Goal: Task Accomplishment & Management: Use online tool/utility

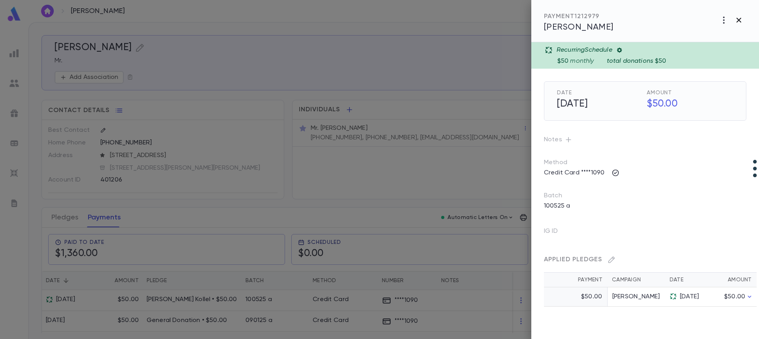
scroll to position [7, 0]
click at [741, 22] on icon "button" at bounding box center [738, 20] width 5 height 5
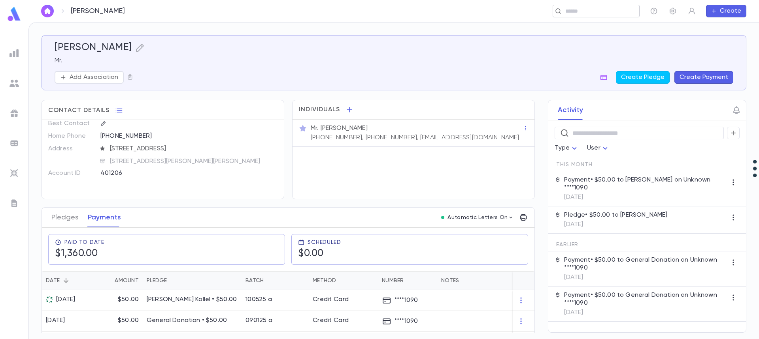
click at [592, 16] on div "​" at bounding box center [596, 11] width 87 height 13
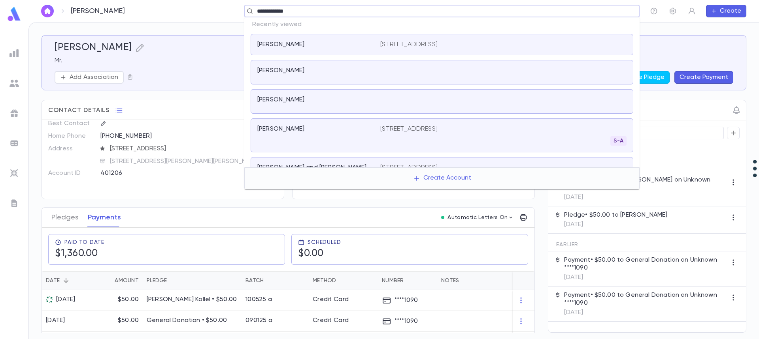
type input "**********"
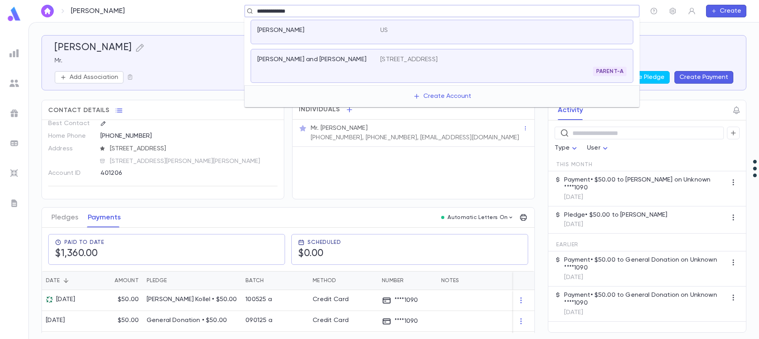
click at [324, 29] on div "Friedman, Yossi" at bounding box center [313, 30] width 113 height 8
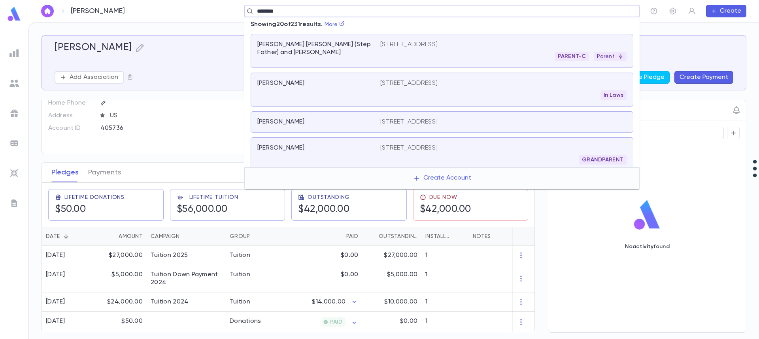
click at [274, 9] on input "********" at bounding box center [440, 12] width 370 height 8
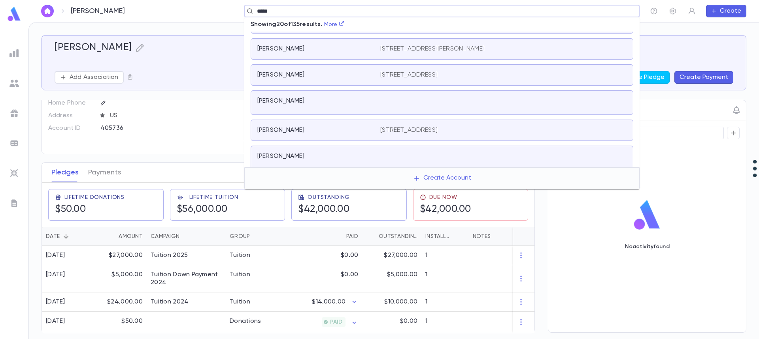
scroll to position [488, 0]
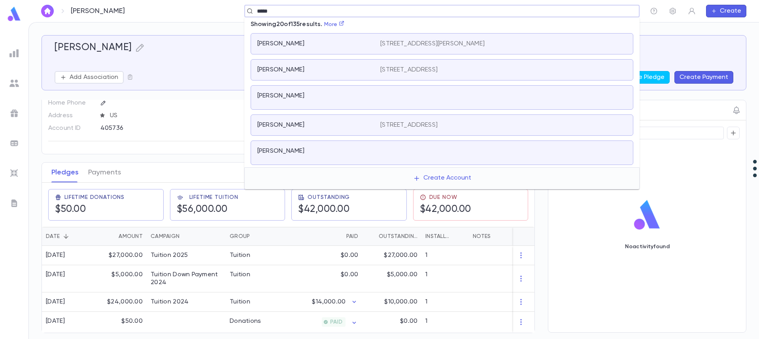
click at [266, 8] on input "*****" at bounding box center [440, 12] width 370 height 8
type input "******"
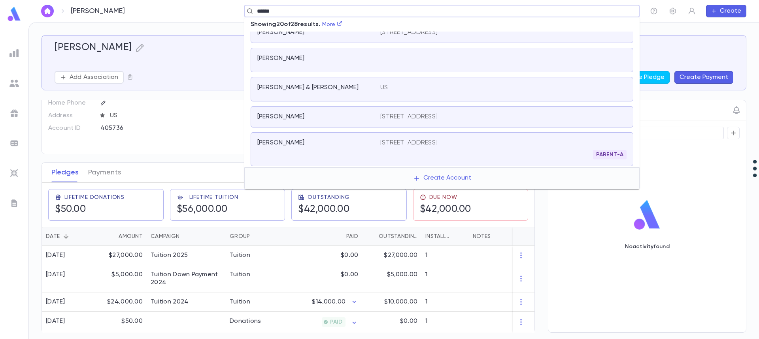
scroll to position [155, 0]
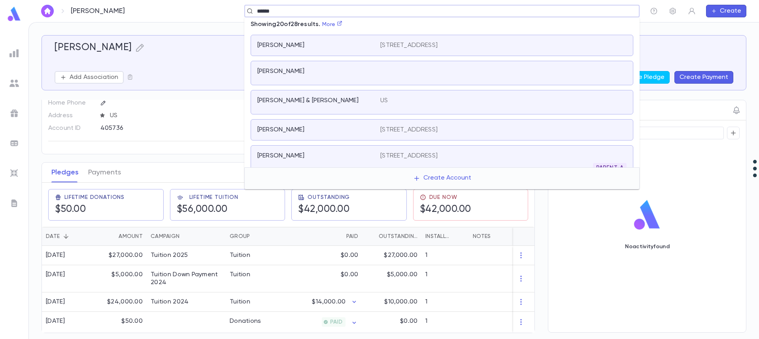
click at [347, 66] on div "Friedman, Yossie" at bounding box center [442, 73] width 383 height 25
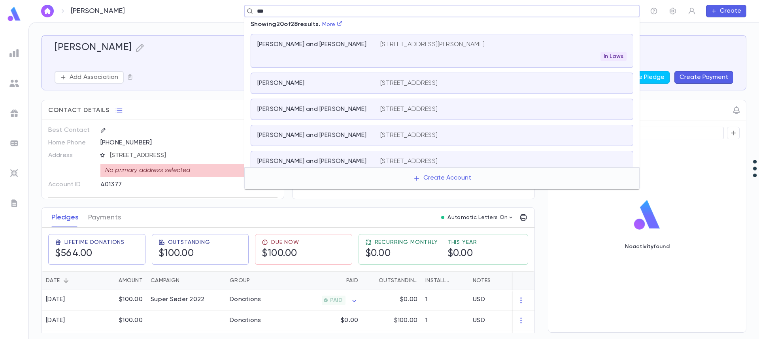
scroll to position [90, 0]
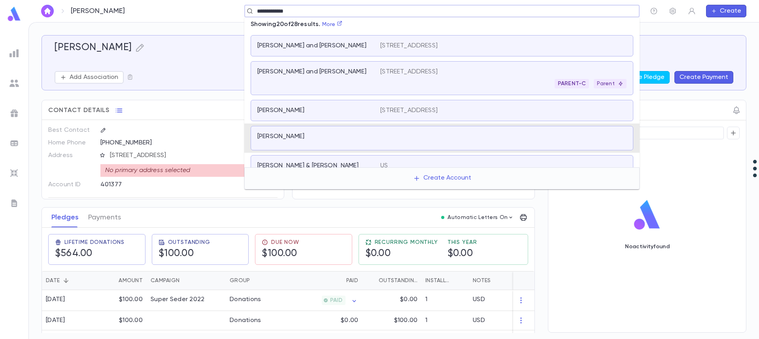
type input "**********"
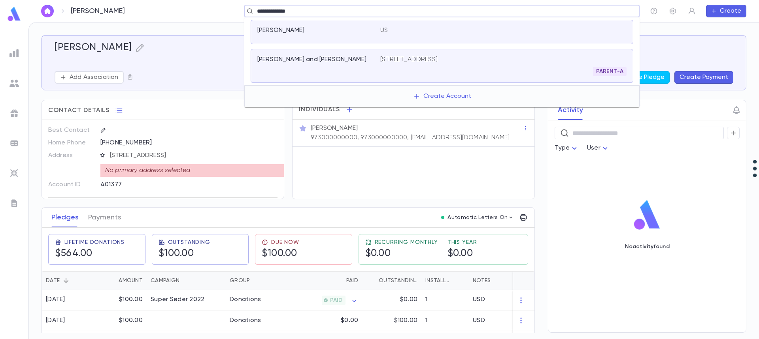
scroll to position [0, 0]
click at [312, 32] on div "Friedman, Yossi" at bounding box center [313, 30] width 113 height 8
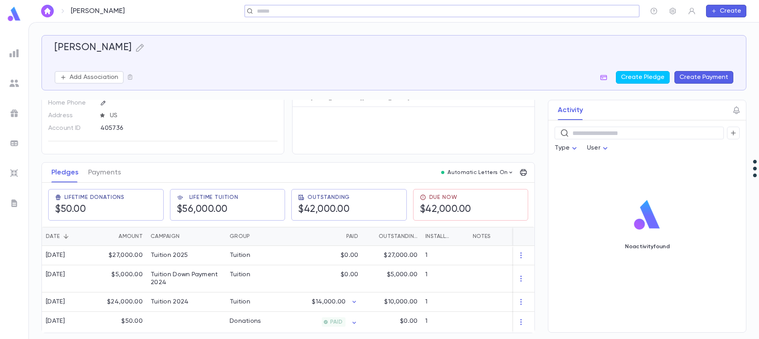
scroll to position [43, 0]
click at [520, 300] on icon "button" at bounding box center [520, 303] width 1 height 6
click at [482, 300] on div at bounding box center [379, 169] width 759 height 339
click at [107, 169] on button "Payments" at bounding box center [104, 173] width 33 height 20
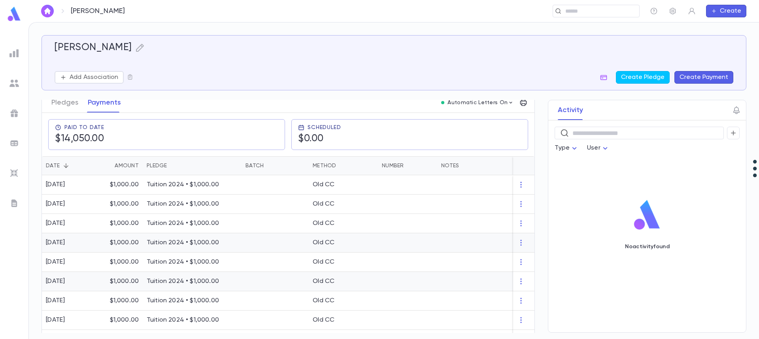
scroll to position [17, 0]
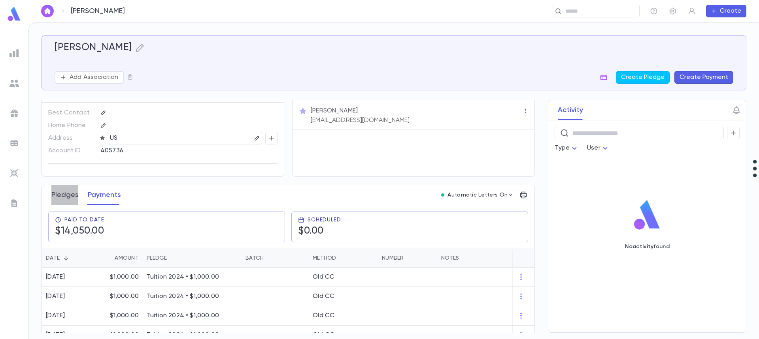
click at [68, 191] on button "Pledges" at bounding box center [64, 195] width 27 height 20
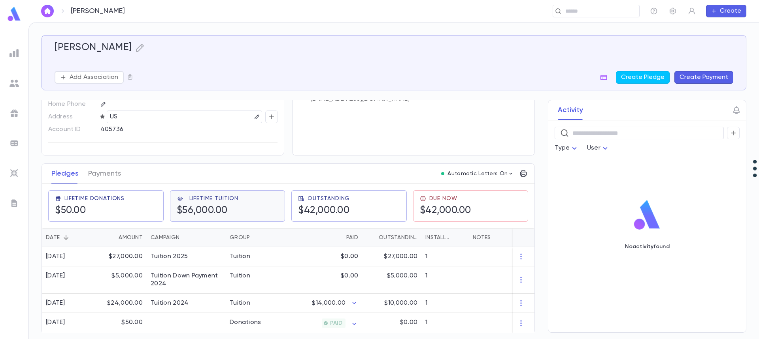
scroll to position [43, 0]
click at [122, 302] on div "$24,000.00" at bounding box center [120, 302] width 51 height 19
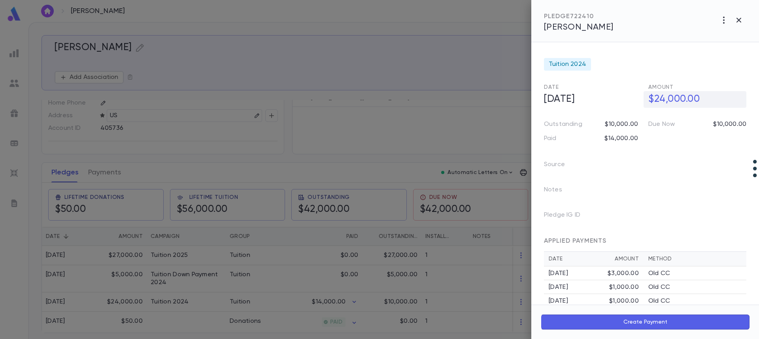
click at [661, 103] on h5 "$24,000.00" at bounding box center [694, 99] width 103 height 17
drag, startPoint x: 660, startPoint y: 99, endPoint x: 659, endPoint y: 95, distance: 4.3
click at [653, 100] on input "**********" at bounding box center [697, 99] width 98 height 15
type input "**********"
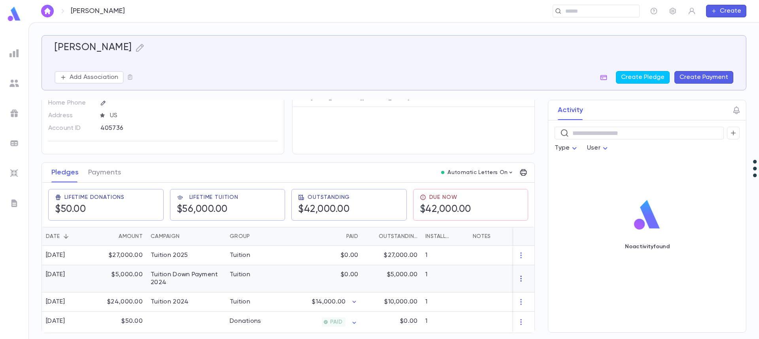
click at [518, 275] on icon "button" at bounding box center [521, 279] width 8 height 8
click at [531, 291] on li "Delete" at bounding box center [532, 289] width 33 height 13
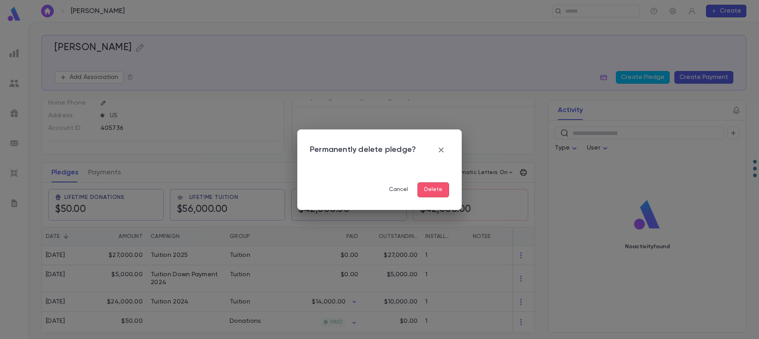
click at [435, 192] on button "Delete" at bounding box center [433, 190] width 32 height 15
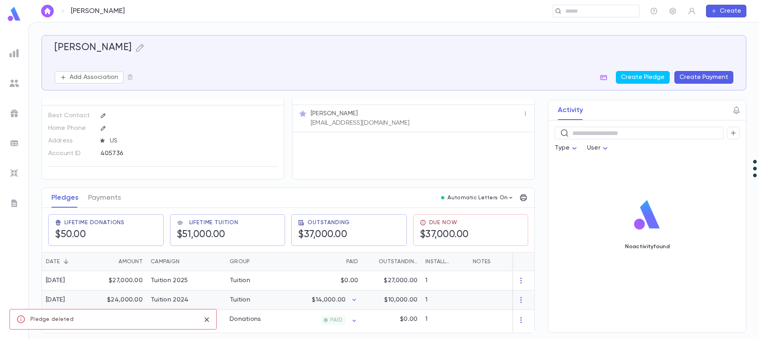
scroll to position [16, 0]
click at [294, 297] on div "$14,000.00" at bounding box center [323, 302] width 77 height 19
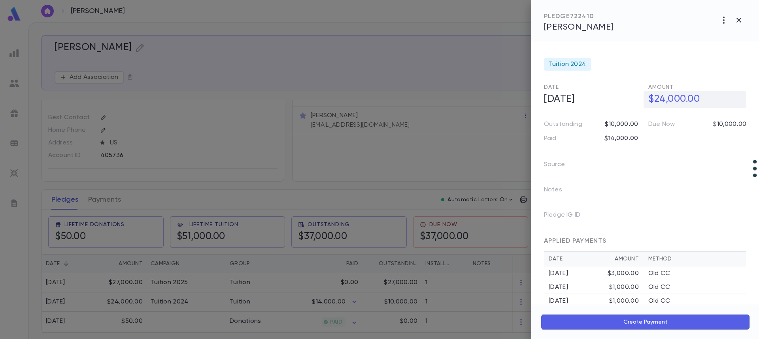
click at [677, 98] on h5 "$24,000.00" at bounding box center [694, 99] width 103 height 17
click at [676, 98] on input "**********" at bounding box center [697, 99] width 98 height 15
type input "**********"
click at [145, 299] on div at bounding box center [379, 169] width 759 height 339
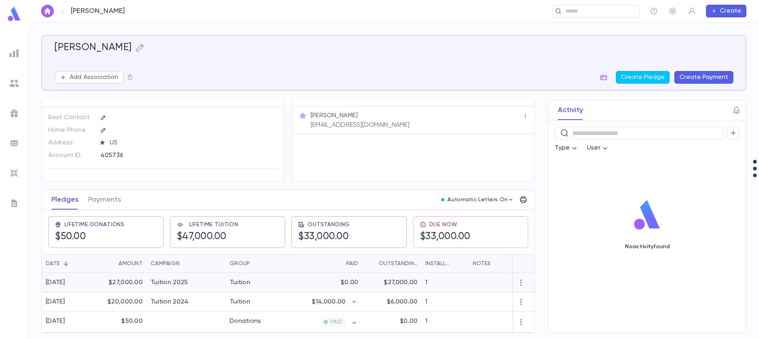
click at [132, 281] on div "$27,000.00" at bounding box center [120, 282] width 51 height 19
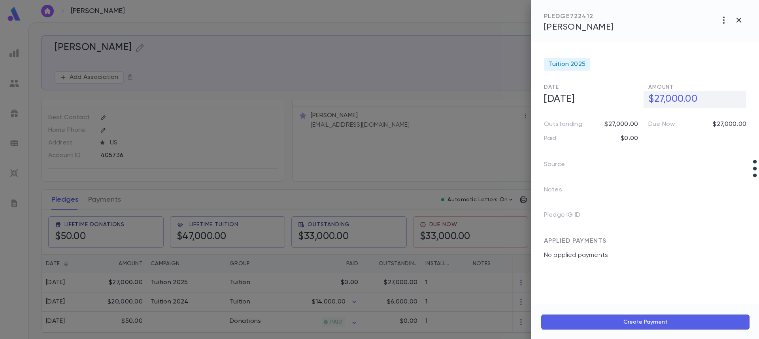
click at [653, 103] on h5 "$27,000.00" at bounding box center [694, 99] width 103 height 17
drag, startPoint x: 660, startPoint y: 100, endPoint x: 666, endPoint y: 100, distance: 6.3
click at [666, 100] on input "**********" at bounding box center [697, 99] width 98 height 15
type input "**********"
click at [308, 276] on div at bounding box center [379, 169] width 759 height 339
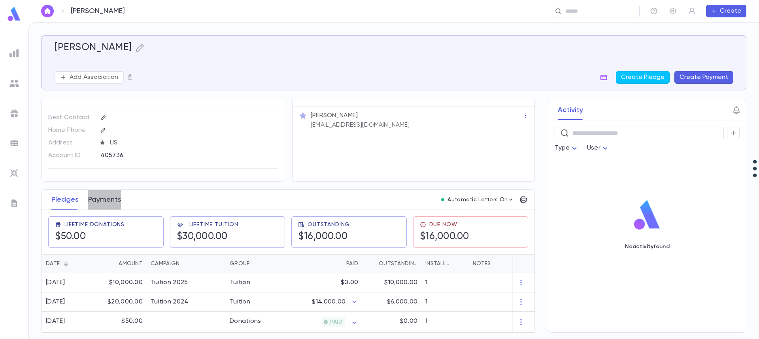
click at [109, 194] on button "Payments" at bounding box center [104, 200] width 33 height 20
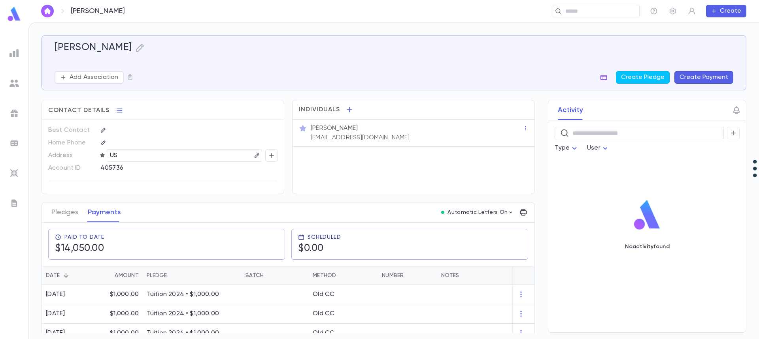
click at [607, 77] on icon "button" at bounding box center [604, 78] width 8 height 8
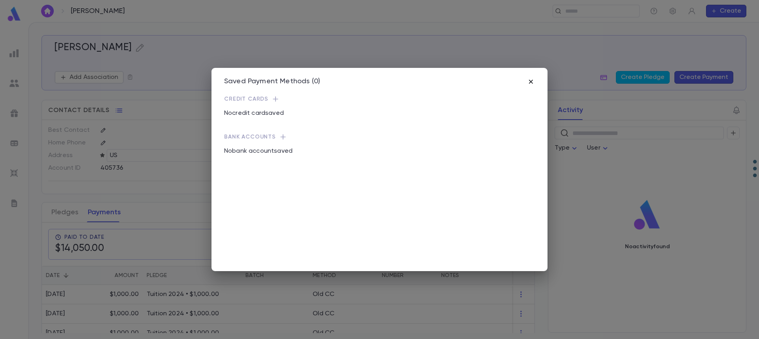
click at [529, 82] on icon "button" at bounding box center [531, 82] width 8 height 8
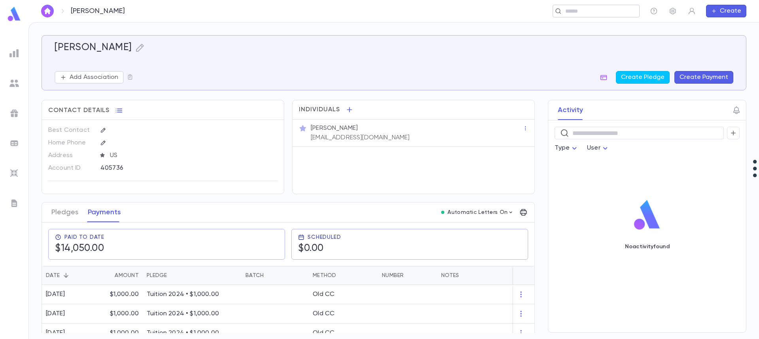
click at [583, 14] on div "​" at bounding box center [596, 11] width 87 height 13
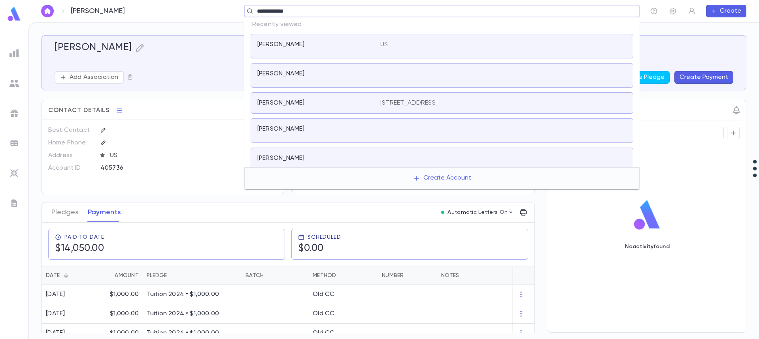
type input "**********"
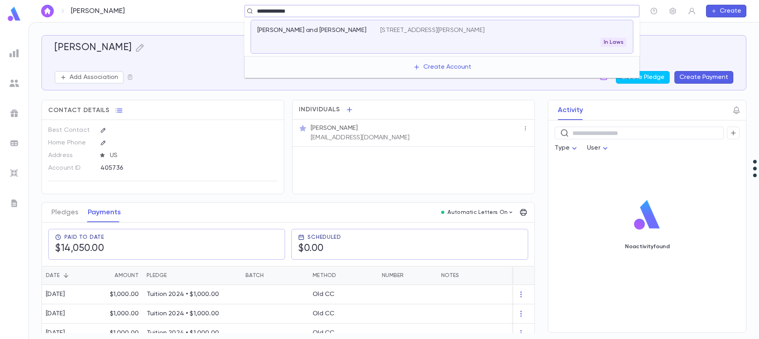
drag, startPoint x: 303, startPoint y: 10, endPoint x: 228, endPoint y: 30, distance: 78.0
click at [229, 28] on div "**********" at bounding box center [379, 180] width 759 height 317
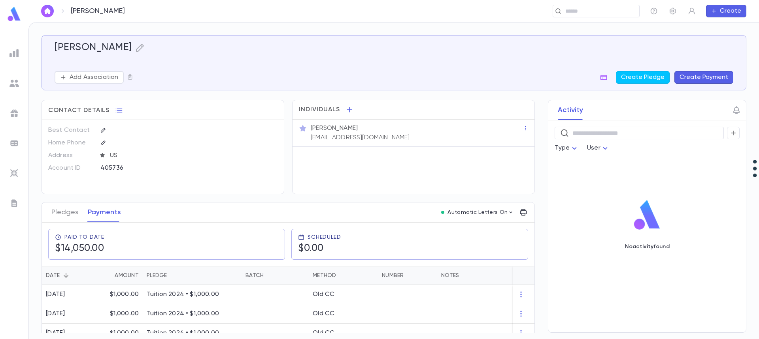
click at [221, 71] on div "Add Association Create Pledge Create Payment" at bounding box center [394, 77] width 679 height 13
click at [723, 10] on button "Create" at bounding box center [726, 11] width 40 height 13
click at [725, 25] on li "Account" at bounding box center [728, 26] width 40 height 13
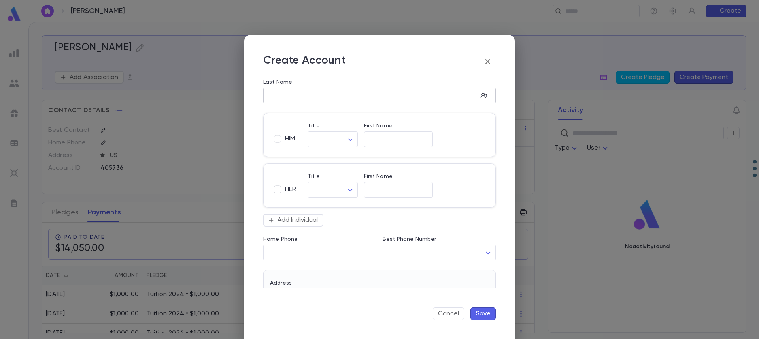
drag, startPoint x: 312, startPoint y: 88, endPoint x: 309, endPoint y: 92, distance: 5.4
click at [312, 88] on div "​" at bounding box center [379, 96] width 232 height 16
type input "********"
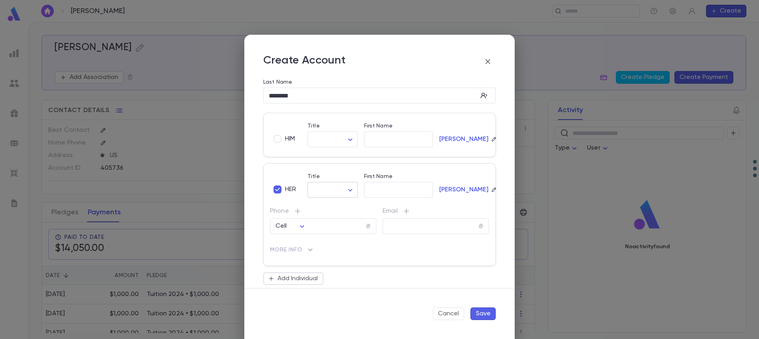
click at [328, 189] on body "Friedman, Yossi ​ Create Friedman, Yossi Add Association Create Pledge Create P…" at bounding box center [379, 180] width 759 height 317
click at [385, 192] on div at bounding box center [379, 169] width 759 height 339
click at [370, 202] on div "HER Title ​ ​ Title is required First Name ​ Friedman Phone Cell **** ​ Email ​…" at bounding box center [379, 219] width 232 height 111
click at [371, 198] on div "First Name ​" at bounding box center [395, 186] width 75 height 39
click at [373, 194] on input "First Name" at bounding box center [398, 190] width 69 height 9
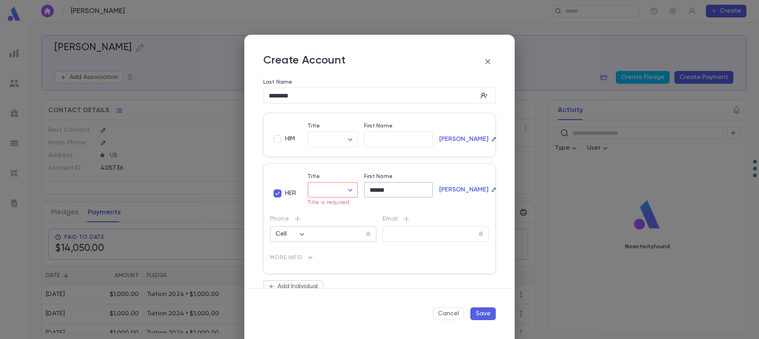
type input "******"
click at [313, 233] on input "tel" at bounding box center [335, 234] width 62 height 9
click at [305, 234] on body "Friedman, Yossi ​ Create Friedman, Yossi Add Association Create Pledge Create P…" at bounding box center [379, 180] width 759 height 317
click at [324, 236] on div at bounding box center [379, 169] width 759 height 339
click at [327, 235] on input "tel" at bounding box center [335, 234] width 62 height 9
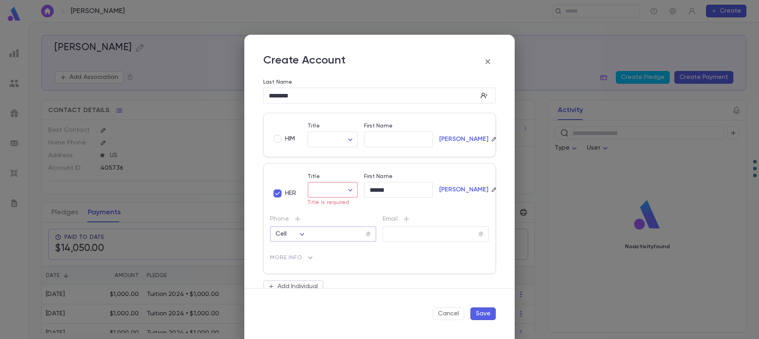
click at [327, 234] on input "tel" at bounding box center [335, 234] width 62 height 9
click at [343, 235] on input "tel" at bounding box center [335, 234] width 62 height 9
click at [284, 234] on body "Friedman, Yossi ​ Create Friedman, Yossi Add Association Create Pledge Create P…" at bounding box center [379, 180] width 759 height 317
click at [291, 251] on span "Cell" at bounding box center [293, 252] width 18 height 8
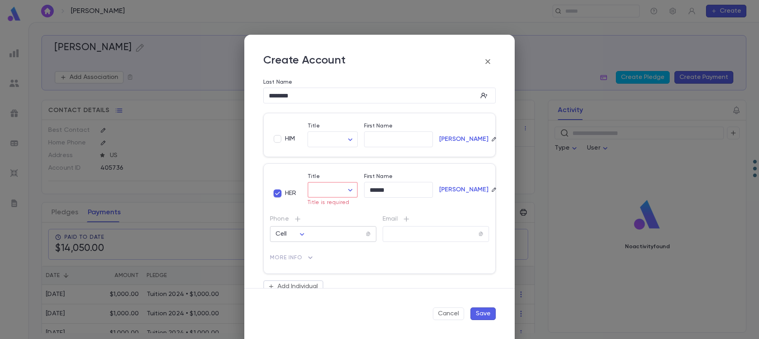
click at [329, 237] on input "tel" at bounding box center [335, 234] width 62 height 9
paste input "**********"
type input "**********"
click at [422, 231] on input "text" at bounding box center [431, 234] width 96 height 9
paste input "**********"
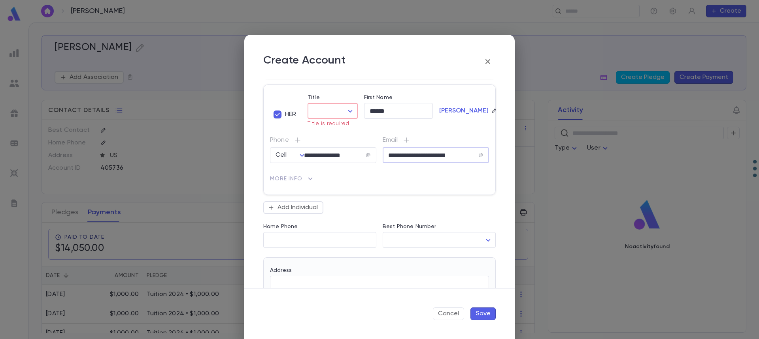
scroll to position [158, 0]
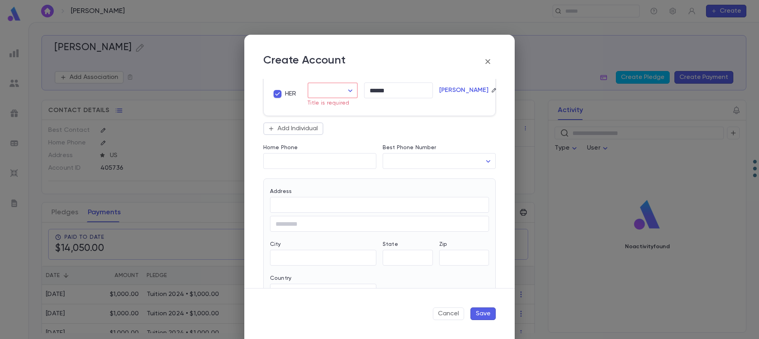
type input "**********"
click at [481, 314] on button "Save" at bounding box center [482, 314] width 25 height 13
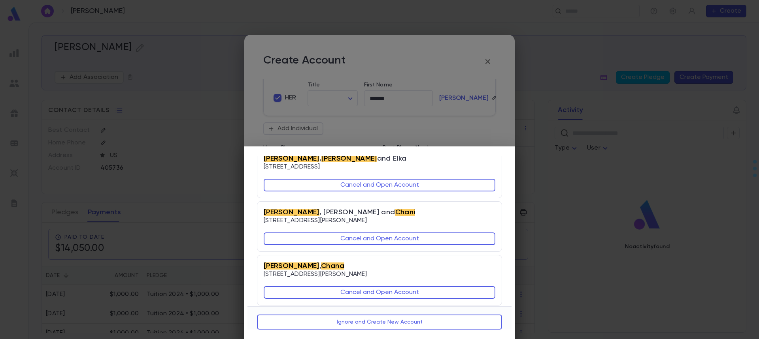
scroll to position [167, 0]
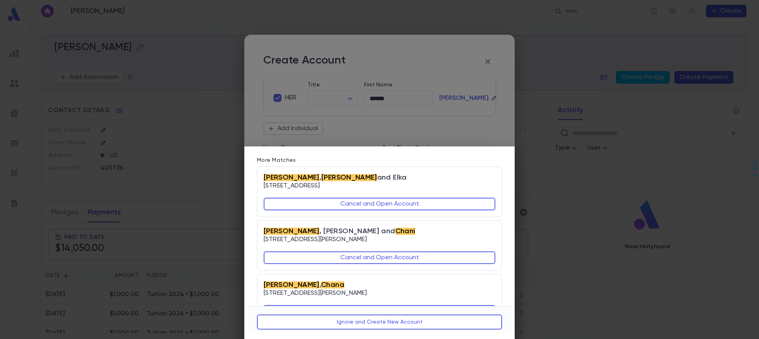
click at [405, 125] on div "7 similar accounts found Best match Friedman , Sammy Zack (Step Father) and Dev…" at bounding box center [379, 169] width 759 height 339
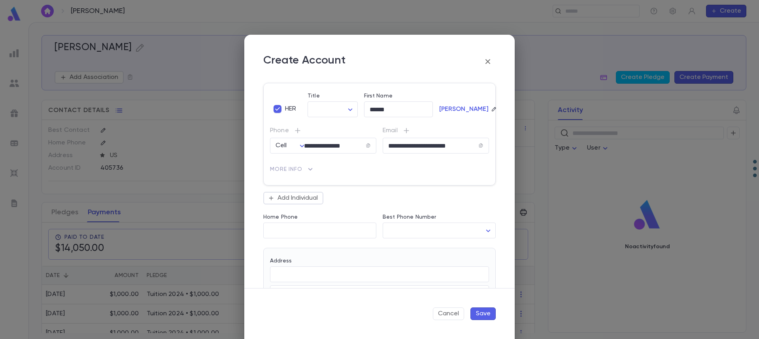
scroll to position [198, 0]
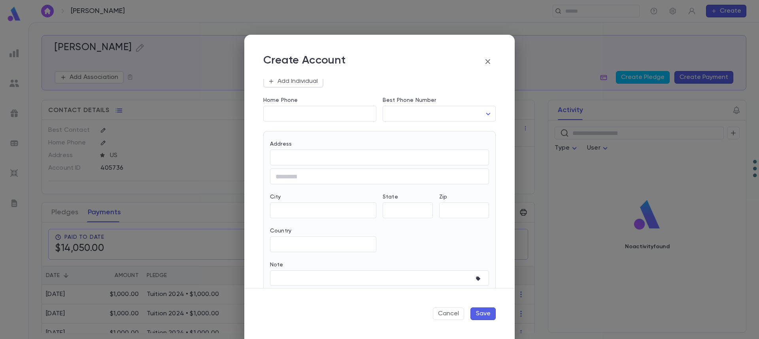
click at [480, 314] on button "Save" at bounding box center [482, 314] width 25 height 13
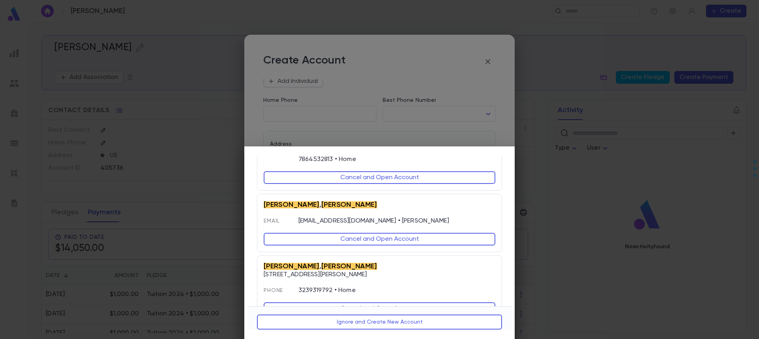
scroll to position [404, 0]
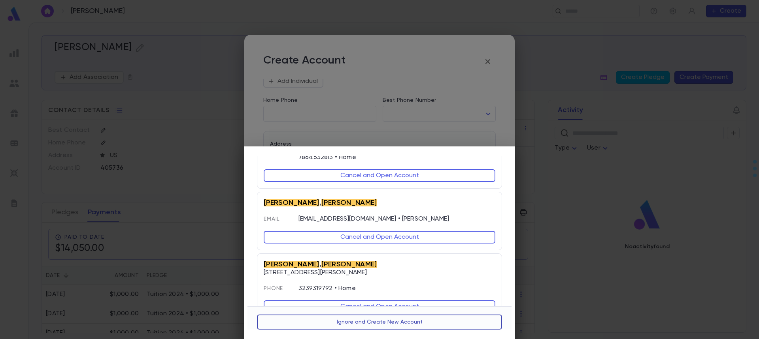
click at [395, 324] on button "Ignore and Create New Account" at bounding box center [379, 322] width 245 height 15
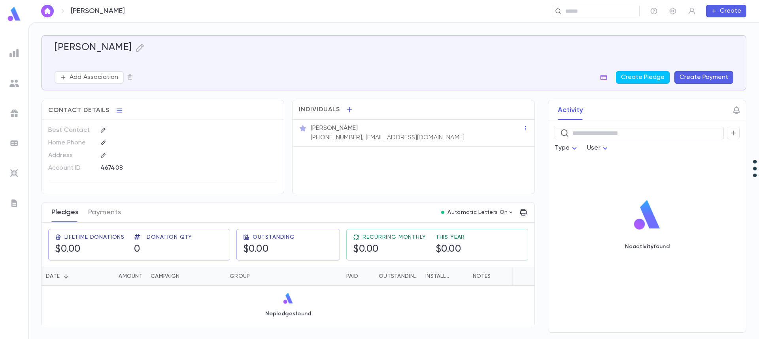
click at [70, 212] on button "Pledges" at bounding box center [64, 213] width 27 height 20
click at [645, 73] on button "Create Pledge" at bounding box center [643, 77] width 54 height 13
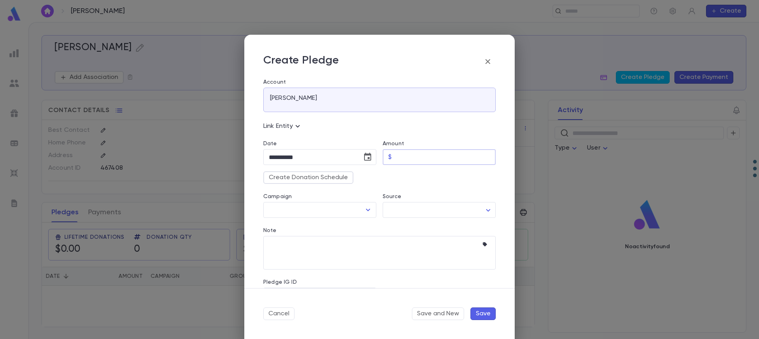
click at [439, 151] on input "Amount" at bounding box center [445, 157] width 101 height 15
type input "*********"
click at [327, 215] on input "Campaign" at bounding box center [314, 210] width 94 height 15
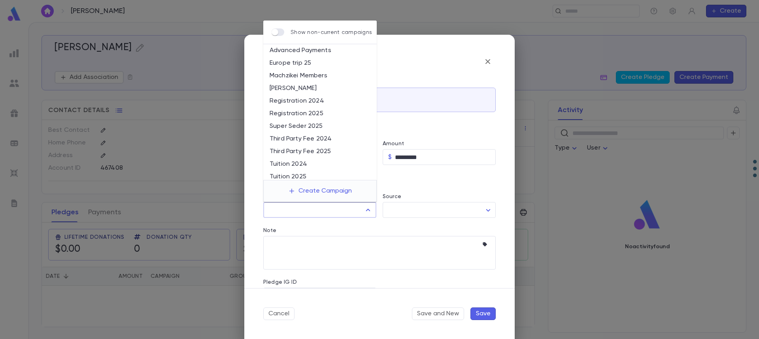
scroll to position [28, 0]
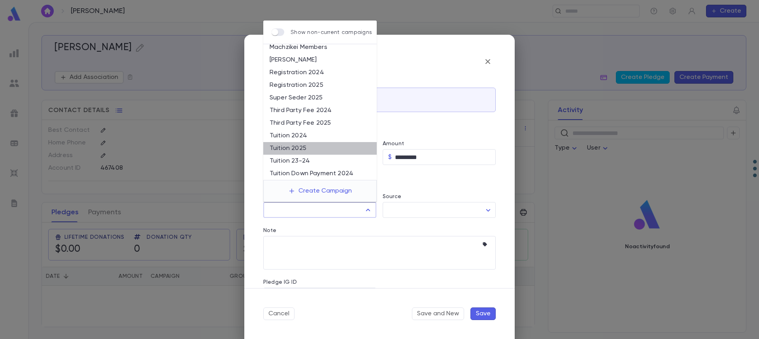
click at [326, 147] on li "Tuition 2025" at bounding box center [319, 148] width 113 height 13
type input "**********"
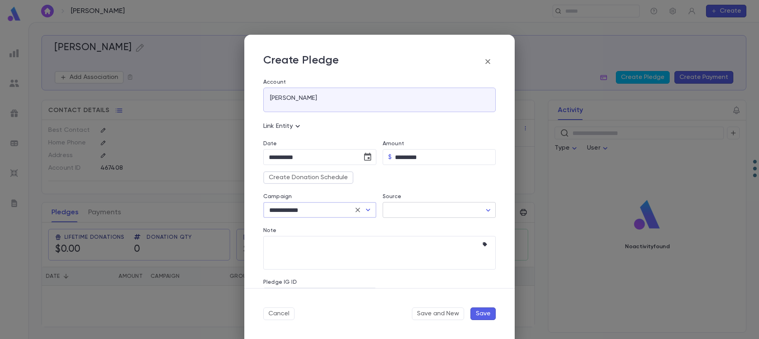
click at [421, 210] on body "**********" at bounding box center [379, 180] width 759 height 317
click at [424, 208] on div at bounding box center [379, 169] width 759 height 339
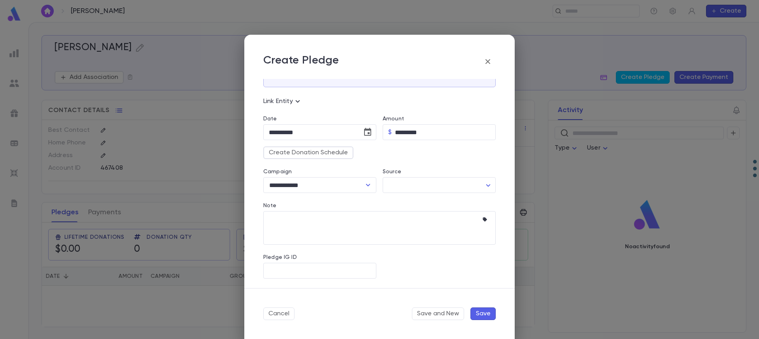
click at [486, 312] on button "Save" at bounding box center [482, 314] width 25 height 13
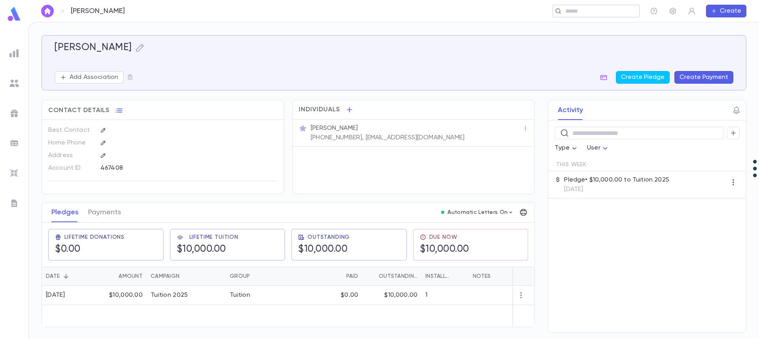
click at [568, 9] on input "text" at bounding box center [599, 12] width 73 height 8
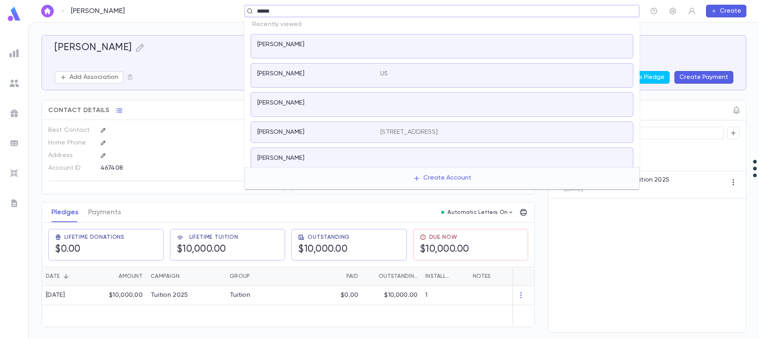
type input "******"
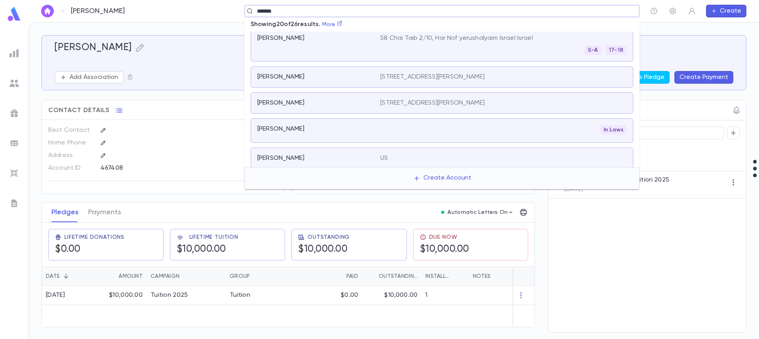
scroll to position [158, 0]
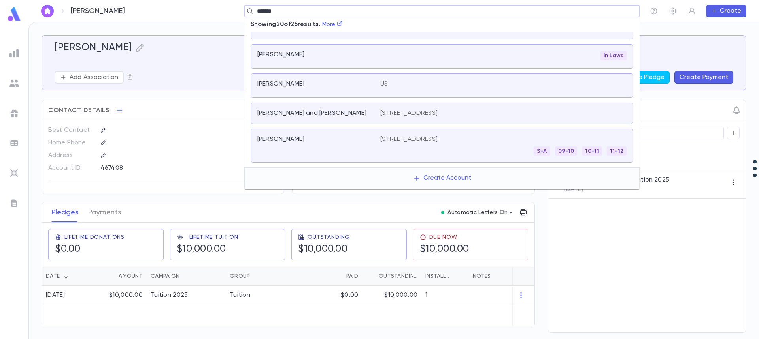
click at [430, 110] on p "1045 E 27th St, Brooklyn NY 11210" at bounding box center [408, 113] width 57 height 8
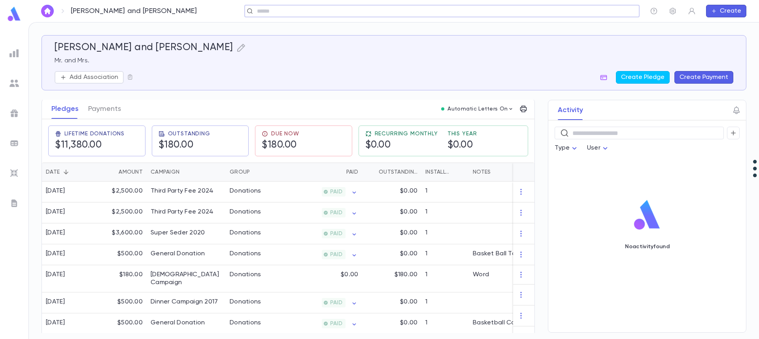
scroll to position [119, 0]
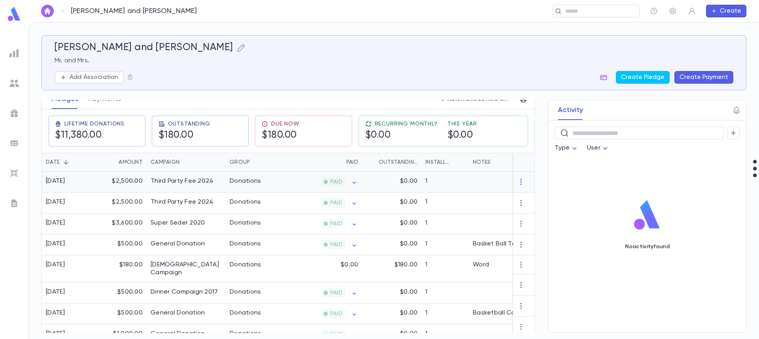
click at [277, 180] on div "Donations" at bounding box center [255, 182] width 59 height 21
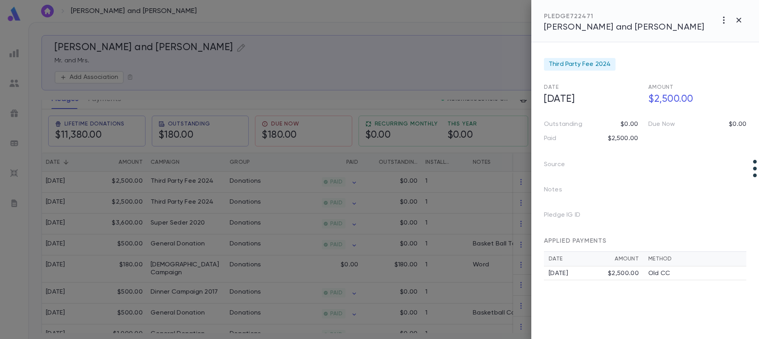
click at [256, 204] on div at bounding box center [379, 169] width 759 height 339
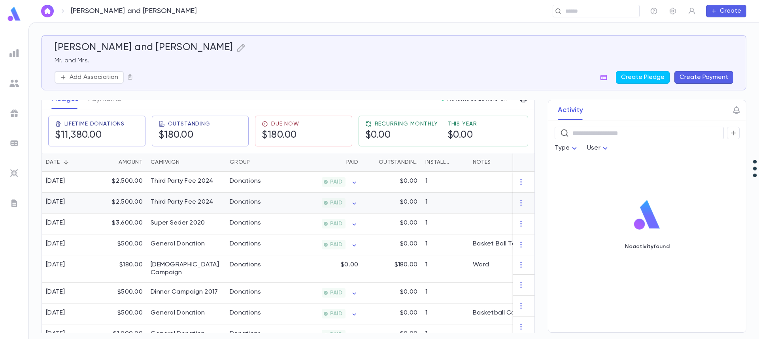
click at [255, 203] on div "Donations" at bounding box center [246, 202] width 32 height 8
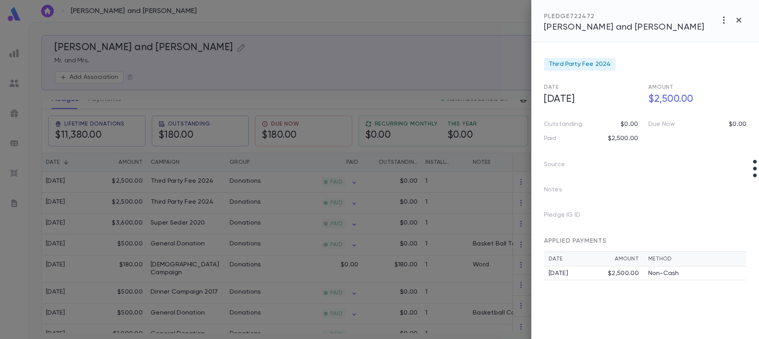
click at [600, 239] on span "APPLIED PAYMENTS" at bounding box center [575, 241] width 62 height 6
click at [292, 184] on div at bounding box center [379, 169] width 759 height 339
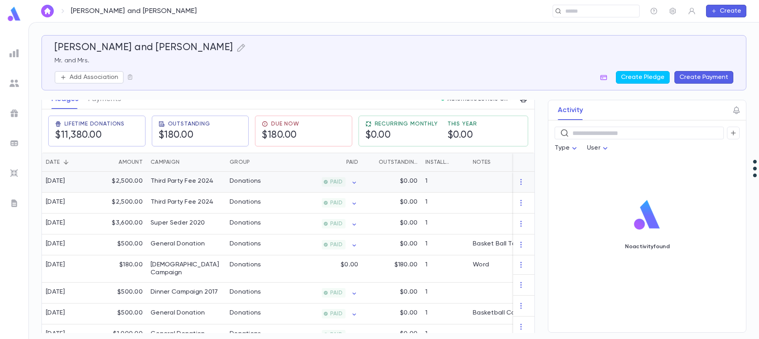
click at [479, 182] on div at bounding box center [518, 182] width 99 height 21
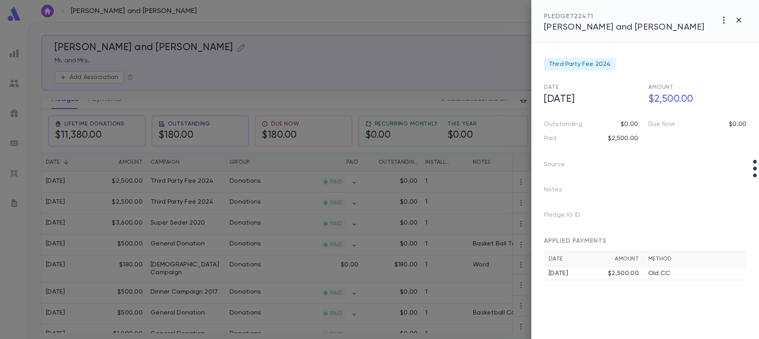
click at [600, 275] on div "1/17/2025" at bounding box center [578, 274] width 59 height 8
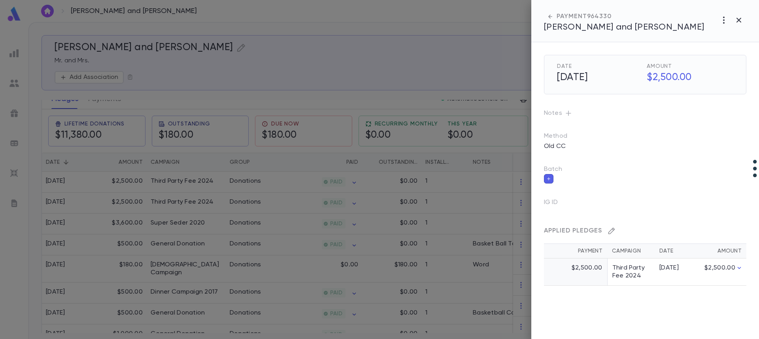
click at [612, 234] on icon "button" at bounding box center [611, 231] width 8 height 8
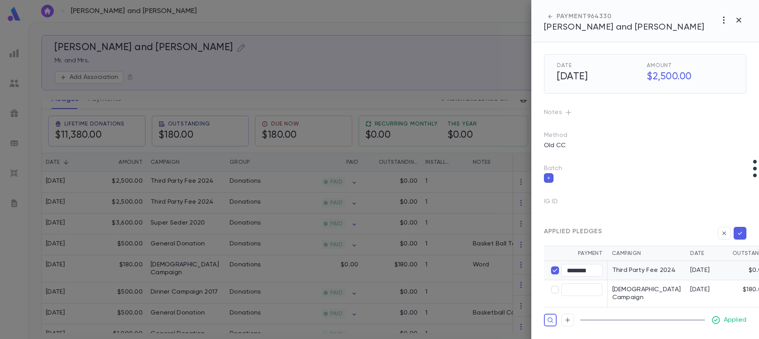
scroll to position [9, 0]
click at [551, 318] on icon "button" at bounding box center [550, 321] width 6 height 8
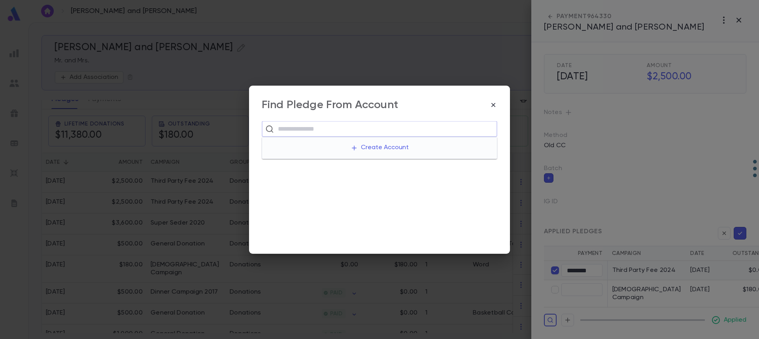
click at [308, 129] on input "text" at bounding box center [384, 129] width 218 height 15
type input "**********"
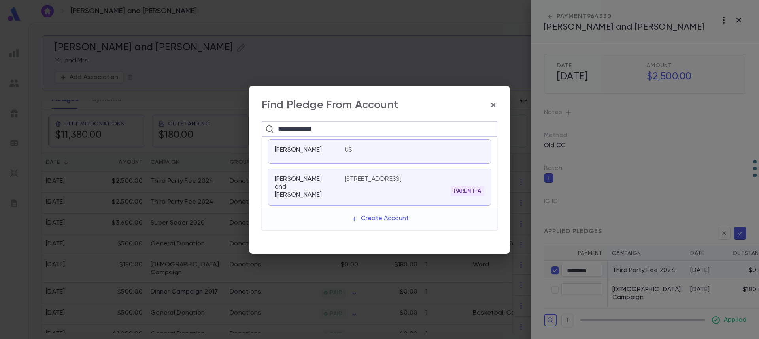
click at [316, 147] on p "Friedman, Yossi" at bounding box center [298, 150] width 47 height 8
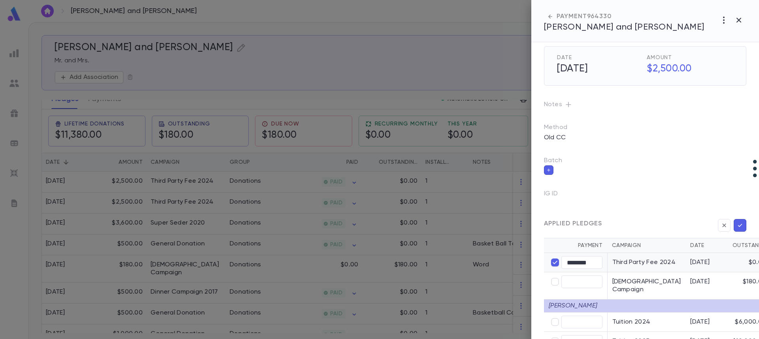
scroll to position [61, 0]
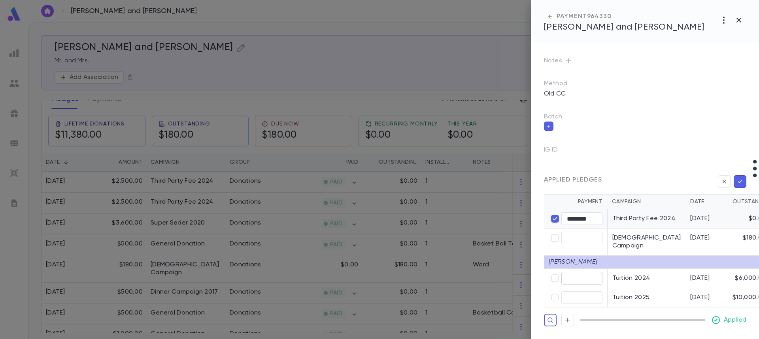
type input "****"
type input "********"
click at [737, 178] on icon "button" at bounding box center [739, 182] width 7 height 8
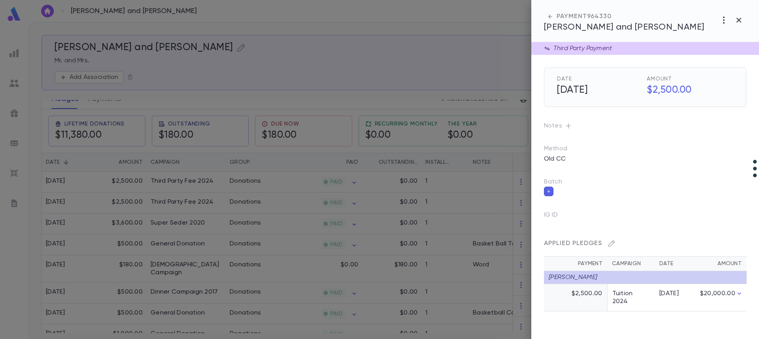
scroll to position [0, 0]
click at [193, 205] on div at bounding box center [379, 169] width 759 height 339
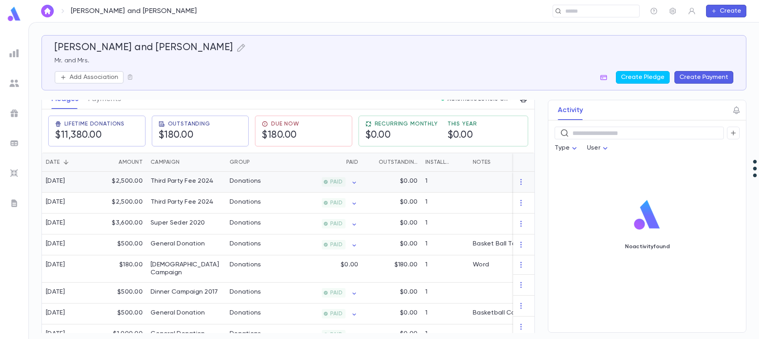
click at [195, 186] on div "Third Party Fee 2024" at bounding box center [186, 182] width 79 height 21
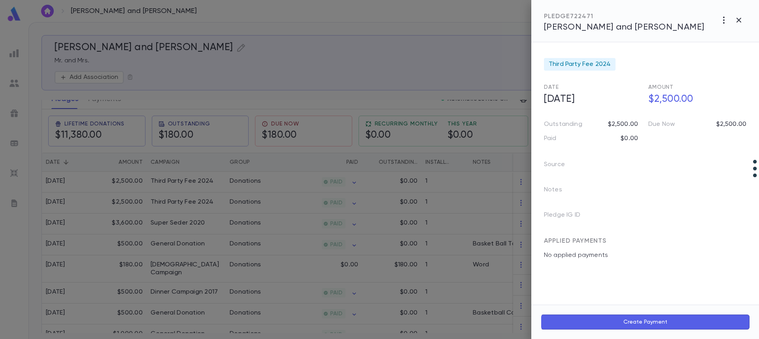
click at [192, 197] on div at bounding box center [379, 169] width 759 height 339
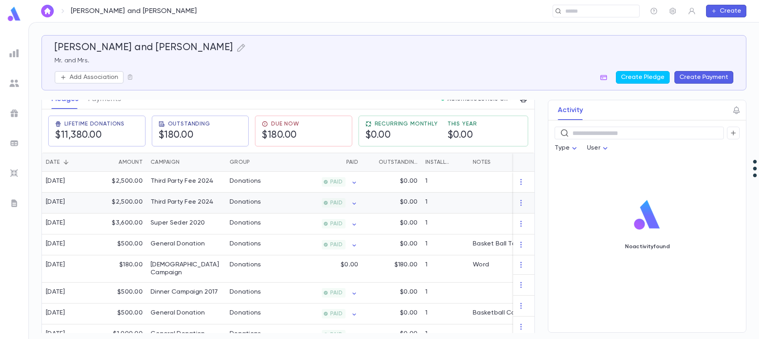
click at [193, 199] on div "Third Party Fee 2024" at bounding box center [182, 202] width 63 height 8
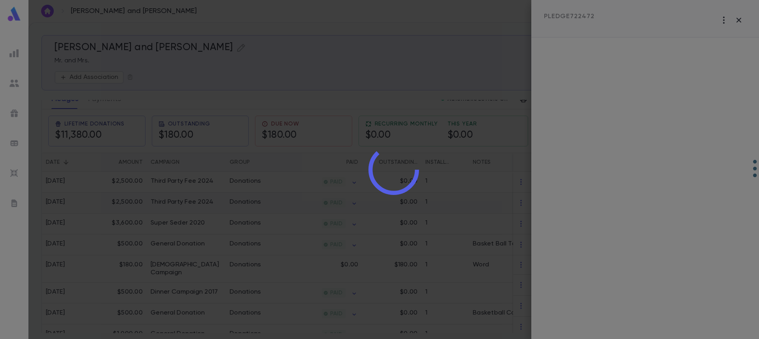
click at [193, 199] on div at bounding box center [393, 169] width 730 height 339
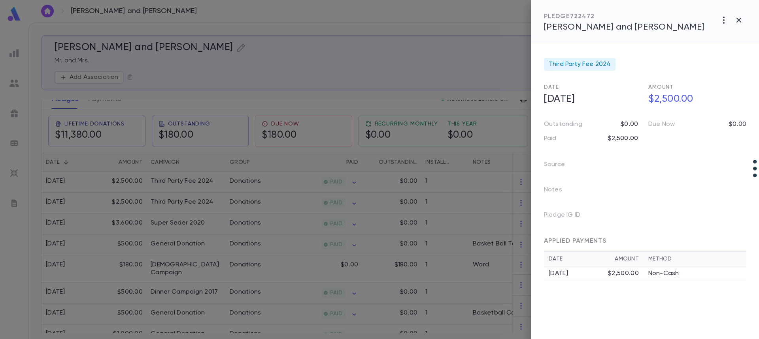
click at [223, 204] on div at bounding box center [379, 169] width 759 height 339
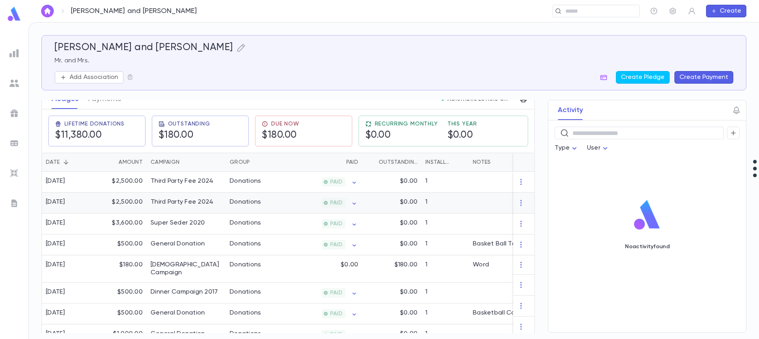
click at [223, 204] on div "Third Party Fee 2024" at bounding box center [186, 203] width 79 height 21
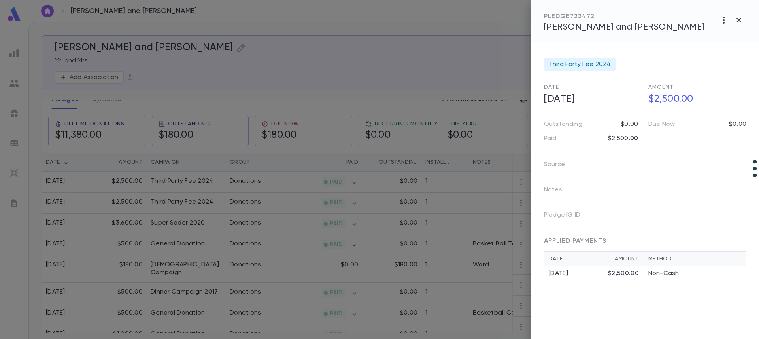
click at [616, 275] on div "$2,500.00" at bounding box center [623, 274] width 31 height 8
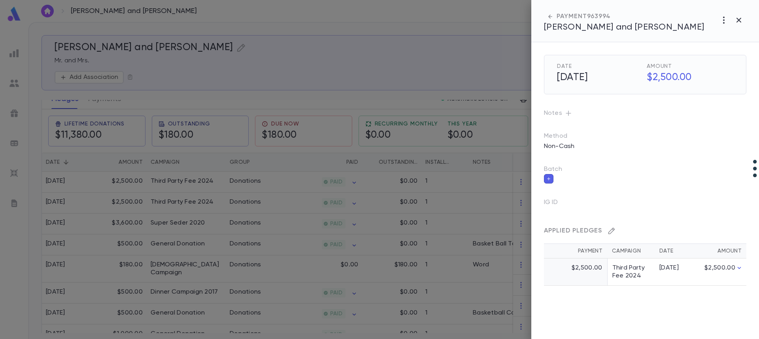
click at [611, 230] on icon "button" at bounding box center [611, 231] width 8 height 8
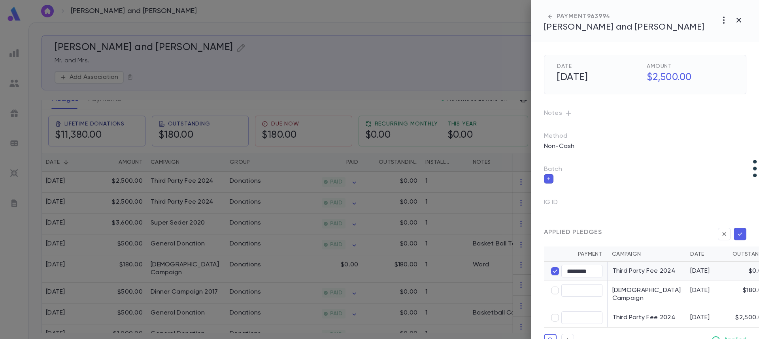
scroll to position [36, 0]
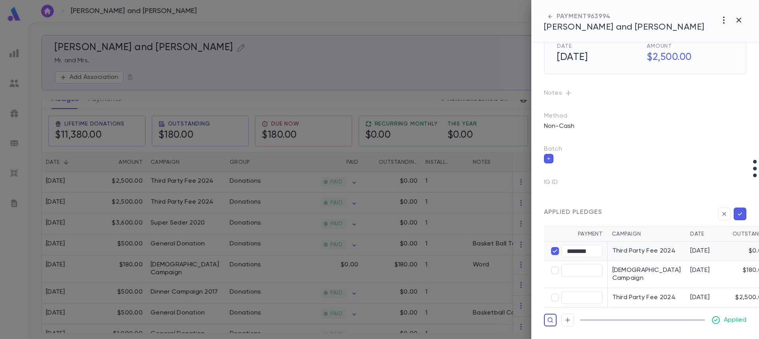
click at [550, 321] on icon "button" at bounding box center [550, 321] width 6 height 8
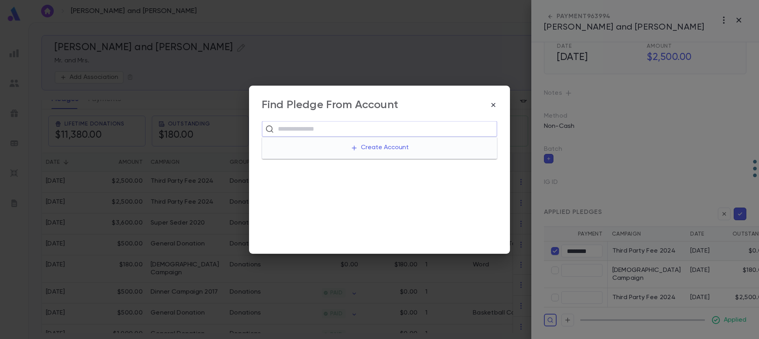
click at [295, 132] on input "text" at bounding box center [384, 129] width 218 height 15
type input "**********"
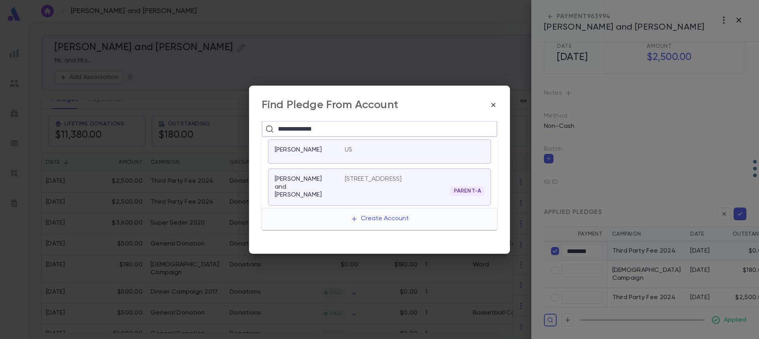
click at [312, 152] on p "Friedman, Yossi" at bounding box center [298, 150] width 47 height 8
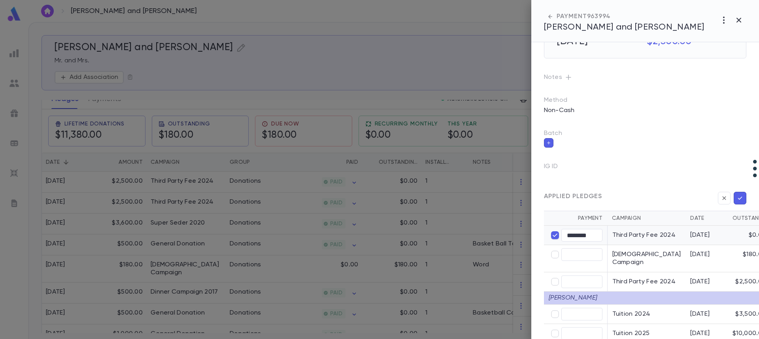
scroll to position [89, 0]
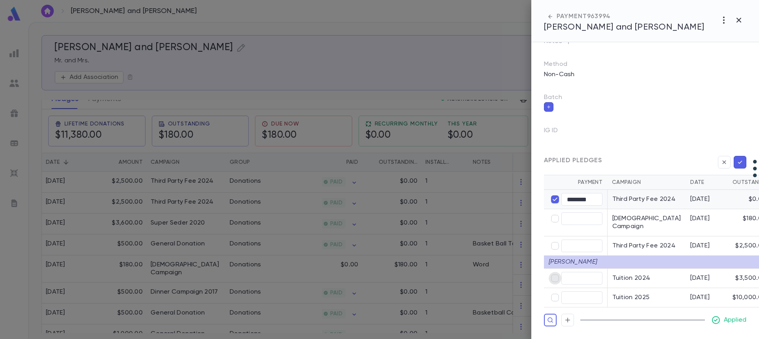
type input "****"
drag, startPoint x: 548, startPoint y: 324, endPoint x: 635, endPoint y: 332, distance: 87.3
click at [635, 332] on div "Date 12/9/2024 Amount $2,500.00 Notes Method Non-Cash Batch IG ID Applied Pledg…" at bounding box center [645, 190] width 228 height 297
type input "****"
type input "********"
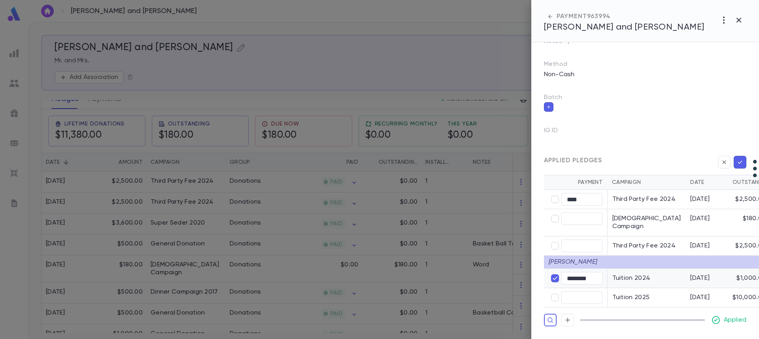
click at [737, 158] on icon "button" at bounding box center [739, 162] width 7 height 8
click at [738, 161] on icon "button" at bounding box center [740, 162] width 4 height 3
click at [258, 195] on div at bounding box center [379, 169] width 759 height 339
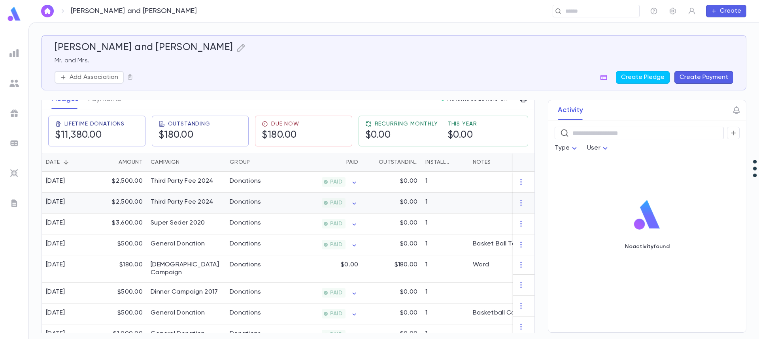
click at [245, 200] on div "Donations" at bounding box center [246, 202] width 32 height 8
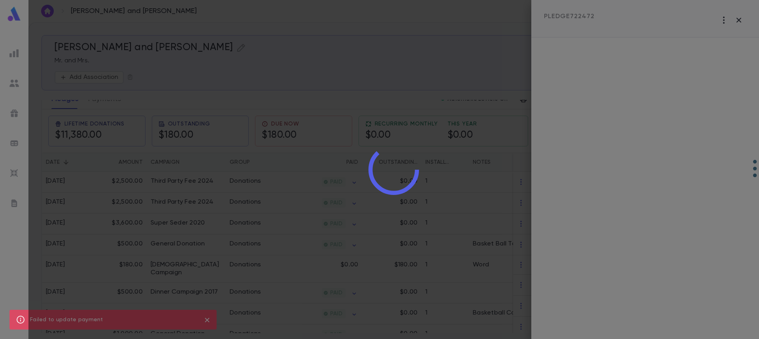
click at [257, 228] on div at bounding box center [393, 169] width 730 height 339
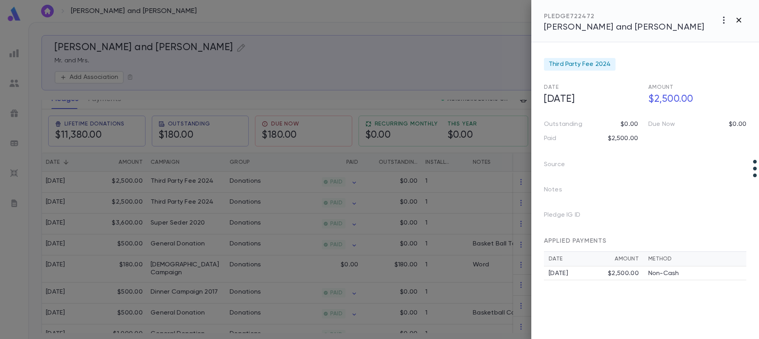
click at [740, 22] on icon "button" at bounding box center [738, 20] width 5 height 5
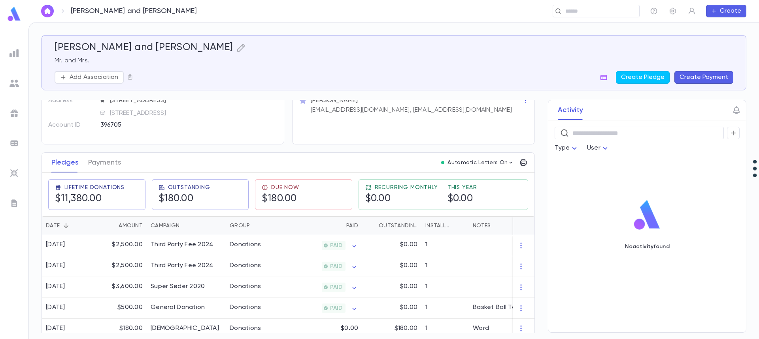
scroll to position [79, 0]
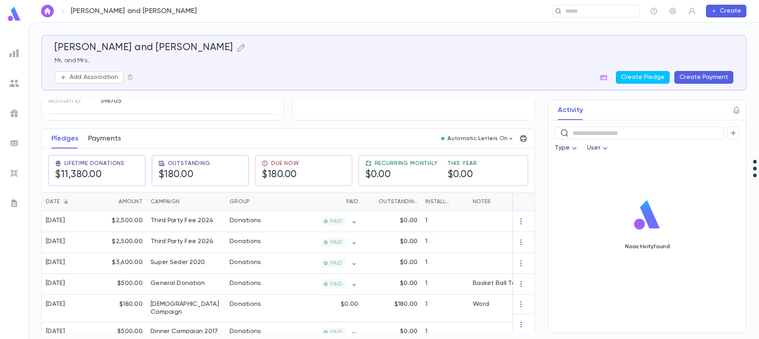
click at [103, 140] on button "Payments" at bounding box center [104, 139] width 33 height 20
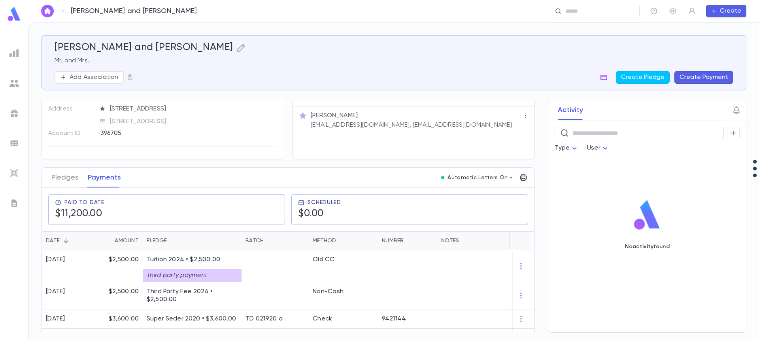
scroll to position [119, 0]
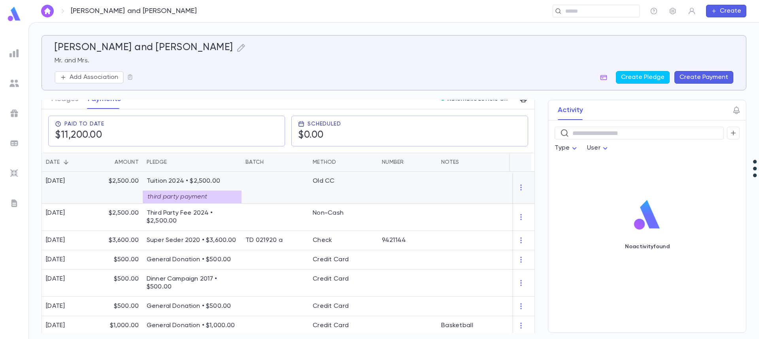
click at [205, 192] on div "third party payment" at bounding box center [192, 197] width 99 height 13
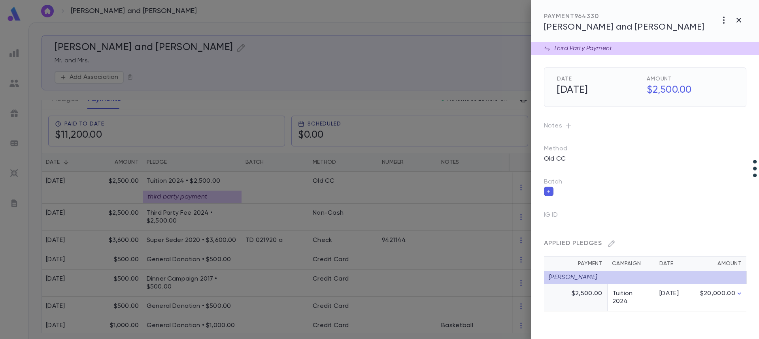
click at [196, 215] on div at bounding box center [379, 169] width 759 height 339
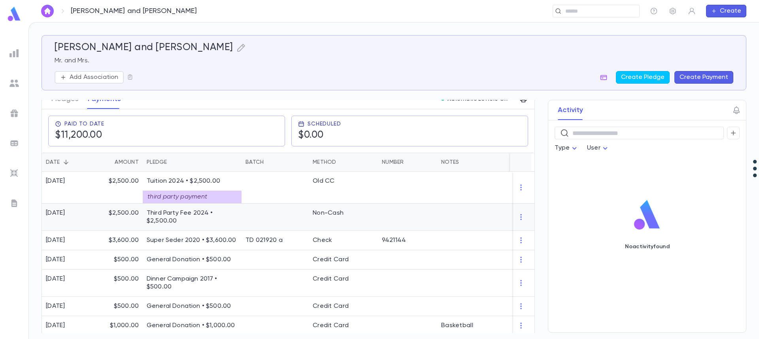
click at [196, 215] on p "Third Party Fee 2024 • $2,500.00" at bounding box center [192, 217] width 91 height 16
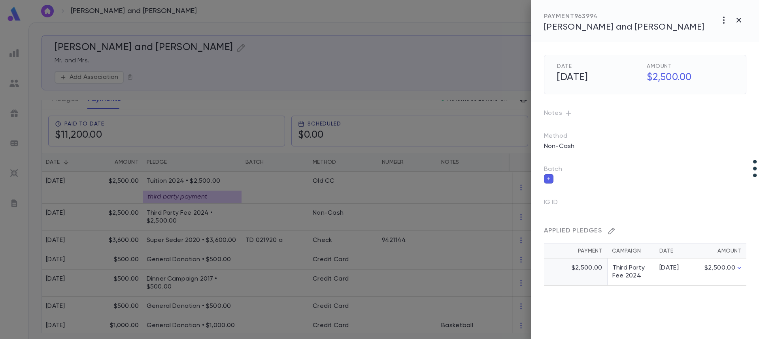
click at [611, 228] on icon "button" at bounding box center [611, 231] width 8 height 8
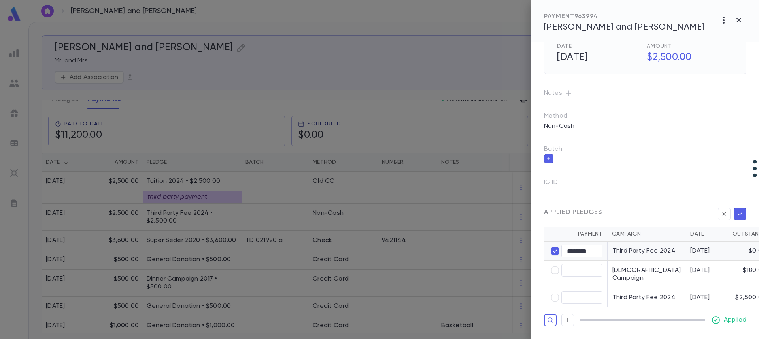
scroll to position [36, 0]
click at [548, 320] on icon "button" at bounding box center [550, 321] width 6 height 8
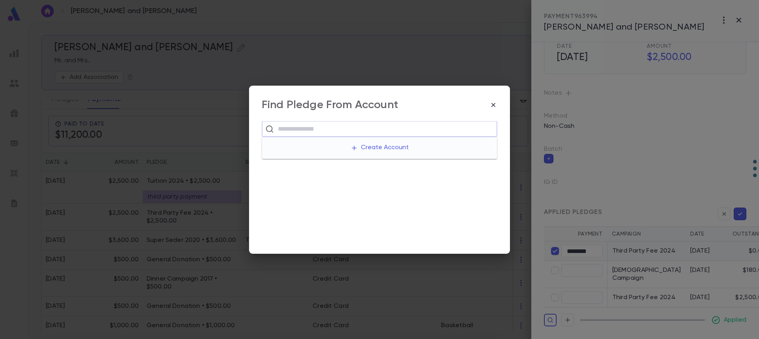
click at [354, 129] on input "text" at bounding box center [384, 129] width 218 height 15
type input "**********"
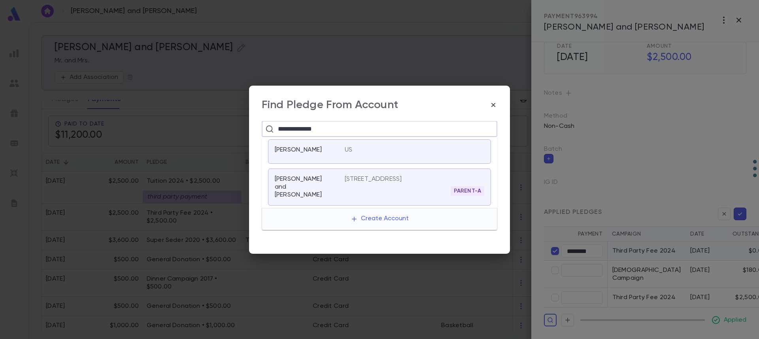
click at [322, 153] on div "Friedman, Yossi" at bounding box center [305, 150] width 60 height 8
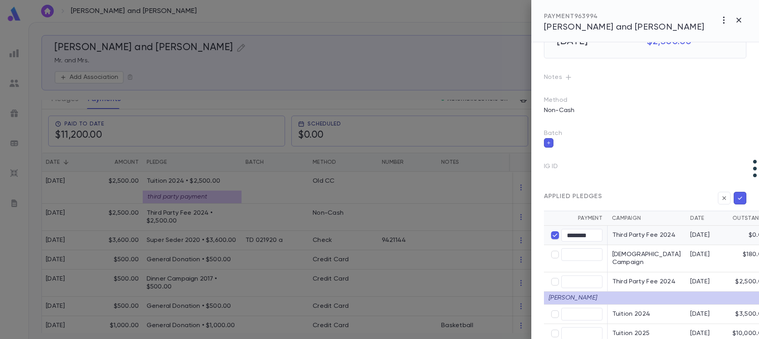
scroll to position [89, 0]
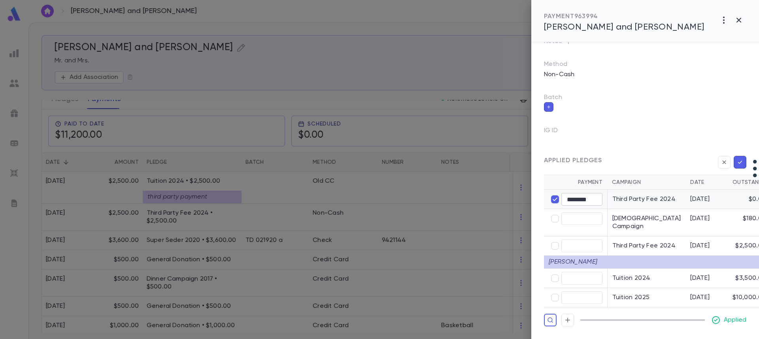
type input "****"
type input "********"
click at [739, 158] on icon "button" at bounding box center [739, 162] width 7 height 8
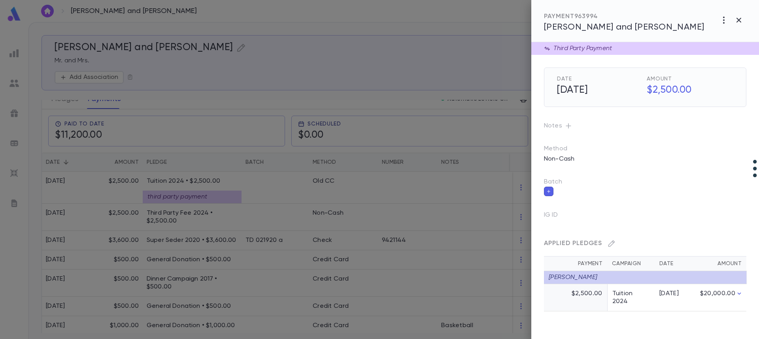
scroll to position [0, 0]
click at [251, 219] on div at bounding box center [379, 169] width 759 height 339
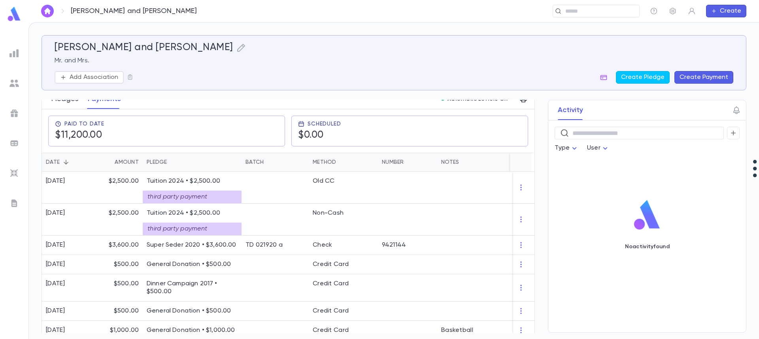
click at [64, 101] on button "Pledges" at bounding box center [64, 99] width 27 height 20
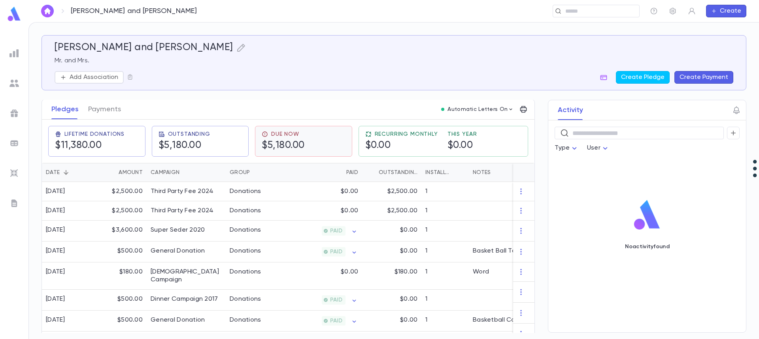
scroll to position [119, 0]
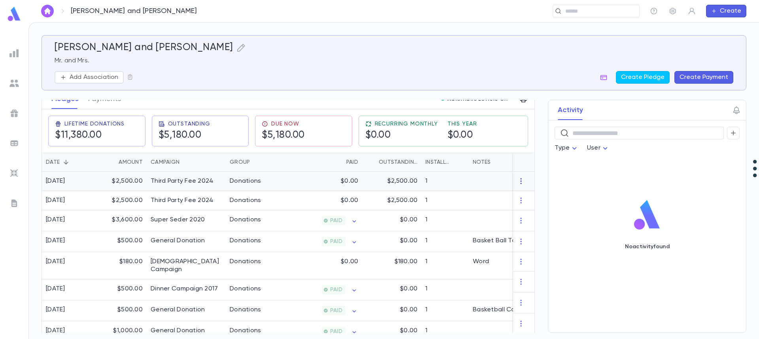
click at [520, 179] on icon "button" at bounding box center [521, 181] width 8 height 8
click at [532, 196] on li "Delete" at bounding box center [532, 194] width 33 height 13
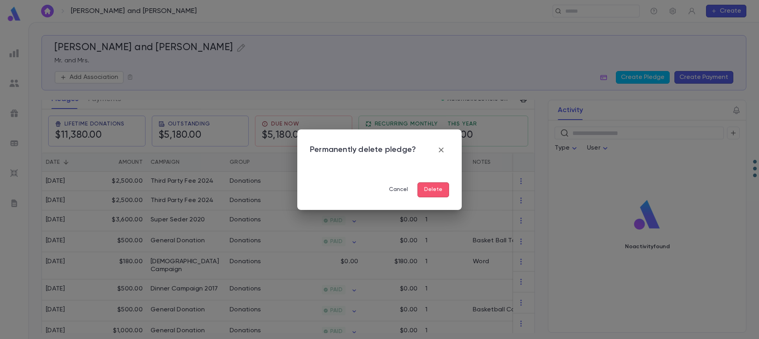
click at [431, 188] on button "Delete" at bounding box center [433, 190] width 32 height 15
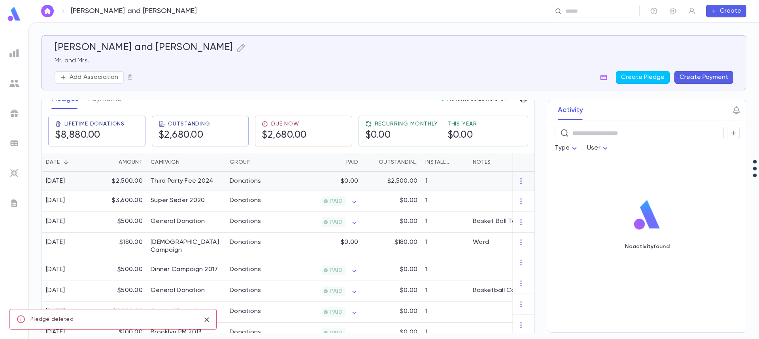
click at [520, 182] on icon "button" at bounding box center [521, 181] width 8 height 8
click at [532, 196] on li "Delete" at bounding box center [532, 194] width 33 height 13
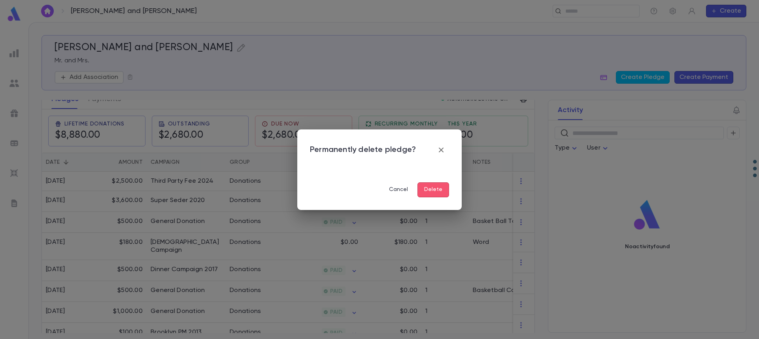
click at [432, 187] on button "Delete" at bounding box center [433, 190] width 32 height 15
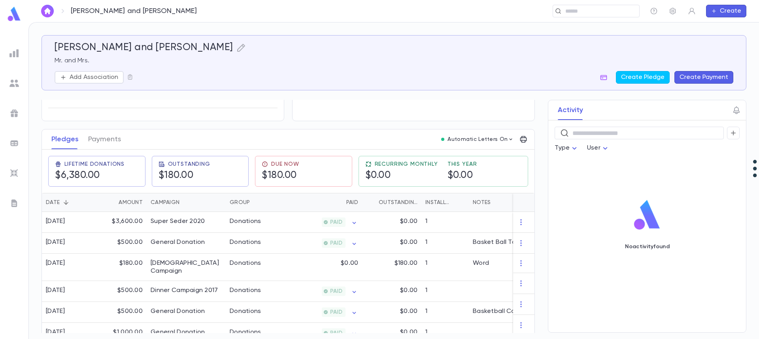
scroll to position [79, 0]
click at [105, 137] on button "Payments" at bounding box center [104, 139] width 33 height 20
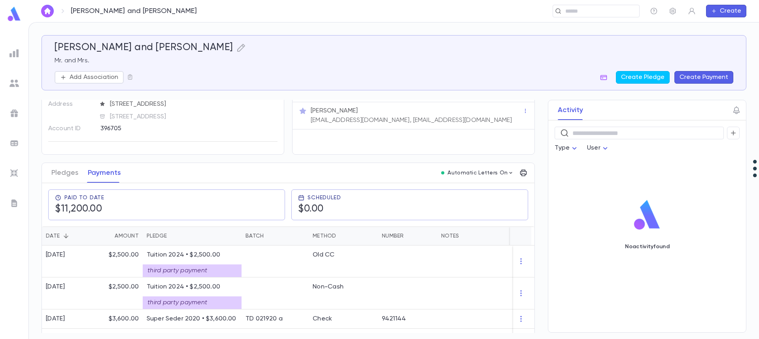
scroll to position [119, 0]
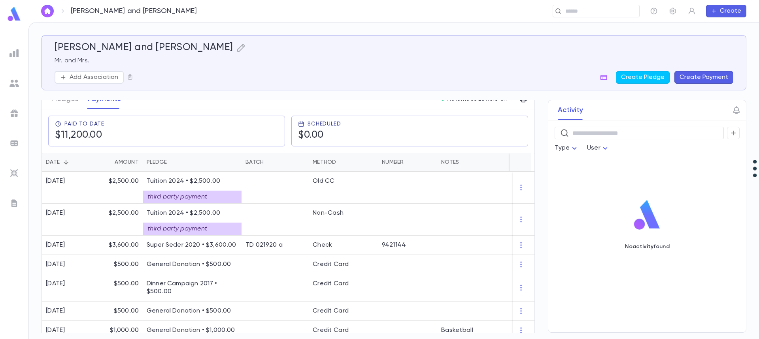
click at [698, 78] on button "Create Payment" at bounding box center [703, 77] width 59 height 13
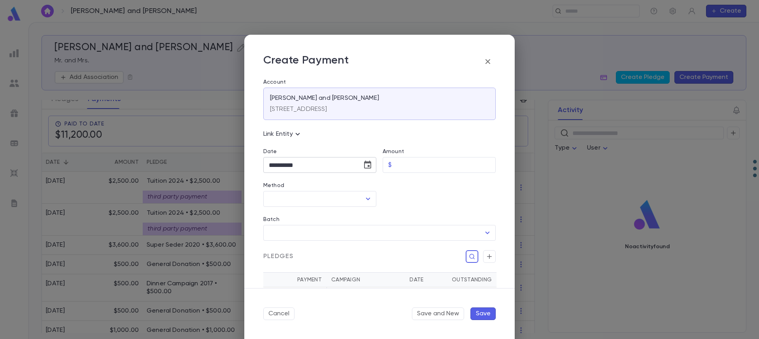
click at [369, 165] on icon "Choose date, selected date is Oct 15, 2025" at bounding box center [367, 165] width 7 height 8
click at [341, 185] on icon "Previous month" at bounding box center [341, 185] width 9 height 9
click at [290, 279] on button "30" at bounding box center [293, 278] width 14 height 14
type input "**********"
click at [418, 169] on input "Amount" at bounding box center [445, 165] width 101 height 15
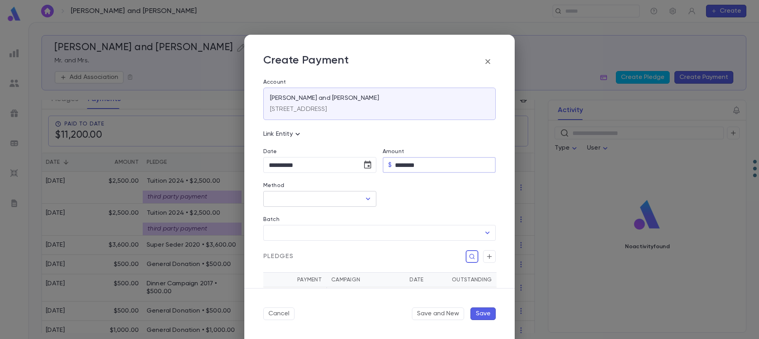
type input "********"
click at [344, 200] on input "Method" at bounding box center [314, 199] width 94 height 15
type input "*"
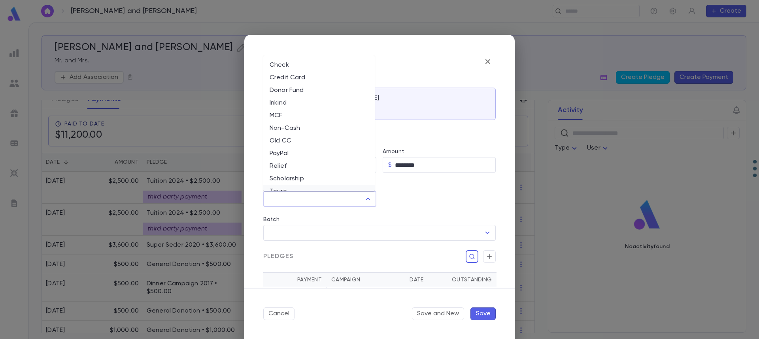
scroll to position [98, 0]
click at [16, 53] on div "**********" at bounding box center [379, 169] width 759 height 339
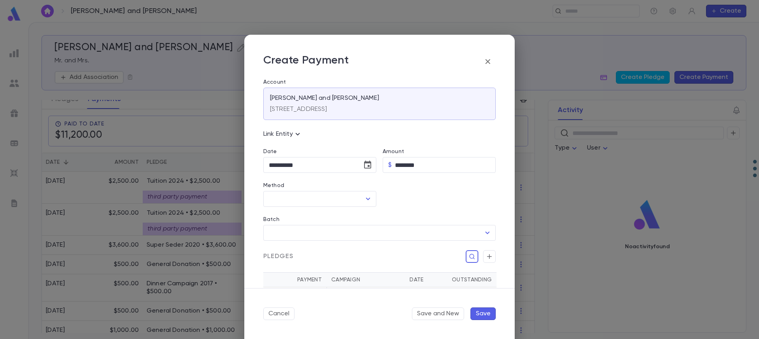
click at [673, 11] on div "**********" at bounding box center [379, 169] width 759 height 339
click at [487, 61] on icon "button" at bounding box center [487, 61] width 5 height 5
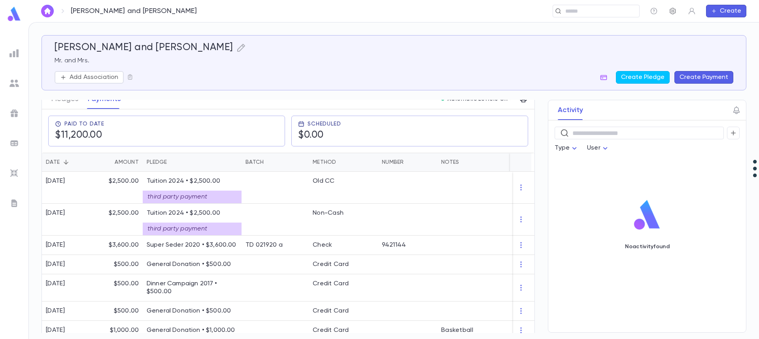
click at [671, 12] on icon "button" at bounding box center [673, 11] width 8 height 8
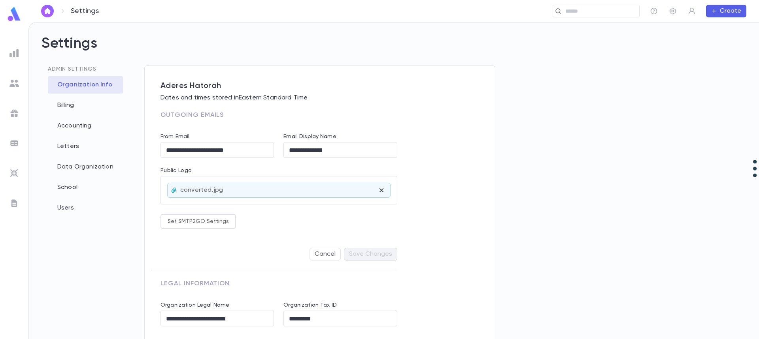
scroll to position [36, 0]
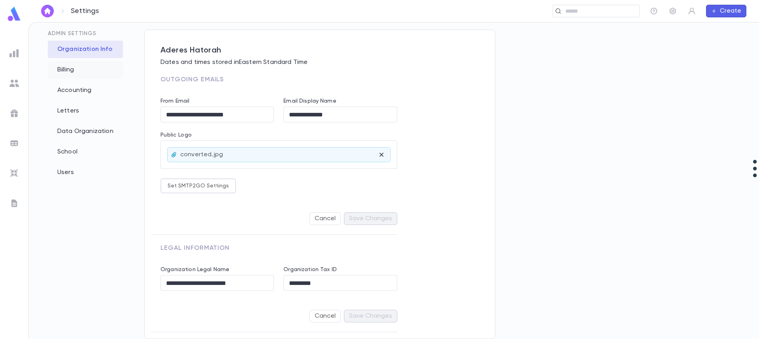
click at [73, 72] on div "Billing" at bounding box center [85, 69] width 75 height 17
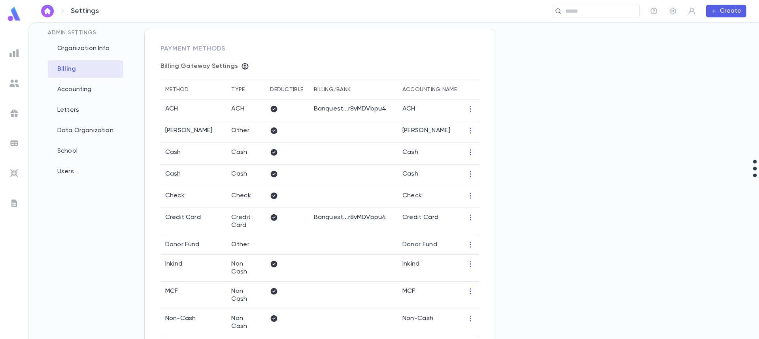
type input "**********"
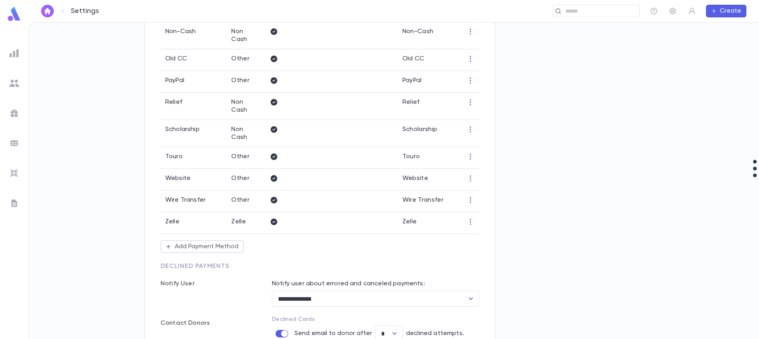
scroll to position [353, 0]
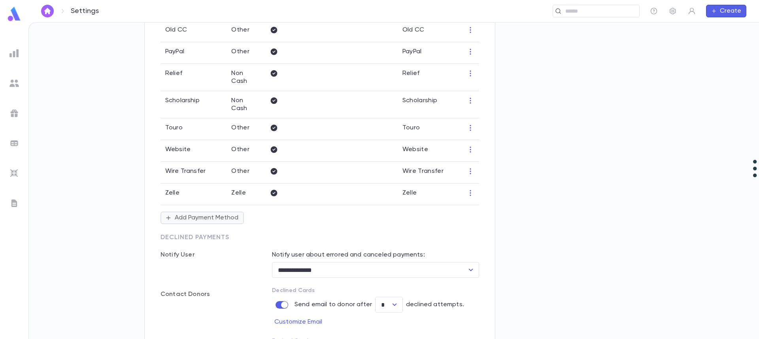
click at [199, 212] on button "Add Payment Method" at bounding box center [201, 218] width 83 height 13
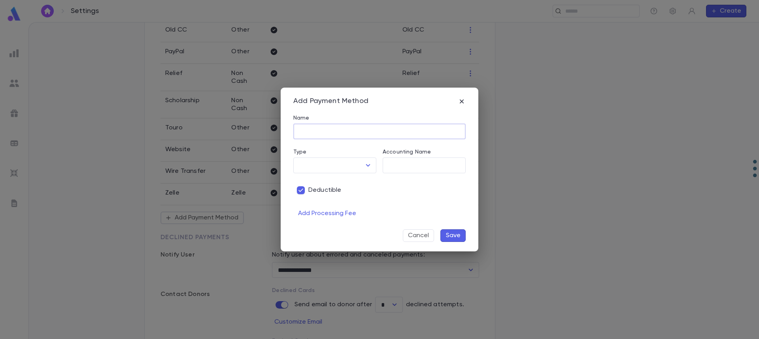
click at [329, 133] on input "Name" at bounding box center [379, 131] width 172 height 15
click at [309, 128] on input "********" at bounding box center [379, 131] width 172 height 15
click at [309, 129] on input "********" at bounding box center [379, 131] width 172 height 15
type input "********"
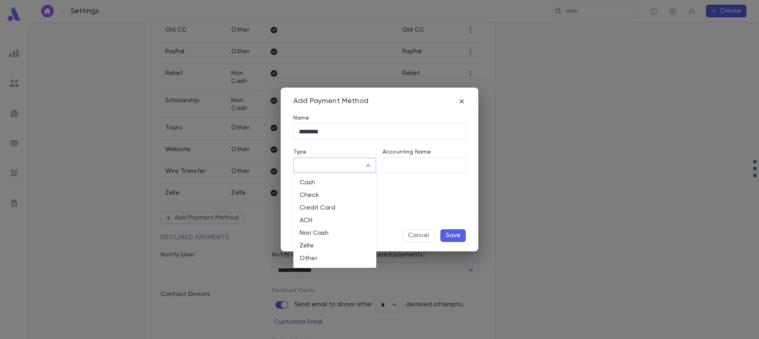
click at [336, 164] on input "Type" at bounding box center [329, 165] width 64 height 15
paste input "********"
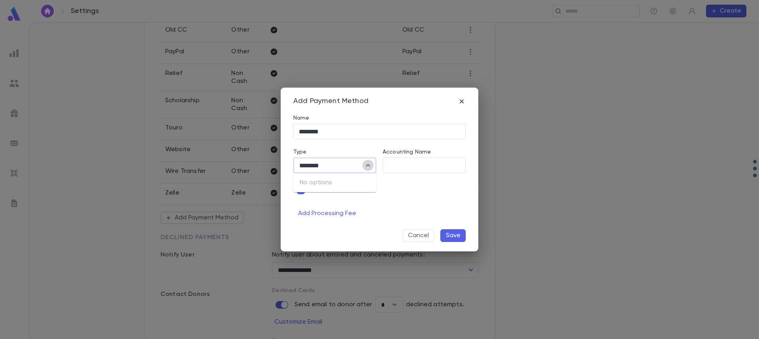
click at [369, 165] on icon "Close" at bounding box center [367, 165] width 9 height 9
type input "********"
click at [406, 166] on input "Accounting Name" at bounding box center [424, 165] width 83 height 15
paste input "********"
type input "********"
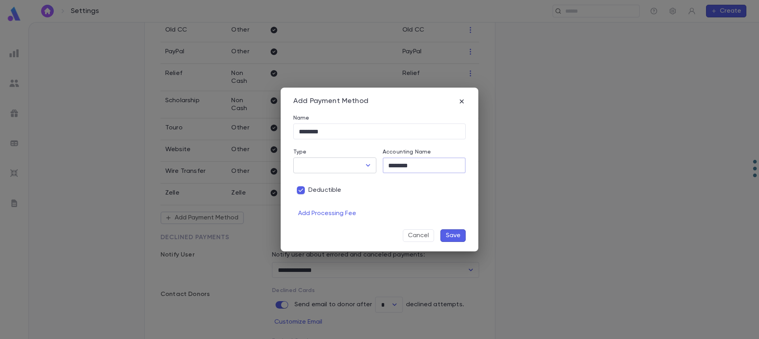
click at [354, 167] on input "Type" at bounding box center [329, 165] width 64 height 15
drag, startPoint x: 454, startPoint y: 236, endPoint x: 363, endPoint y: 166, distance: 115.6
click at [364, 166] on div "Name ******** ​ Type ​ Accounting Name ******** ​ Deductible Add Processing Fee…" at bounding box center [376, 172] width 179 height 140
click at [361, 166] on div "​" at bounding box center [334, 166] width 83 height 16
click at [366, 165] on icon "Open" at bounding box center [368, 165] width 4 height 2
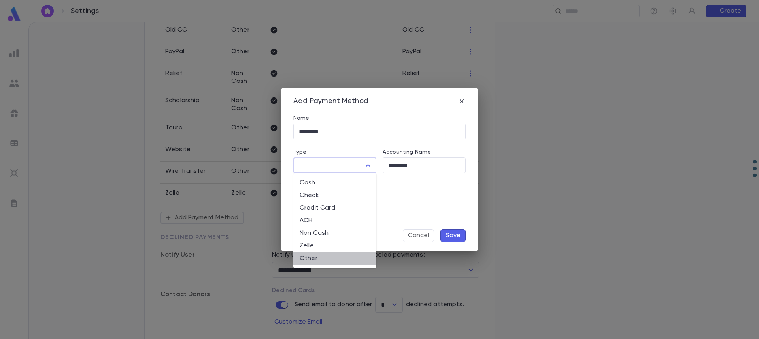
click at [347, 259] on li "Other" at bounding box center [334, 259] width 83 height 13
type input "*****"
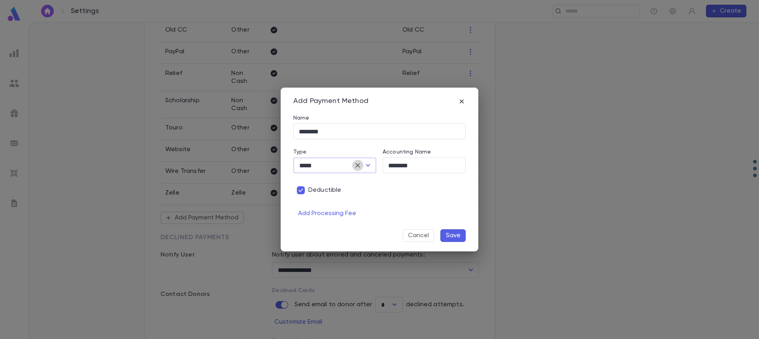
click at [358, 164] on icon "Clear" at bounding box center [358, 166] width 8 height 8
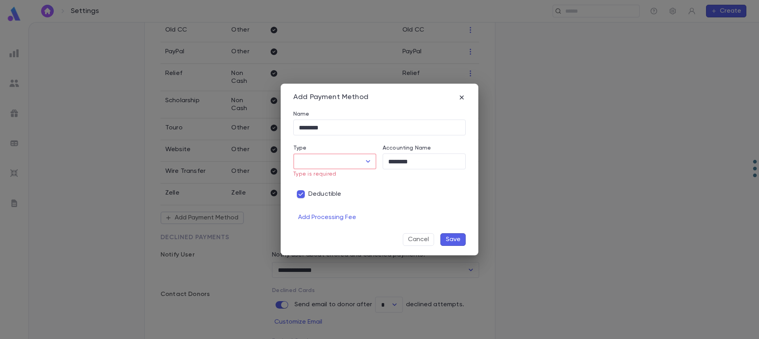
click at [458, 240] on button "Save" at bounding box center [452, 240] width 25 height 13
drag, startPoint x: 460, startPoint y: 96, endPoint x: 443, endPoint y: 109, distance: 21.7
click at [461, 96] on icon "button" at bounding box center [462, 98] width 8 height 8
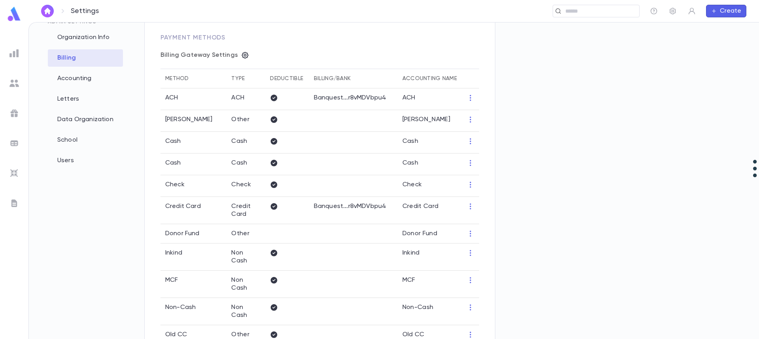
scroll to position [0, 0]
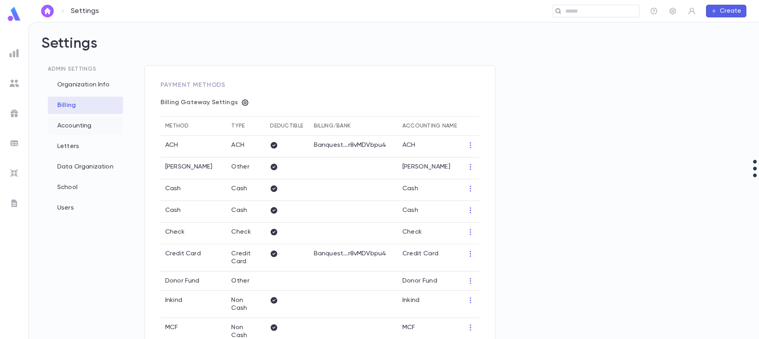
click at [71, 126] on div "Accounting" at bounding box center [85, 125] width 75 height 17
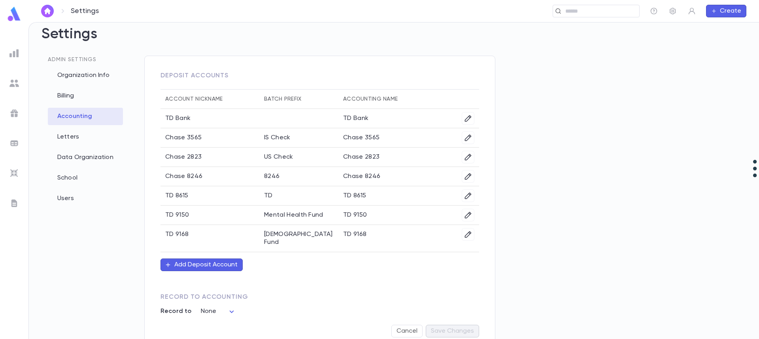
scroll to position [17, 0]
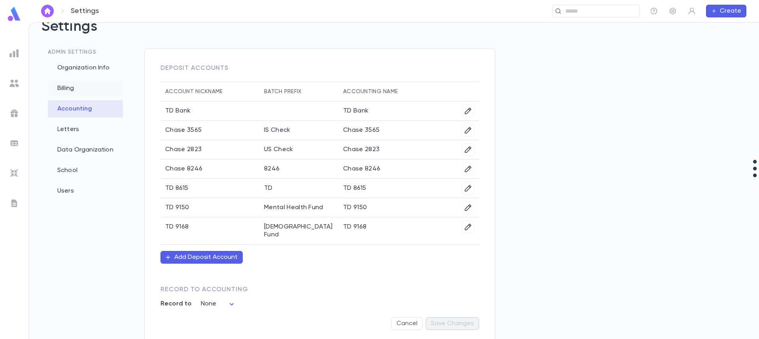
click at [72, 87] on div "Billing" at bounding box center [85, 88] width 75 height 17
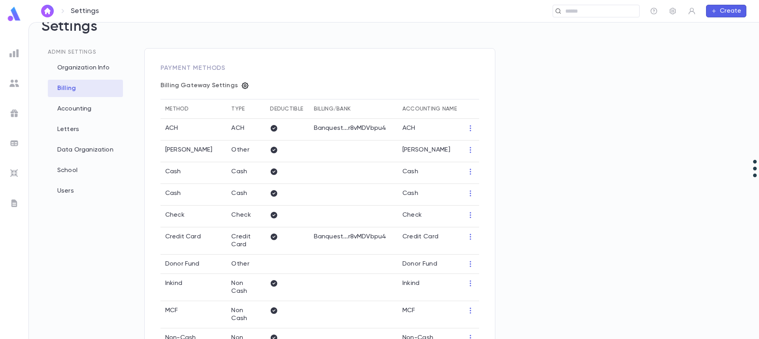
click at [241, 85] on icon "button" at bounding box center [245, 86] width 8 height 8
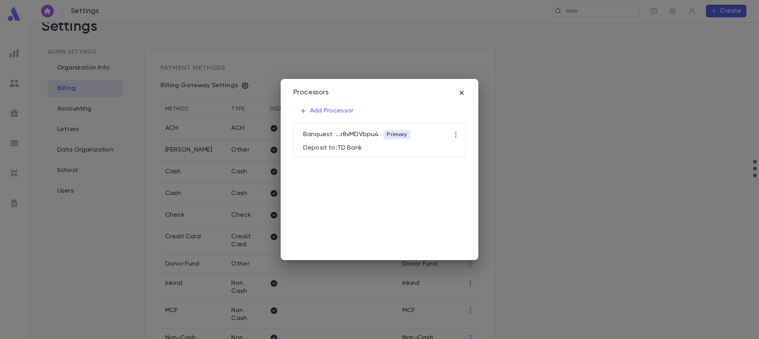
click at [462, 93] on icon "button" at bounding box center [462, 93] width 4 height 4
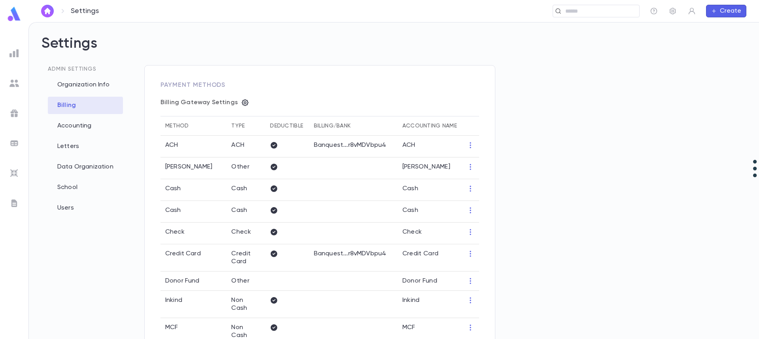
click at [239, 126] on th "Type" at bounding box center [245, 126] width 39 height 19
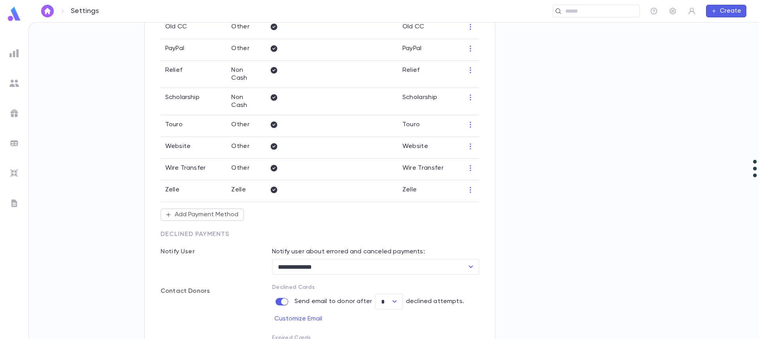
scroll to position [316, 0]
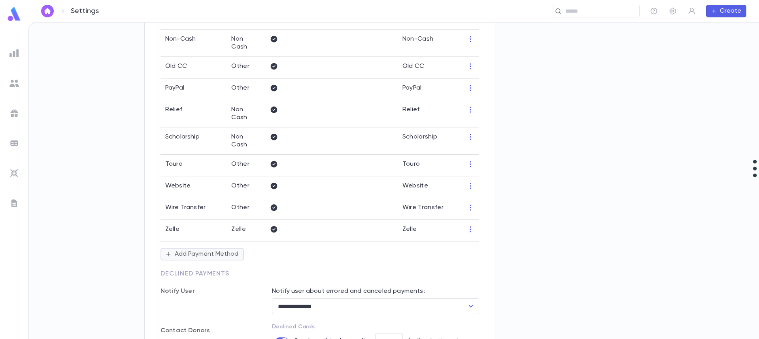
click at [209, 248] on button "Add Payment Method" at bounding box center [201, 254] width 83 height 13
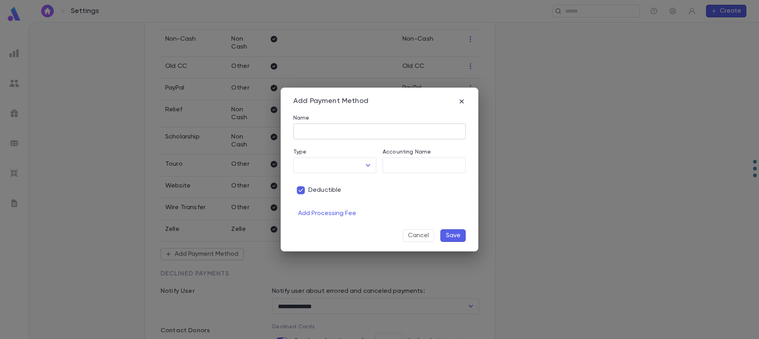
click at [305, 127] on input "Name" at bounding box center [379, 131] width 172 height 15
type input "********"
type input "*****"
type input "********"
click at [319, 168] on input "Type" at bounding box center [329, 165] width 64 height 15
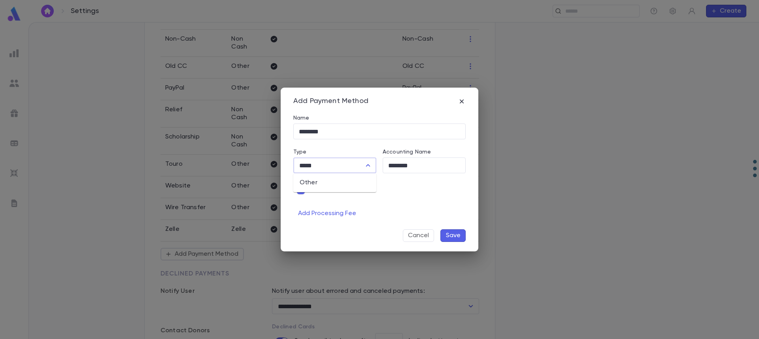
click at [314, 183] on li "Other" at bounding box center [334, 183] width 83 height 13
type input "*****"
drag, startPoint x: 457, startPoint y: 235, endPoint x: 293, endPoint y: 196, distance: 168.6
click at [293, 196] on div "Add Payment Method Name ******** ​ Type ***** ​ Accounting Name ******** ​ Dedu…" at bounding box center [380, 170] width 198 height 164
click at [458, 232] on button "Save" at bounding box center [452, 236] width 25 height 13
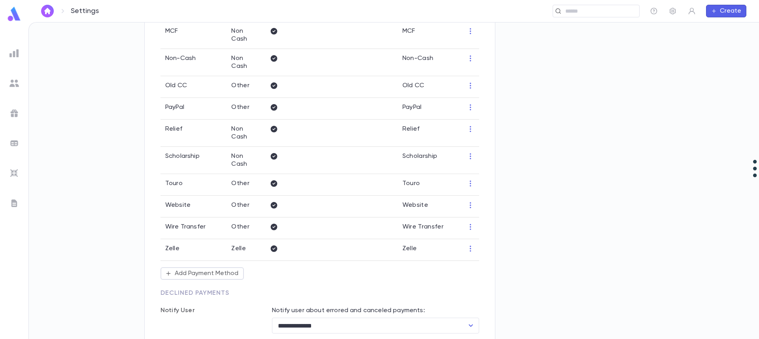
click at [170, 245] on p "Zelle" at bounding box center [172, 249] width 14 height 8
click at [339, 239] on td at bounding box center [353, 250] width 89 height 22
click at [479, 239] on td at bounding box center [470, 250] width 17 height 22
click at [471, 245] on icon "button" at bounding box center [470, 249] width 8 height 8
click at [473, 232] on li "Edit" at bounding box center [485, 236] width 34 height 13
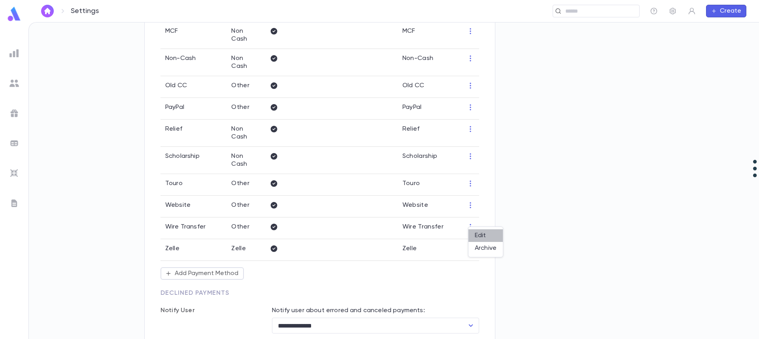
click at [473, 232] on li "Edit" at bounding box center [485, 236] width 34 height 13
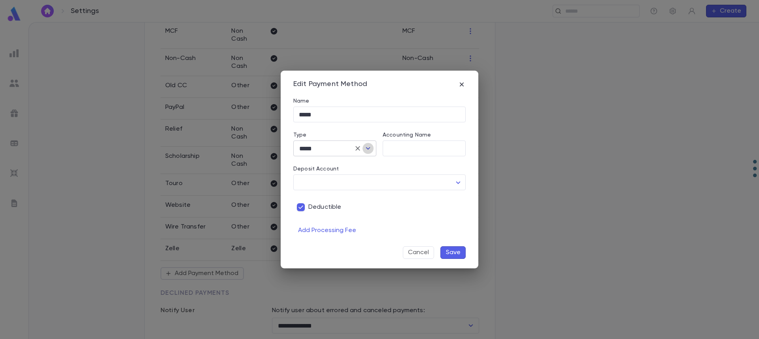
click at [371, 148] on icon "Open" at bounding box center [367, 148] width 9 height 9
click at [371, 148] on icon "Close" at bounding box center [367, 148] width 9 height 9
click at [422, 252] on button "Cancel" at bounding box center [418, 253] width 31 height 13
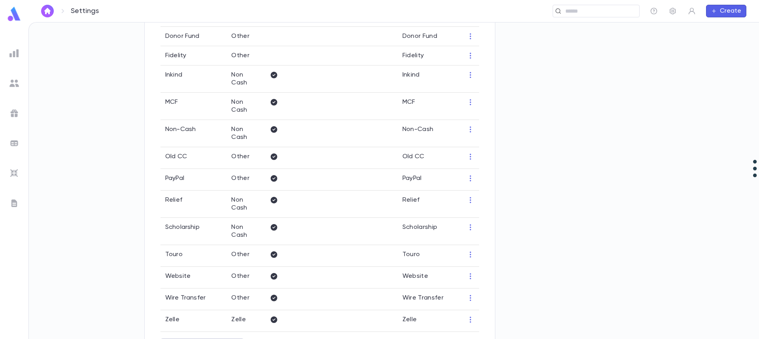
scroll to position [237, 0]
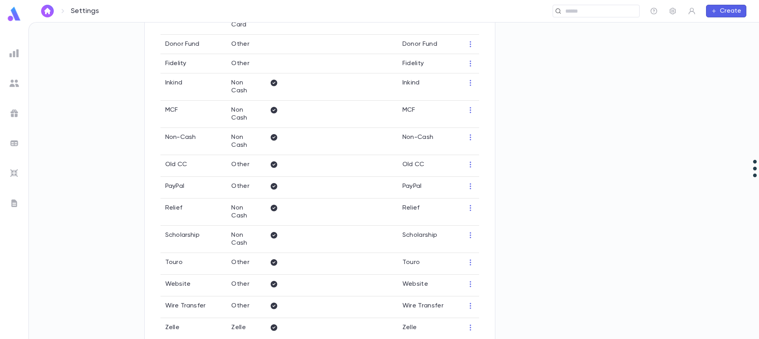
click at [173, 68] on p "Fidelity" at bounding box center [175, 64] width 21 height 8
click at [247, 66] on td "Other" at bounding box center [245, 63] width 39 height 19
click at [471, 67] on icon "button" at bounding box center [470, 64] width 8 height 8
click at [479, 80] on li "Edit" at bounding box center [485, 81] width 34 height 13
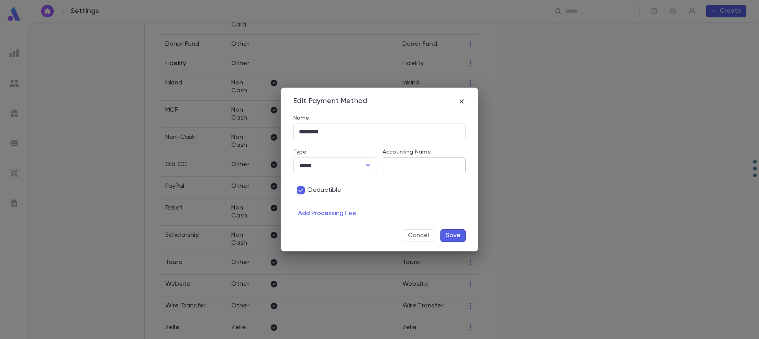
click at [422, 162] on input "Accounting Name" at bounding box center [424, 165] width 83 height 15
type input "********"
click at [450, 238] on button "Save" at bounding box center [452, 236] width 25 height 13
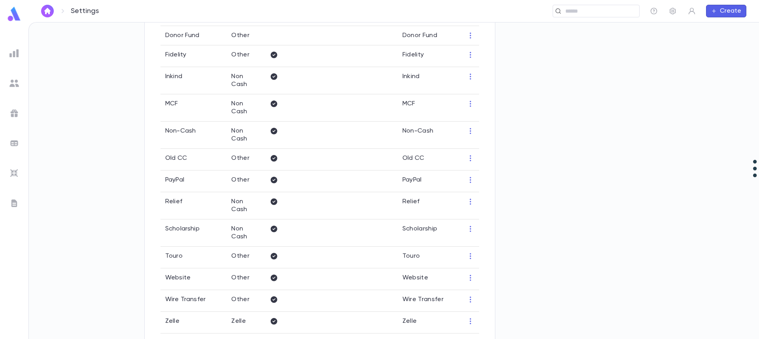
scroll to position [245, 0]
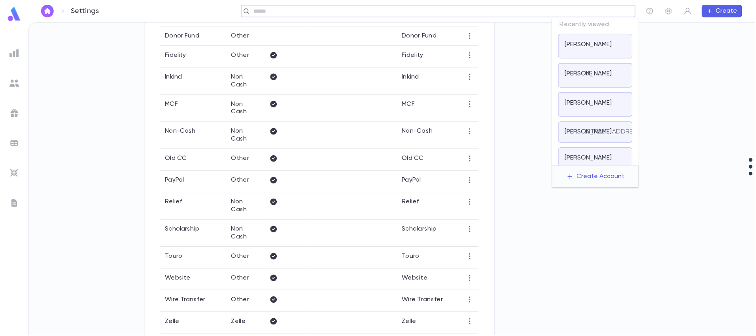
click at [583, 13] on input "text" at bounding box center [436, 12] width 370 height 8
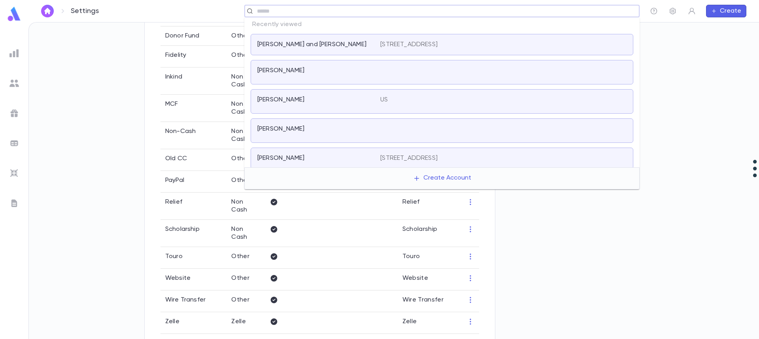
click at [343, 49] on div "Hassan, Rephael and Devorah 1045 E 27th St, Brooklyn NY 11210" at bounding box center [442, 44] width 383 height 21
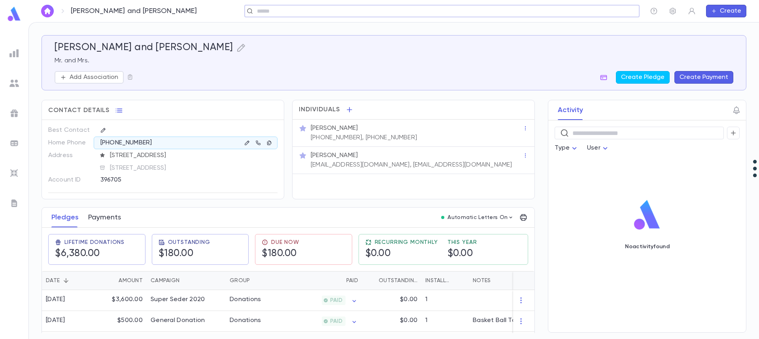
click at [104, 218] on button "Payments" at bounding box center [104, 218] width 33 height 20
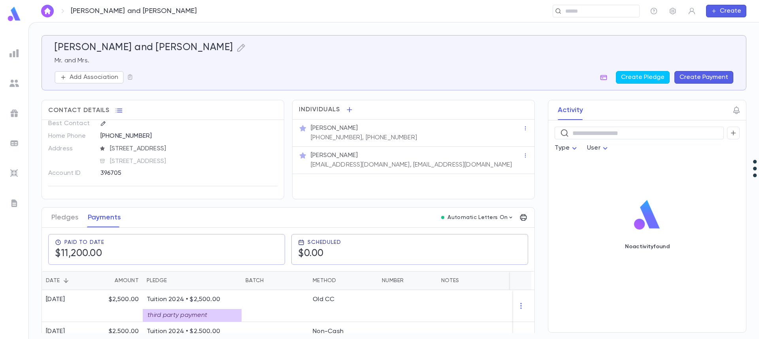
click at [714, 75] on button "Create Payment" at bounding box center [703, 77] width 59 height 13
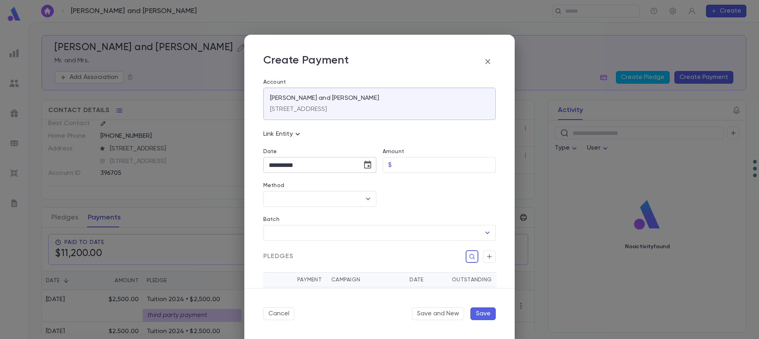
click at [365, 166] on icon "Choose date, selected date is Oct 15, 2025" at bounding box center [367, 164] width 9 height 9
click at [339, 186] on icon "Previous month" at bounding box center [341, 185] width 9 height 9
click at [292, 279] on button "30" at bounding box center [293, 278] width 14 height 14
type input "**********"
click at [400, 164] on input "Amount" at bounding box center [445, 165] width 101 height 15
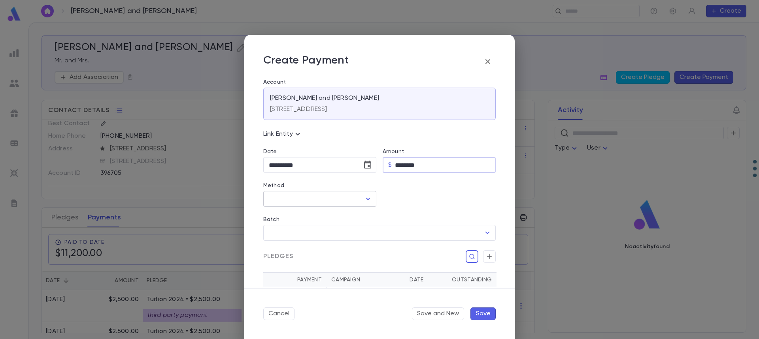
click at [366, 199] on icon "Open" at bounding box center [367, 198] width 9 height 9
type input "********"
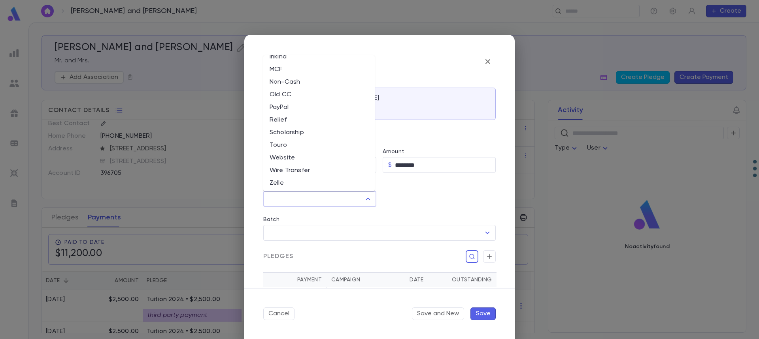
scroll to position [111, 0]
click at [379, 195] on div at bounding box center [435, 190] width 119 height 34
click at [351, 199] on input "Method" at bounding box center [314, 199] width 94 height 15
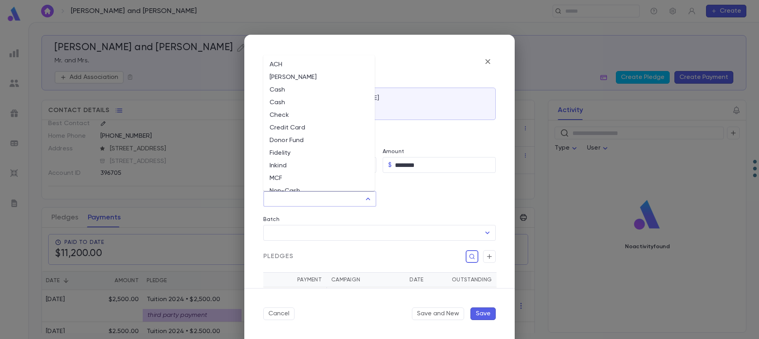
click at [351, 199] on input "Method" at bounding box center [314, 199] width 94 height 15
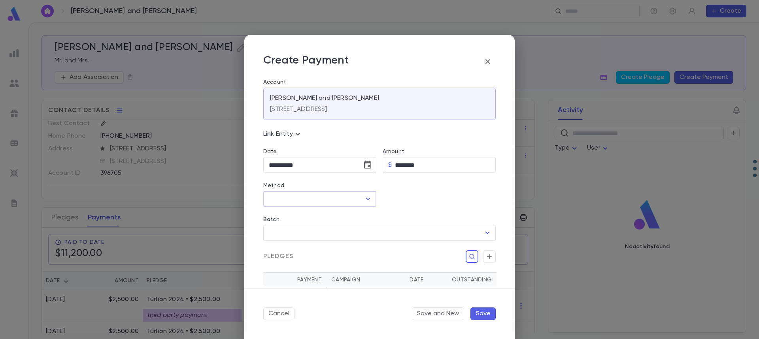
click at [353, 200] on input "Method" at bounding box center [314, 199] width 94 height 15
click at [294, 228] on li "Fidelity" at bounding box center [318, 229] width 111 height 13
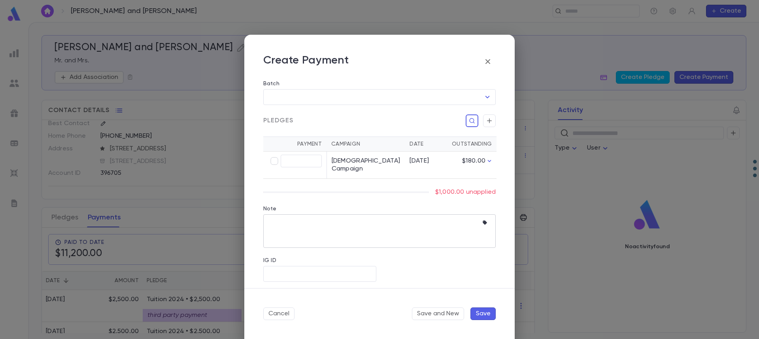
scroll to position [139, 0]
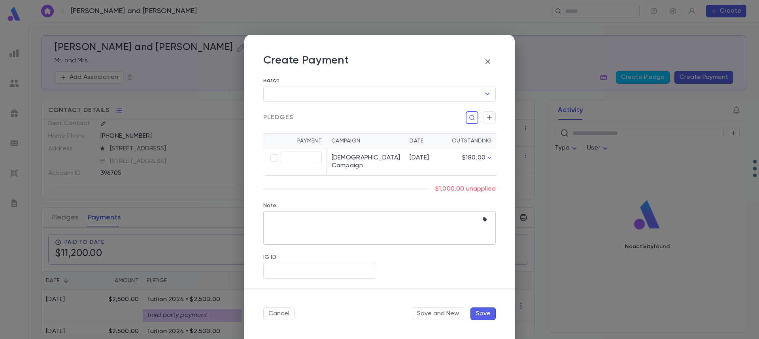
type input "********"
click at [301, 224] on textarea "Note" at bounding box center [373, 228] width 209 height 34
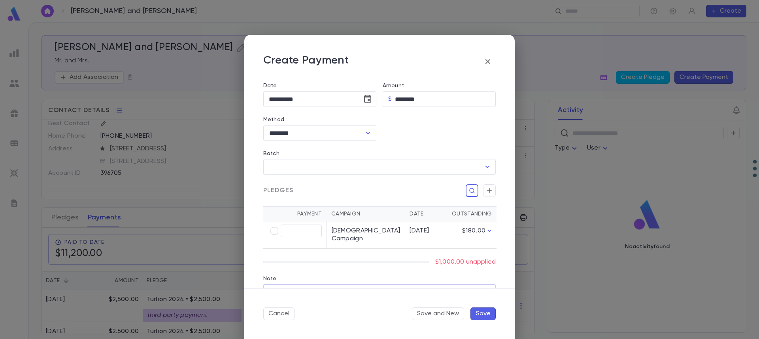
scroll to position [79, 0]
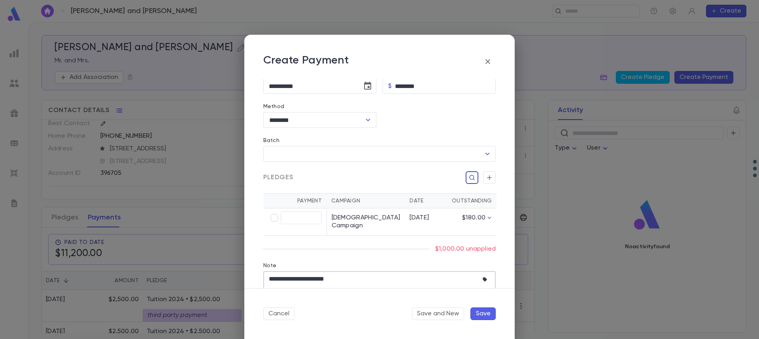
type textarea "**********"
click at [469, 176] on icon "button" at bounding box center [472, 178] width 6 height 8
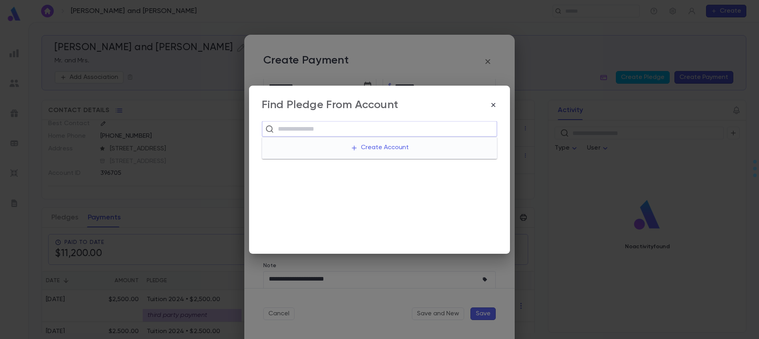
click at [296, 127] on input "text" at bounding box center [384, 129] width 218 height 15
type input "**********"
click at [269, 132] on icon at bounding box center [269, 129] width 9 height 9
click at [268, 131] on icon at bounding box center [269, 129] width 9 height 9
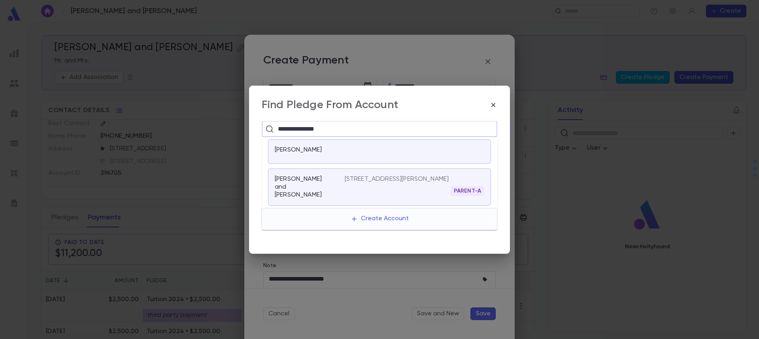
click at [320, 150] on p "Friedman, Chanie" at bounding box center [298, 150] width 47 height 8
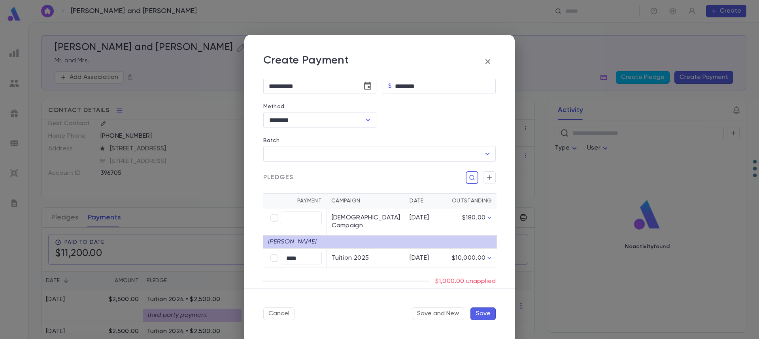
type input "********"
click at [479, 315] on button "Save" at bounding box center [482, 314] width 25 height 13
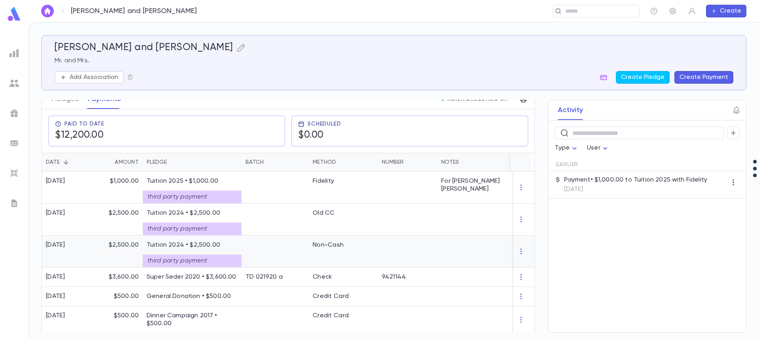
scroll to position [0, 0]
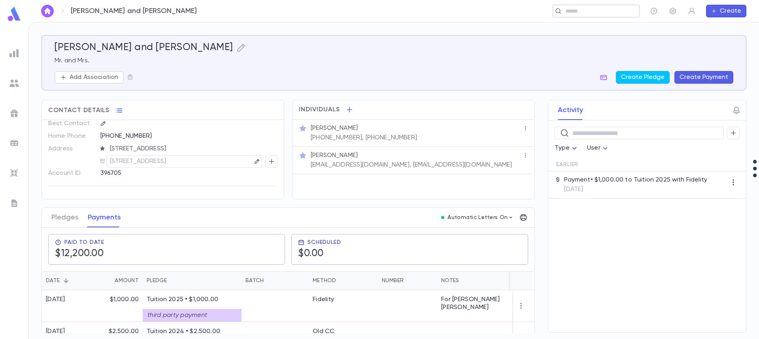
click at [575, 14] on input "text" at bounding box center [593, 12] width 61 height 8
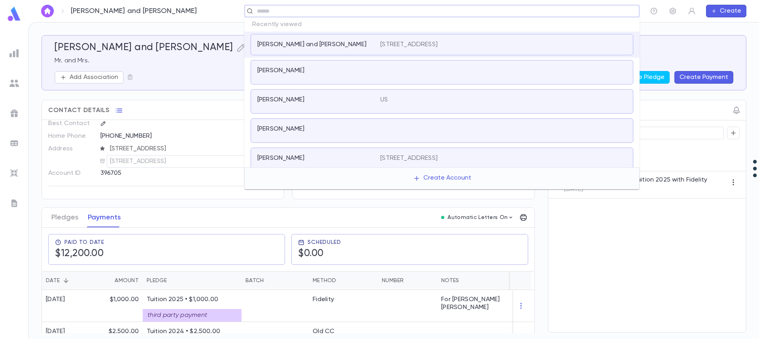
click at [370, 101] on div "Friedman, Yossi" at bounding box center [318, 101] width 123 height 11
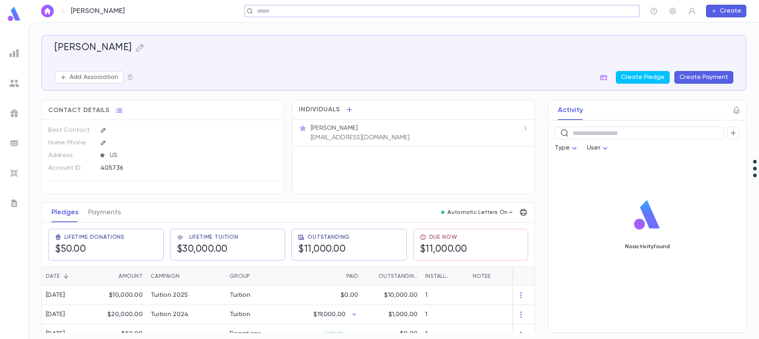
click at [555, 9] on input "text" at bounding box center [440, 12] width 370 height 8
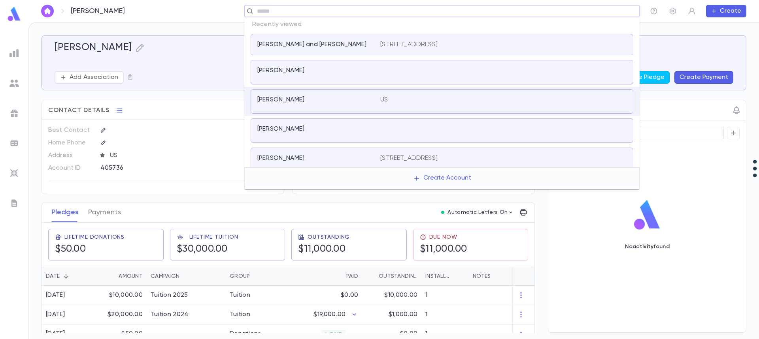
click at [357, 72] on div "Friedman, Chanie" at bounding box center [313, 71] width 113 height 8
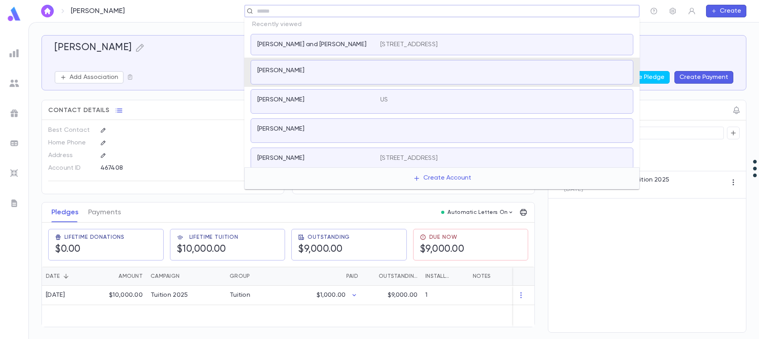
click at [278, 10] on input "text" at bounding box center [440, 12] width 370 height 8
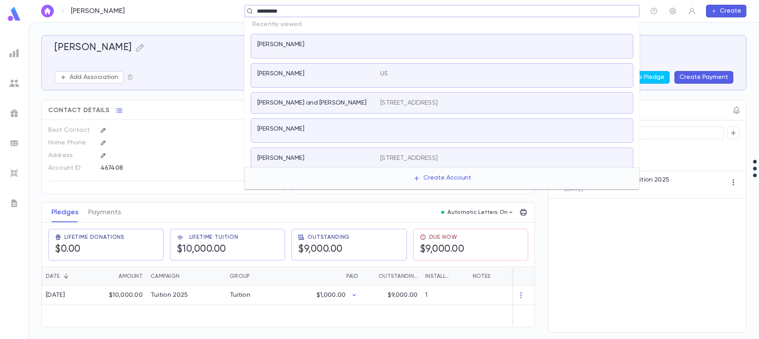
type input "**********"
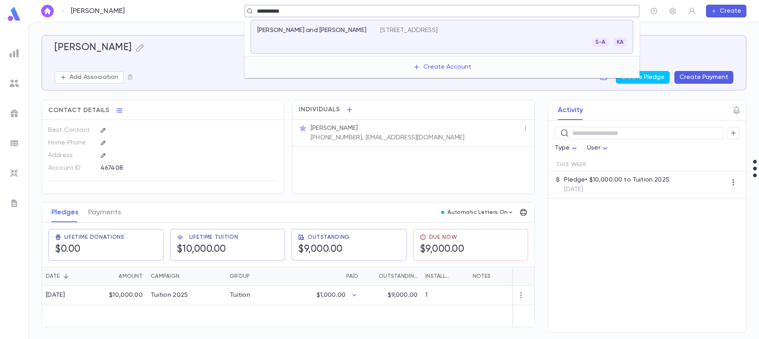
click at [287, 29] on p "Fertig, Tzvi and Leilie" at bounding box center [311, 30] width 109 height 8
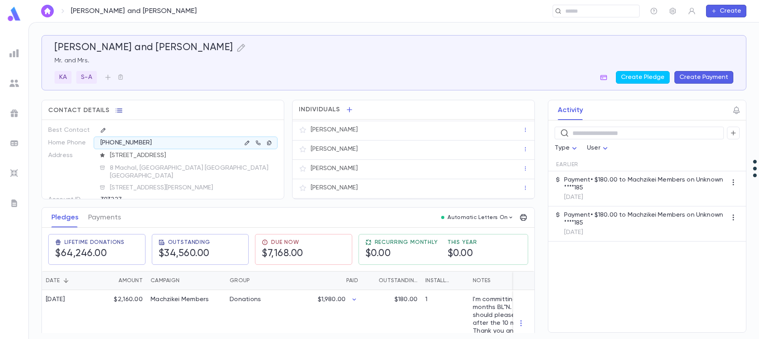
click at [117, 111] on icon "button" at bounding box center [119, 111] width 7 height 4
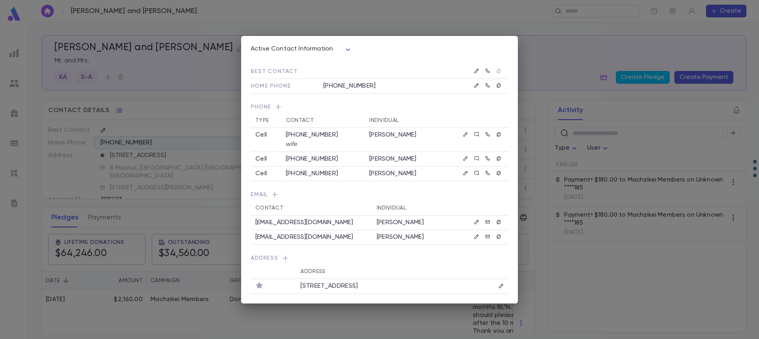
click at [189, 189] on div "Active Contact Information **** Best Contact Home Phone (718) 471-1626 Phone Ty…" at bounding box center [379, 169] width 759 height 339
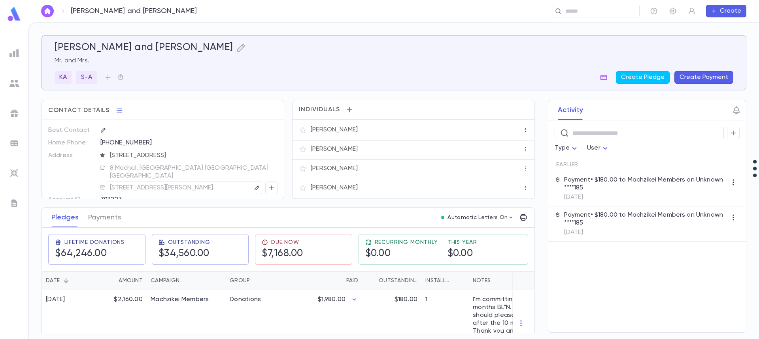
click at [522, 130] on icon "button" at bounding box center [525, 130] width 6 height 6
click at [520, 153] on div at bounding box center [379, 169] width 759 height 339
click at [519, 163] on div "Eli Fertig" at bounding box center [413, 169] width 242 height 19
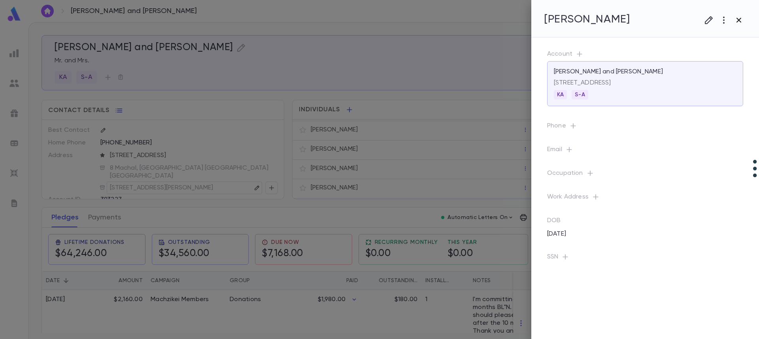
click at [742, 20] on icon "button" at bounding box center [738, 19] width 9 height 9
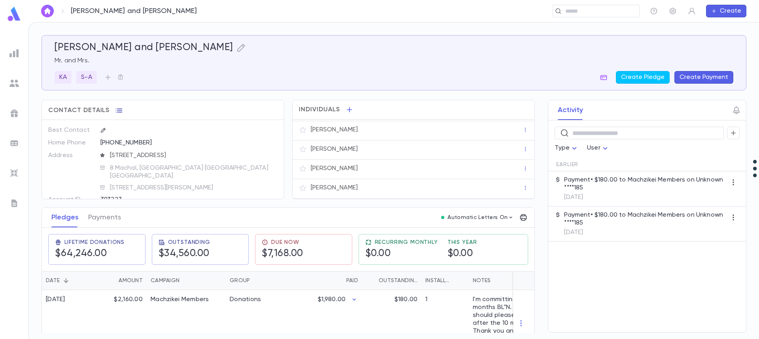
click at [119, 109] on icon "button" at bounding box center [119, 111] width 7 height 4
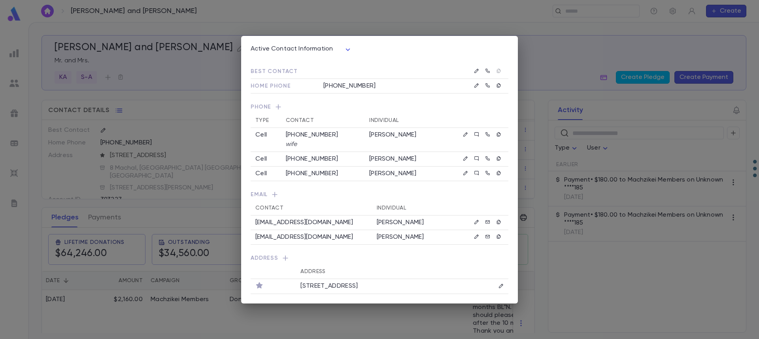
click at [175, 210] on div "Active Contact Information **** Best Contact Home Phone (718) 471-1626 Phone Ty…" at bounding box center [379, 169] width 759 height 339
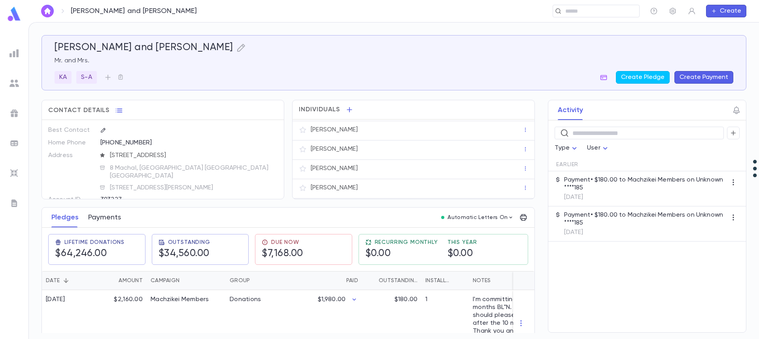
click at [106, 219] on button "Payments" at bounding box center [104, 218] width 33 height 20
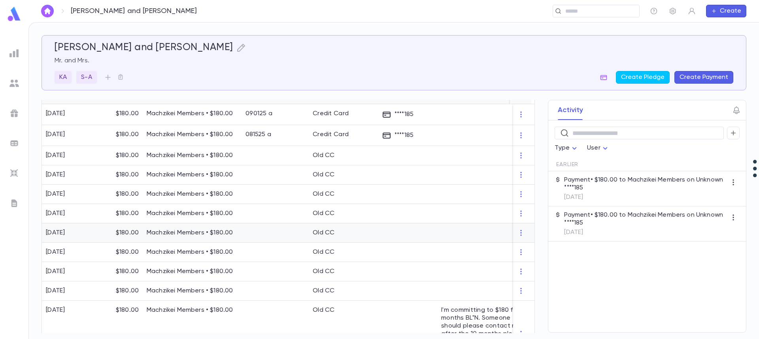
scroll to position [119, 0]
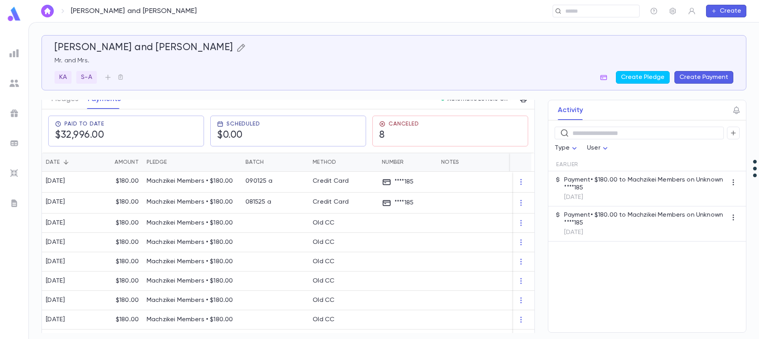
click at [236, 49] on icon "button" at bounding box center [240, 47] width 9 height 9
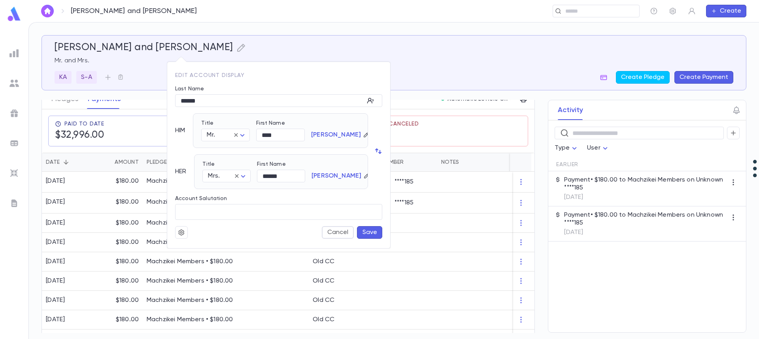
click at [104, 57] on div at bounding box center [379, 169] width 759 height 339
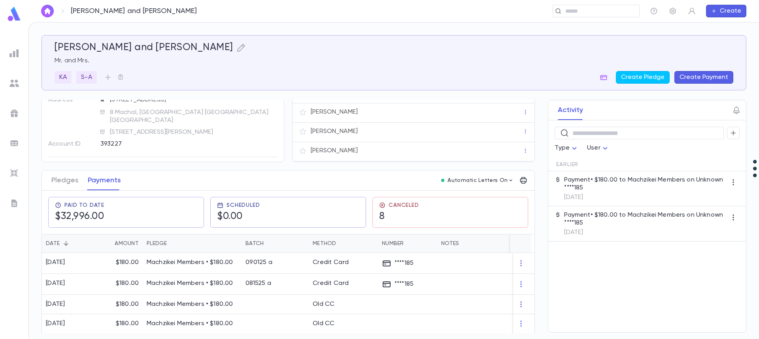
scroll to position [0, 0]
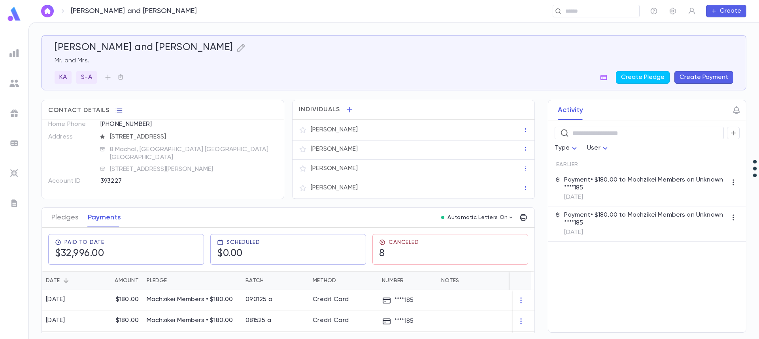
click at [118, 111] on icon "button" at bounding box center [119, 111] width 7 height 4
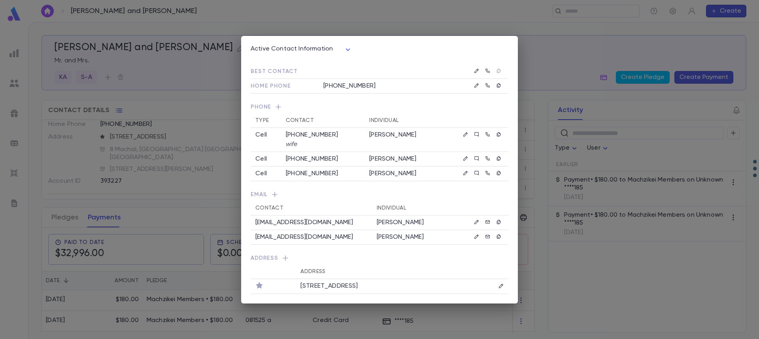
click at [390, 235] on p "Mrs. Leilie Fertig" at bounding box center [412, 238] width 70 height 8
click at [475, 235] on icon "button" at bounding box center [477, 237] width 6 height 6
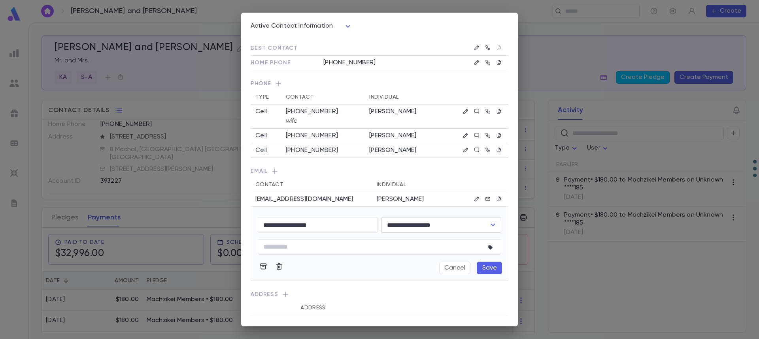
click at [491, 226] on icon "Open" at bounding box center [492, 225] width 9 height 9
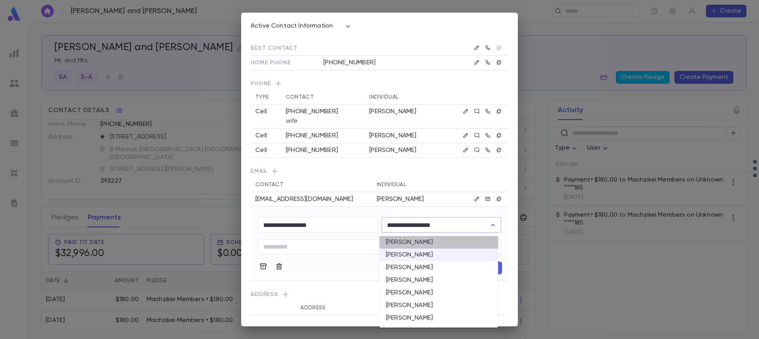
click at [479, 241] on li "Mr. Tzvi Fertig" at bounding box center [438, 242] width 119 height 13
type input "**********"
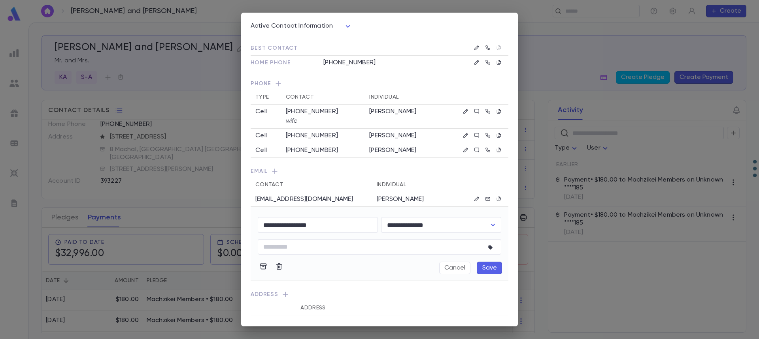
click at [489, 268] on button "Save" at bounding box center [489, 268] width 25 height 13
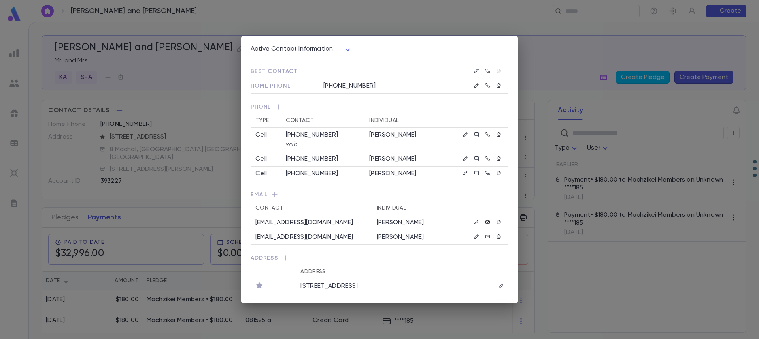
click at [490, 220] on icon at bounding box center [488, 223] width 6 height 6
click at [487, 221] on icon at bounding box center [487, 223] width 4 height 4
click at [270, 237] on p "irecognizeyou@aol.com" at bounding box center [304, 238] width 98 height 8
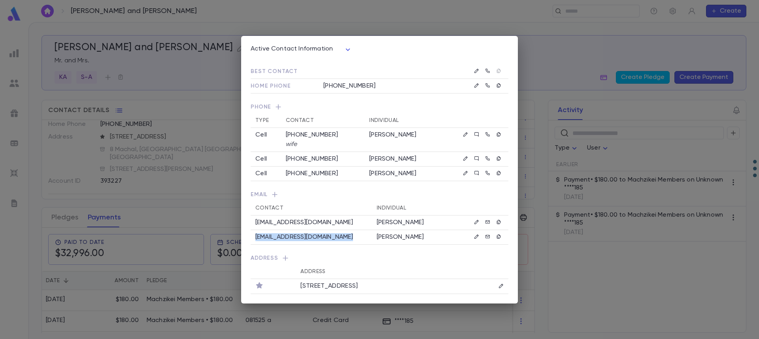
click at [270, 237] on p "irecognizeyou@aol.com" at bounding box center [304, 238] width 98 height 8
click at [274, 221] on p "tlfertig@gmail.com" at bounding box center [304, 223] width 98 height 8
copy p "tlfertig@gmail.com"
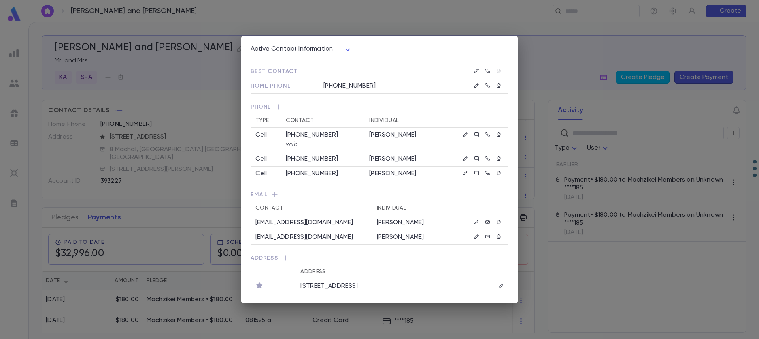
click at [153, 150] on div "Active Contact Information **** Best Contact Home Phone (718) 471-1626 Phone Ty…" at bounding box center [379, 169] width 759 height 339
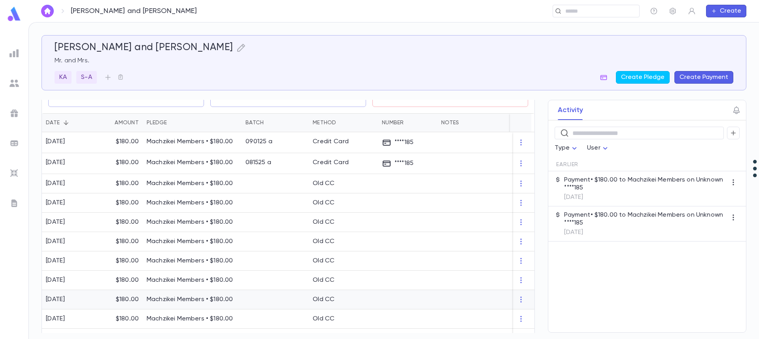
scroll to position [237, 0]
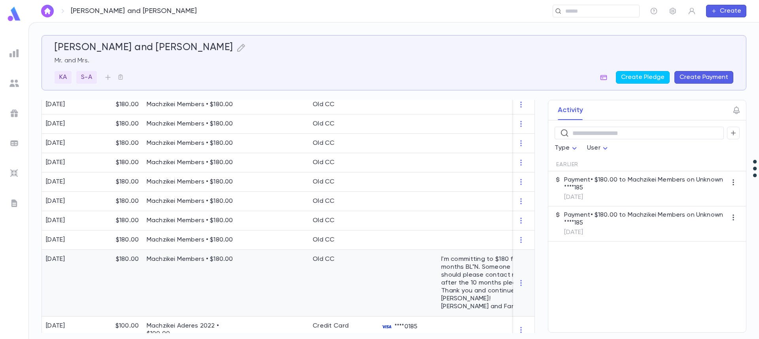
click at [453, 266] on div "I'm committing to $180 for 10 months BL"N. Someone should please contact me aft…" at bounding box center [486, 283] width 91 height 55
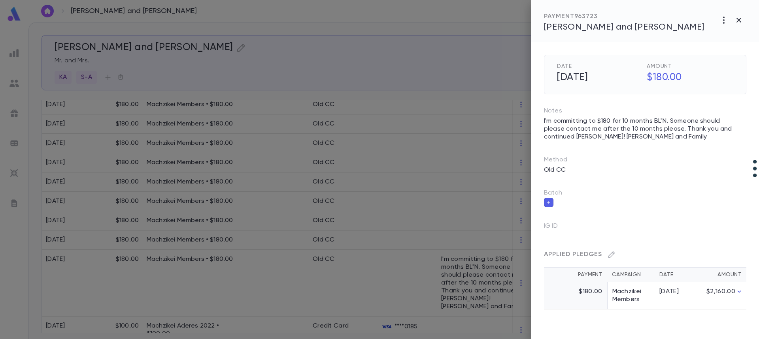
click at [452, 279] on div at bounding box center [379, 169] width 759 height 339
click at [452, 279] on div "I'm committing to $180 for 10 months BL"N. Someone should please contact me aft…" at bounding box center [486, 283] width 91 height 55
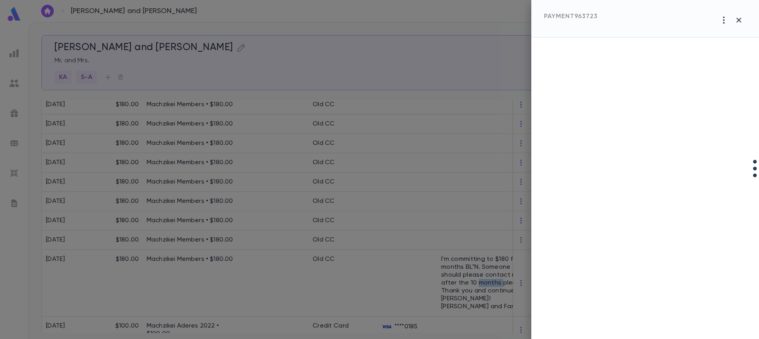
click at [452, 279] on div at bounding box center [379, 169] width 759 height 339
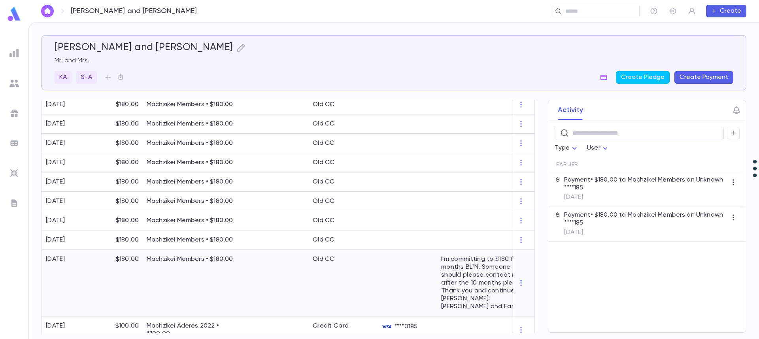
click at [398, 274] on div at bounding box center [407, 283] width 59 height 67
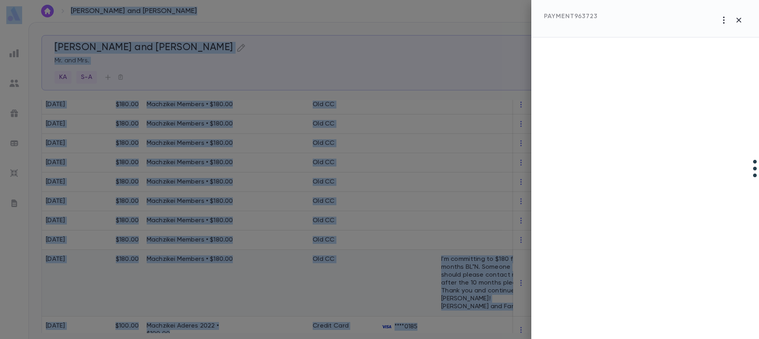
click at [398, 274] on div at bounding box center [379, 169] width 759 height 339
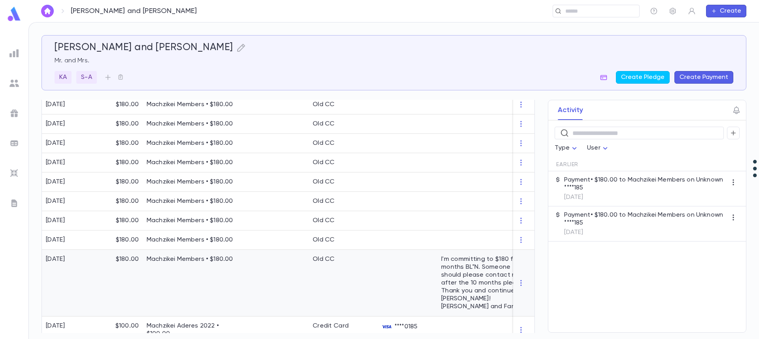
click at [396, 278] on div at bounding box center [407, 283] width 59 height 67
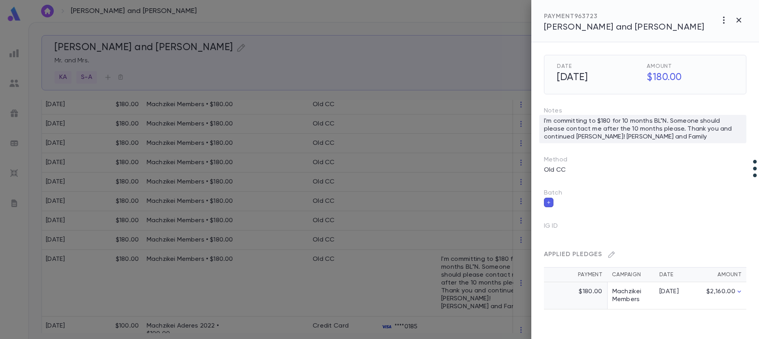
drag, startPoint x: 675, startPoint y: 135, endPoint x: 544, endPoint y: 118, distance: 132.3
click at [544, 118] on div "I'm committing to $180 for 10 months BL"N. Someone should please contact me aft…" at bounding box center [642, 129] width 207 height 28
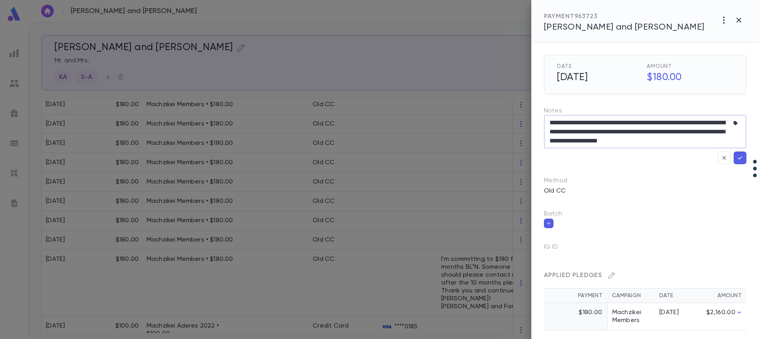
drag, startPoint x: 720, startPoint y: 141, endPoint x: 541, endPoint y: 124, distance: 179.4
click at [541, 124] on div "**********" at bounding box center [638, 129] width 215 height 70
click at [738, 19] on icon "button" at bounding box center [738, 20] width 5 height 5
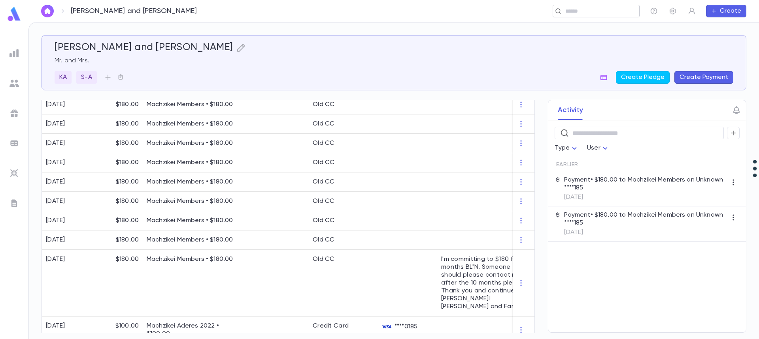
click at [575, 7] on div "​" at bounding box center [596, 11] width 87 height 13
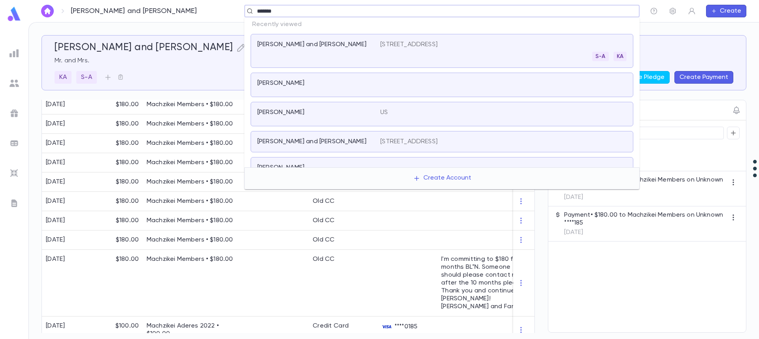
type input "********"
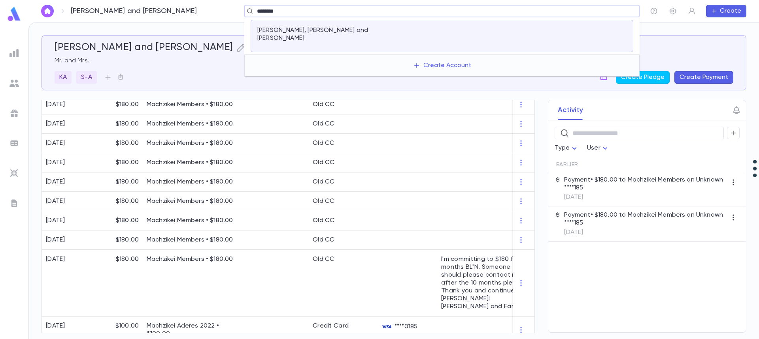
click at [300, 32] on p "Kranzler, Yaakov Kranzler and Nachmi" at bounding box center [313, 34] width 113 height 16
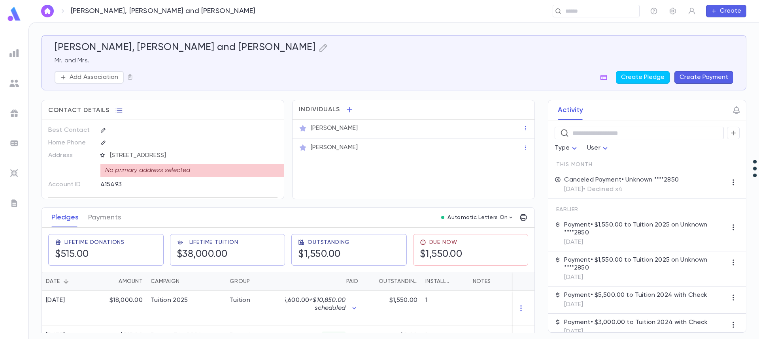
click at [117, 113] on icon "button" at bounding box center [119, 111] width 7 height 4
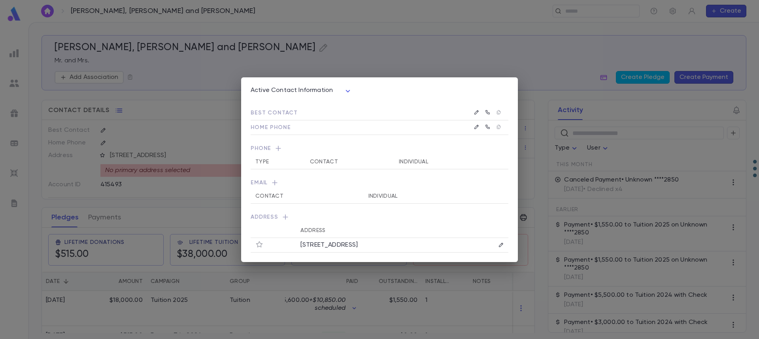
click at [275, 184] on icon "button" at bounding box center [275, 183] width 8 height 8
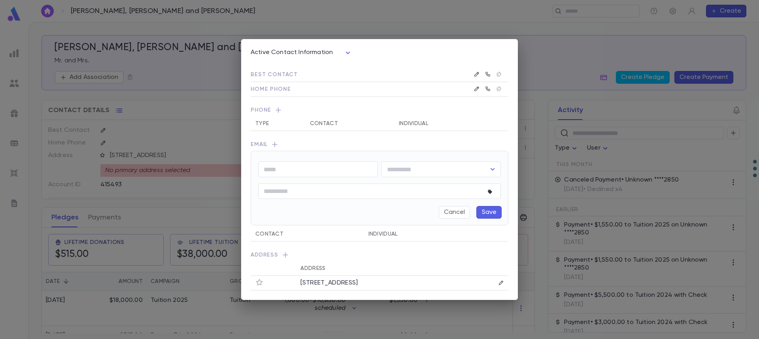
click at [177, 202] on div "Active Contact Information **** Best Contact Home Phone Phone Type Contact Indi…" at bounding box center [379, 169] width 759 height 339
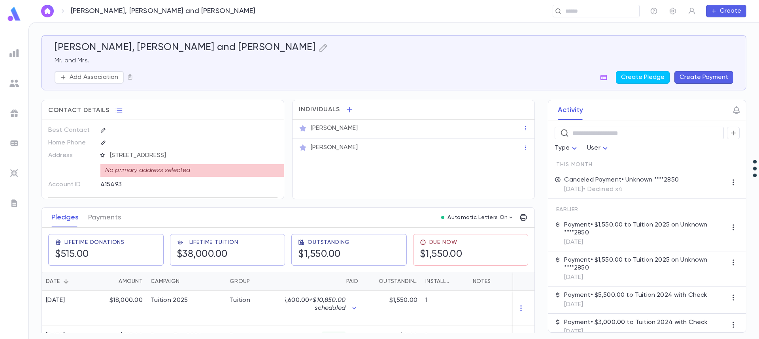
scroll to position [38, 0]
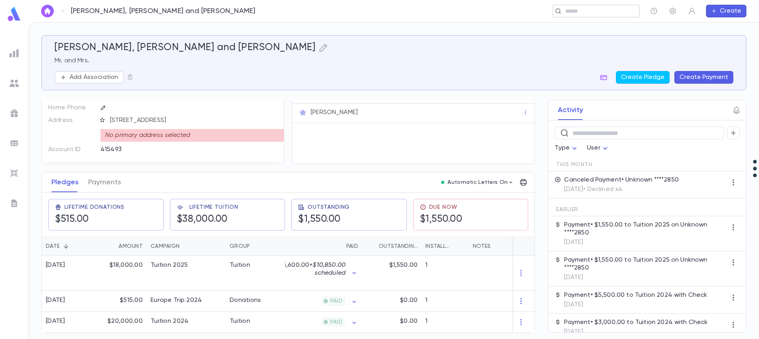
click at [564, 10] on input "text" at bounding box center [593, 12] width 61 height 8
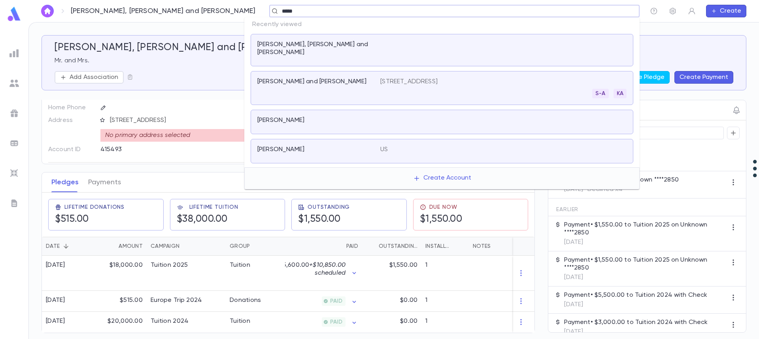
type input "******"
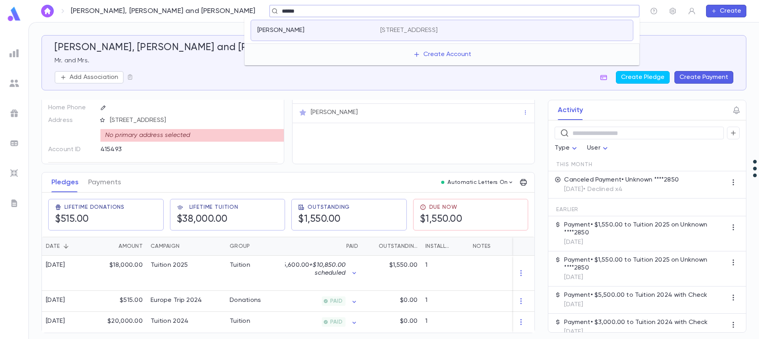
click at [345, 32] on div "Bowman, Joshua" at bounding box center [313, 30] width 113 height 8
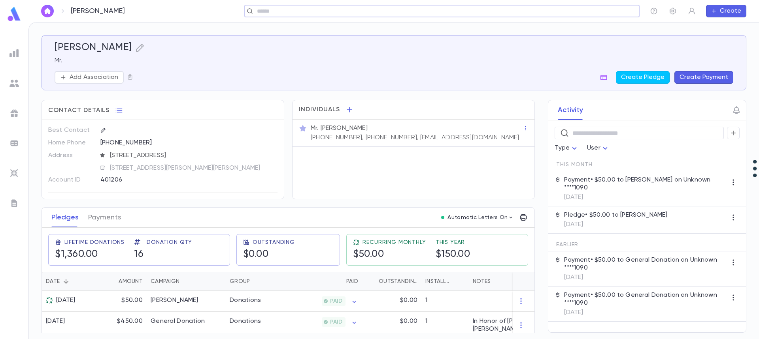
click at [414, 138] on p "(610) 757-7869, (610) 757-7869, jbowman16@gmail.com" at bounding box center [415, 138] width 209 height 8
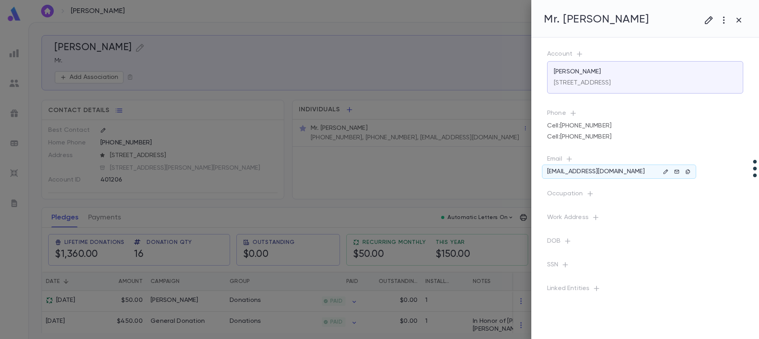
drag, startPoint x: 566, startPoint y: 172, endPoint x: 559, endPoint y: 171, distance: 6.7
click at [559, 171] on p "jbowman16@gmail.com" at bounding box center [596, 172] width 98 height 8
copy p "jbowman16@gmail.com"
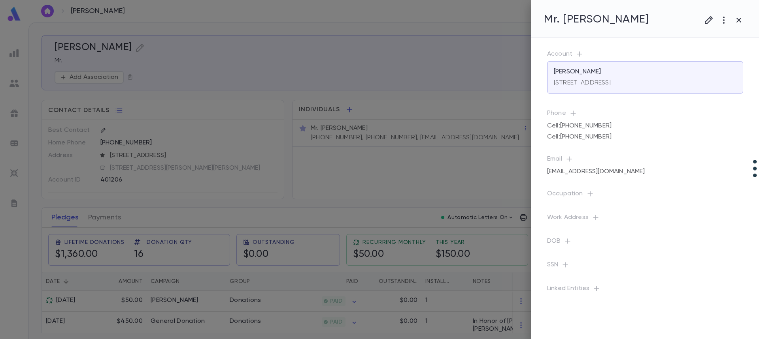
click at [738, 19] on icon "button" at bounding box center [738, 20] width 5 height 5
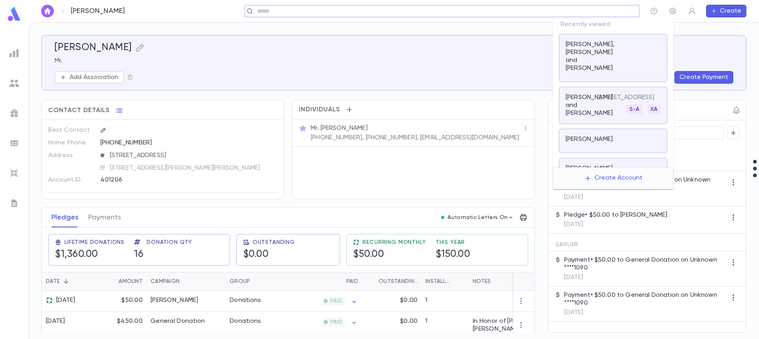
click at [589, 13] on input "text" at bounding box center [440, 12] width 370 height 8
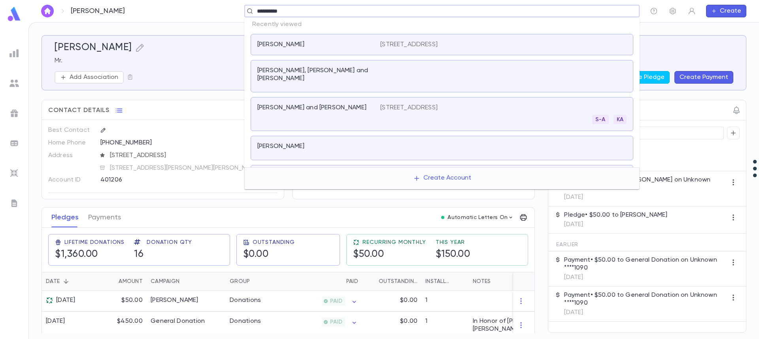
type input "**********"
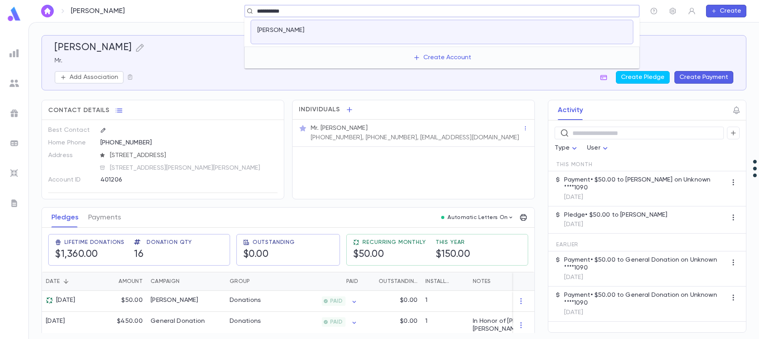
click at [289, 32] on p "Cohen, Assaf" at bounding box center [280, 30] width 47 height 8
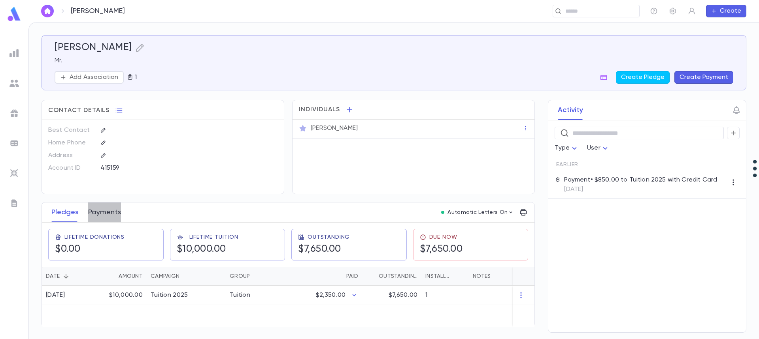
click at [113, 213] on button "Payments" at bounding box center [104, 213] width 33 height 20
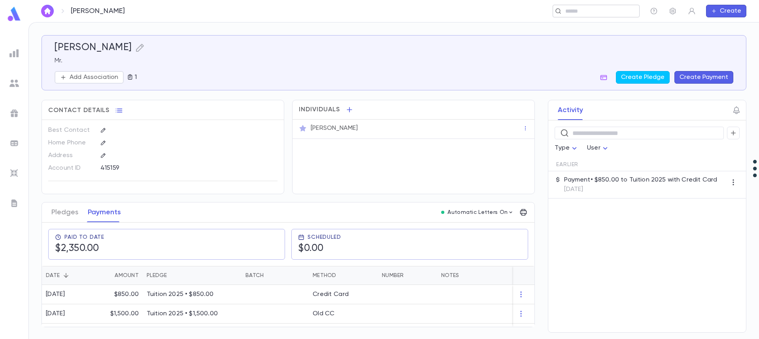
click at [572, 14] on input "text" at bounding box center [593, 12] width 61 height 8
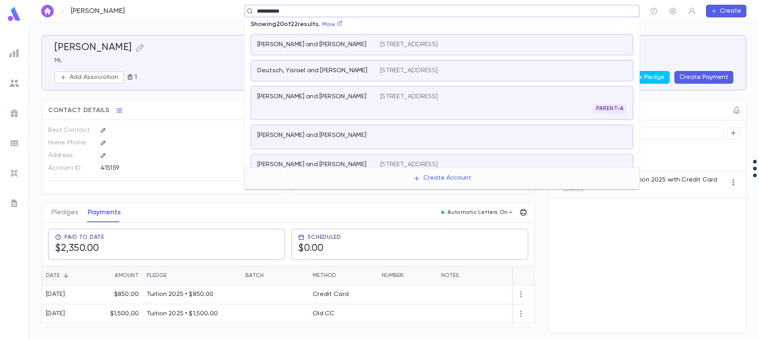
type input "**********"
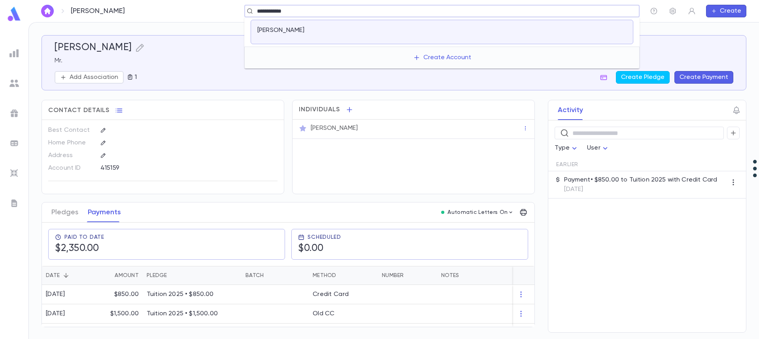
click at [358, 32] on div "Cohen, Shifra" at bounding box center [313, 30] width 113 height 8
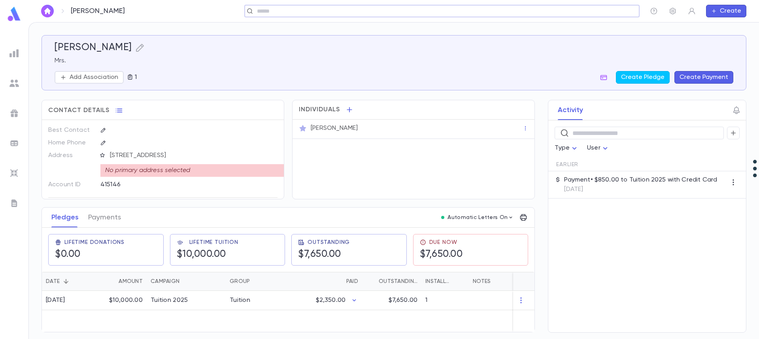
scroll to position [15, 0]
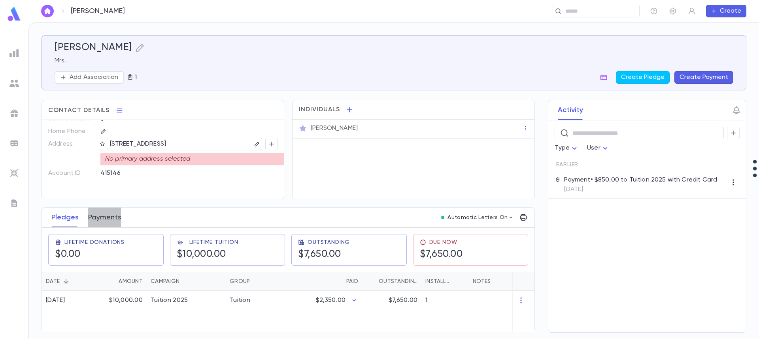
click at [111, 219] on button "Payments" at bounding box center [104, 218] width 33 height 20
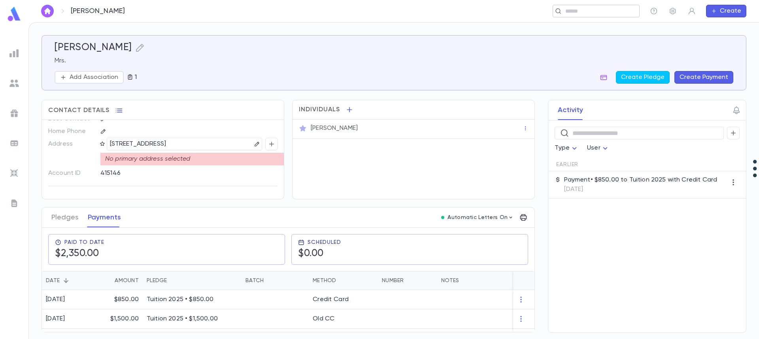
click at [587, 9] on input "text" at bounding box center [593, 12] width 61 height 8
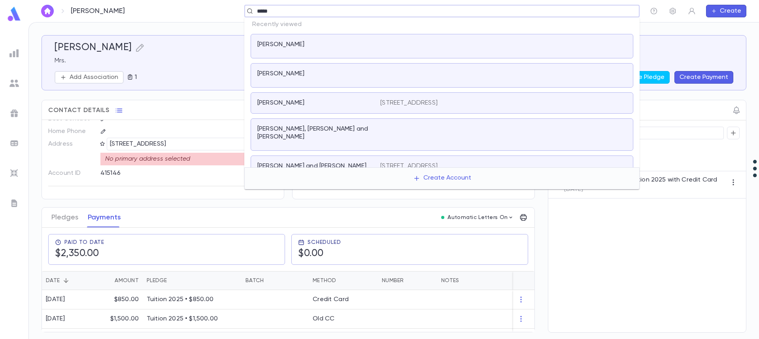
type input "******"
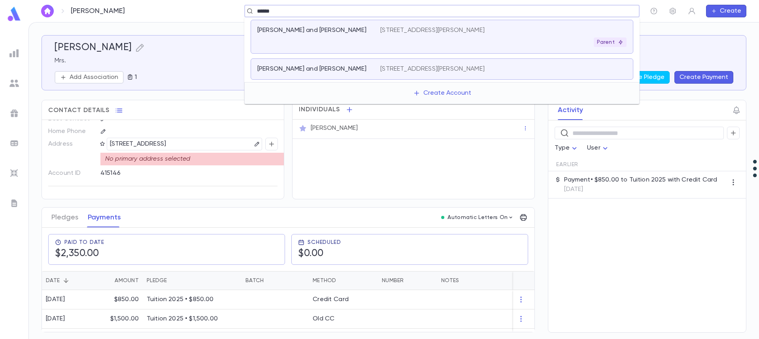
click at [309, 38] on div "Jussim, Emmanuel and Tova" at bounding box center [318, 36] width 123 height 21
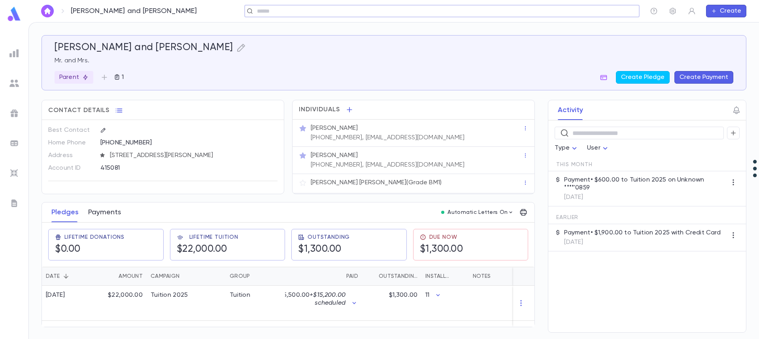
click at [114, 214] on button "Payments" at bounding box center [104, 213] width 33 height 20
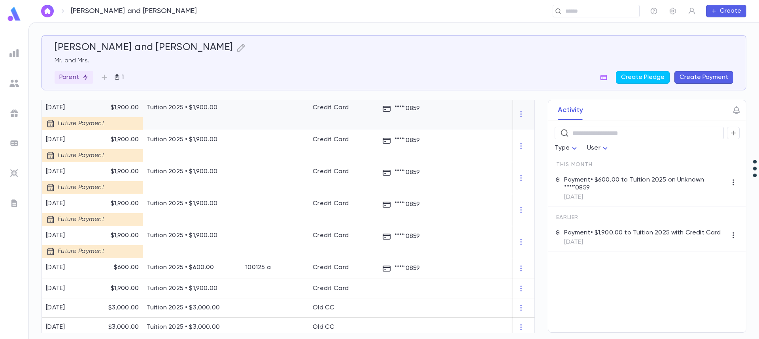
scroll to position [310, 0]
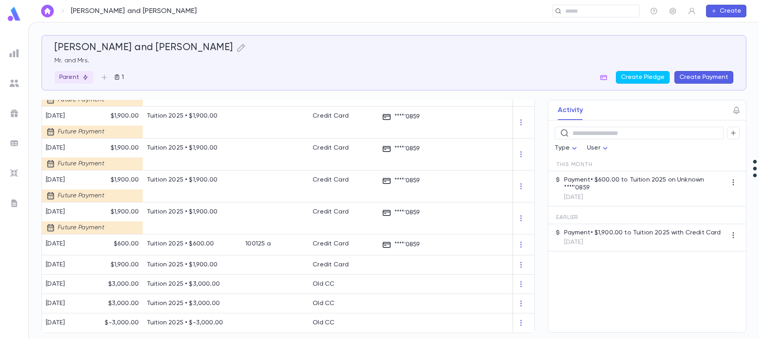
click at [725, 13] on button "Create" at bounding box center [726, 11] width 40 height 13
click at [723, 26] on li "Account" at bounding box center [728, 26] width 40 height 13
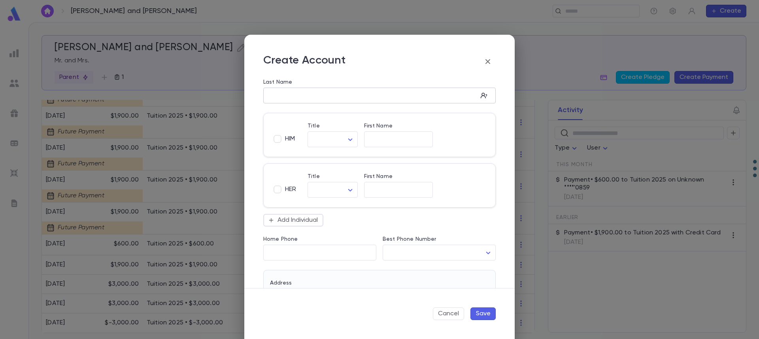
click at [301, 89] on div "​" at bounding box center [379, 96] width 232 height 16
paste input "**********"
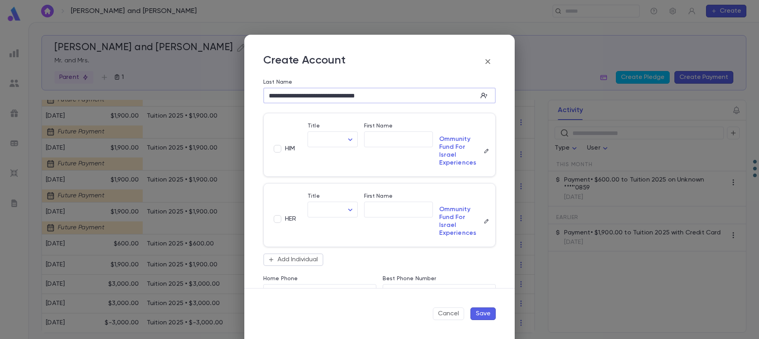
drag, startPoint x: 272, startPoint y: 99, endPoint x: 257, endPoint y: 98, distance: 14.6
click at [257, 98] on div "**********" at bounding box center [376, 299] width 239 height 458
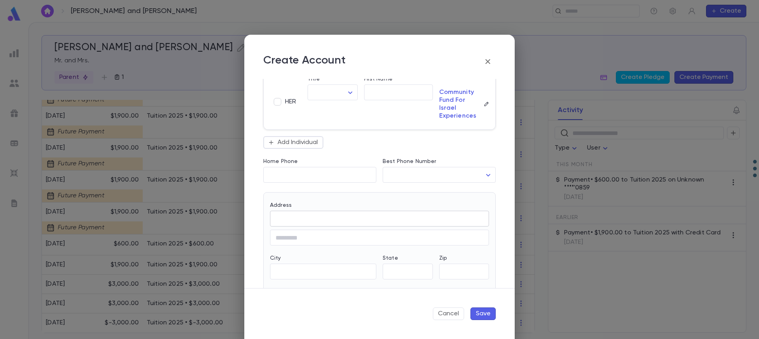
scroll to position [119, 0]
type input "**********"
click at [487, 311] on button "Save" at bounding box center [482, 314] width 25 height 13
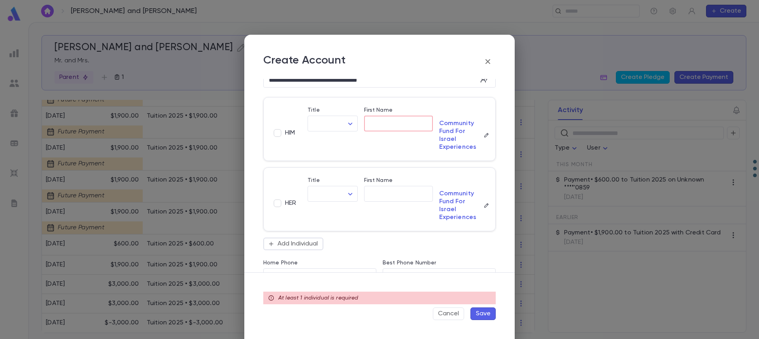
scroll to position [0, 0]
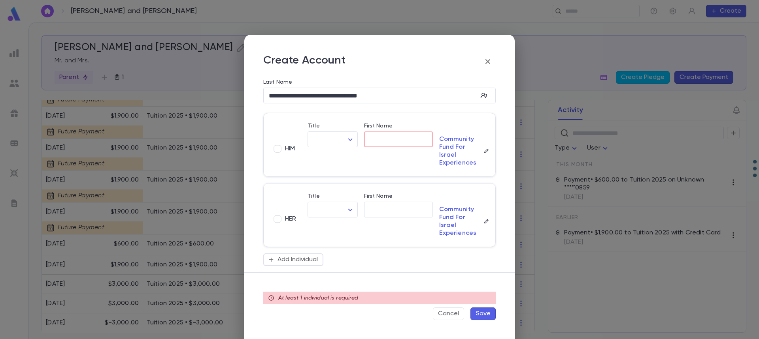
click at [375, 142] on input "First Name" at bounding box center [398, 139] width 69 height 9
paste input "**********"
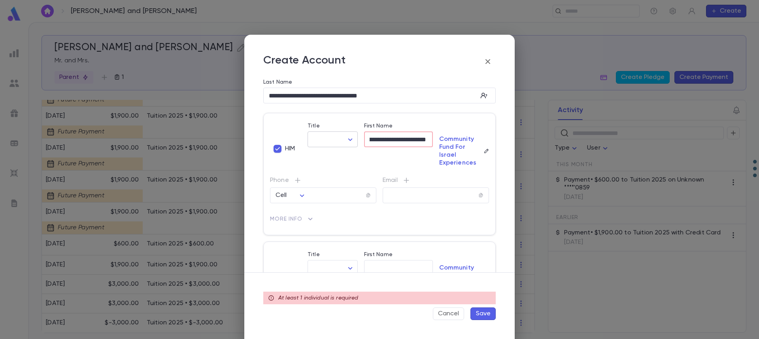
type input "**********"
click at [337, 138] on body "Jussim, Emmanuel and Tova ​ Create Jussim, Emmanuel and Tova Mr. and Mrs. Paren…" at bounding box center [379, 180] width 759 height 317
click at [322, 156] on span "Mr." at bounding box center [349, 157] width 68 height 8
type input "***"
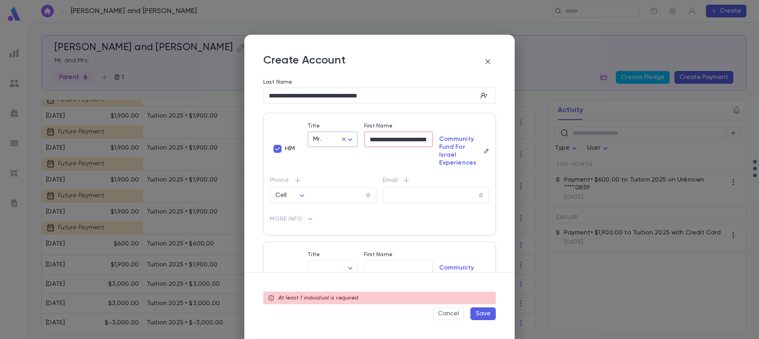
click at [400, 143] on input "**********" at bounding box center [398, 139] width 68 height 9
drag, startPoint x: 375, startPoint y: 141, endPoint x: 363, endPoint y: 138, distance: 12.9
click at [364, 139] on input "**********" at bounding box center [398, 139] width 68 height 9
type input "**********"
click at [349, 219] on p "More Info" at bounding box center [379, 219] width 219 height 13
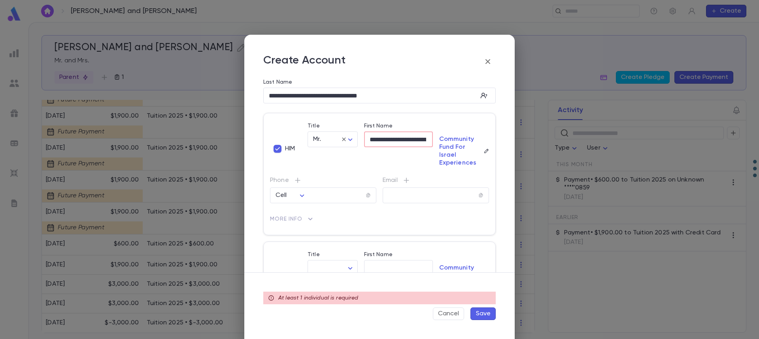
click at [483, 314] on button "Save" at bounding box center [482, 314] width 25 height 13
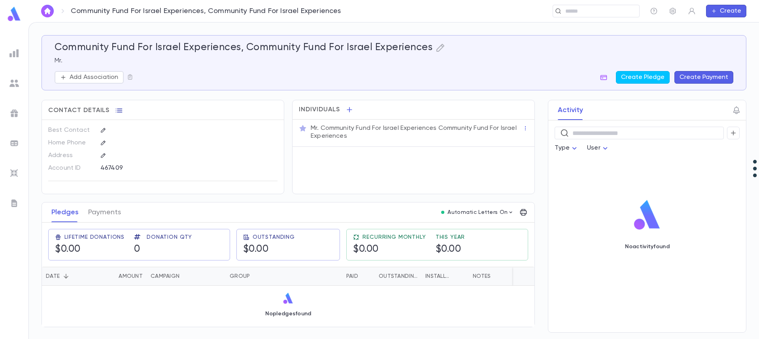
click at [118, 112] on icon "button" at bounding box center [119, 111] width 7 height 4
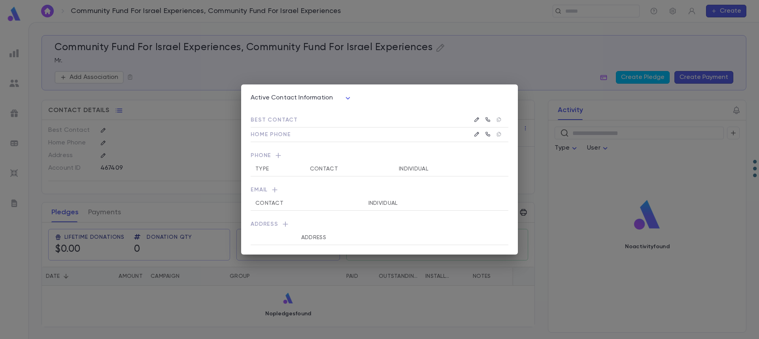
click at [160, 157] on div "Active Contact Information **** Best Contact Home Phone Phone Type Contact Indi…" at bounding box center [379, 169] width 759 height 339
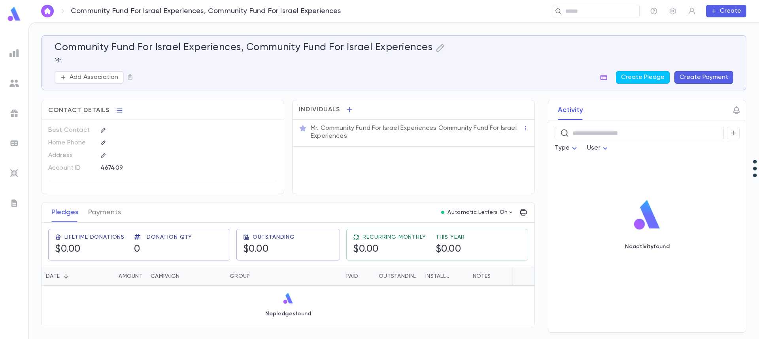
click at [119, 110] on icon "button" at bounding box center [119, 111] width 8 height 8
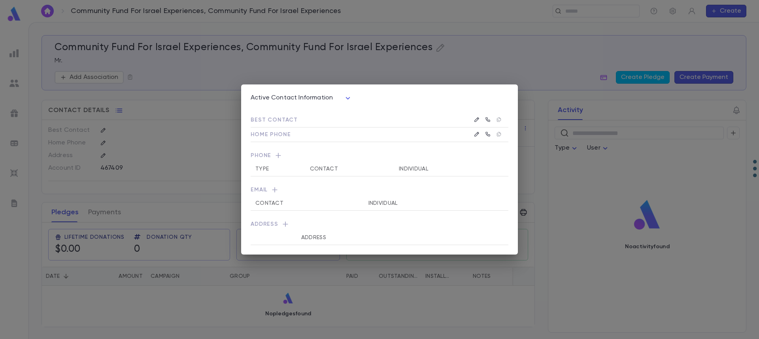
click at [139, 118] on div "Active Contact Information **** Best Contact Home Phone Phone Type Contact Indi…" at bounding box center [379, 169] width 759 height 339
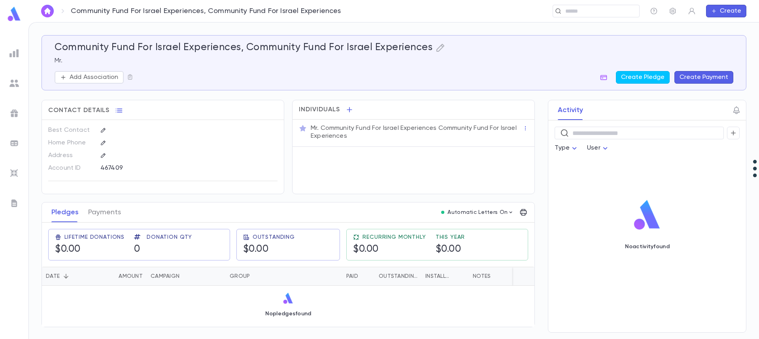
click at [185, 37] on div "Community Fund For Israel Experiences, Community Fund For Israel Experiences Mr…" at bounding box center [390, 57] width 685 height 51
click at [439, 44] on icon "button" at bounding box center [440, 47] width 9 height 9
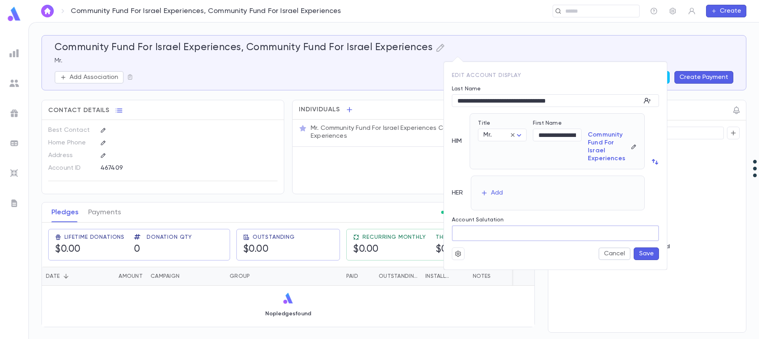
click at [482, 234] on input "Account Salutation" at bounding box center [555, 233] width 207 height 15
click at [646, 255] on button "Save" at bounding box center [646, 254] width 25 height 13
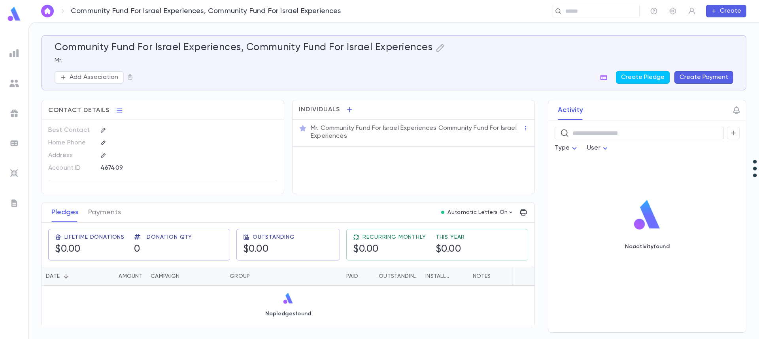
click at [704, 77] on button "Create Payment" at bounding box center [703, 77] width 59 height 13
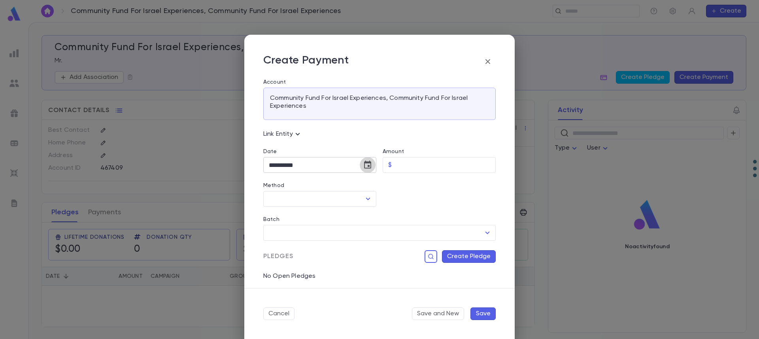
click at [368, 168] on icon "Choose date, selected date is Oct 15, 2025" at bounding box center [367, 165] width 7 height 8
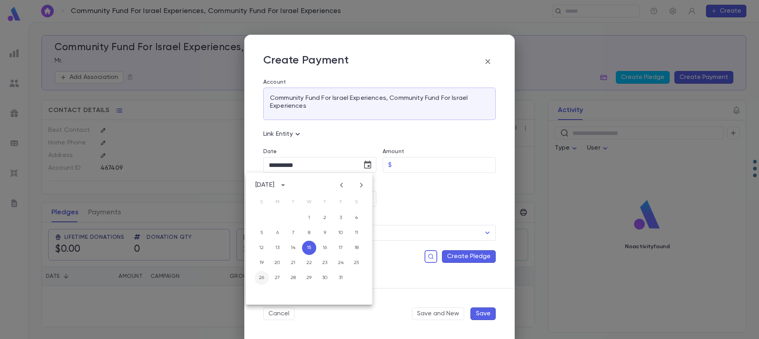
click at [260, 280] on button "26" at bounding box center [262, 278] width 14 height 14
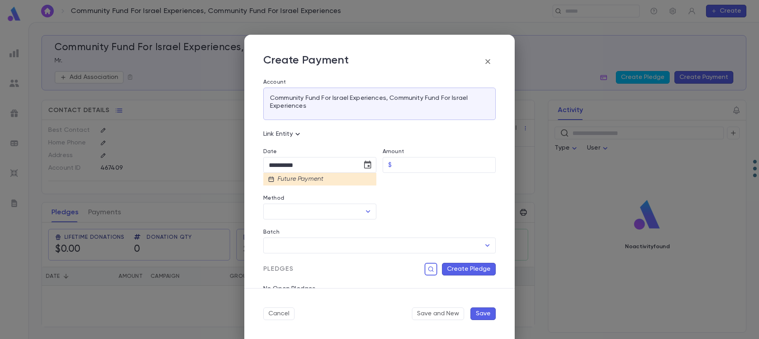
type input "**********"
click at [412, 161] on input "Amount" at bounding box center [445, 165] width 101 height 15
type input "********"
click at [367, 165] on icon "Choose date, selected date is Oct 26, 2025" at bounding box center [367, 164] width 9 height 9
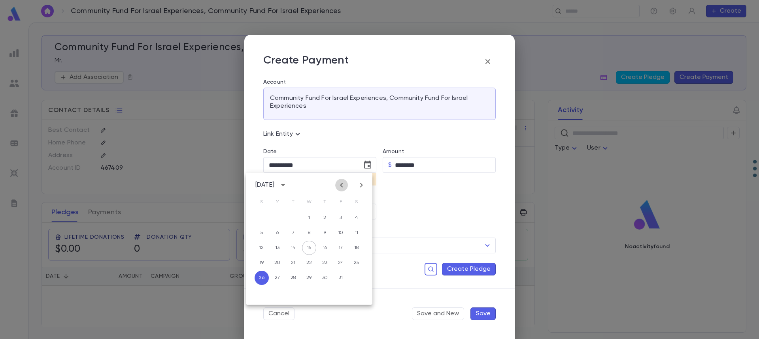
click at [341, 185] on icon "Previous month" at bounding box center [341, 185] width 3 height 5
click at [341, 259] on button "26" at bounding box center [341, 263] width 14 height 14
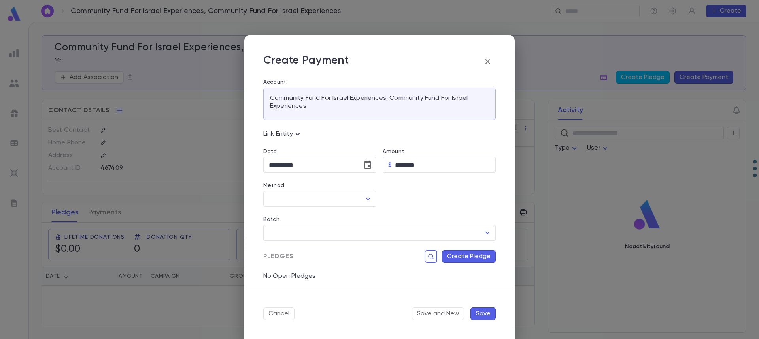
type input "**********"
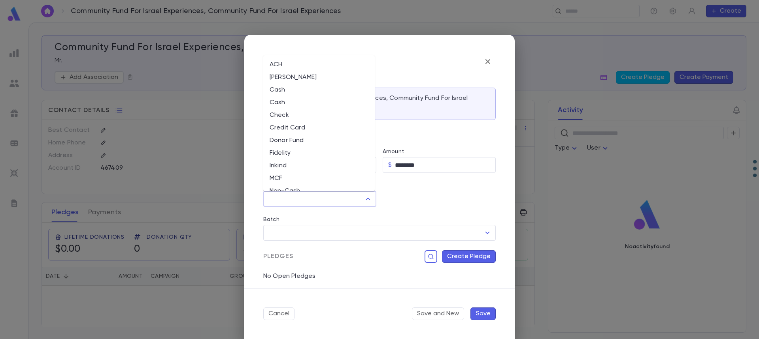
click at [324, 203] on input "Method" at bounding box center [314, 199] width 94 height 15
click at [305, 172] on li "Wire Transfer" at bounding box center [318, 169] width 111 height 13
type input "**********"
click at [321, 198] on input "**********" at bounding box center [309, 199] width 84 height 15
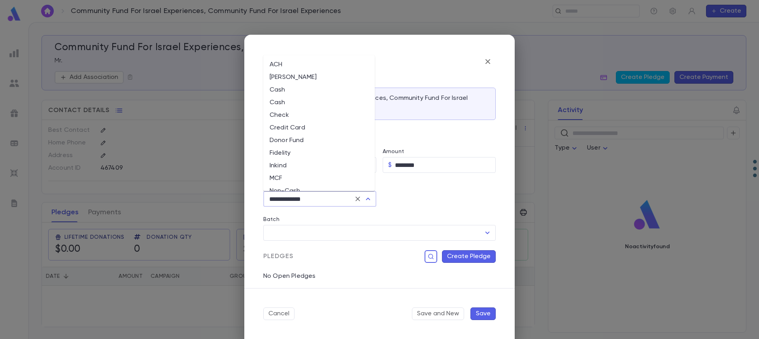
scroll to position [95, 0]
click at [321, 198] on input "**********" at bounding box center [309, 199] width 84 height 15
click at [350, 255] on div "Pledges Create Pledge" at bounding box center [379, 257] width 232 height 13
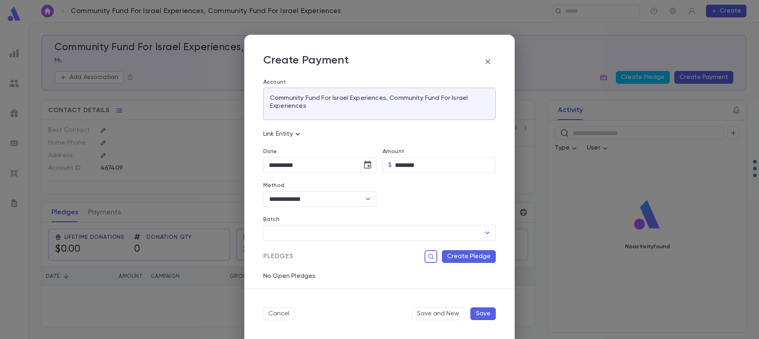
drag, startPoint x: 485, startPoint y: 318, endPoint x: 392, endPoint y: 266, distance: 106.8
click at [392, 266] on form "**********" at bounding box center [379, 187] width 270 height 305
click at [428, 255] on icon "button" at bounding box center [431, 257] width 6 height 8
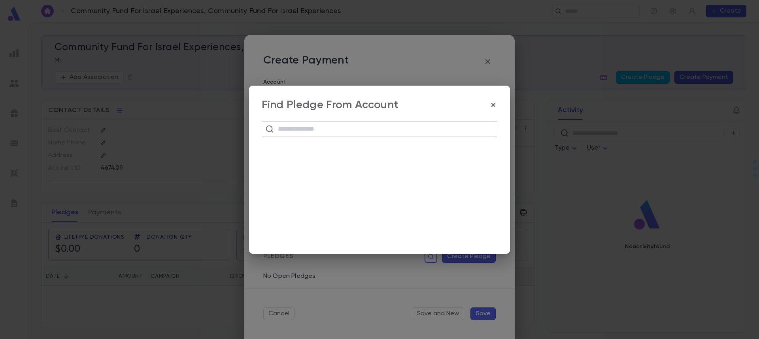
click at [339, 127] on input "text" at bounding box center [384, 129] width 218 height 15
type input "******"
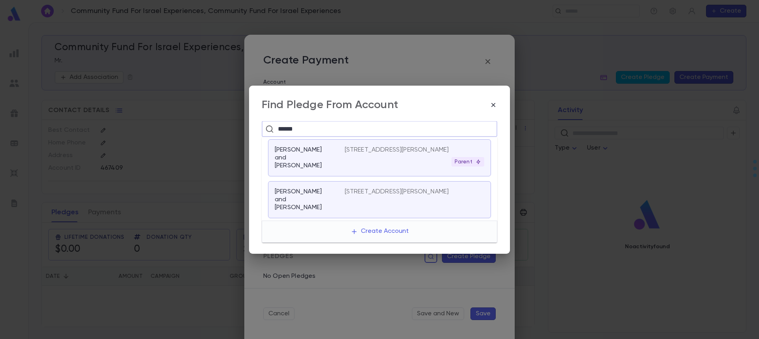
click at [319, 155] on p "Jussim, Emmanuel and Tova" at bounding box center [305, 158] width 60 height 24
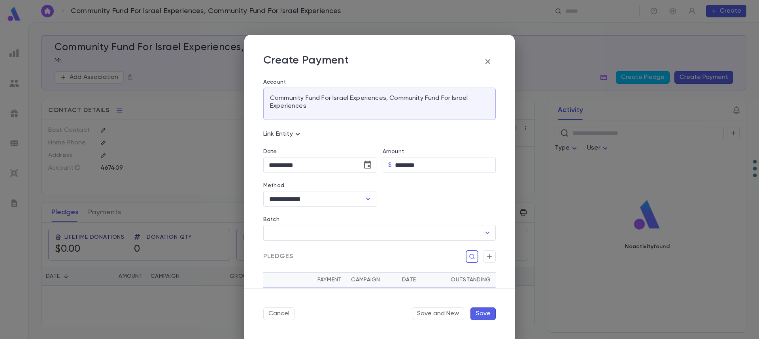
click at [484, 315] on button "Save" at bounding box center [482, 314] width 25 height 13
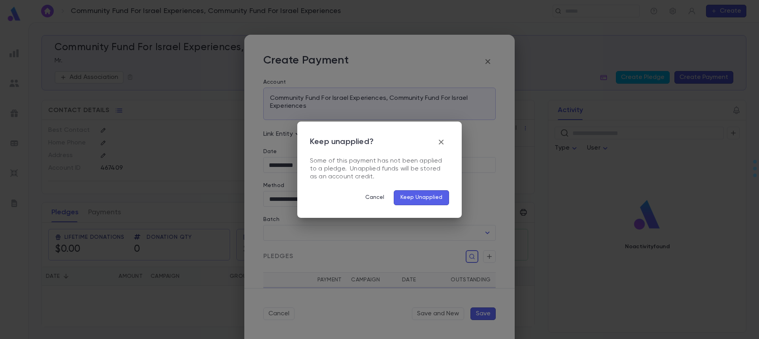
click at [428, 199] on button "Keep Unapplied" at bounding box center [421, 197] width 55 height 15
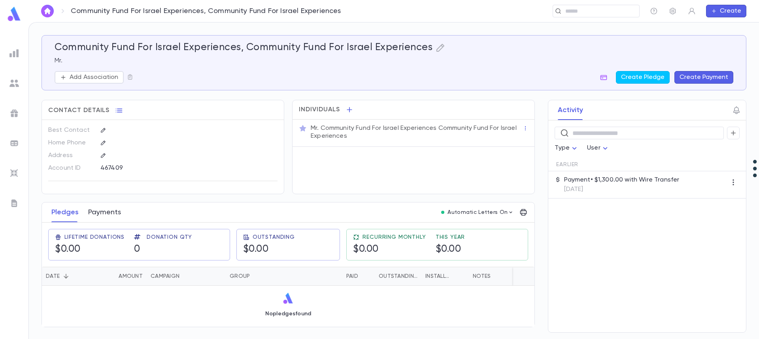
click at [102, 214] on button "Payments" at bounding box center [104, 213] width 33 height 20
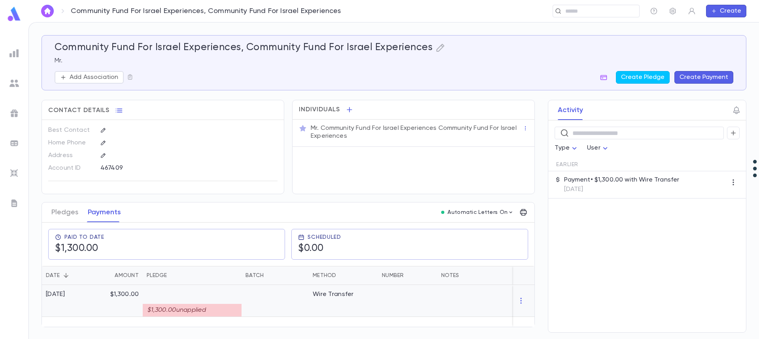
click at [190, 309] on div "$1,300.00 unapplied" at bounding box center [192, 310] width 99 height 13
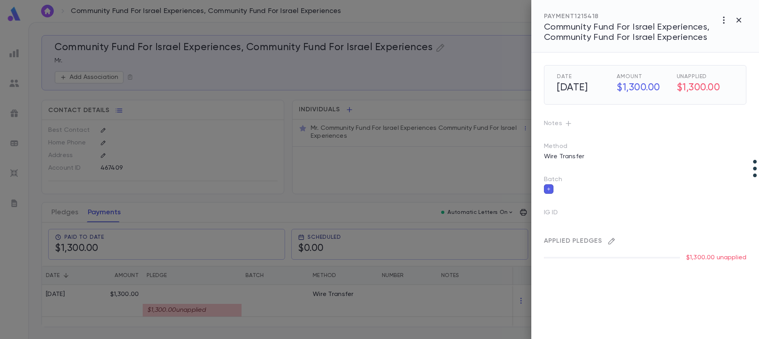
click at [611, 240] on icon "button" at bounding box center [611, 241] width 7 height 7
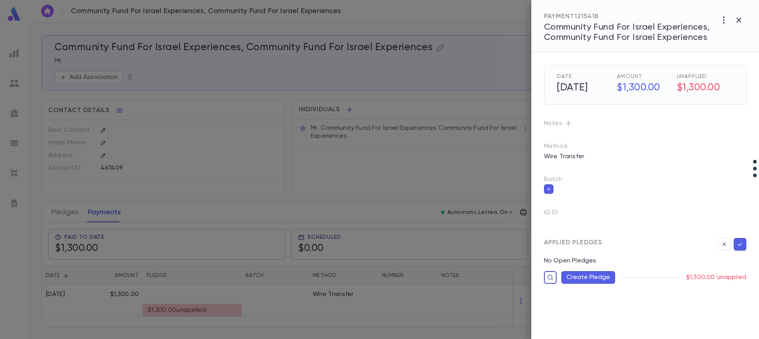
click at [549, 281] on icon "button" at bounding box center [550, 278] width 6 height 8
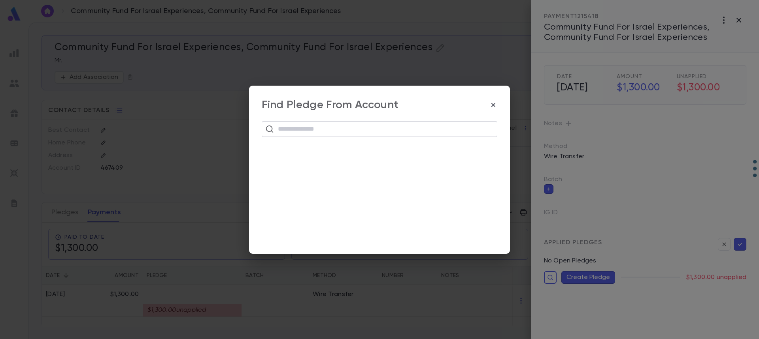
click at [328, 131] on input "text" at bounding box center [384, 129] width 218 height 15
type input "******"
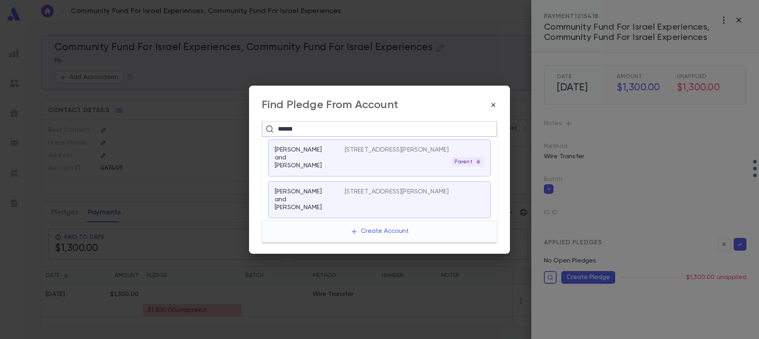
click at [323, 155] on p "Jussim, Emmanuel and Tova" at bounding box center [305, 158] width 60 height 24
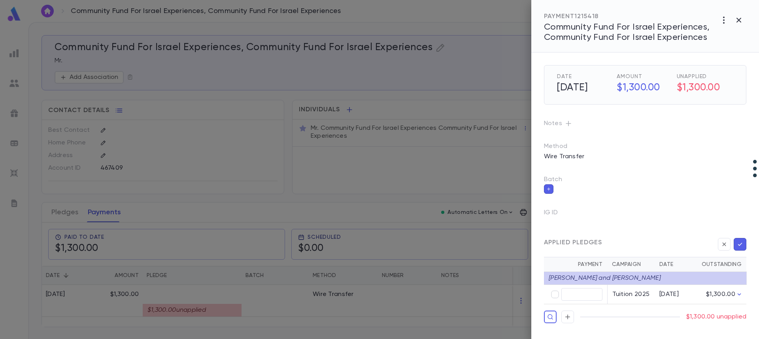
type input "********"
click at [744, 243] on button "button" at bounding box center [740, 244] width 13 height 13
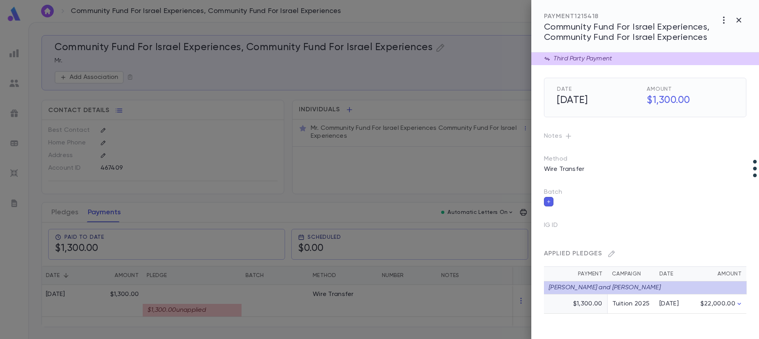
click at [292, 294] on div at bounding box center [379, 169] width 759 height 339
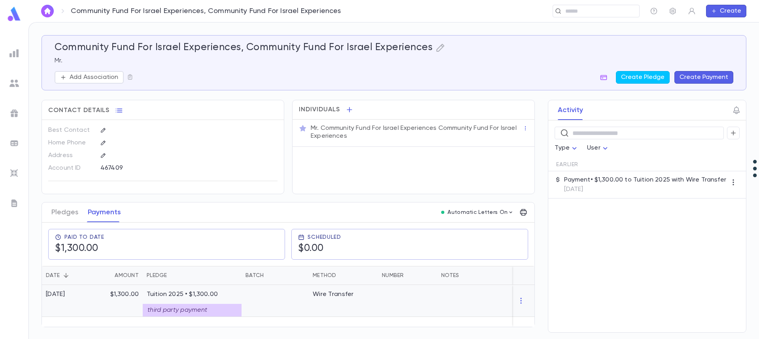
click at [249, 296] on div at bounding box center [274, 301] width 67 height 32
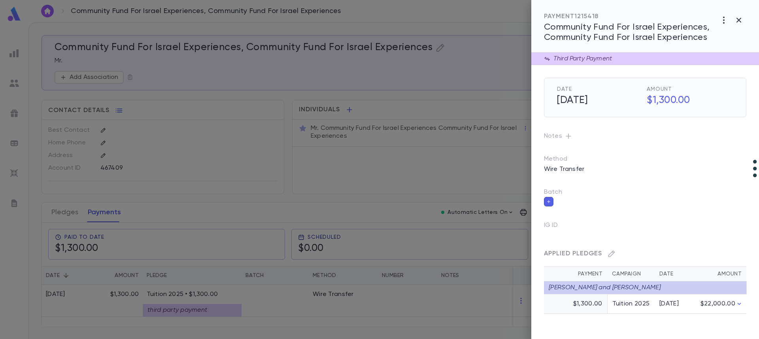
click at [567, 136] on icon "button" at bounding box center [568, 136] width 5 height 5
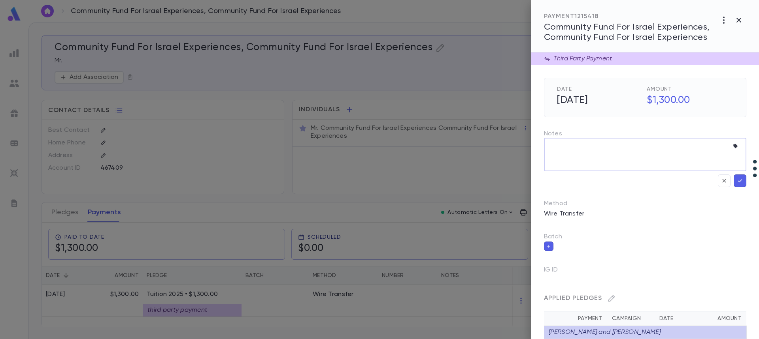
click at [564, 147] on textarea at bounding box center [638, 155] width 179 height 34
type textarea "******"
click at [736, 183] on icon "button" at bounding box center [739, 181] width 7 height 8
click at [738, 181] on icon "button" at bounding box center [740, 180] width 4 height 3
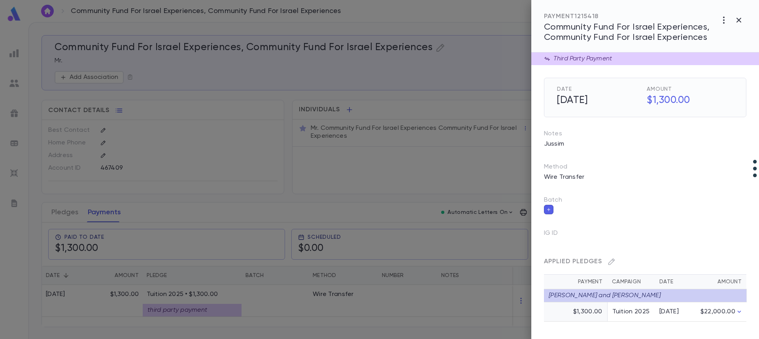
click at [381, 301] on div at bounding box center [379, 169] width 759 height 339
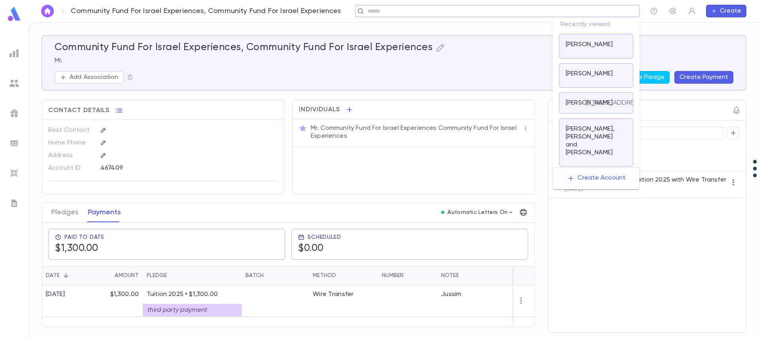
click at [584, 11] on input "text" at bounding box center [494, 12] width 259 height 8
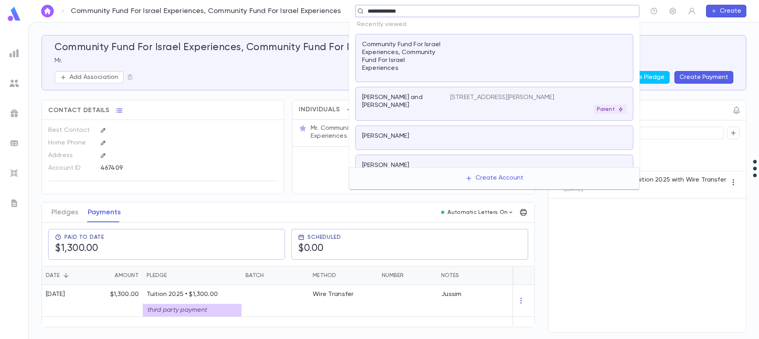
type input "**********"
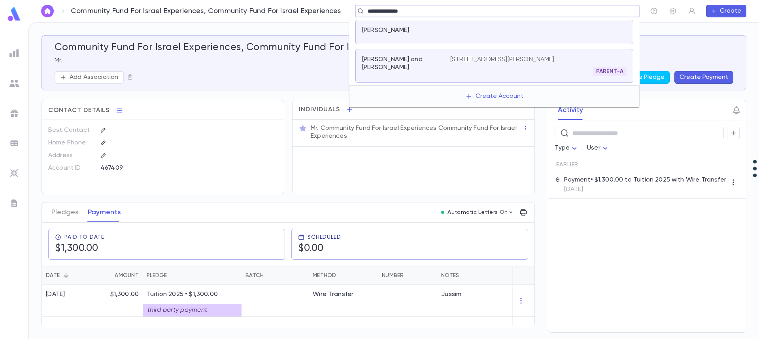
click at [392, 32] on p "Friedman, Chanie" at bounding box center [385, 30] width 47 height 8
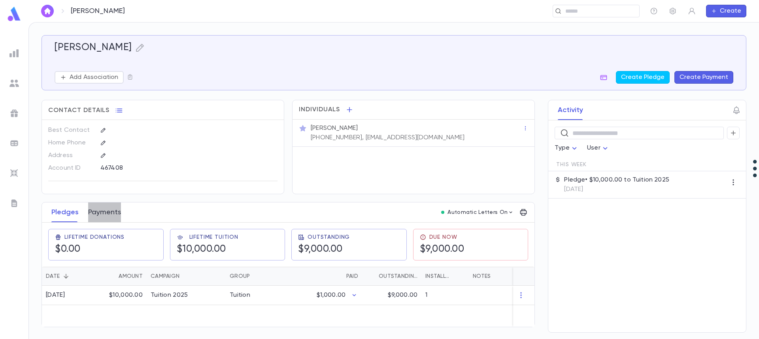
click at [105, 211] on button "Payments" at bounding box center [104, 213] width 33 height 20
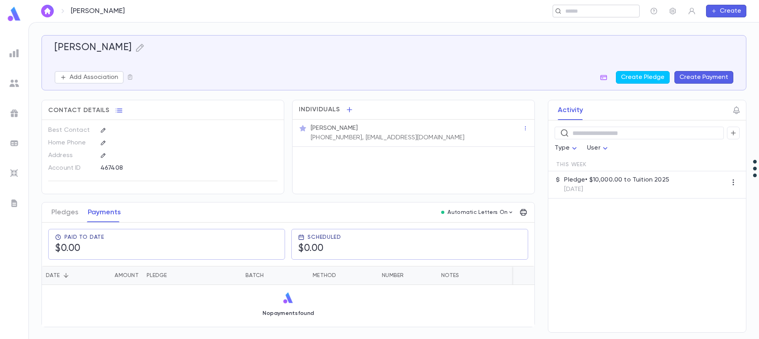
click at [578, 10] on input "text" at bounding box center [593, 12] width 61 height 8
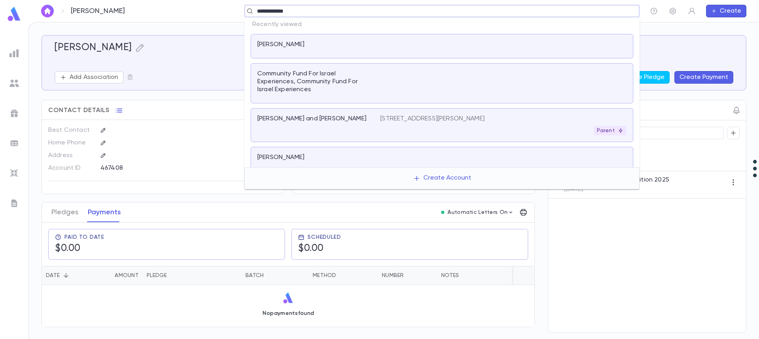
type input "**********"
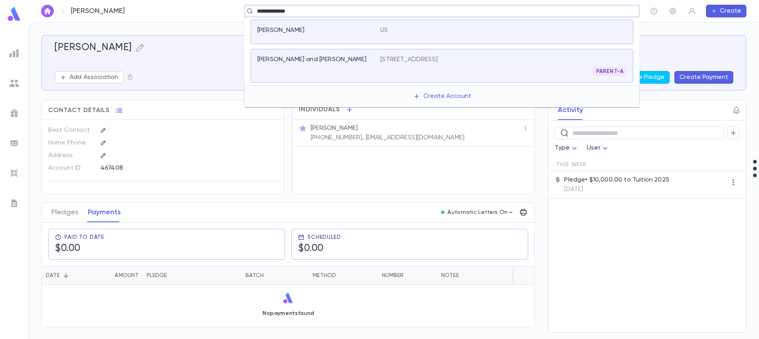
click at [349, 25] on div "Friedman, Yossi US" at bounding box center [442, 32] width 383 height 25
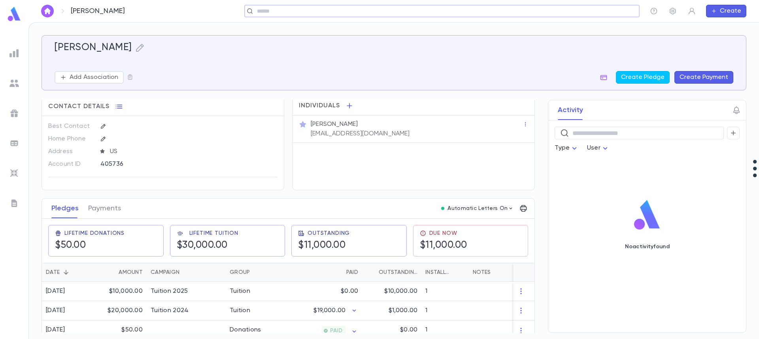
scroll to position [16, 0]
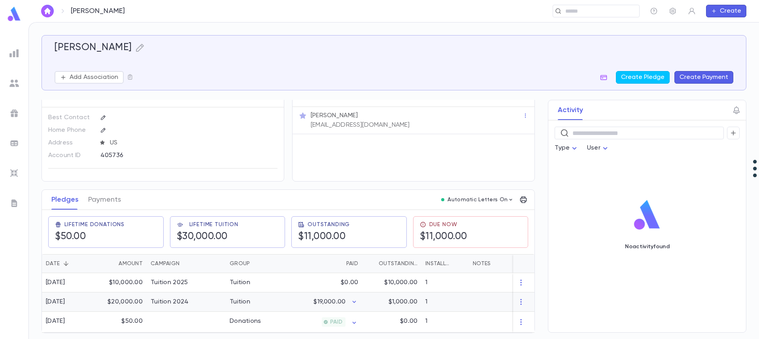
click at [205, 301] on div "Tuition 2024" at bounding box center [186, 302] width 79 height 19
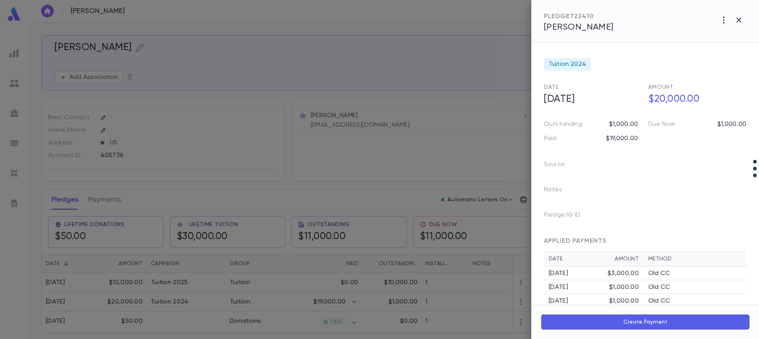
click at [100, 198] on div at bounding box center [379, 169] width 759 height 339
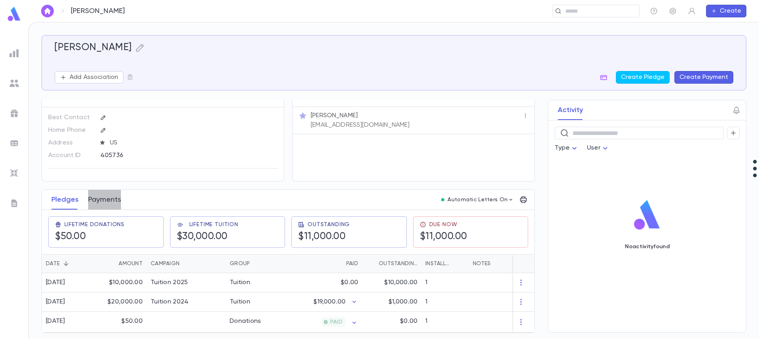
click at [104, 196] on button "Payments" at bounding box center [104, 200] width 33 height 20
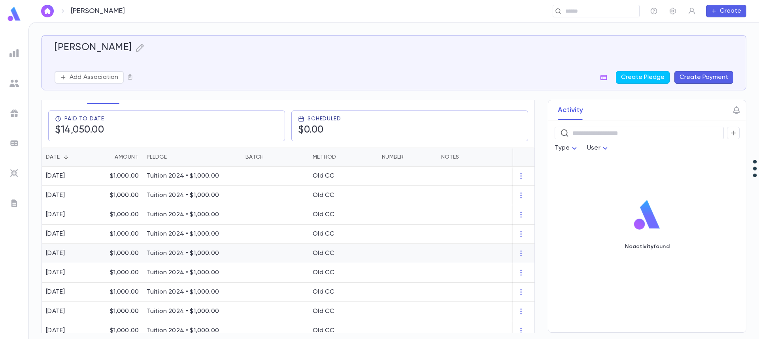
scroll to position [96, 0]
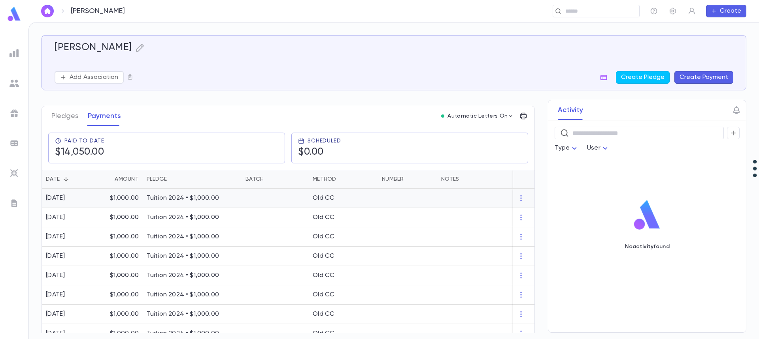
click at [209, 199] on p "Tuition 2024 • $1,000.00" at bounding box center [192, 198] width 91 height 8
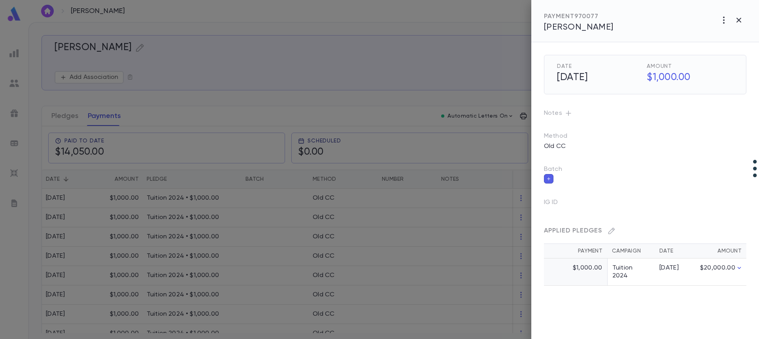
click at [415, 47] on div at bounding box center [379, 169] width 759 height 339
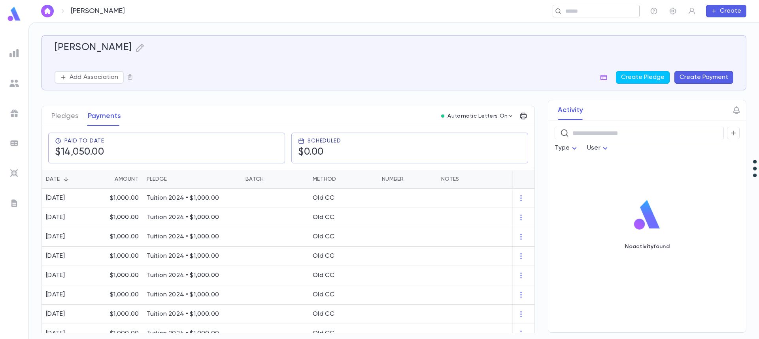
click at [565, 11] on input "text" at bounding box center [593, 12] width 61 height 8
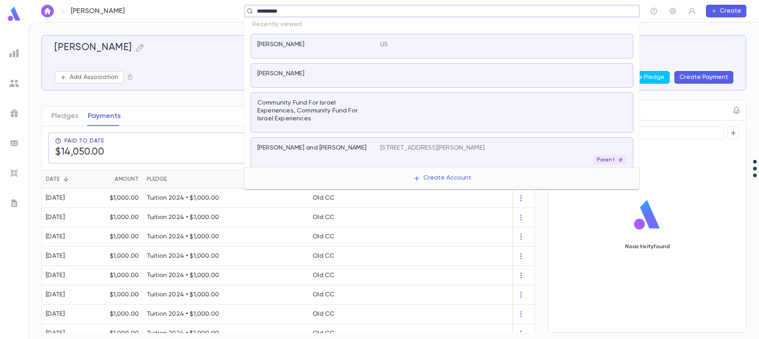
type input "**********"
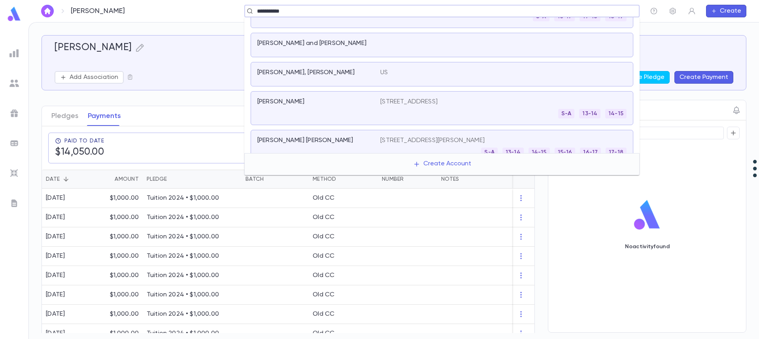
scroll to position [39, 0]
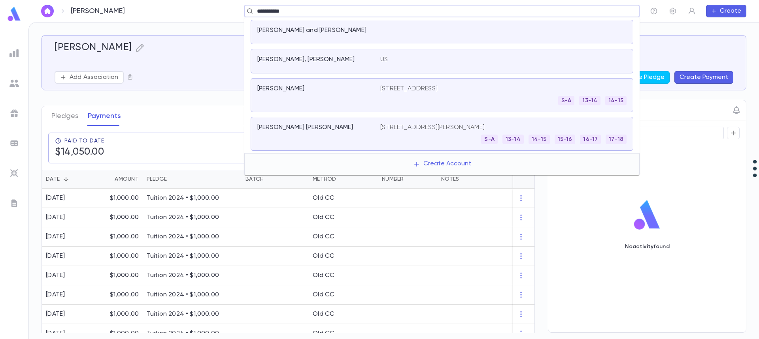
click at [336, 128] on p "Pereira, Moshe Chaim Dovid" at bounding box center [305, 128] width 96 height 8
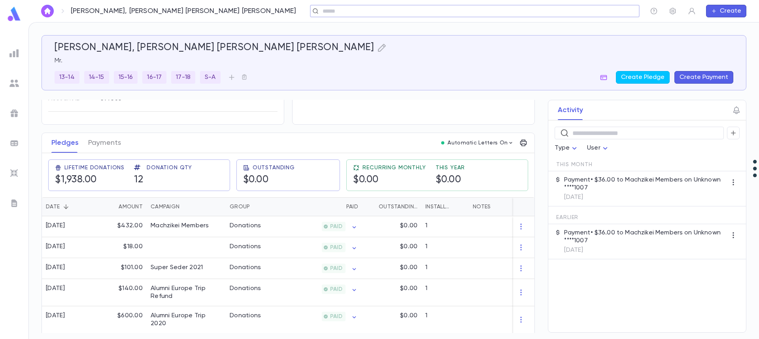
scroll to position [79, 0]
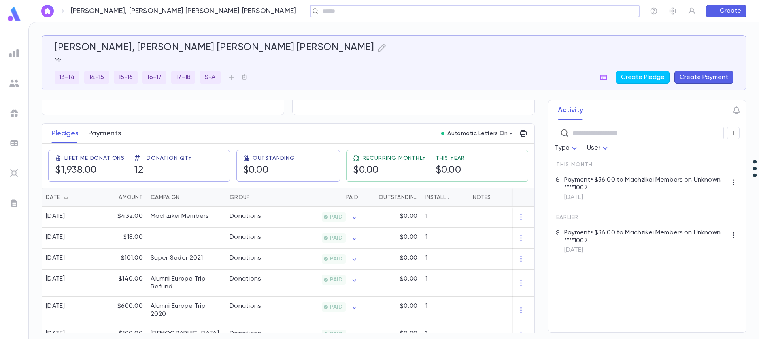
click at [110, 134] on button "Payments" at bounding box center [104, 134] width 33 height 20
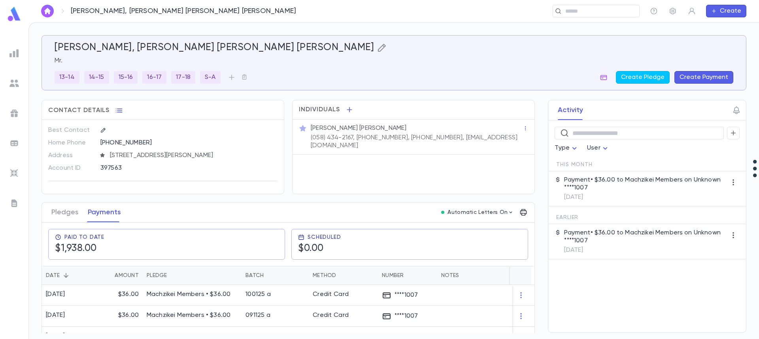
click at [377, 45] on icon "button" at bounding box center [381, 47] width 9 height 9
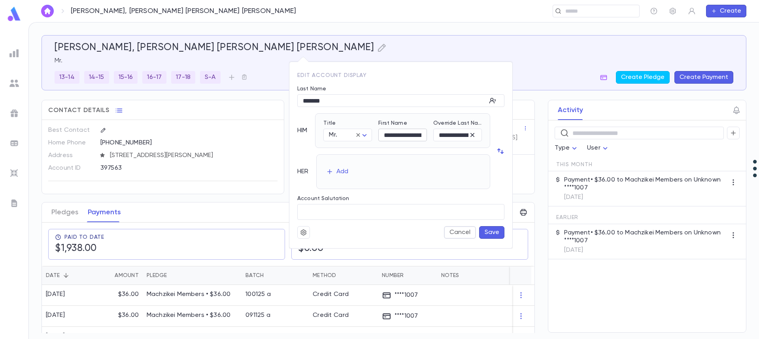
click at [396, 137] on input "**********" at bounding box center [402, 135] width 49 height 12
click at [444, 134] on input "**********" at bounding box center [450, 135] width 35 height 12
click at [232, 49] on div at bounding box center [379, 169] width 759 height 339
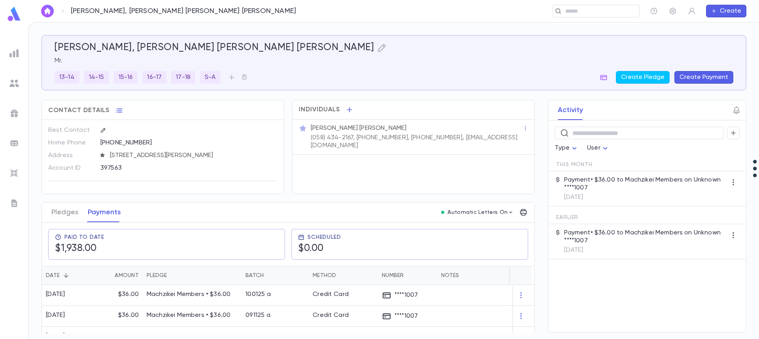
click at [77, 48] on h5 "Pereira, Rodrigues Pereira, Moshe Chaim Dovid" at bounding box center [214, 48] width 319 height 12
copy h5 "Pereira"
click at [106, 219] on button "Payments" at bounding box center [104, 213] width 33 height 20
click at [106, 209] on button "Payments" at bounding box center [104, 213] width 33 height 20
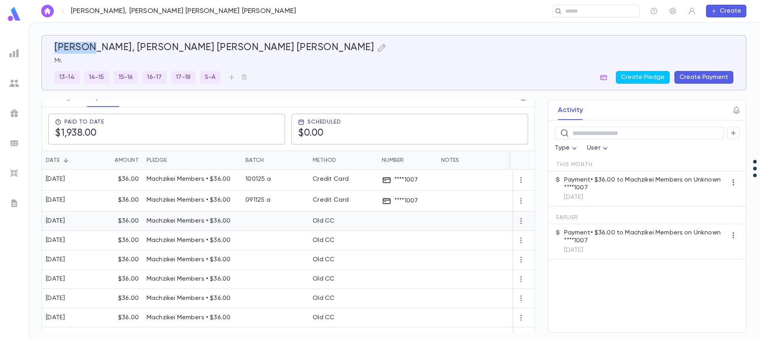
scroll to position [119, 0]
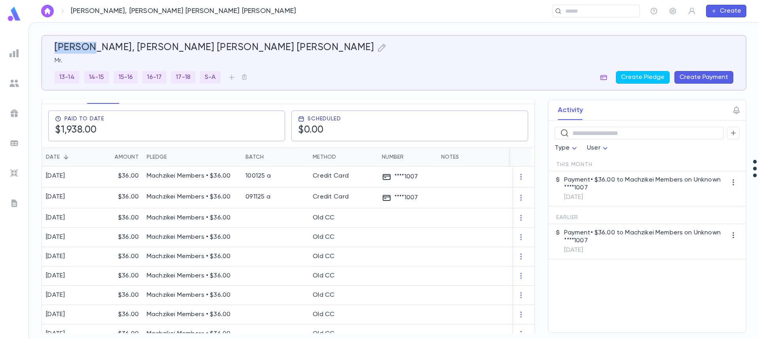
click at [603, 79] on icon "button" at bounding box center [603, 77] width 7 height 5
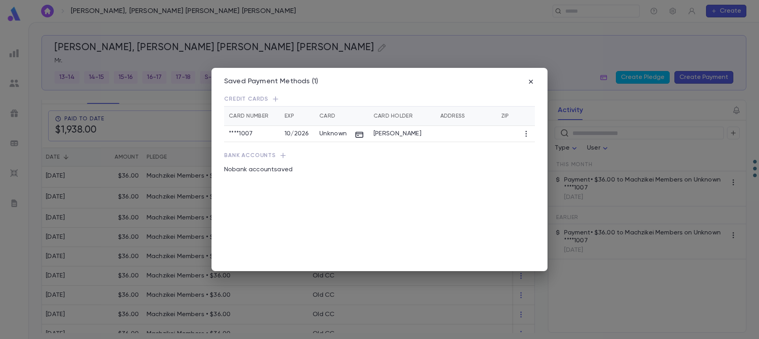
click at [606, 78] on div "Saved Payment Methods (1) Credit Cards Card Number Exp Card Card Holder Address…" at bounding box center [379, 169] width 759 height 339
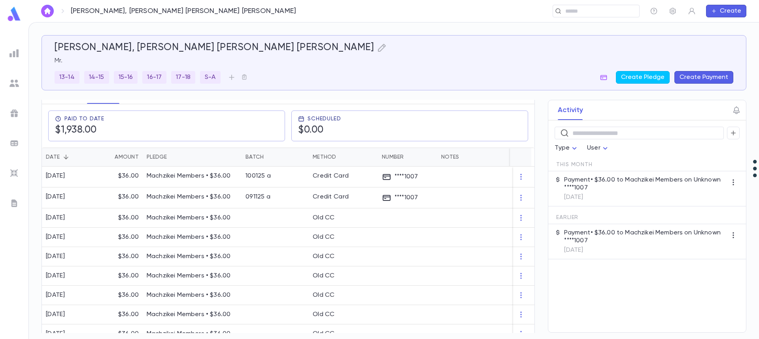
click at [606, 79] on icon "button" at bounding box center [604, 78] width 8 height 8
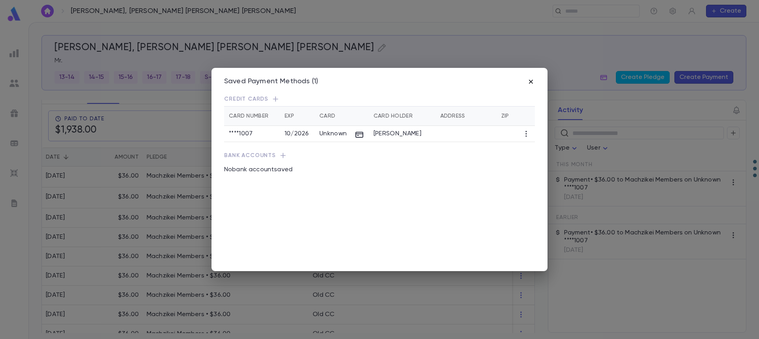
click at [529, 83] on icon "button" at bounding box center [531, 82] width 8 height 8
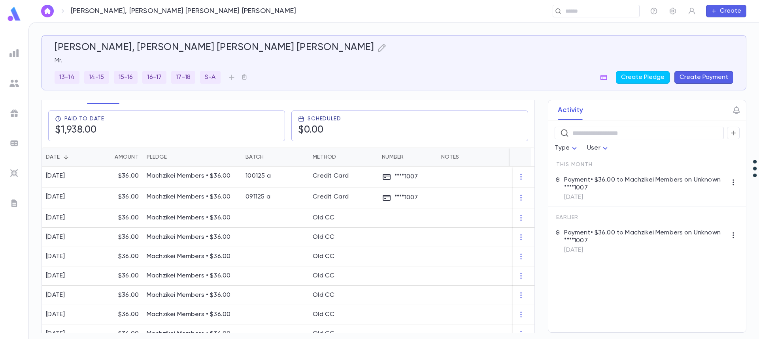
click at [703, 77] on button "Create Payment" at bounding box center [703, 77] width 59 height 13
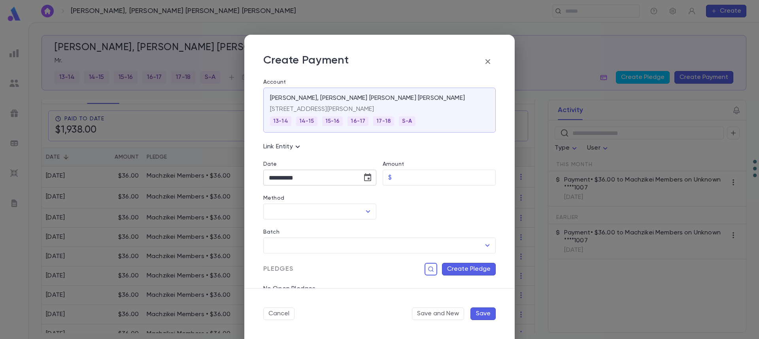
click at [372, 179] on button "Choose date, selected date is Oct 15, 2025" at bounding box center [368, 178] width 16 height 16
click at [340, 198] on icon "Previous month" at bounding box center [341, 197] width 9 height 9
click at [323, 229] on button "4" at bounding box center [325, 231] width 14 height 14
type input "**********"
click at [398, 175] on input "Amount" at bounding box center [445, 177] width 101 height 15
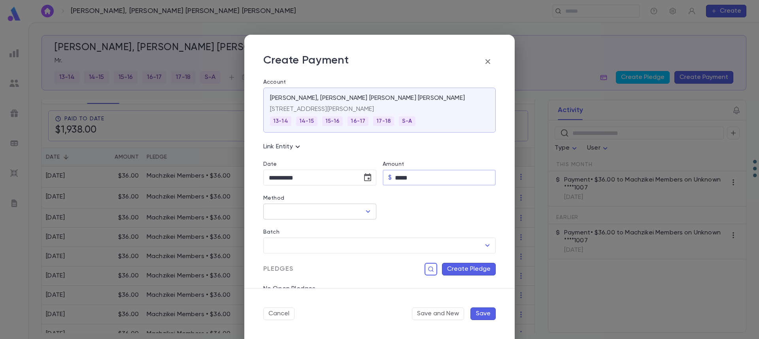
type input "*****"
click at [313, 215] on input "Method" at bounding box center [314, 211] width 94 height 15
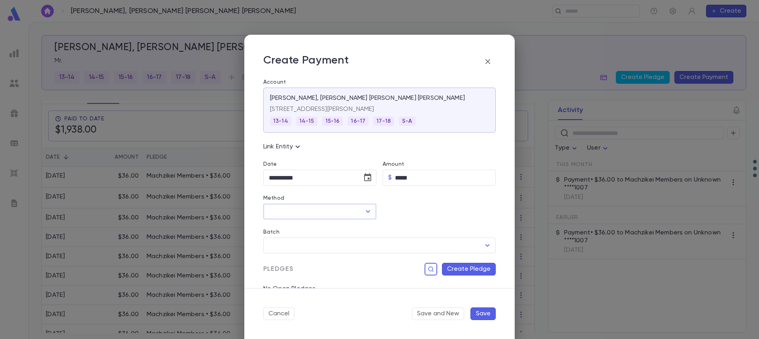
click at [314, 216] on input "Method" at bounding box center [314, 211] width 94 height 15
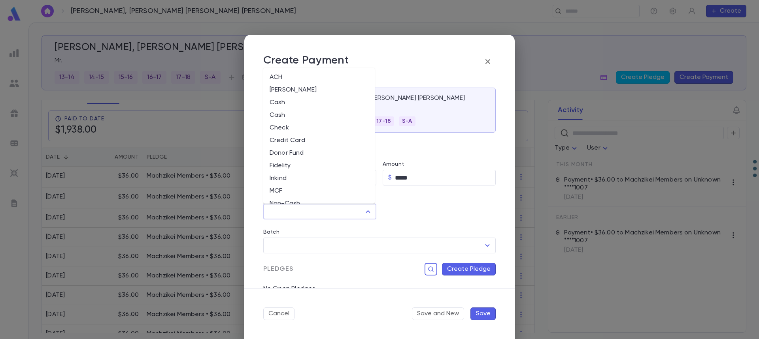
click at [309, 140] on li "Credit Card" at bounding box center [318, 140] width 111 height 13
type input "**********"
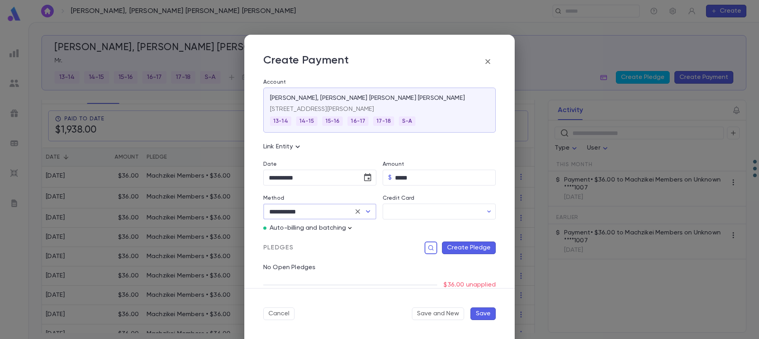
click at [349, 228] on icon "button" at bounding box center [350, 228] width 4 height 2
click at [371, 245] on p "Enter Manual Billing Instead" at bounding box center [395, 243] width 81 height 8
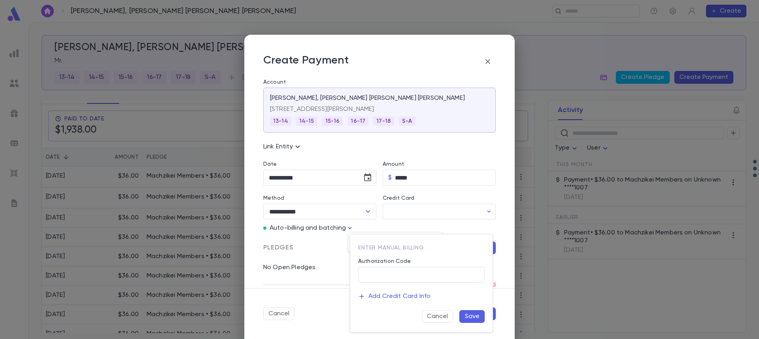
click at [408, 284] on div "Add Credit Card Info" at bounding box center [418, 293] width 133 height 21
click at [407, 277] on input "Authorization Code" at bounding box center [421, 275] width 126 height 15
type input "**********"
click at [483, 320] on button "Save" at bounding box center [471, 317] width 25 height 13
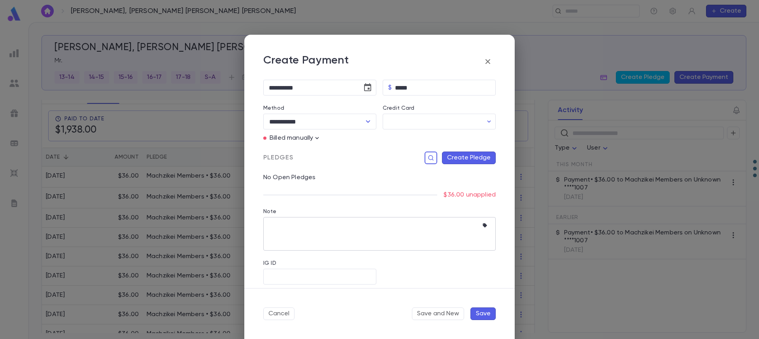
scroll to position [96, 0]
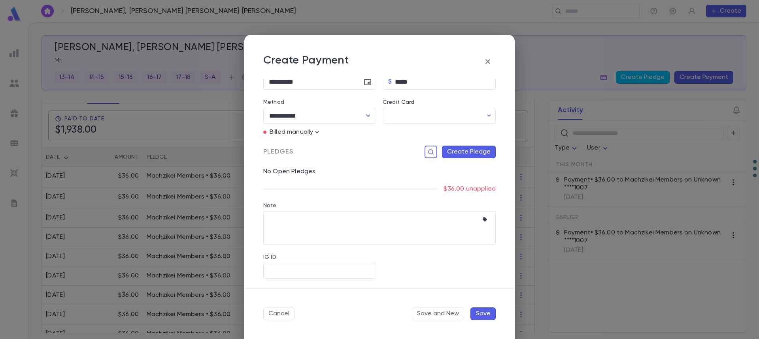
click at [469, 153] on button "Create Pledge" at bounding box center [469, 152] width 54 height 13
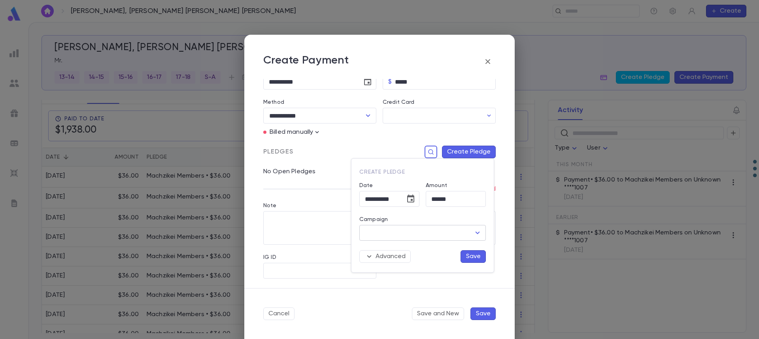
click at [440, 236] on input "Campaign" at bounding box center [416, 233] width 107 height 15
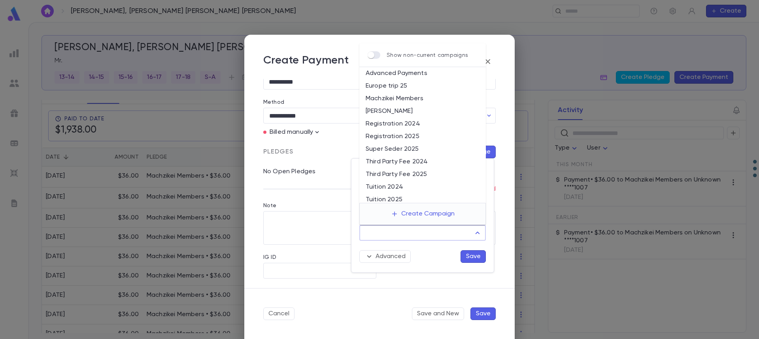
click at [412, 99] on li "Machzikei Members" at bounding box center [422, 98] width 126 height 13
type input "**********"
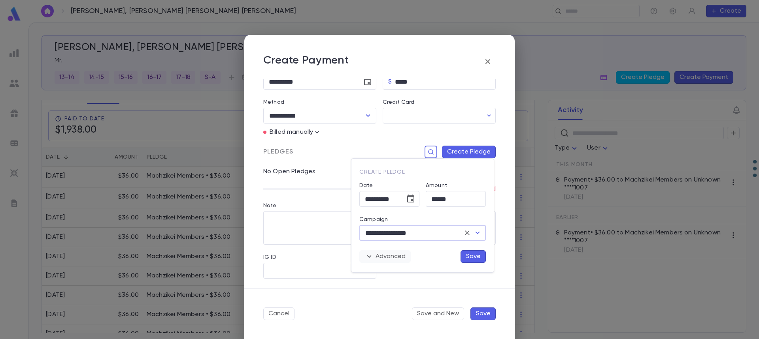
click at [372, 255] on icon "button" at bounding box center [368, 256] width 9 height 9
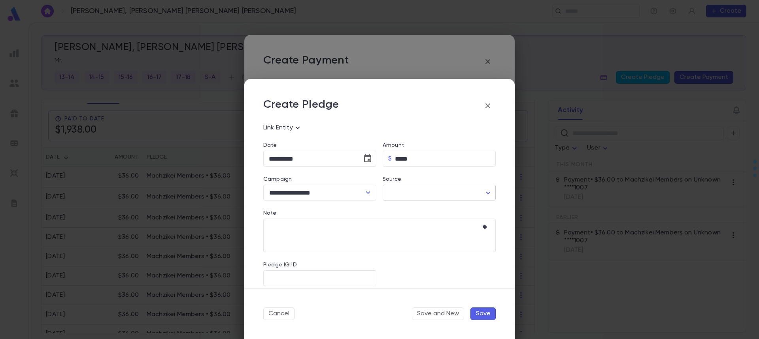
scroll to position [71, 0]
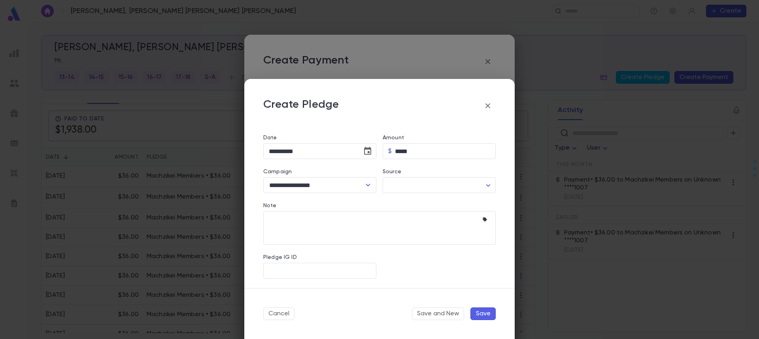
click at [483, 314] on button "Save" at bounding box center [482, 314] width 25 height 13
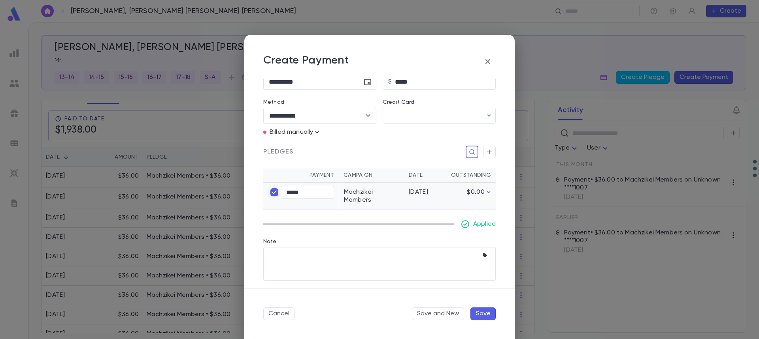
drag, startPoint x: 483, startPoint y: 314, endPoint x: 479, endPoint y: 317, distance: 4.2
click at [479, 317] on button "Save" at bounding box center [482, 314] width 25 height 13
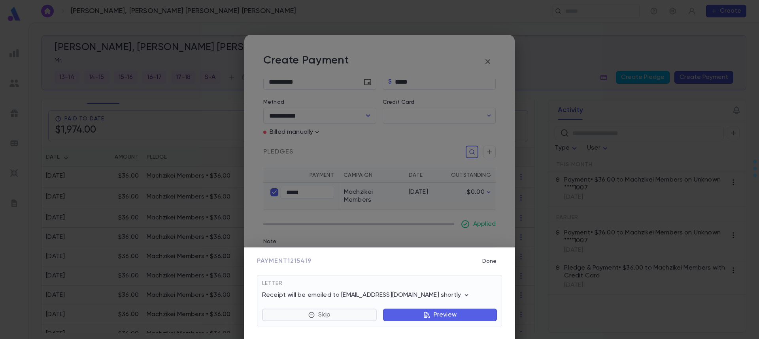
click at [343, 315] on button "Skip" at bounding box center [319, 315] width 115 height 13
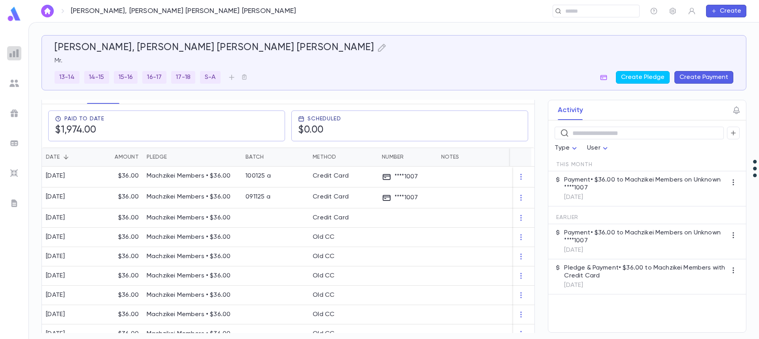
click at [14, 55] on img at bounding box center [13, 53] width 9 height 9
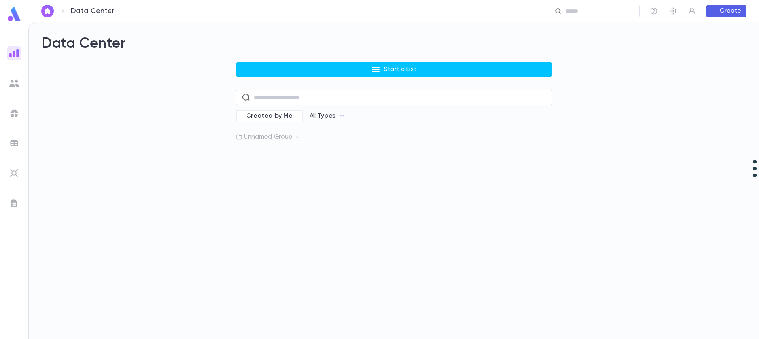
click at [302, 96] on input "text" at bounding box center [400, 97] width 293 height 15
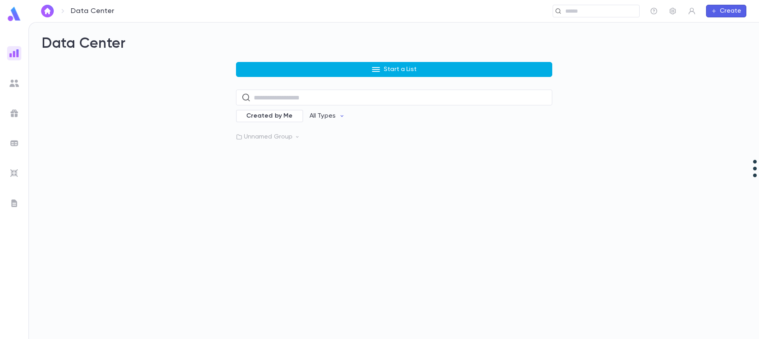
click at [378, 71] on icon "button" at bounding box center [376, 69] width 8 height 5
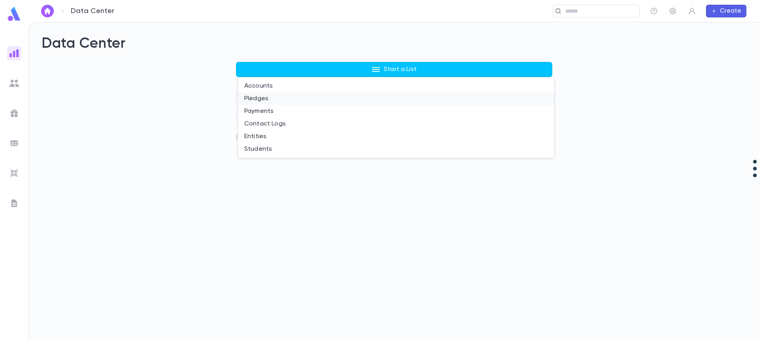
click at [262, 97] on li "Pledges" at bounding box center [396, 98] width 316 height 13
click at [262, 97] on div "Data Center Start a List ​ Created by Me All Types Unnamed Group" at bounding box center [394, 181] width 730 height 317
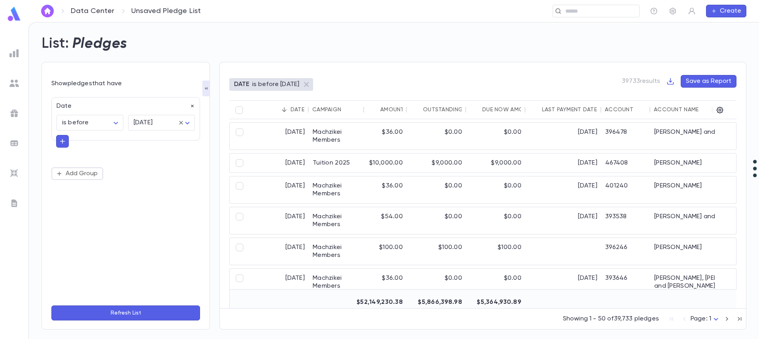
click at [192, 105] on icon "button" at bounding box center [193, 107] width 6 height 6
click at [84, 109] on button "Add Condition" at bounding box center [81, 108] width 61 height 13
type input "*"
type input "****"
click at [88, 121] on li "Campaign" at bounding box center [125, 124] width 149 height 13
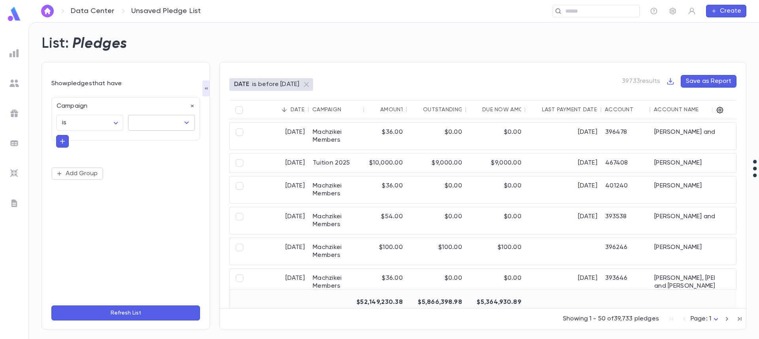
click at [157, 125] on input "text" at bounding box center [156, 122] width 48 height 15
click at [172, 141] on li "Machzikei Members" at bounding box center [163, 140] width 70 height 13
type input "**********"
click at [66, 140] on button "button" at bounding box center [62, 141] width 13 height 13
click at [74, 139] on input "text" at bounding box center [122, 140] width 115 height 11
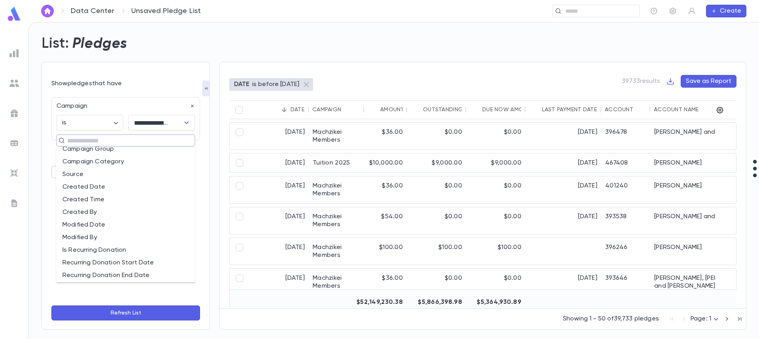
scroll to position [198, 0]
click at [134, 237] on li "Is Recurring Donation" at bounding box center [125, 237] width 139 height 13
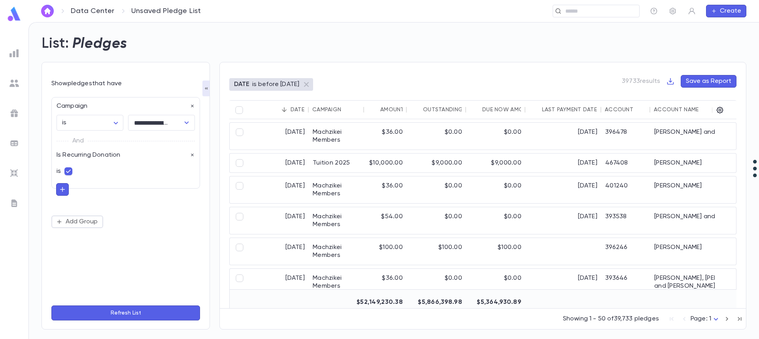
drag, startPoint x: 61, startPoint y: 192, endPoint x: 160, endPoint y: 271, distance: 126.5
click at [160, 270] on div "**********" at bounding box center [125, 195] width 149 height 207
click at [160, 271] on div "**********" at bounding box center [125, 195] width 149 height 207
click at [139, 315] on button "Refresh List" at bounding box center [125, 313] width 149 height 15
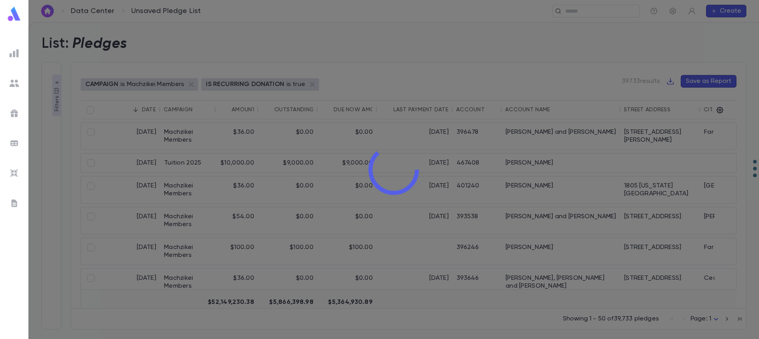
type input "**********"
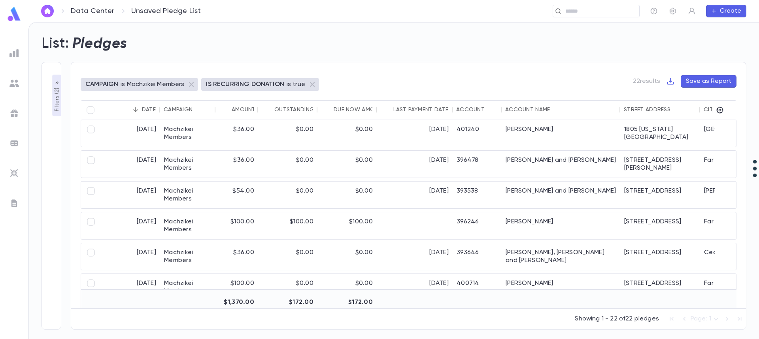
scroll to position [0, 0]
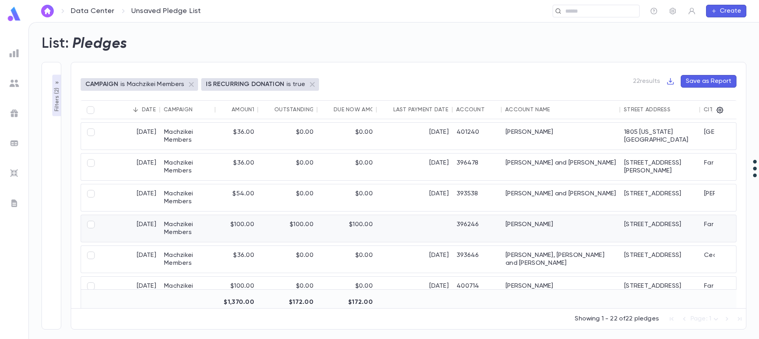
click at [429, 228] on div at bounding box center [415, 228] width 76 height 27
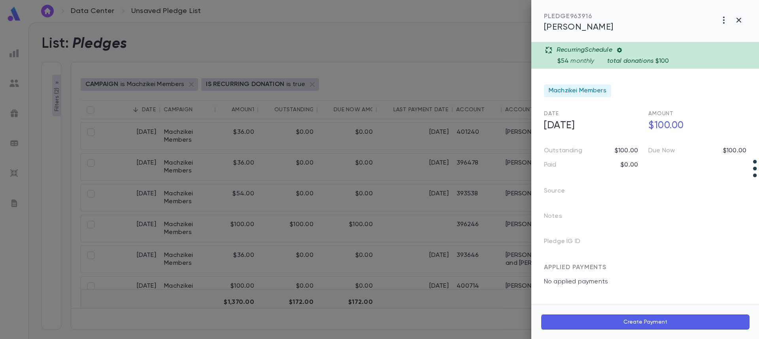
click at [626, 152] on p "$100.00" at bounding box center [626, 151] width 23 height 8
click at [625, 152] on p "$100.00" at bounding box center [626, 151] width 23 height 8
click at [644, 183] on div "Source Notes Pledge IG ID" at bounding box center [640, 213] width 212 height 76
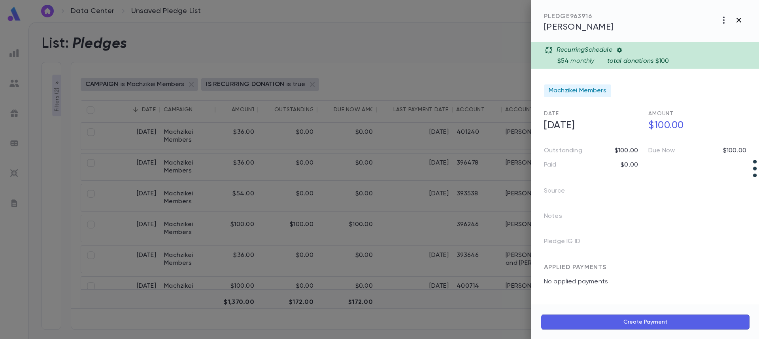
click at [738, 21] on icon "button" at bounding box center [738, 20] width 5 height 5
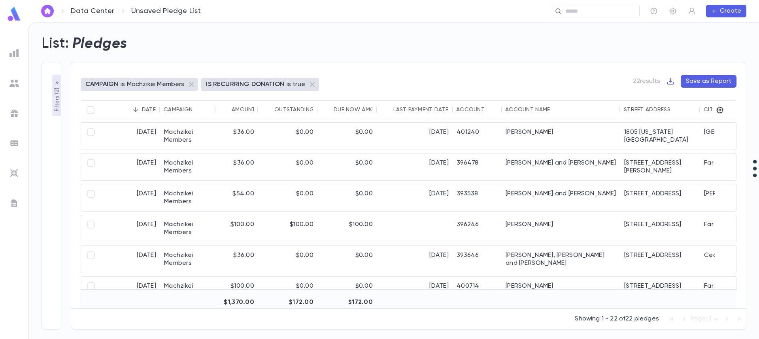
click at [526, 110] on div "Account Name" at bounding box center [527, 110] width 45 height 6
click at [671, 85] on icon "button" at bounding box center [670, 81] width 7 height 7
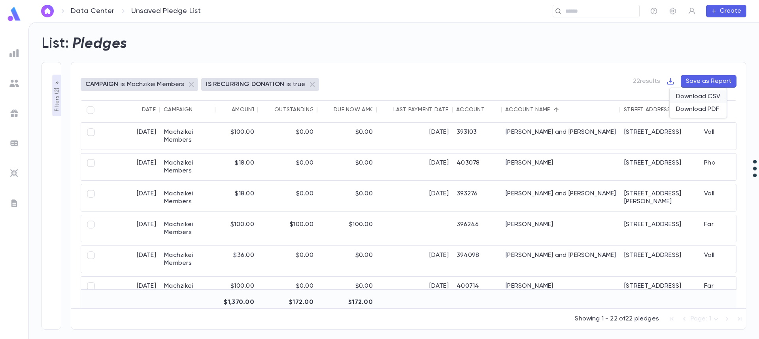
click at [689, 94] on li "Download CSV" at bounding box center [697, 97] width 57 height 13
click at [55, 102] on p "Filters ( 2 )" at bounding box center [57, 99] width 8 height 26
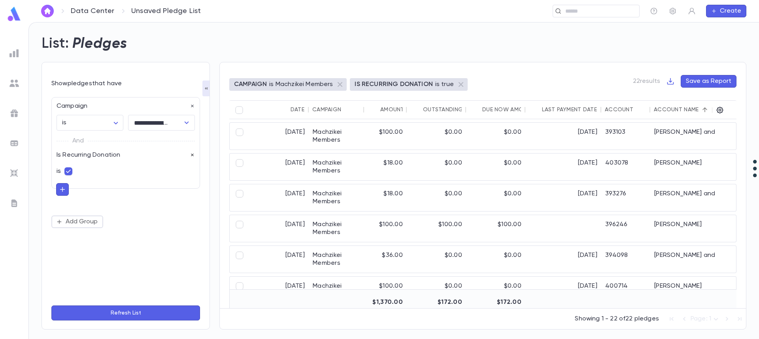
click at [193, 154] on icon "button" at bounding box center [193, 156] width 6 height 6
click at [61, 143] on icon "button" at bounding box center [62, 142] width 7 height 8
click at [90, 141] on input "text" at bounding box center [122, 140] width 115 height 11
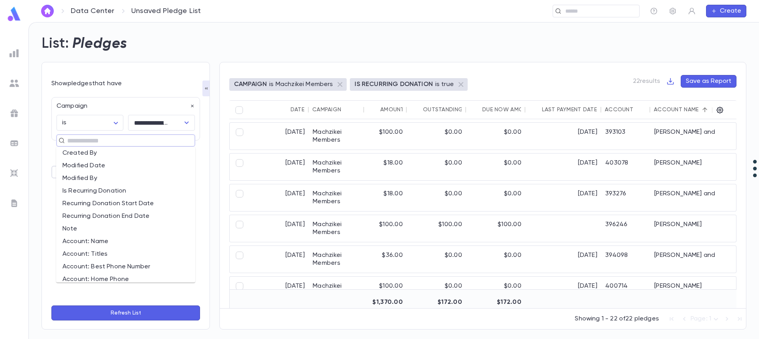
scroll to position [237, 0]
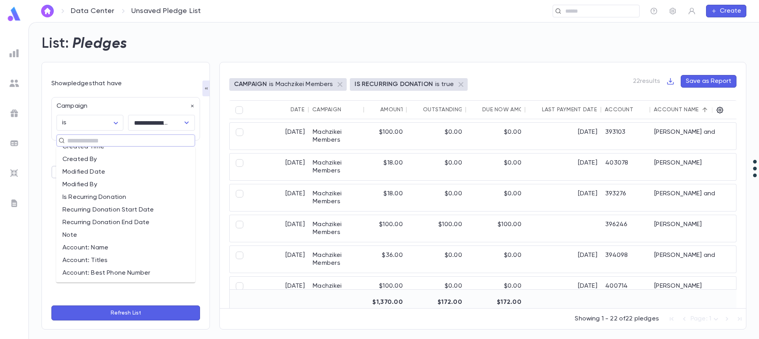
click at [128, 198] on li "Is Recurring Donation" at bounding box center [125, 197] width 139 height 13
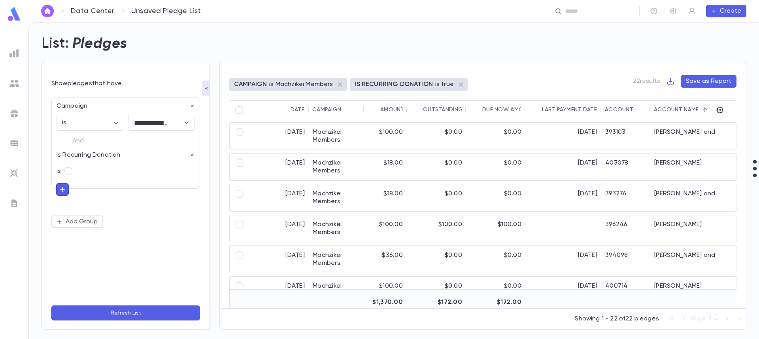
click at [126, 314] on button "Refresh List" at bounding box center [125, 313] width 149 height 15
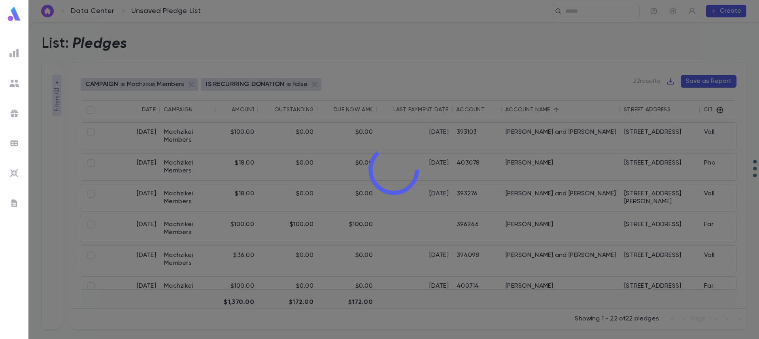
type input "**********"
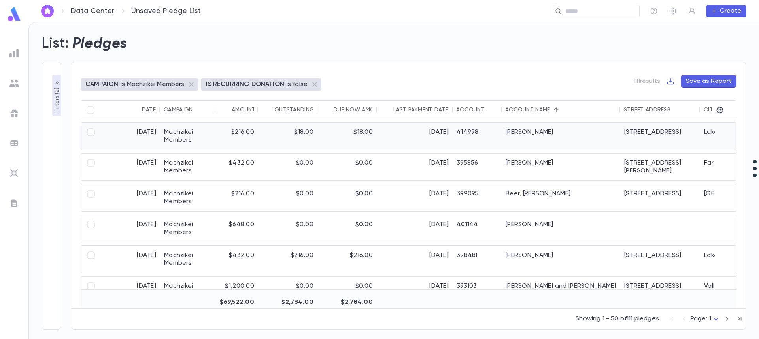
click at [515, 139] on div "Basch, Eli" at bounding box center [561, 136] width 119 height 27
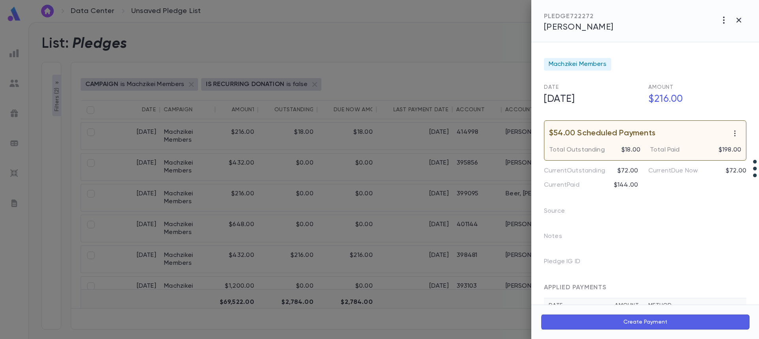
click at [276, 133] on div at bounding box center [379, 169] width 759 height 339
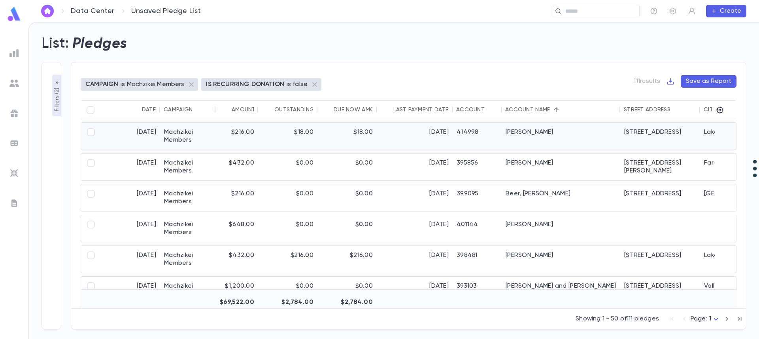
click at [276, 133] on div "$18.00" at bounding box center [287, 136] width 59 height 27
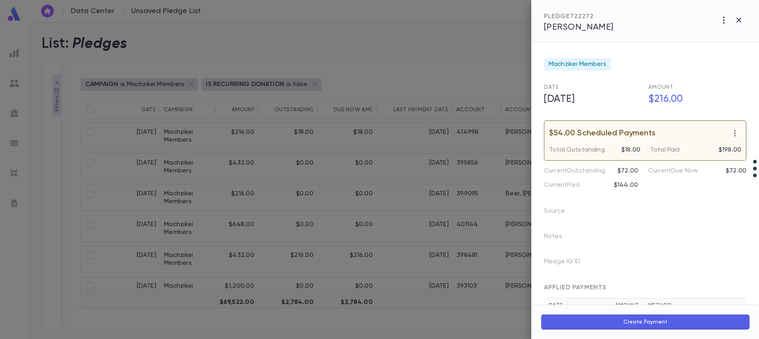
click at [615, 15] on div "PLEDGE 722272 Basch, Eli" at bounding box center [645, 21] width 228 height 42
click at [607, 19] on div "PLEDGE 722272 Basch, Eli" at bounding box center [645, 21] width 228 height 42
click at [578, 25] on span "Basch, Eli" at bounding box center [579, 27] width 70 height 9
click at [743, 19] on icon "button" at bounding box center [738, 19] width 9 height 9
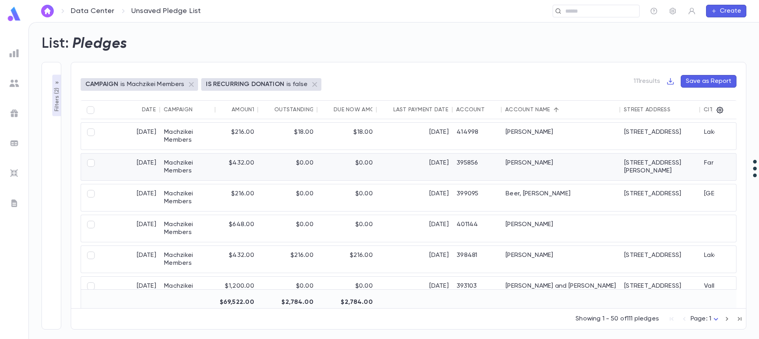
click at [542, 163] on div "Becker, Avigail" at bounding box center [561, 167] width 119 height 27
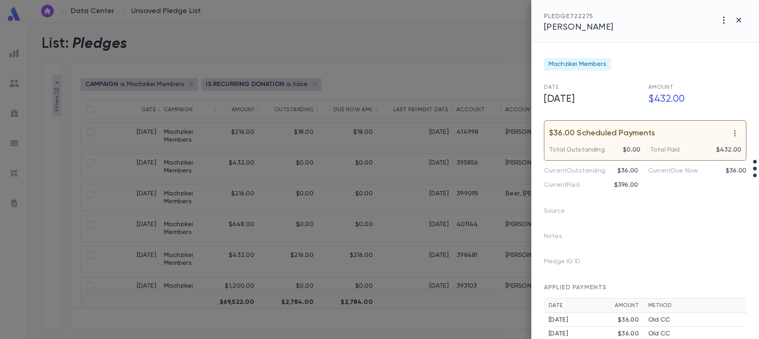
click at [585, 31] on span "Becker, Avigail" at bounding box center [579, 27] width 70 height 9
click at [741, 19] on icon "button" at bounding box center [738, 19] width 9 height 9
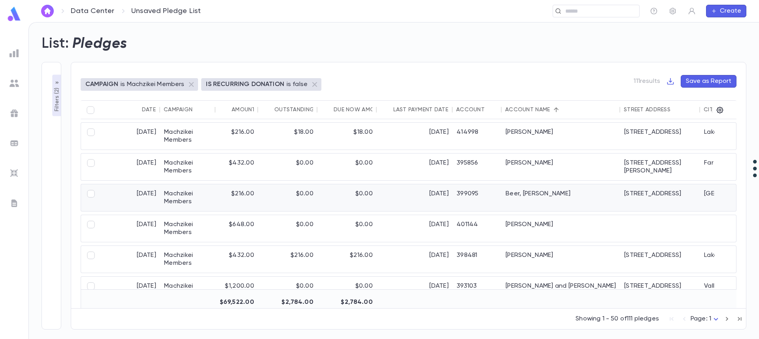
click at [240, 196] on div "$216.00" at bounding box center [236, 198] width 43 height 27
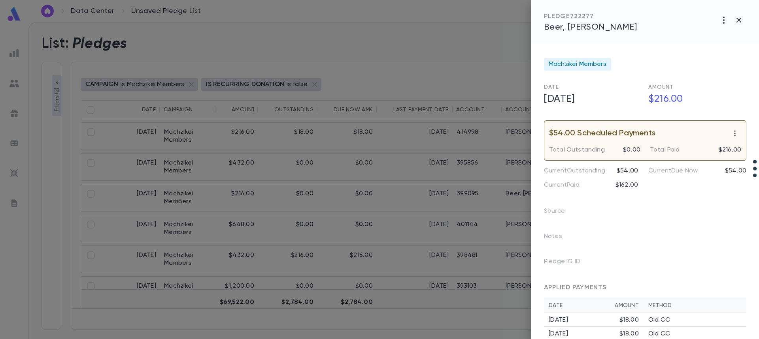
click at [619, 26] on div "PLEDGE 722277 Beer, Shmuel" at bounding box center [645, 21] width 228 height 42
click at [590, 28] on span "Beer, Shmuel" at bounding box center [590, 27] width 93 height 9
click at [571, 26] on span "Beer, Shmuel" at bounding box center [590, 27] width 93 height 9
click at [740, 20] on icon "button" at bounding box center [738, 19] width 9 height 9
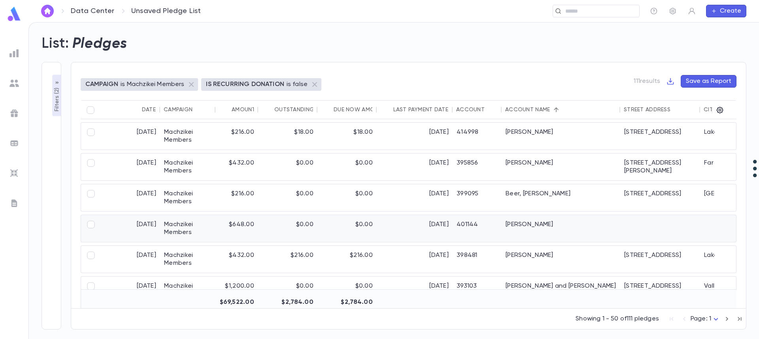
click at [531, 226] on div "Behar, Moshe" at bounding box center [561, 228] width 119 height 27
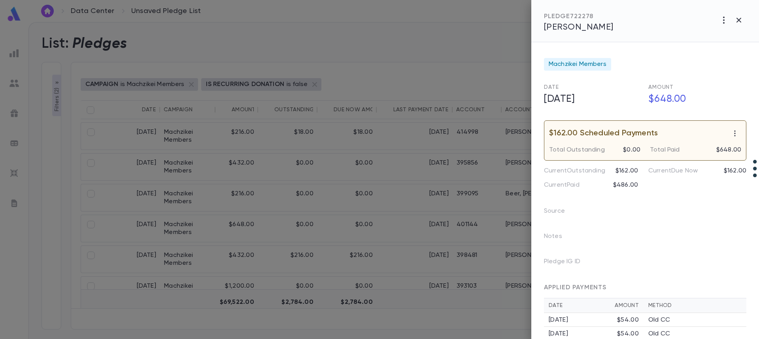
click at [644, 22] on div "PLEDGE 722278 Behar, Moshe" at bounding box center [645, 21] width 228 height 42
click at [589, 26] on span "Behar, Moshe" at bounding box center [579, 27] width 70 height 9
click at [740, 19] on icon "button" at bounding box center [738, 20] width 5 height 5
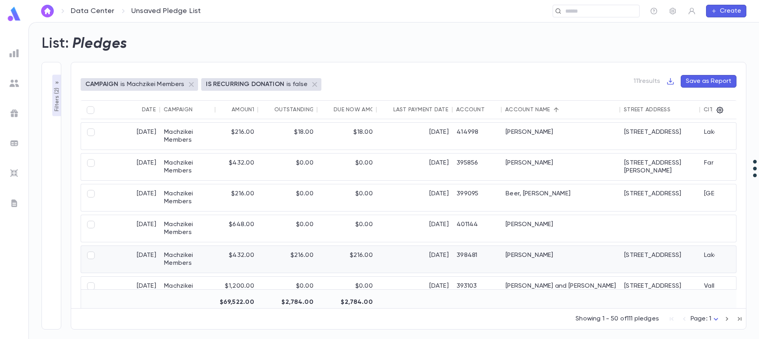
click at [513, 257] on div "Berman, Menachem" at bounding box center [561, 259] width 119 height 27
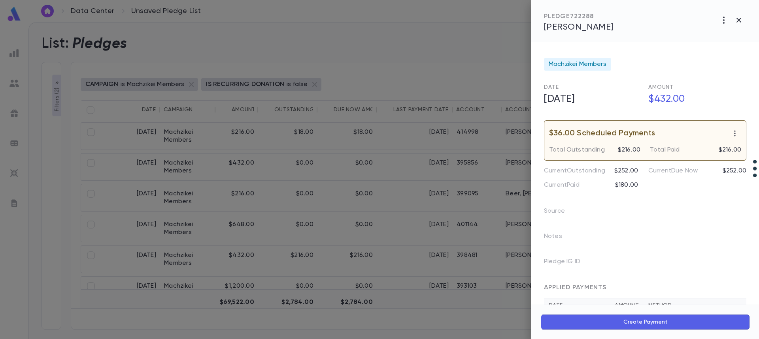
click at [580, 30] on span "Berman, Menachem" at bounding box center [579, 27] width 70 height 9
click at [734, 133] on icon "button" at bounding box center [735, 134] width 8 height 8
click at [739, 22] on div at bounding box center [379, 169] width 759 height 339
click at [739, 22] on icon "button" at bounding box center [738, 19] width 9 height 9
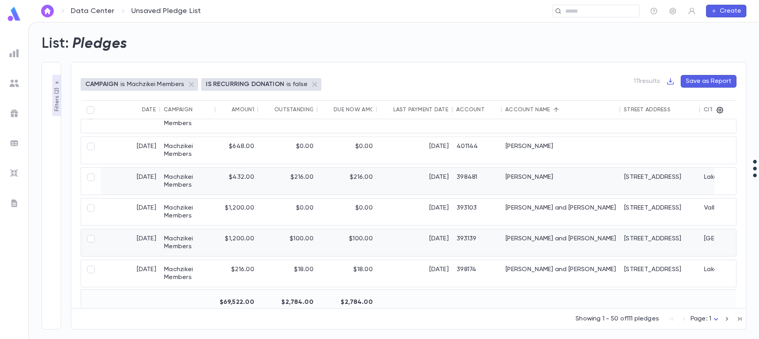
scroll to position [79, 0]
click at [54, 103] on p "Filters ( 2 )" at bounding box center [57, 99] width 8 height 26
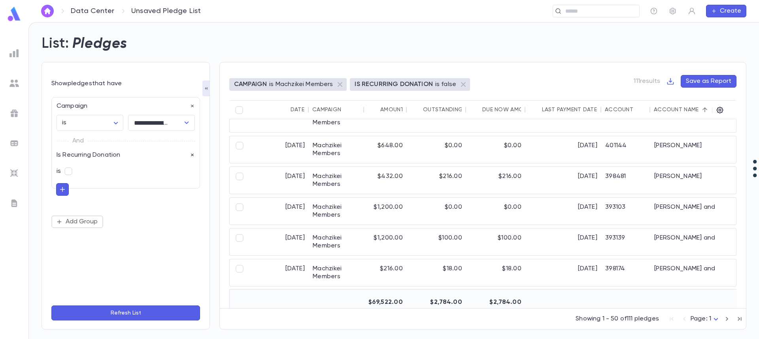
click at [192, 156] on icon "button" at bounding box center [193, 156] width 6 height 6
click at [192, 156] on div "**********" at bounding box center [125, 162] width 149 height 131
click at [158, 313] on button "Refresh List" at bounding box center [125, 313] width 149 height 15
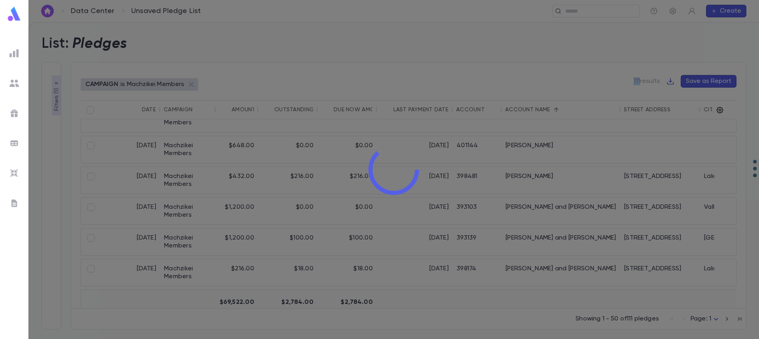
type input "**********"
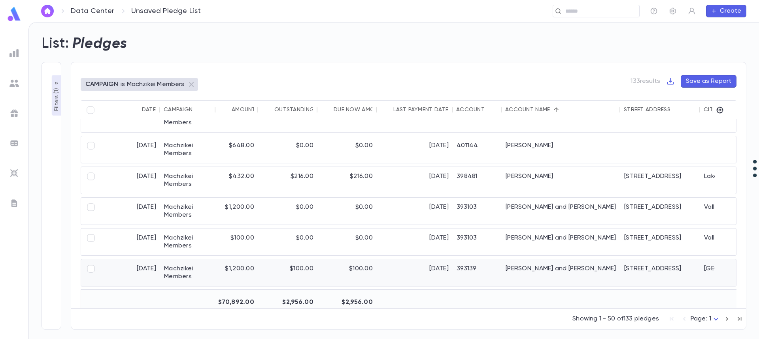
click at [395, 273] on div "[DATE]" at bounding box center [415, 273] width 76 height 27
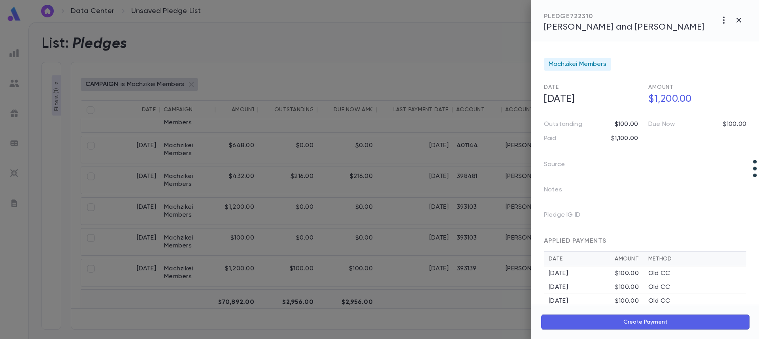
click at [573, 27] on span "Brecher, Pinchas and Aliza" at bounding box center [624, 27] width 160 height 9
click at [739, 19] on icon "button" at bounding box center [738, 20] width 5 height 5
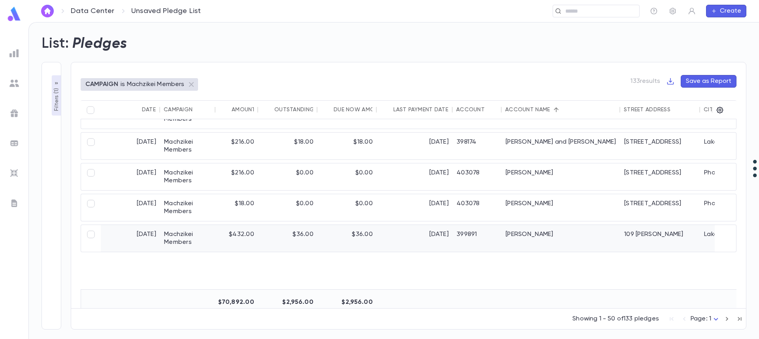
scroll to position [237, 0]
click at [540, 143] on div "Brecher, Yehuda and Shana" at bounding box center [561, 145] width 119 height 27
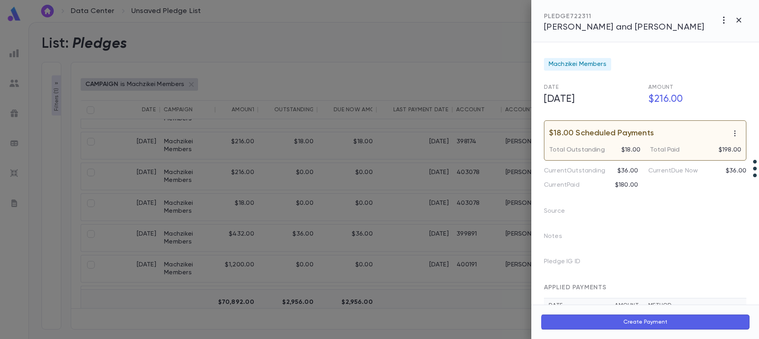
click at [610, 30] on span "Brecher, Yehuda and Shana" at bounding box center [624, 27] width 160 height 9
click at [741, 21] on icon "button" at bounding box center [738, 19] width 9 height 9
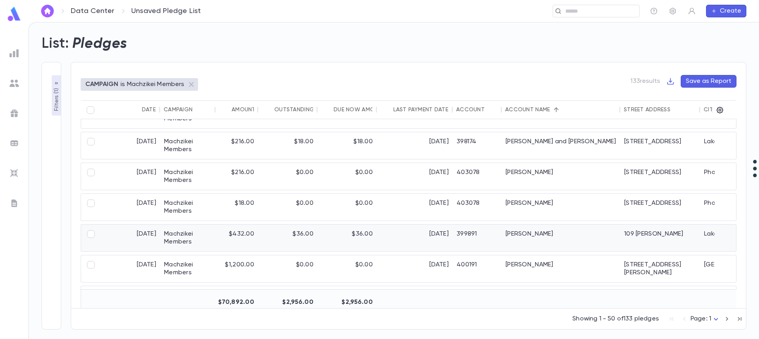
click at [524, 236] on div "Brotsky, Akiva" at bounding box center [561, 238] width 119 height 27
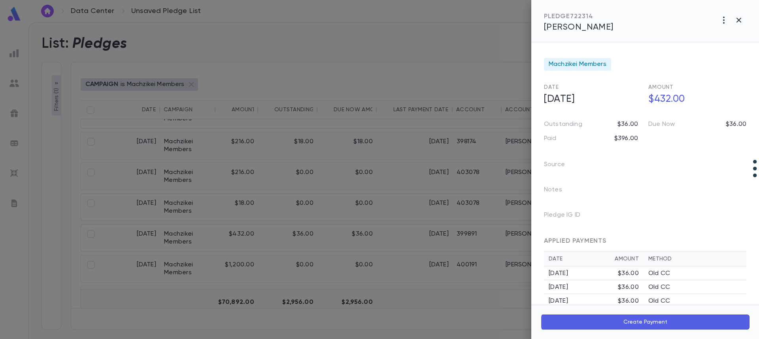
click at [601, 32] on div "PLEDGE 722314 Brotsky, Akiva" at bounding box center [645, 21] width 228 height 42
click at [595, 26] on span "Brotsky, Akiva" at bounding box center [579, 27] width 70 height 9
click at [471, 209] on div at bounding box center [379, 169] width 759 height 339
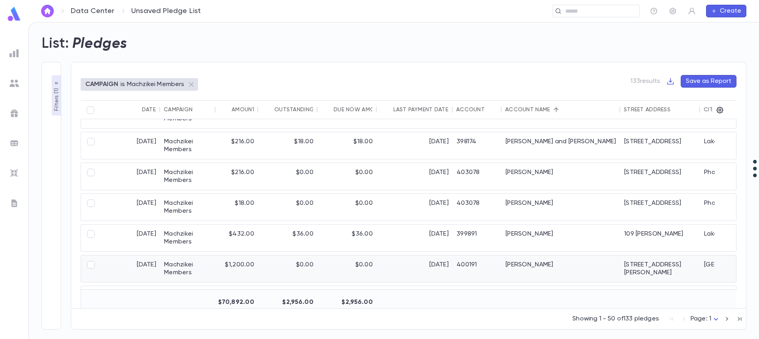
click at [487, 272] on div "400191" at bounding box center [477, 269] width 49 height 27
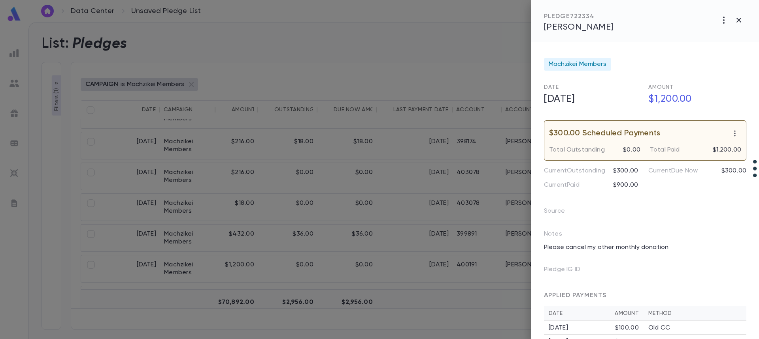
click at [571, 24] on span "Cohen, Yoni" at bounding box center [579, 27] width 70 height 9
click at [739, 19] on icon "button" at bounding box center [738, 20] width 5 height 5
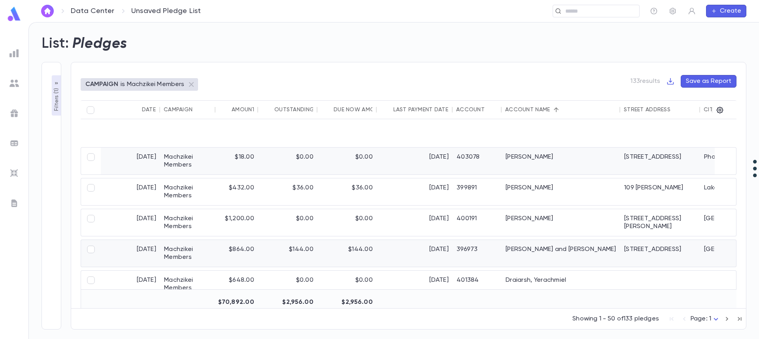
scroll to position [395, 0]
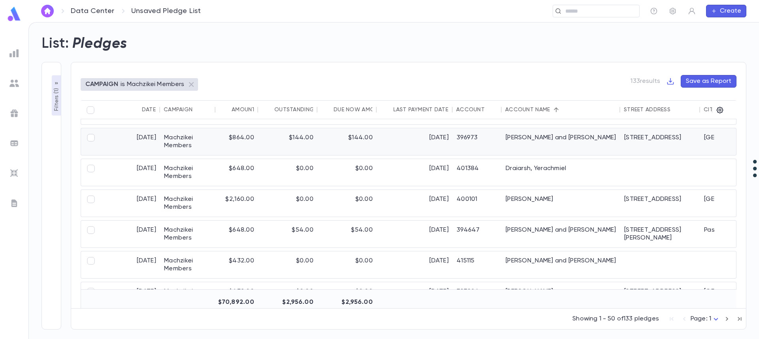
click at [539, 138] on div "Colman, Ari and Hindy" at bounding box center [561, 141] width 119 height 27
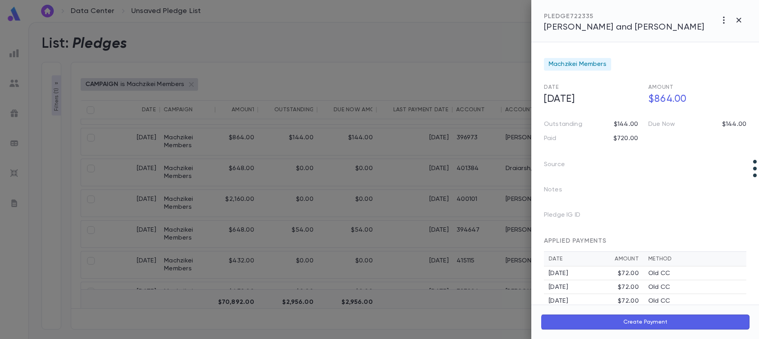
click at [600, 25] on span "Colman, Ari and Hindy" at bounding box center [624, 27] width 160 height 9
click at [739, 20] on icon "button" at bounding box center [738, 19] width 9 height 9
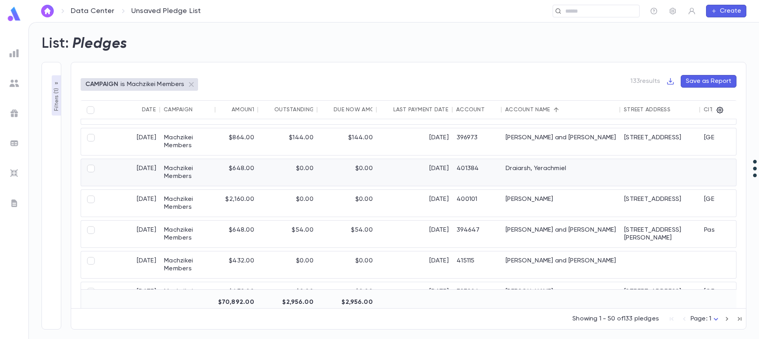
click at [513, 173] on div "Draiarsh, Yerachmiel" at bounding box center [561, 172] width 119 height 27
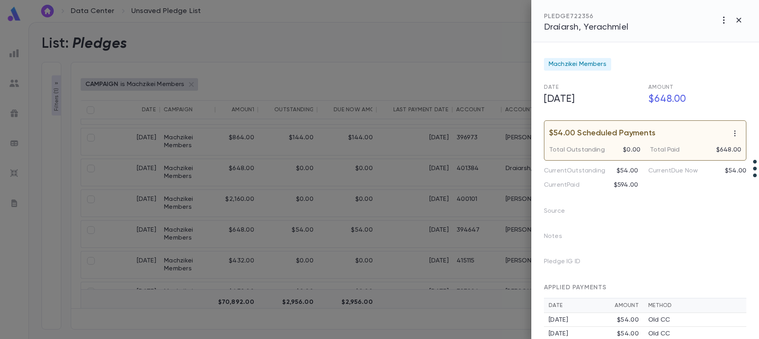
click at [588, 25] on span "Draiarsh, Yerachmiel" at bounding box center [586, 27] width 85 height 9
click at [737, 18] on icon "button" at bounding box center [738, 20] width 5 height 5
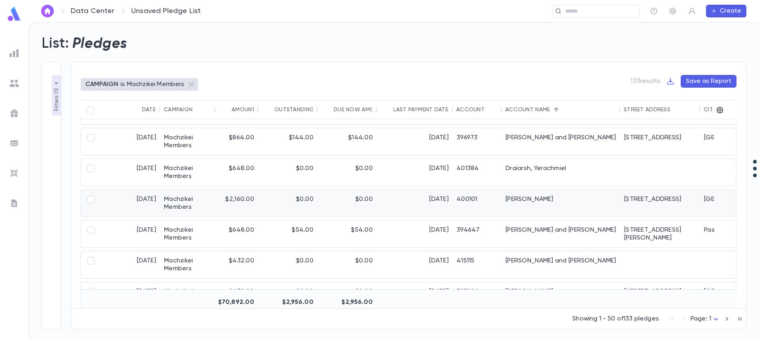
click at [531, 201] on div "Dzialoszynski, Rifka" at bounding box center [561, 203] width 119 height 27
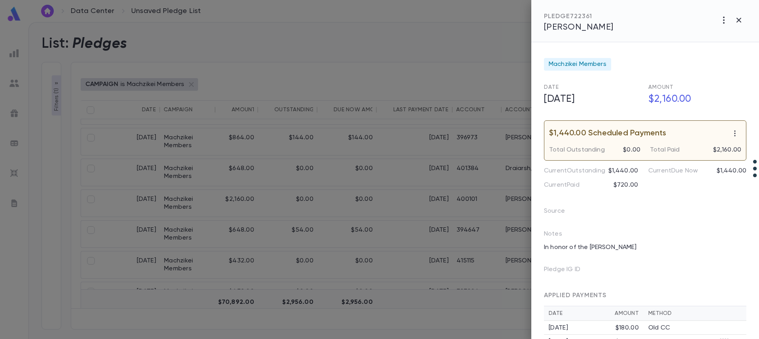
click at [613, 25] on span "Dzialoszynski, Rifka" at bounding box center [579, 27] width 70 height 9
click at [738, 21] on icon "button" at bounding box center [738, 20] width 5 height 5
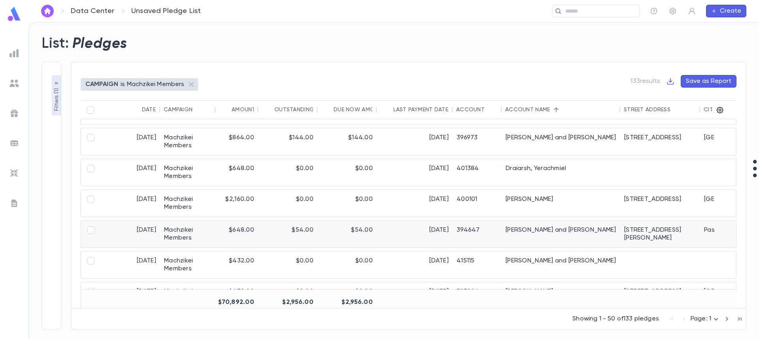
click at [529, 231] on div "Ebstein, Boruch and Leah" at bounding box center [561, 234] width 119 height 27
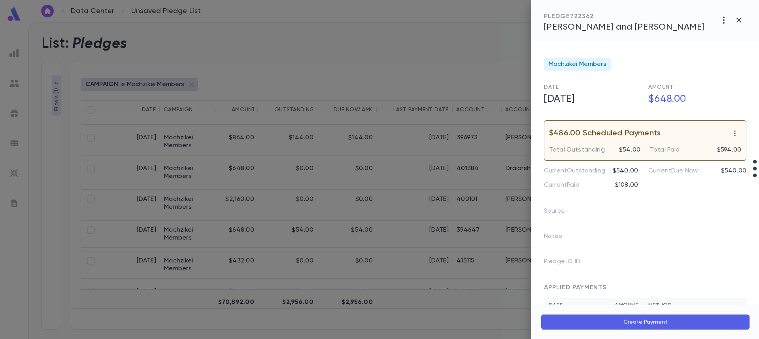
click at [616, 26] on span "Ebstein, Boruch and Leah" at bounding box center [624, 27] width 160 height 9
click at [736, 19] on icon "button" at bounding box center [738, 19] width 9 height 9
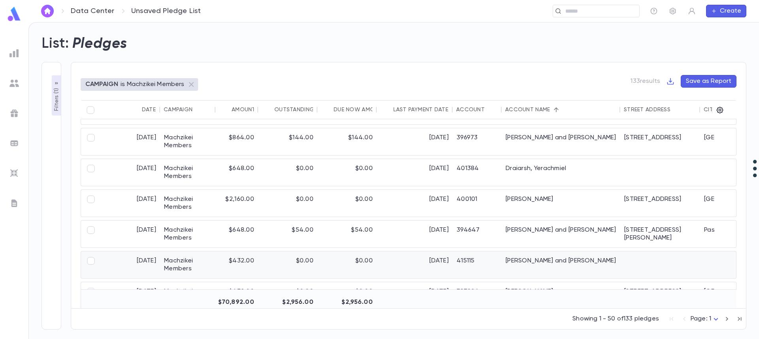
click at [515, 262] on div "Eckstein, Daniel and Amiela" at bounding box center [561, 265] width 119 height 27
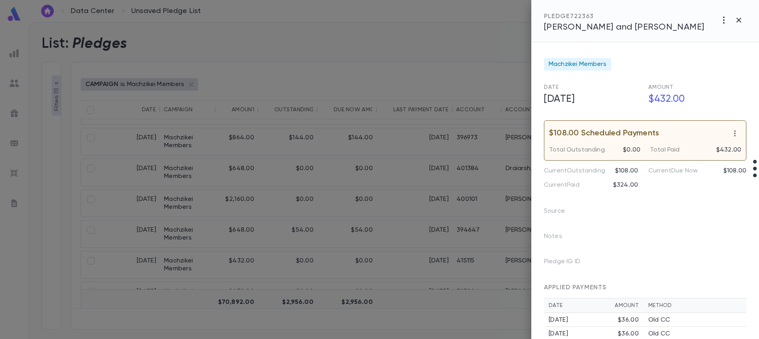
click at [596, 24] on span "Eckstein, Daniel and Amiela" at bounding box center [624, 27] width 160 height 9
click at [739, 22] on icon "button" at bounding box center [738, 19] width 9 height 9
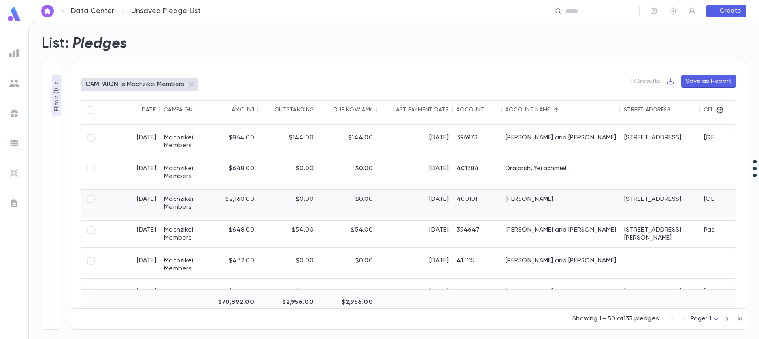
scroll to position [474, 0]
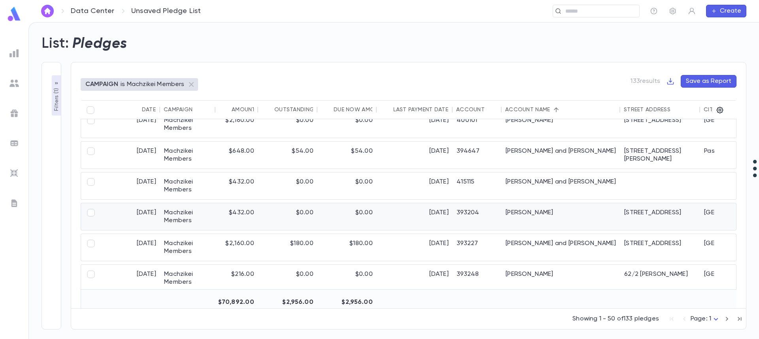
click at [541, 213] on div "Emanuel, Shlomo" at bounding box center [561, 217] width 119 height 27
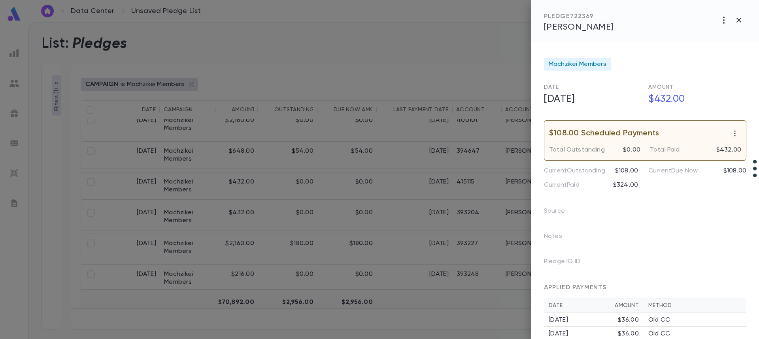
click at [592, 26] on span "Emanuel, Shlomo" at bounding box center [579, 27] width 70 height 9
click at [740, 20] on icon "button" at bounding box center [738, 19] width 9 height 9
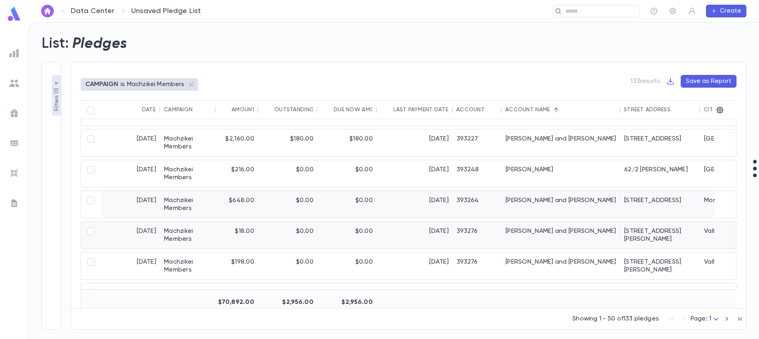
scroll to position [593, 0]
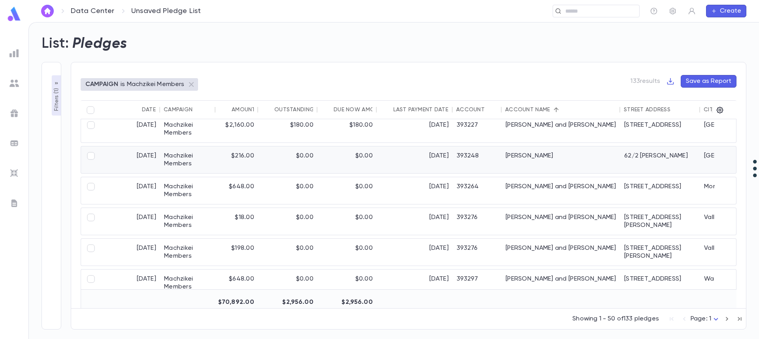
click at [520, 159] on div "Frankel, Yechiel Yehoshua" at bounding box center [561, 160] width 119 height 27
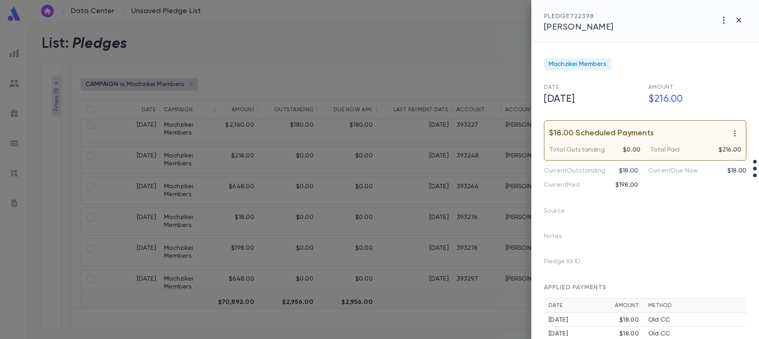
click at [604, 26] on span "Frankel, Yechiel Yehoshua" at bounding box center [579, 27] width 70 height 9
click at [740, 19] on icon "button" at bounding box center [738, 20] width 5 height 5
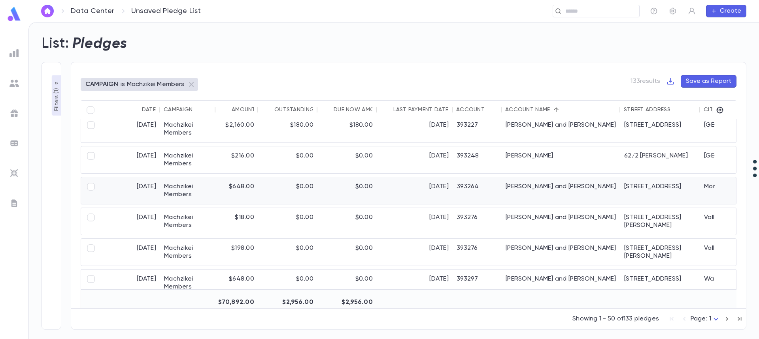
click at [526, 187] on div "Friedman, Meir and Chevie" at bounding box center [561, 190] width 119 height 27
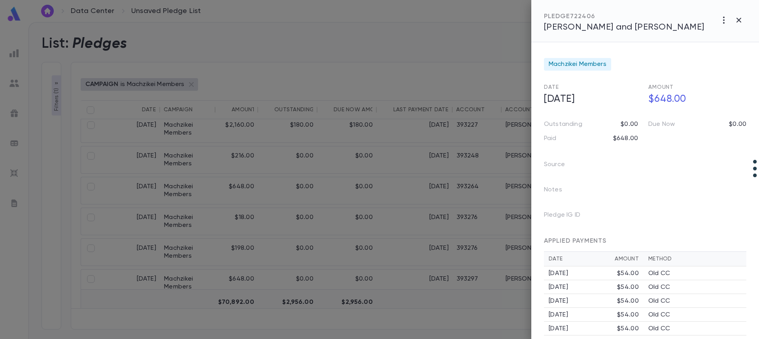
click at [600, 31] on span "Friedman, Meir and Chevie" at bounding box center [624, 27] width 160 height 9
click at [740, 17] on icon "button" at bounding box center [738, 19] width 9 height 9
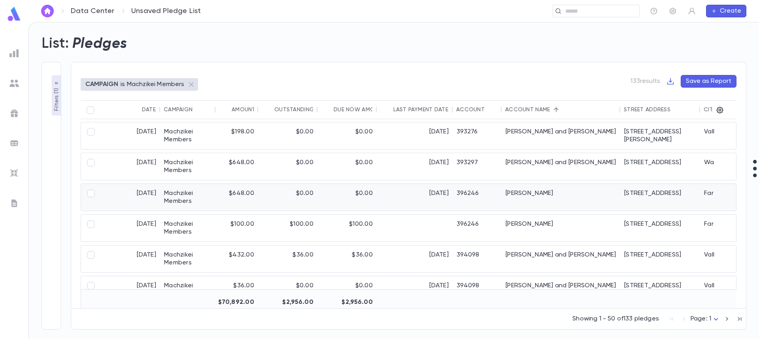
scroll to position [711, 0]
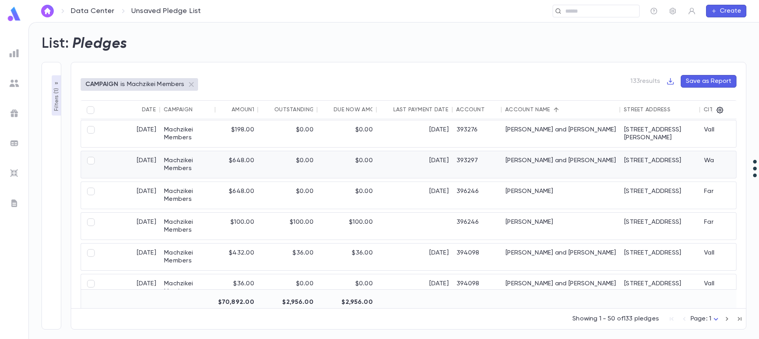
click at [522, 160] on div "Gershonowitz, Moshe and Shaindy" at bounding box center [561, 164] width 119 height 27
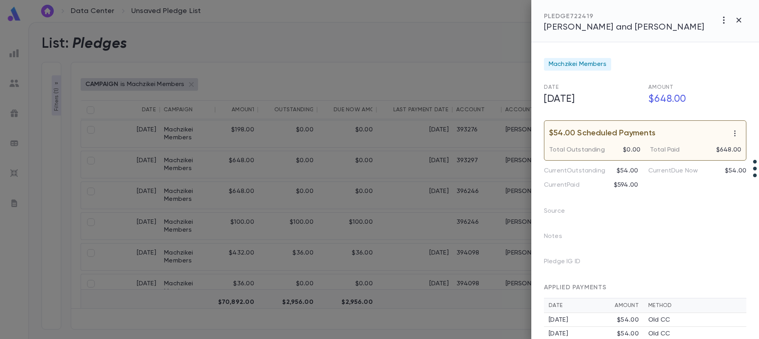
click at [569, 32] on div "PLEDGE 722419 Gershonowitz, Moshe and Shaindy" at bounding box center [645, 21] width 228 height 42
click at [570, 29] on span "Gershonowitz, Moshe and Shaindy" at bounding box center [624, 27] width 160 height 9
click at [738, 17] on icon "button" at bounding box center [738, 19] width 9 height 9
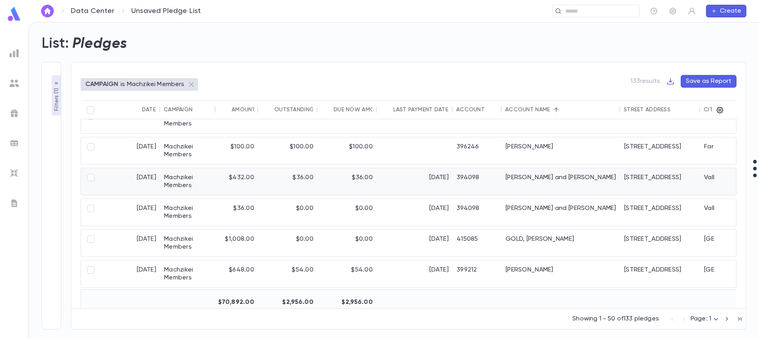
scroll to position [790, 0]
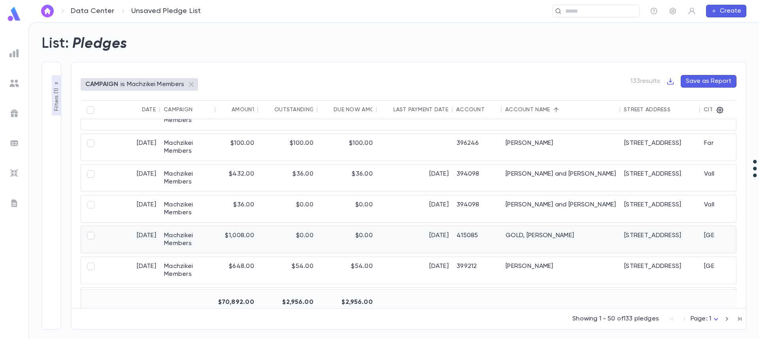
click at [525, 236] on div "GOLD, MOISHE" at bounding box center [561, 239] width 119 height 27
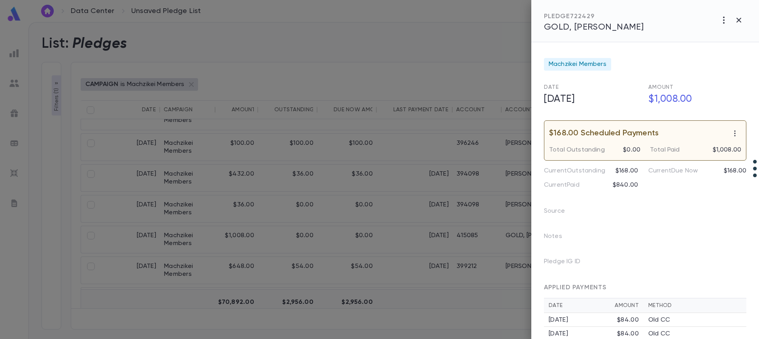
click at [567, 28] on span "GOLD, MOISHE" at bounding box center [594, 27] width 100 height 9
click at [740, 17] on icon "button" at bounding box center [738, 19] width 9 height 9
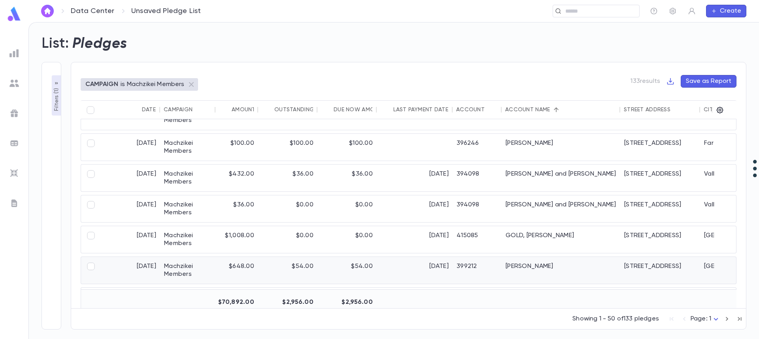
click at [537, 265] on div "Goldberg, Yitzchok" at bounding box center [561, 270] width 119 height 27
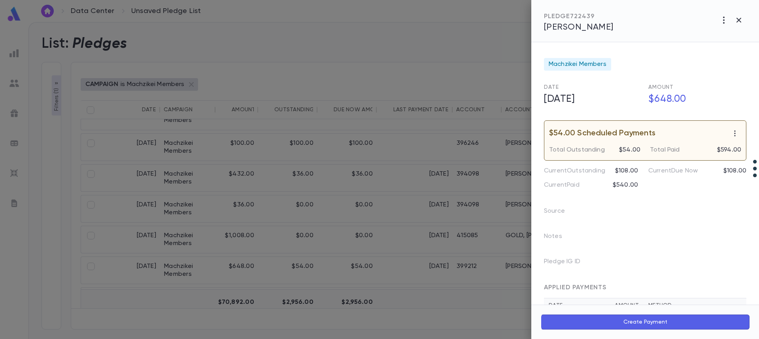
click at [634, 23] on div "PLEDGE 722439 Goldberg, Yitzchok" at bounding box center [645, 21] width 228 height 42
click at [602, 28] on span "Goldberg, Yitzchok" at bounding box center [579, 27] width 70 height 9
click at [738, 21] on icon "button" at bounding box center [738, 20] width 5 height 5
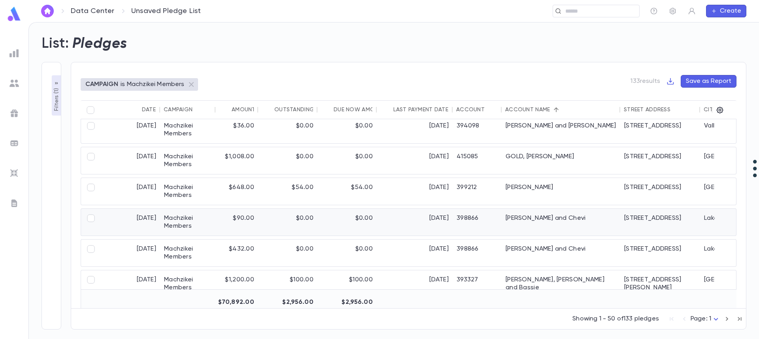
scroll to position [909, 0]
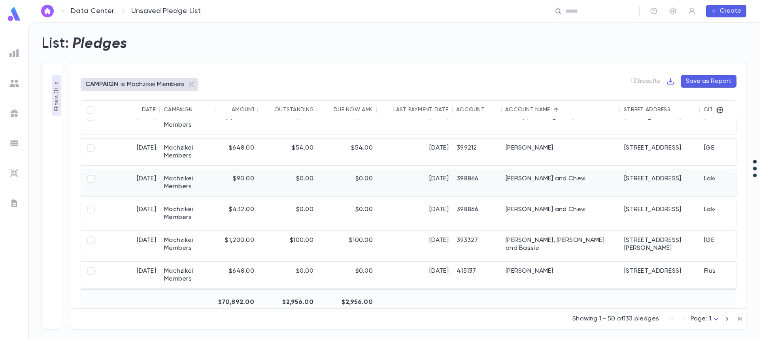
click at [556, 180] on div "Goldfeder, Arye and Chevi" at bounding box center [561, 183] width 119 height 27
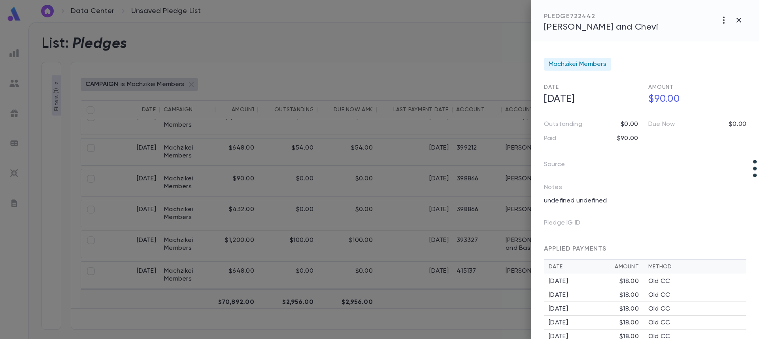
click at [574, 28] on span "Goldfeder, Arye and Chevi" at bounding box center [601, 27] width 114 height 9
drag, startPoint x: 739, startPoint y: 20, endPoint x: 734, endPoint y: 21, distance: 4.5
click at [739, 21] on icon "button" at bounding box center [738, 20] width 5 height 5
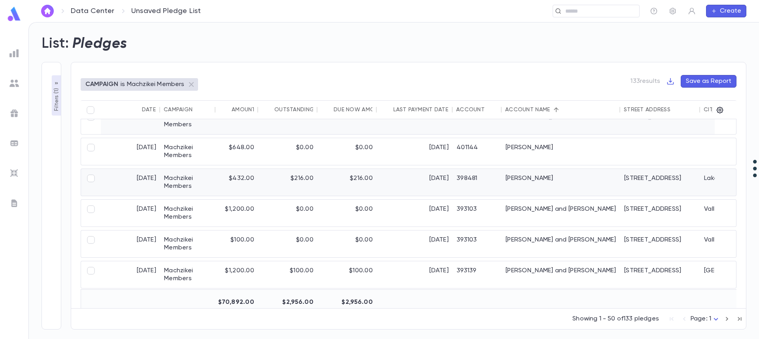
scroll to position [79, 0]
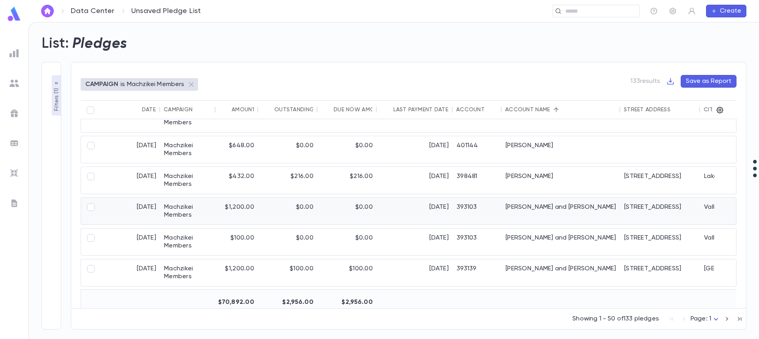
click at [557, 207] on div "Berman, Yackov and Rochel" at bounding box center [561, 211] width 119 height 27
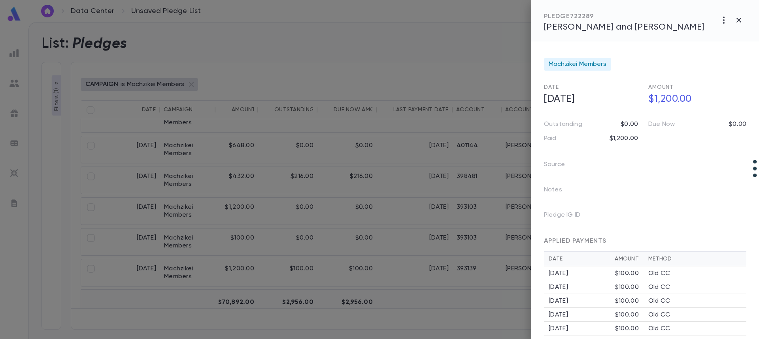
click at [584, 27] on span "Berman, Yackov and Rochel" at bounding box center [624, 27] width 160 height 9
click at [734, 21] on button "button" at bounding box center [738, 20] width 15 height 15
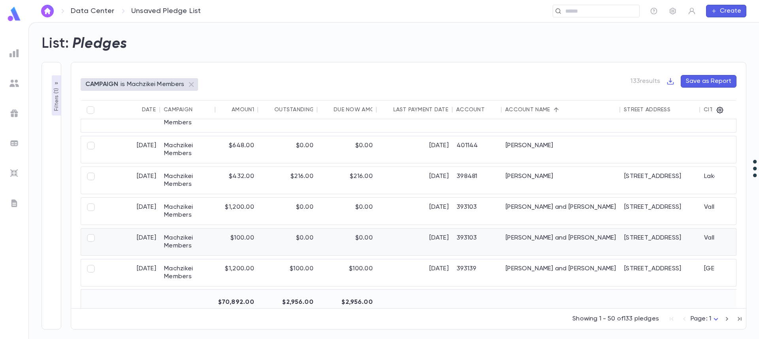
click at [544, 241] on div "Berman, Yackov and Rochel" at bounding box center [561, 242] width 119 height 27
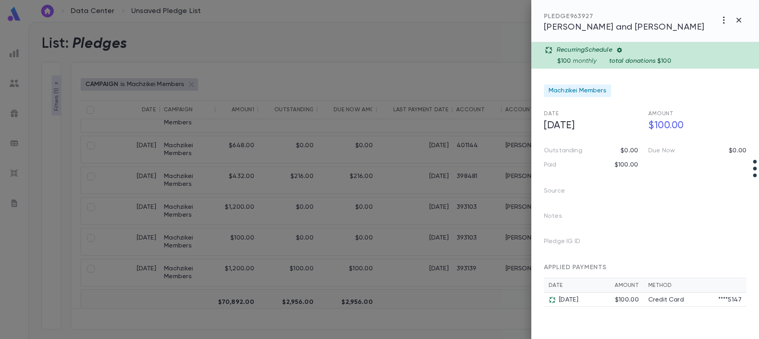
click at [492, 207] on div at bounding box center [379, 169] width 759 height 339
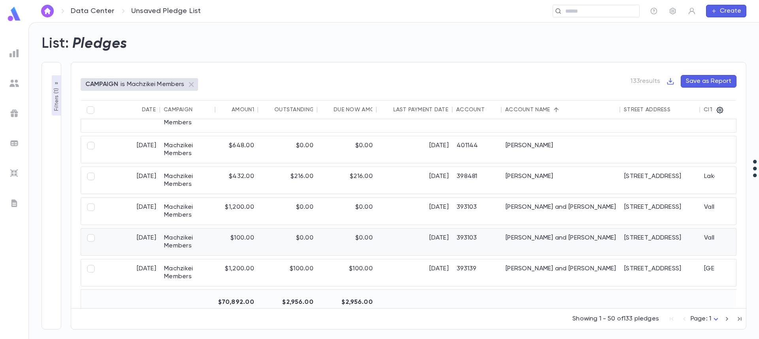
click at [500, 241] on div "393103" at bounding box center [477, 242] width 49 height 27
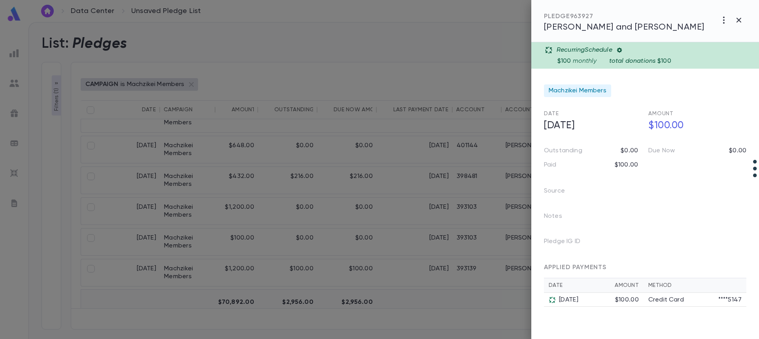
click at [381, 244] on div at bounding box center [379, 169] width 759 height 339
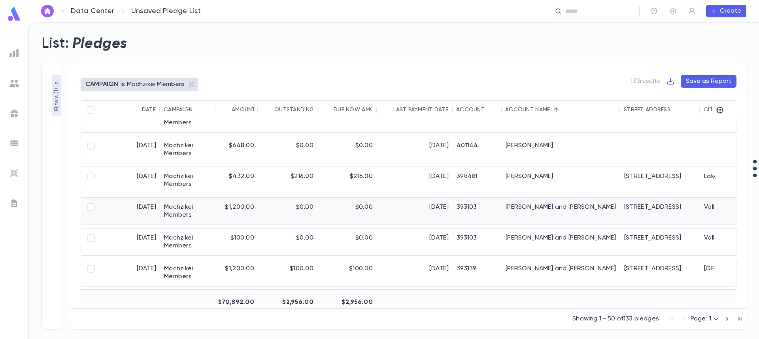
click at [466, 209] on div "393103" at bounding box center [477, 211] width 49 height 27
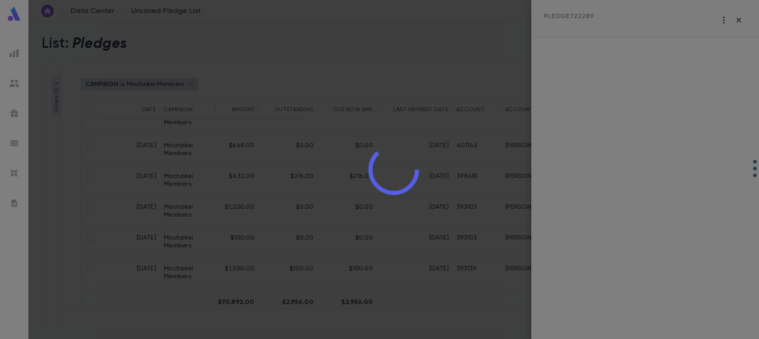
click at [465, 232] on div at bounding box center [393, 169] width 730 height 339
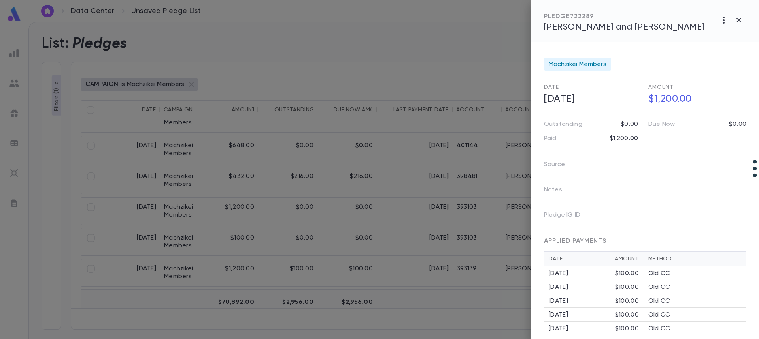
click at [739, 20] on icon "button" at bounding box center [738, 20] width 5 height 5
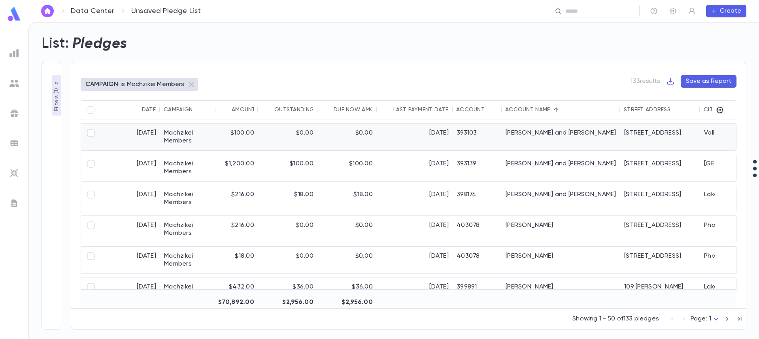
scroll to position [198, 0]
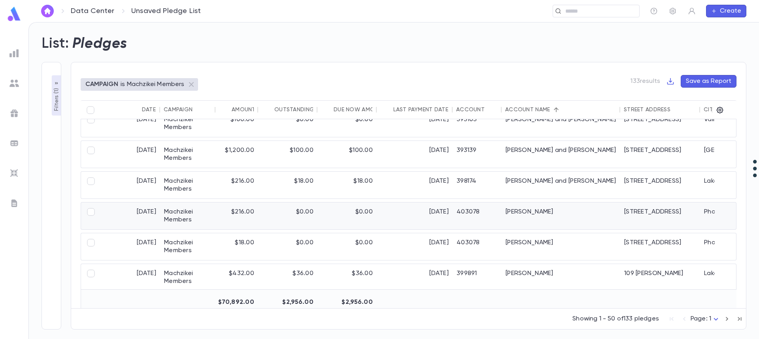
click at [561, 212] on div "Bronsteyn, Elisheva" at bounding box center [561, 216] width 119 height 27
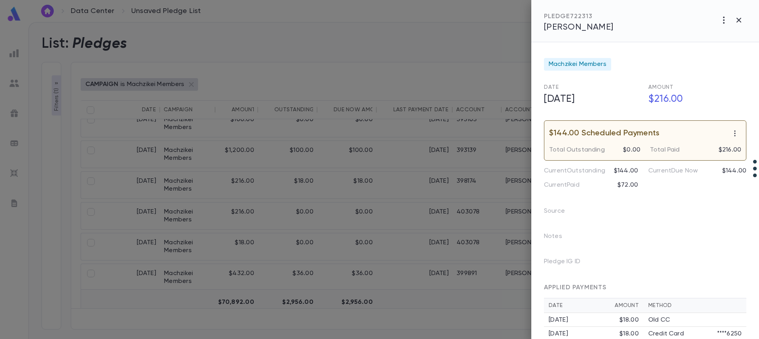
click at [577, 32] on div "PLEDGE 722313 Bronsteyn, Elisheva" at bounding box center [645, 21] width 228 height 42
click at [579, 27] on span "Bronsteyn, Elisheva" at bounding box center [579, 27] width 70 height 9
click at [420, 181] on div at bounding box center [379, 169] width 759 height 339
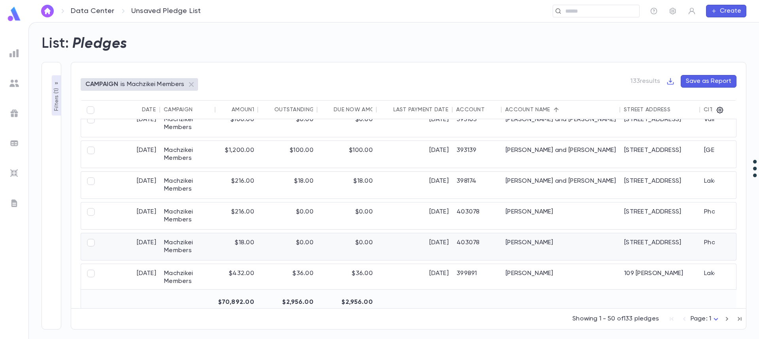
click at [427, 237] on div "[DATE]" at bounding box center [415, 247] width 76 height 27
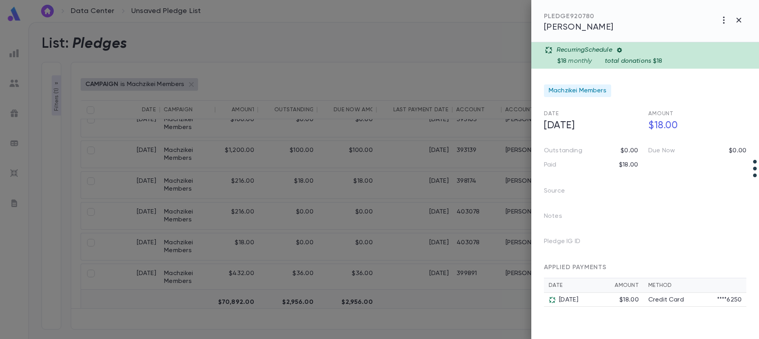
click at [602, 27] on span "Bronsteyn, Elisheva" at bounding box center [579, 27] width 70 height 9
click at [508, 215] on div at bounding box center [379, 169] width 759 height 339
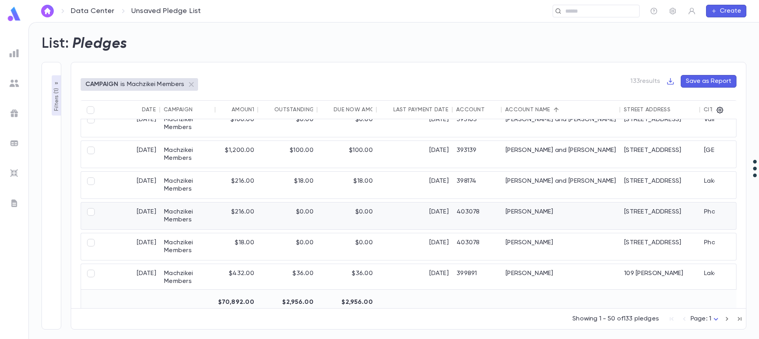
click at [512, 212] on div "Bronsteyn, Elisheva" at bounding box center [561, 216] width 119 height 27
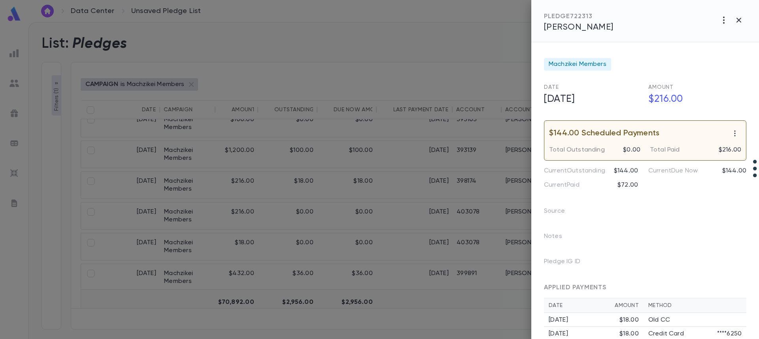
click at [304, 165] on div at bounding box center [379, 169] width 759 height 339
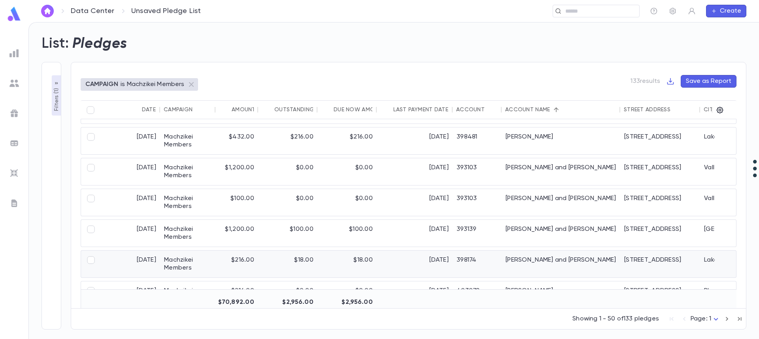
scroll to position [277, 0]
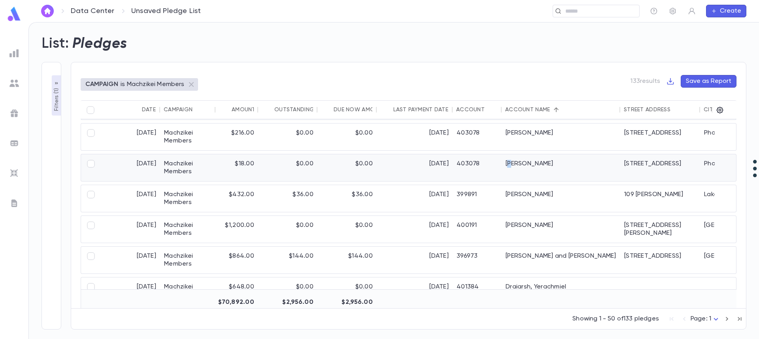
click at [511, 161] on div "Bronsteyn, Elisheva" at bounding box center [561, 168] width 119 height 27
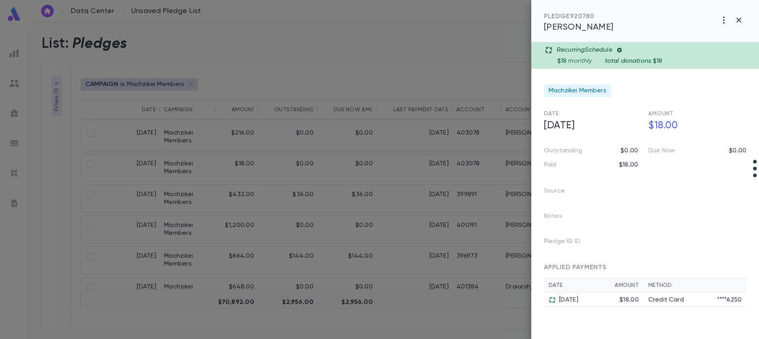
click at [613, 29] on span "Bronsteyn, Elisheva" at bounding box center [579, 27] width 70 height 9
click at [478, 138] on div at bounding box center [379, 169] width 759 height 339
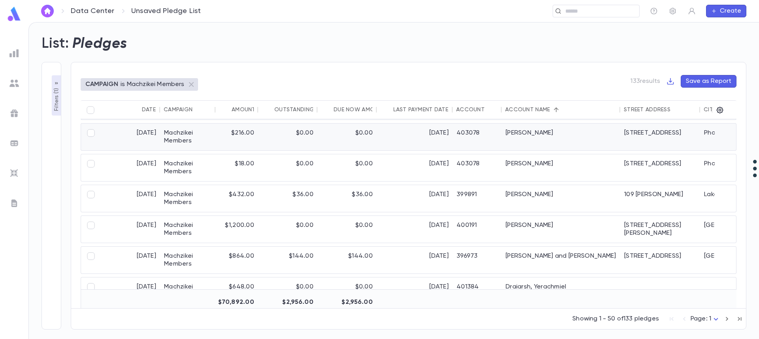
click at [480, 138] on div "403078" at bounding box center [477, 137] width 49 height 27
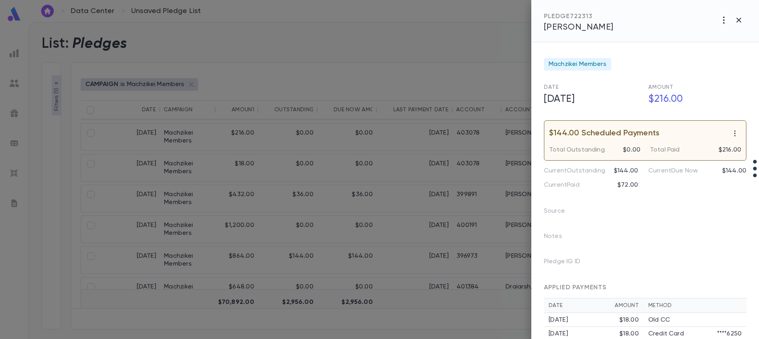
click at [582, 19] on div "PLEDGE 722313" at bounding box center [579, 17] width 70 height 8
click at [577, 30] on span "Bronsteyn, Elisheva" at bounding box center [579, 27] width 70 height 9
click at [739, 19] on icon "button" at bounding box center [738, 19] width 9 height 9
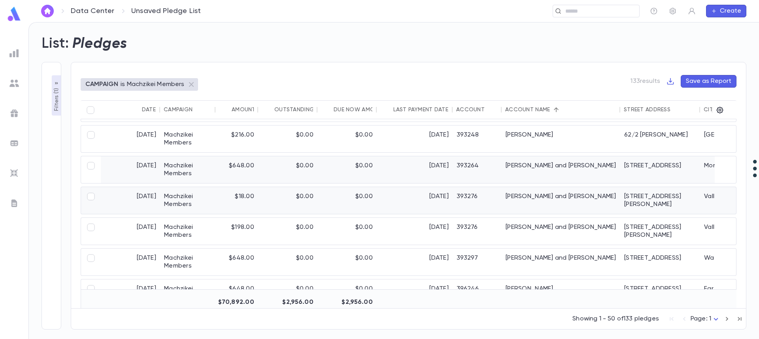
scroll to position [632, 0]
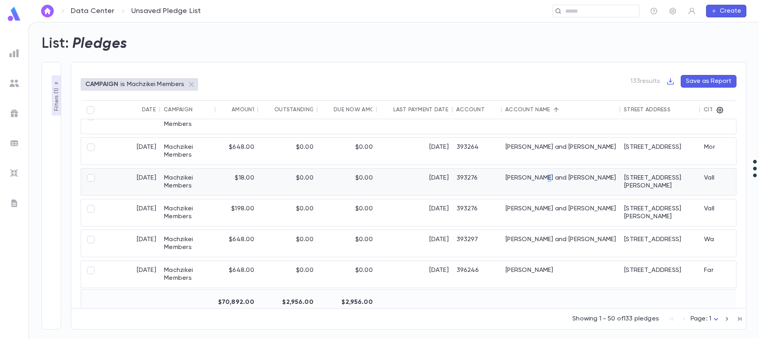
click at [543, 187] on div "Friedman, Pinchas and Dina" at bounding box center [561, 182] width 119 height 27
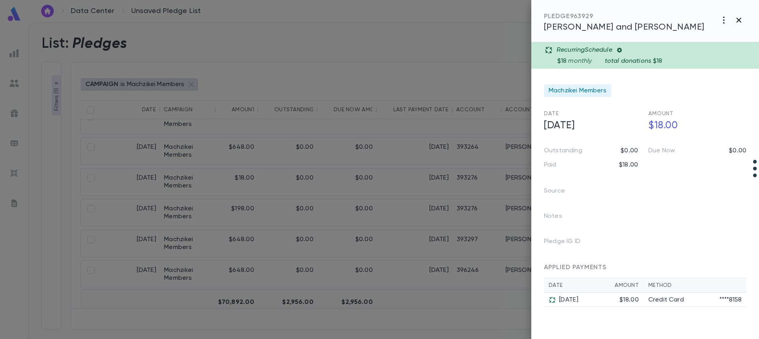
click at [739, 21] on icon "button" at bounding box center [738, 20] width 5 height 5
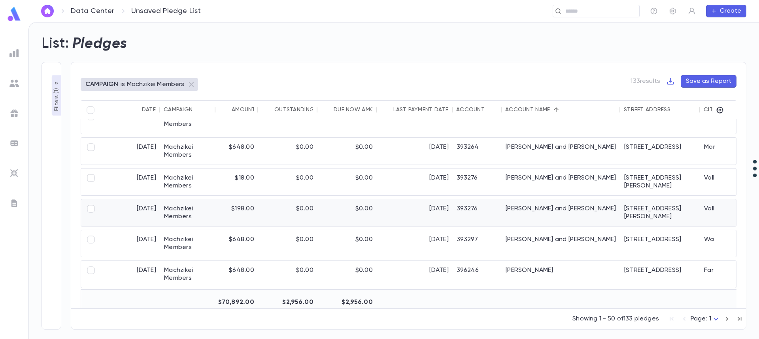
click at [530, 204] on div "Friedman, Pinchas and Dina" at bounding box center [561, 213] width 119 height 27
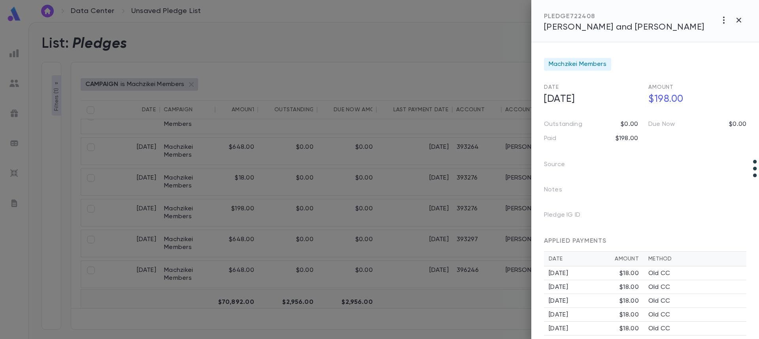
click at [581, 28] on span "Friedman, Pinchas and Dina" at bounding box center [624, 27] width 160 height 9
click at [739, 21] on icon "button" at bounding box center [738, 19] width 9 height 9
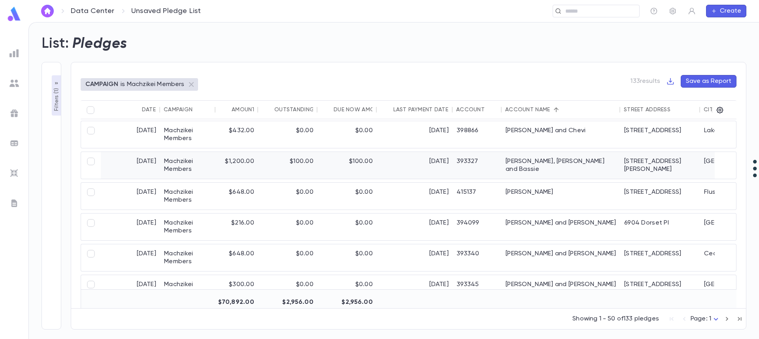
scroll to position [949, 0]
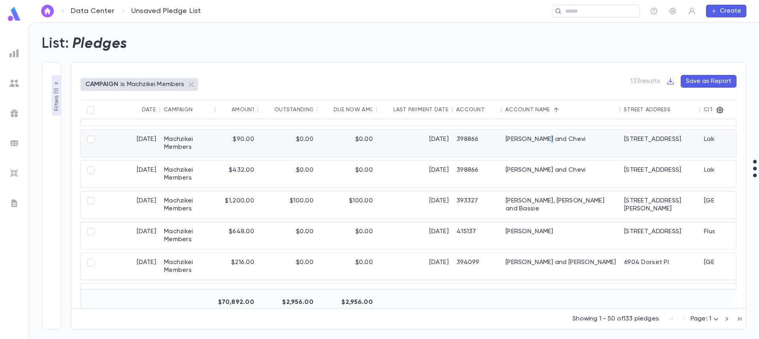
click at [546, 140] on div "Goldfeder, Arye and Chevi" at bounding box center [561, 143] width 119 height 27
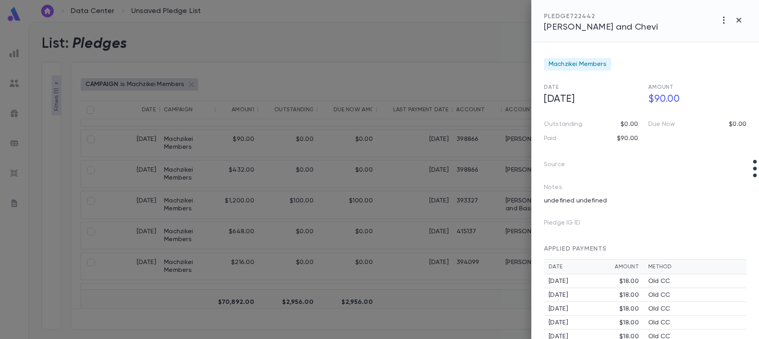
click at [573, 36] on div "PLEDGE 722442 Goldfeder, Arye and Chevi" at bounding box center [645, 21] width 228 height 42
click at [575, 29] on span "Goldfeder, Arye and Chevi" at bounding box center [601, 27] width 114 height 9
click at [394, 184] on div at bounding box center [379, 169] width 759 height 339
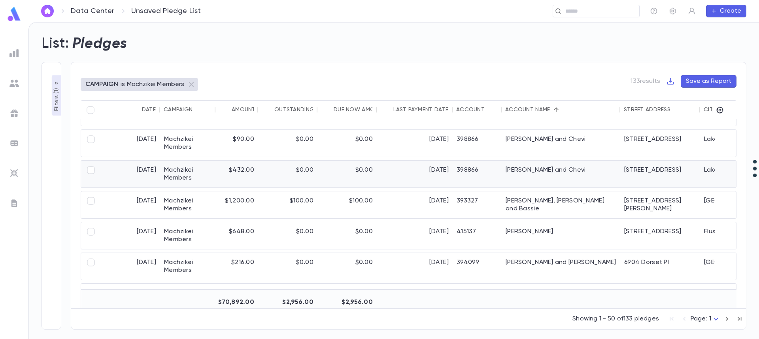
click at [396, 181] on div "1/15/2026" at bounding box center [415, 174] width 76 height 27
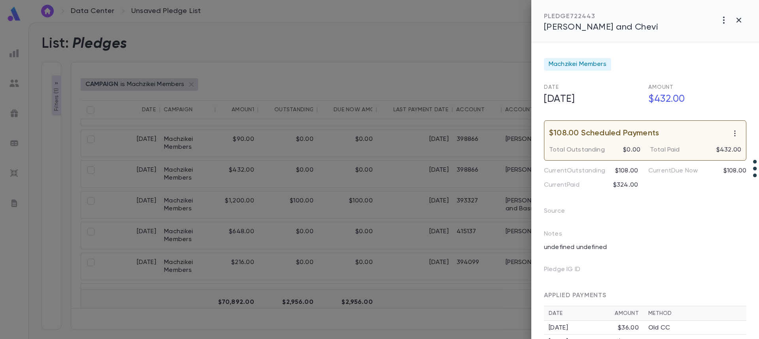
click at [632, 31] on span "Goldfeder, Arye and Chevi" at bounding box center [601, 27] width 114 height 9
click at [737, 21] on icon "button" at bounding box center [738, 19] width 9 height 9
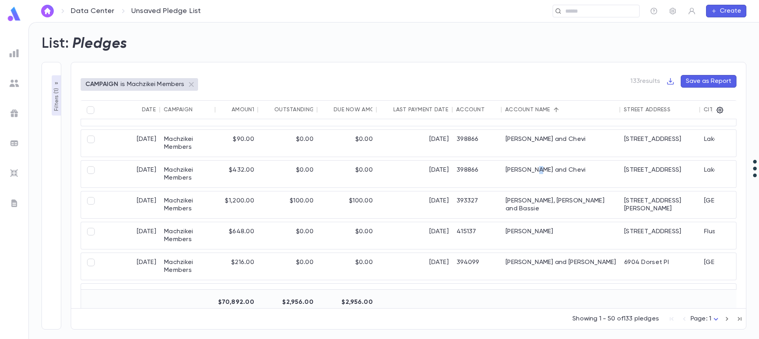
click at [537, 189] on div "10/1/2025 Machzikei Members $36.00 $0.00 $0.00 10/1/2025 394098 Gluck, Ari and …" at bounding box center [489, 219] width 778 height 370
click at [535, 200] on div "[PERSON_NAME], [PERSON_NAME] and Bassie" at bounding box center [561, 205] width 119 height 27
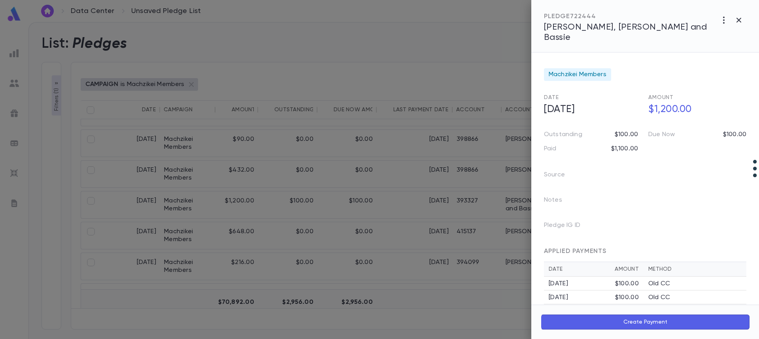
click at [606, 34] on div "PLEDGE 722444 Goldfeder, Yeruchem Fishel and Bassie" at bounding box center [645, 26] width 228 height 53
click at [607, 30] on span "[PERSON_NAME], [PERSON_NAME] and Bassie" at bounding box center [625, 32] width 163 height 19
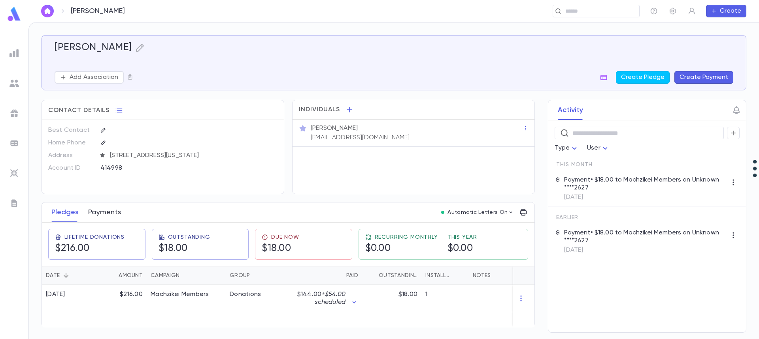
click at [114, 211] on button "Payments" at bounding box center [104, 213] width 33 height 20
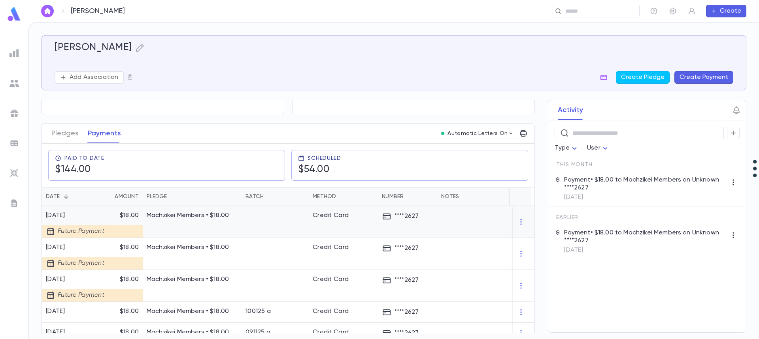
scroll to position [119, 0]
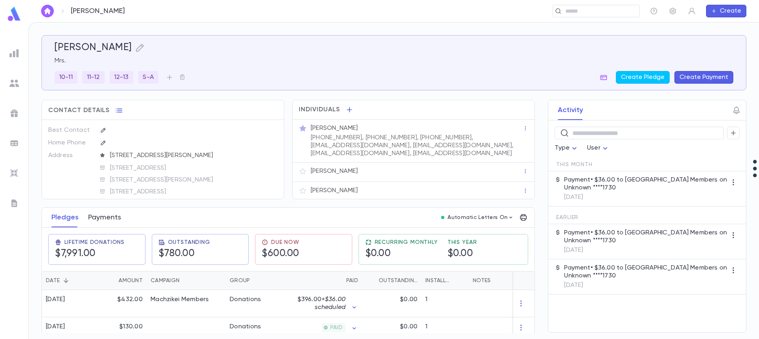
click at [106, 220] on button "Payments" at bounding box center [104, 218] width 33 height 20
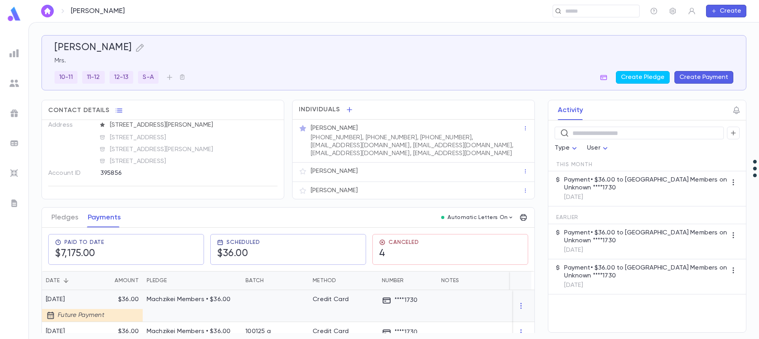
scroll to position [40, 0]
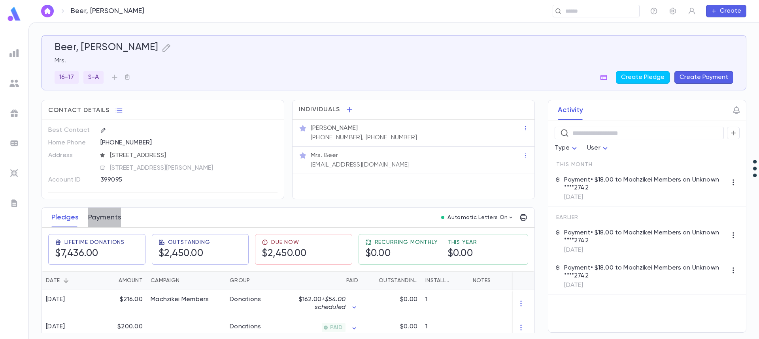
click at [99, 217] on button "Payments" at bounding box center [104, 218] width 33 height 20
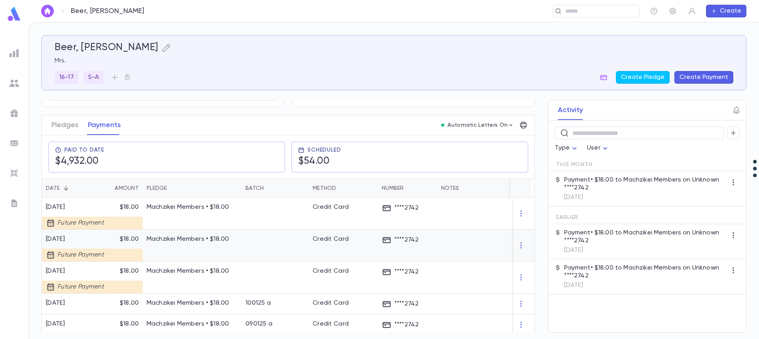
scroll to position [40, 0]
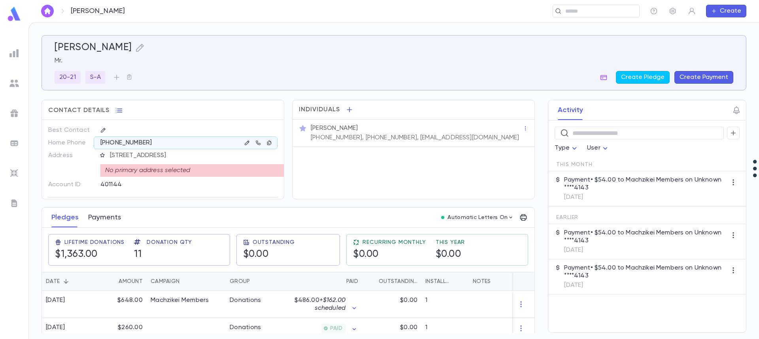
click at [103, 223] on button "Payments" at bounding box center [104, 218] width 33 height 20
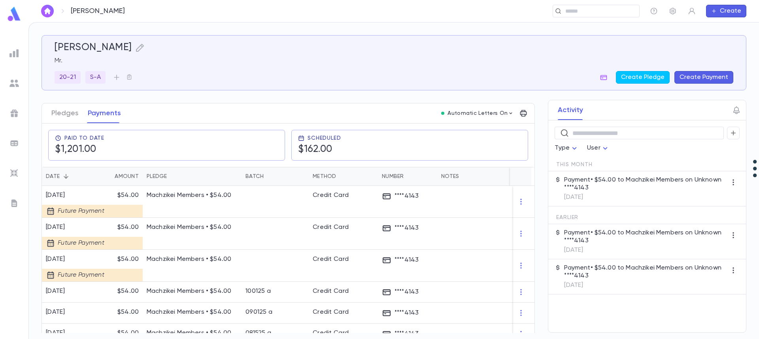
scroll to position [119, 0]
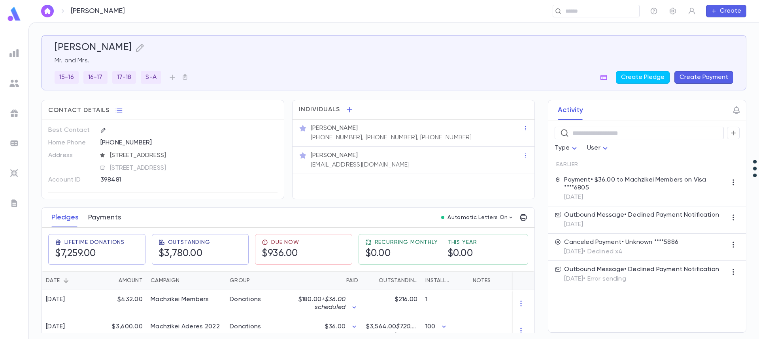
click at [105, 217] on button "Payments" at bounding box center [104, 218] width 33 height 20
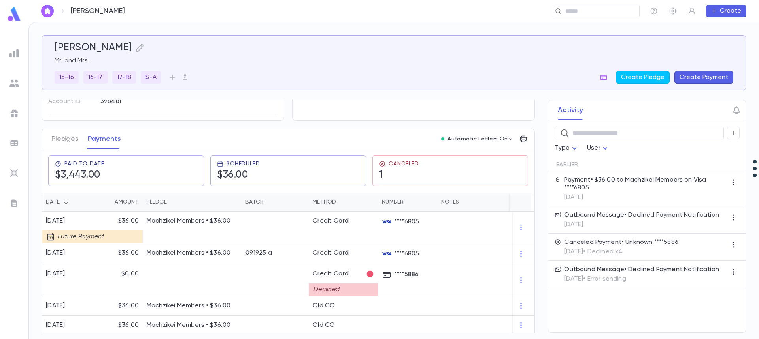
scroll to position [79, 0]
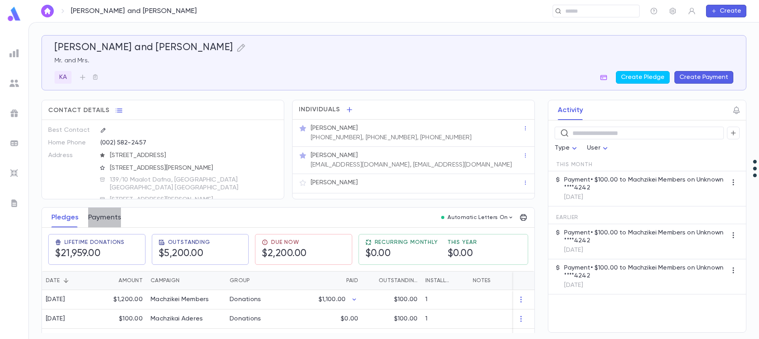
click at [102, 216] on button "Payments" at bounding box center [104, 218] width 33 height 20
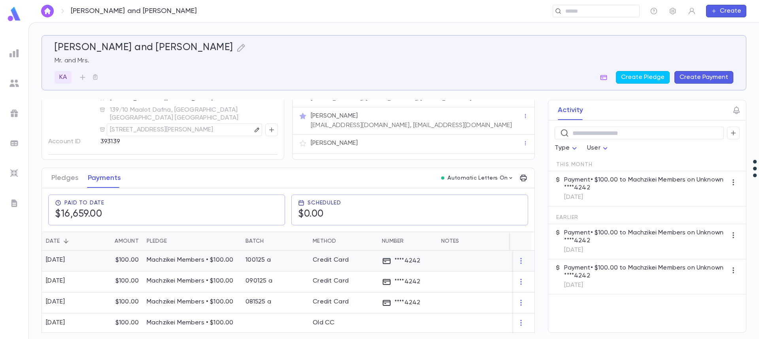
scroll to position [79, 0]
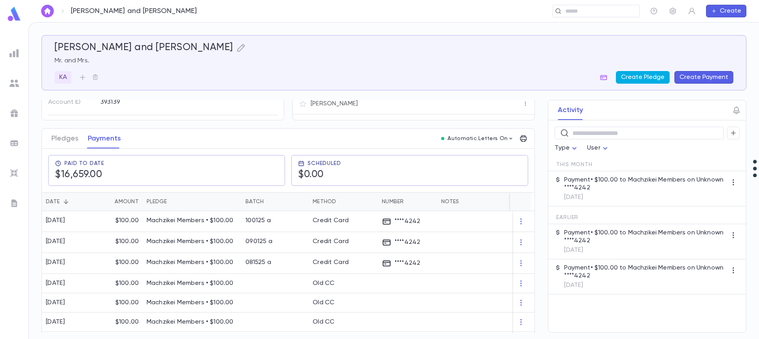
click at [638, 75] on button "Create Pledge" at bounding box center [643, 77] width 54 height 13
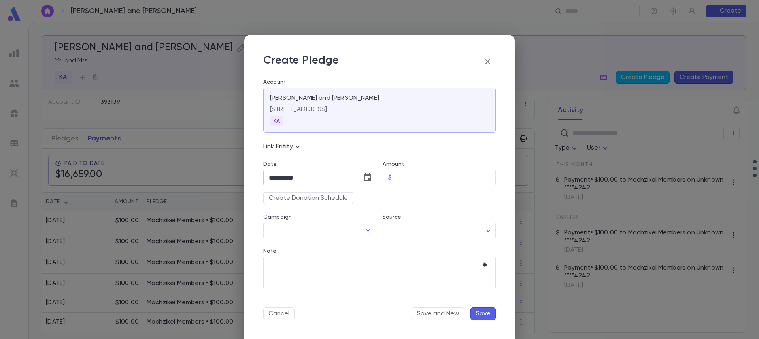
click at [366, 179] on icon "Choose date, selected date is Oct 15, 2025" at bounding box center [367, 177] width 9 height 9
click at [360, 197] on icon "Next month" at bounding box center [360, 197] width 9 height 9
click at [356, 232] on button "1" at bounding box center [356, 231] width 14 height 14
type input "**********"
click at [410, 178] on input "Amount" at bounding box center [445, 177] width 101 height 15
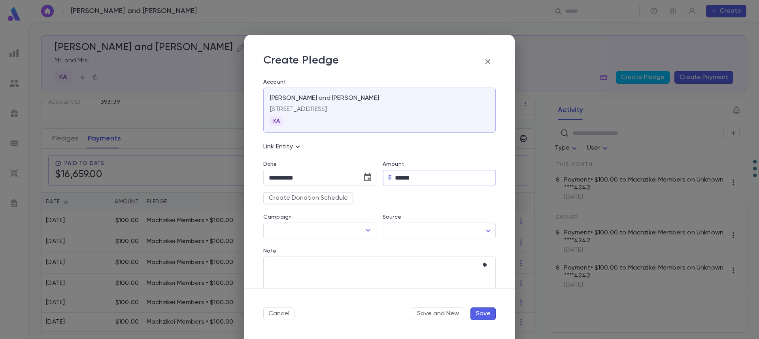
type input "******"
click at [309, 240] on div "Note * ​" at bounding box center [376, 265] width 239 height 52
click at [309, 230] on input "Campaign" at bounding box center [314, 230] width 94 height 15
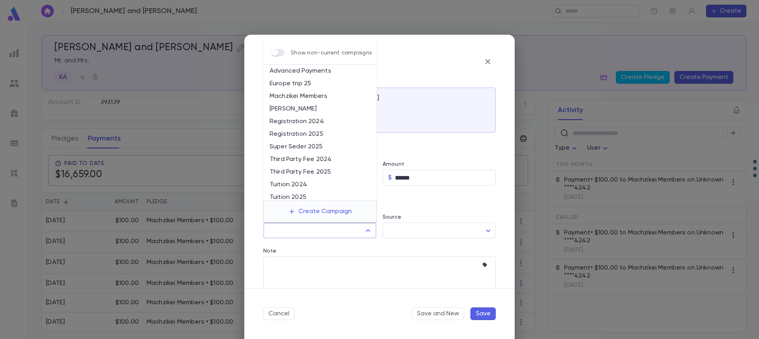
click at [321, 96] on li "Machzikei Members" at bounding box center [319, 96] width 113 height 13
type input "**********"
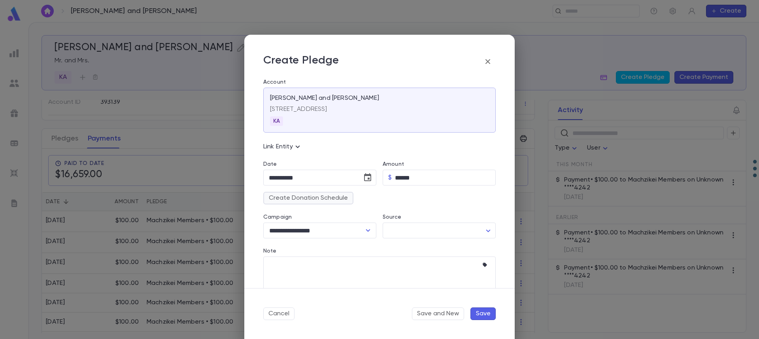
click at [332, 196] on button "Create Donation Schedule" at bounding box center [308, 198] width 90 height 13
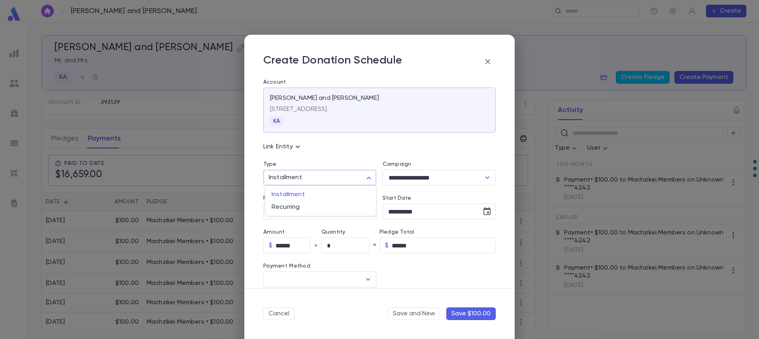
click at [330, 178] on body "Brecher, Pinchas and Aliza ​ Create Brecher, Pinchas and Aliza Mr. and Mrs. KA …" at bounding box center [379, 180] width 759 height 317
click at [322, 208] on span "Recurring" at bounding box center [321, 208] width 98 height 8
type input "*********"
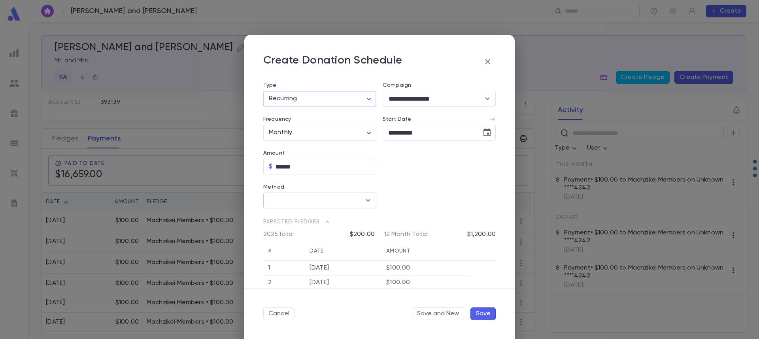
click at [345, 206] on input "Method" at bounding box center [314, 200] width 94 height 15
click at [338, 228] on li "Credit Card" at bounding box center [318, 230] width 111 height 13
type input "**********"
click at [412, 196] on input "Credit Card" at bounding box center [433, 200] width 100 height 15
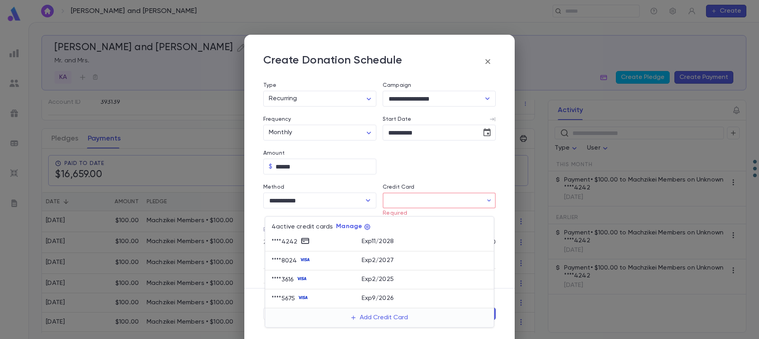
click at [387, 243] on p "Exp 11 / 2028" at bounding box center [378, 242] width 32 height 8
type input "********"
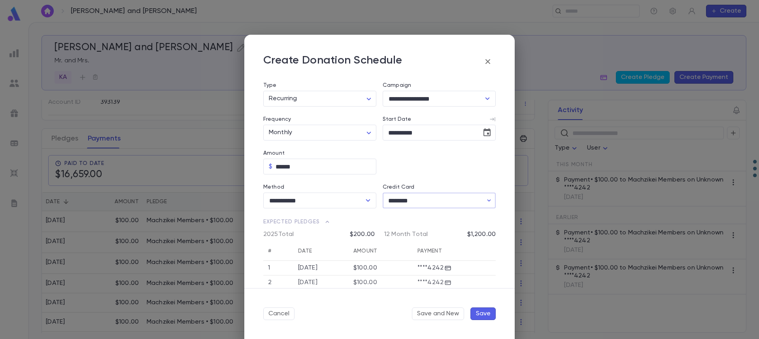
click at [484, 315] on button "Save" at bounding box center [482, 314] width 25 height 13
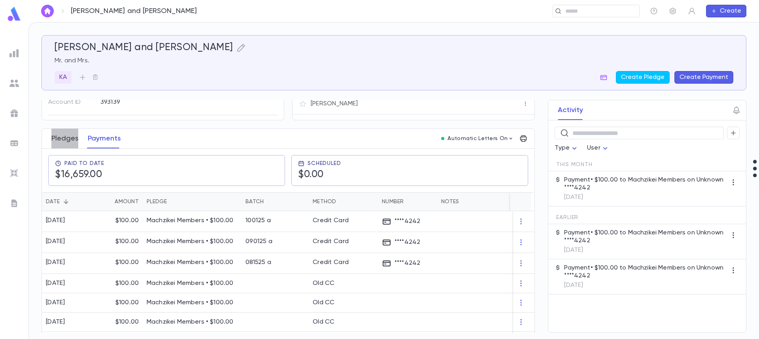
click at [64, 137] on button "Pledges" at bounding box center [64, 139] width 27 height 20
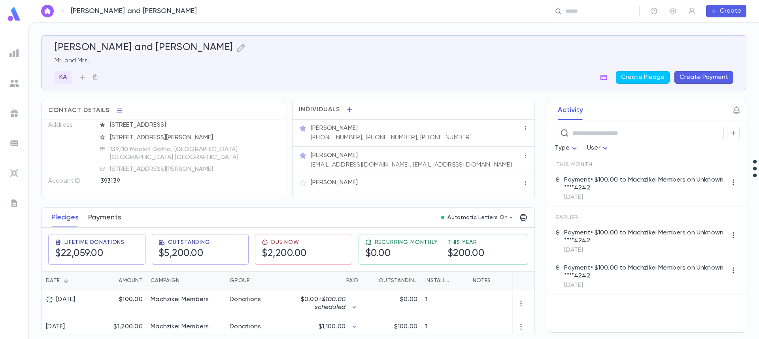
click at [112, 217] on button "Payments" at bounding box center [104, 218] width 33 height 20
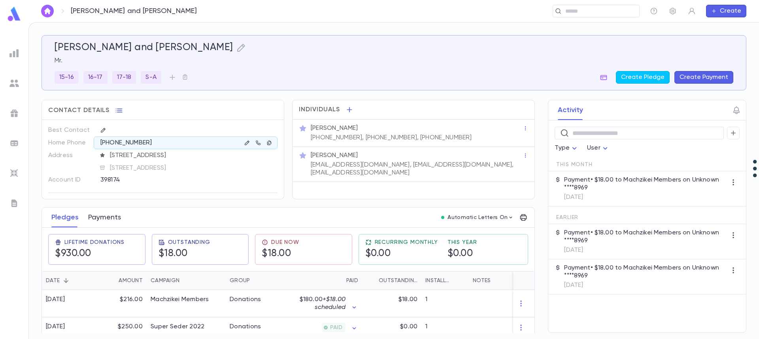
click at [100, 217] on button "Payments" at bounding box center [104, 218] width 33 height 20
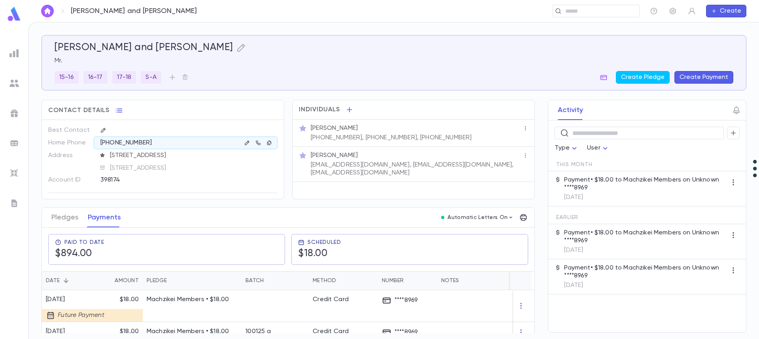
scroll to position [40, 0]
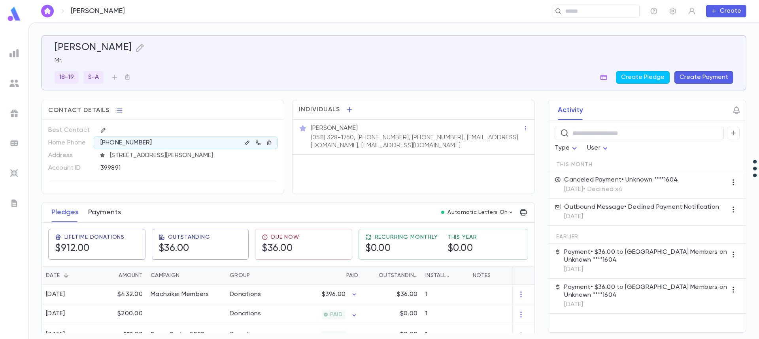
click at [105, 213] on button "Payments" at bounding box center [104, 213] width 33 height 20
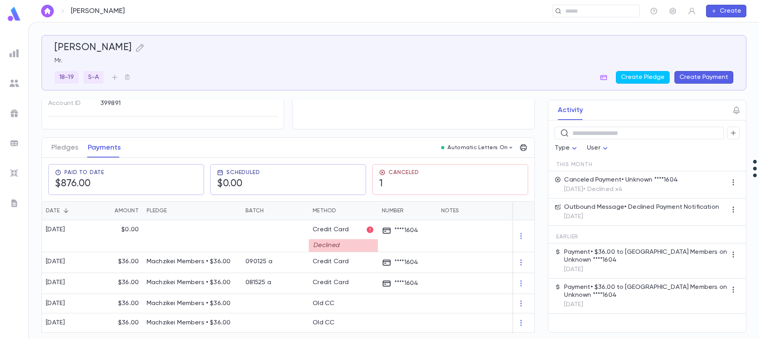
scroll to position [79, 0]
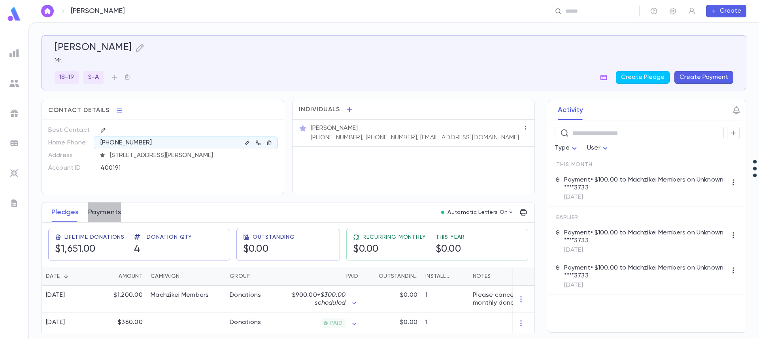
click at [101, 212] on button "Payments" at bounding box center [104, 213] width 33 height 20
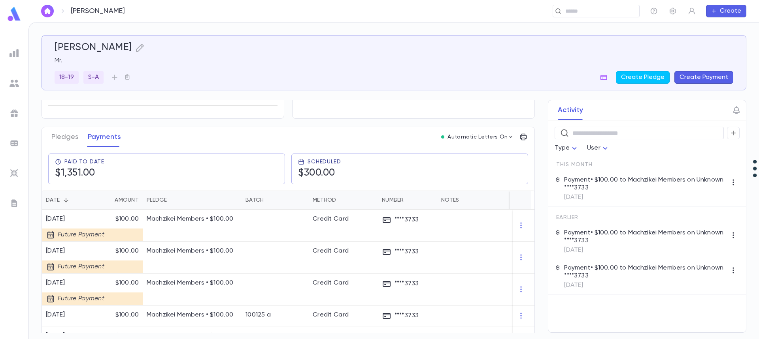
scroll to position [79, 0]
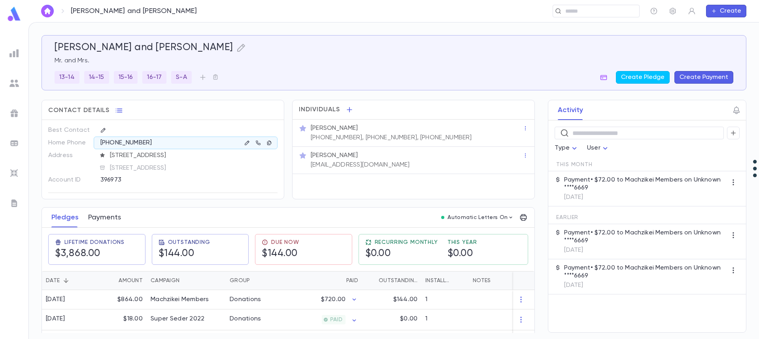
click at [101, 216] on button "Payments" at bounding box center [104, 218] width 33 height 20
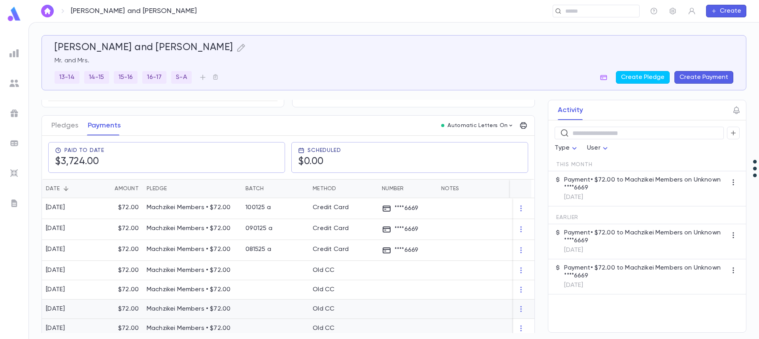
scroll to position [79, 0]
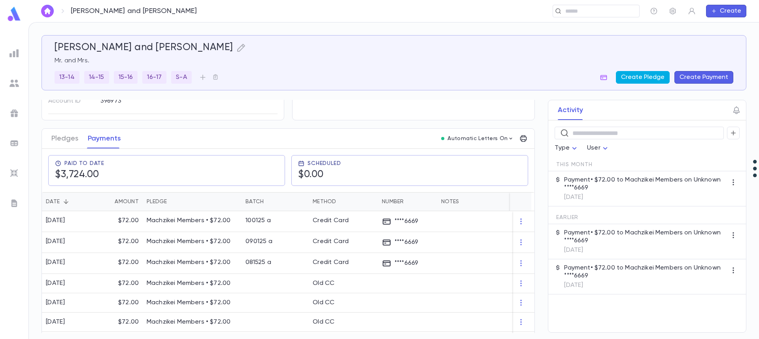
click at [645, 80] on button "Create Pledge" at bounding box center [643, 77] width 54 height 13
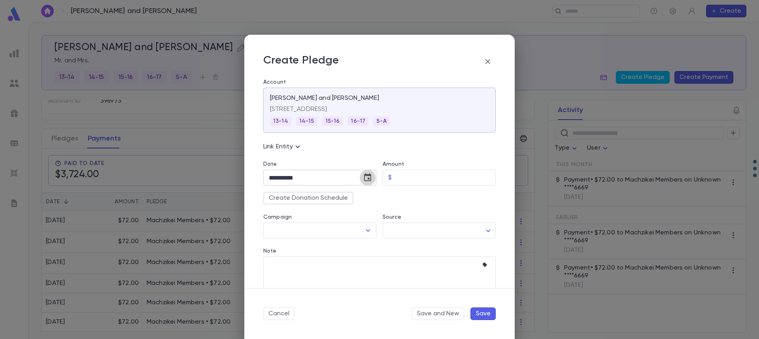
click at [368, 178] on icon "Choose date, selected date is Oct 15, 2025" at bounding box center [367, 177] width 9 height 9
click at [360, 197] on icon "Next month" at bounding box center [360, 197] width 9 height 9
drag, startPoint x: 362, startPoint y: 230, endPoint x: 370, endPoint y: 228, distance: 8.8
click at [362, 229] on button "1" at bounding box center [356, 231] width 14 height 14
type input "**********"
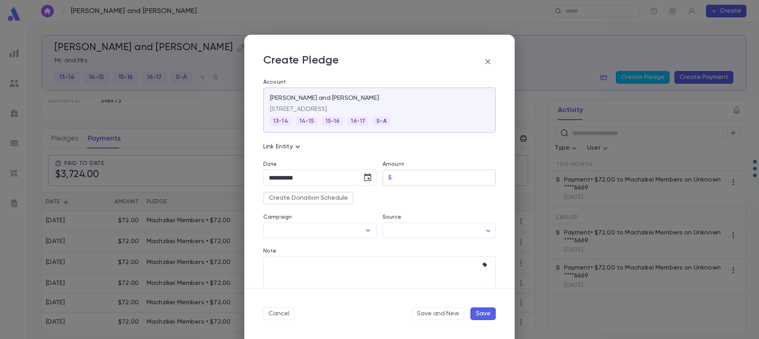
click at [446, 176] on input "Amount" at bounding box center [445, 177] width 101 height 15
type input "*****"
click at [333, 202] on button "Create Donation Schedule" at bounding box center [308, 198] width 90 height 13
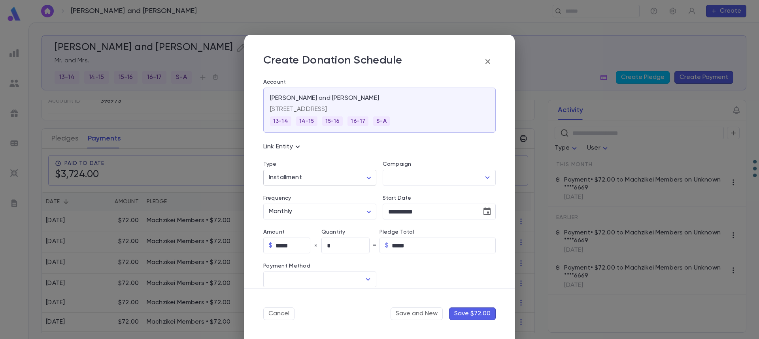
click at [330, 184] on body "Colman, Ari and Hindy ​ Create Colman, Ari and Hindy Mr. and Mrs. 13-14 14-15 1…" at bounding box center [379, 180] width 759 height 317
click at [329, 208] on span "Recurring" at bounding box center [321, 208] width 98 height 8
type input "*********"
click at [334, 280] on input "Method" at bounding box center [314, 279] width 94 height 15
click at [327, 311] on li "Credit Card" at bounding box center [318, 310] width 111 height 13
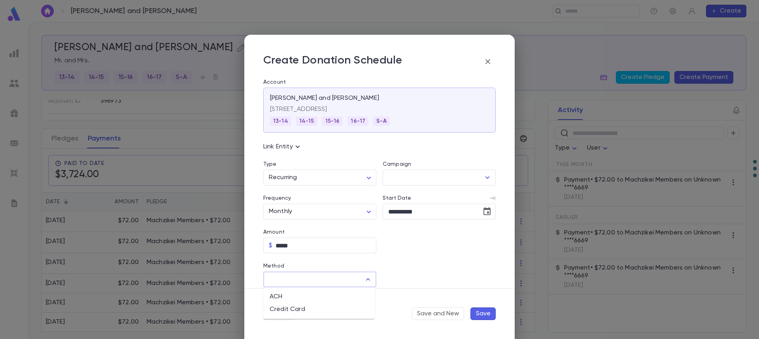
type input "**********"
click at [412, 279] on input "Credit Card" at bounding box center [433, 279] width 100 height 15
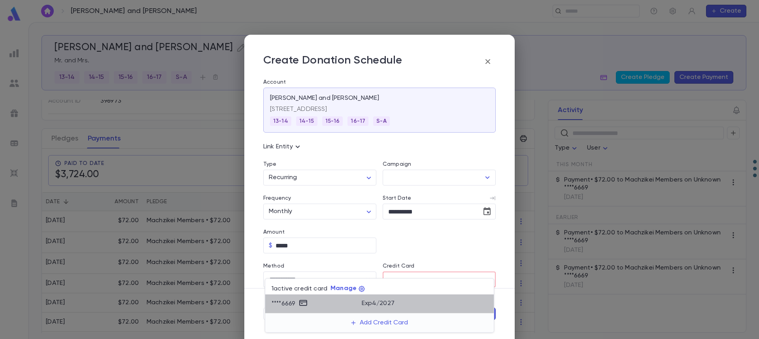
click at [396, 303] on div "Exp 4 / 2027" at bounding box center [425, 302] width 126 height 9
type input "********"
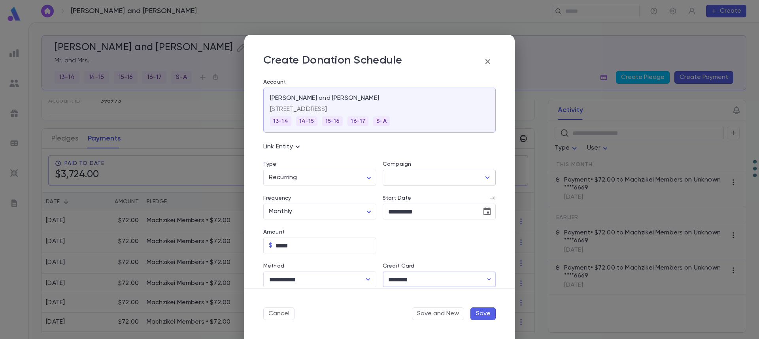
click at [446, 179] on input "Campaign" at bounding box center [433, 177] width 94 height 15
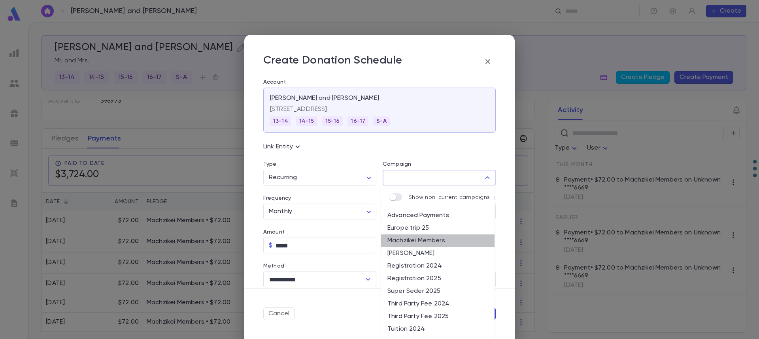
click at [446, 243] on li "Machzikei Members" at bounding box center [437, 241] width 113 height 13
type input "**********"
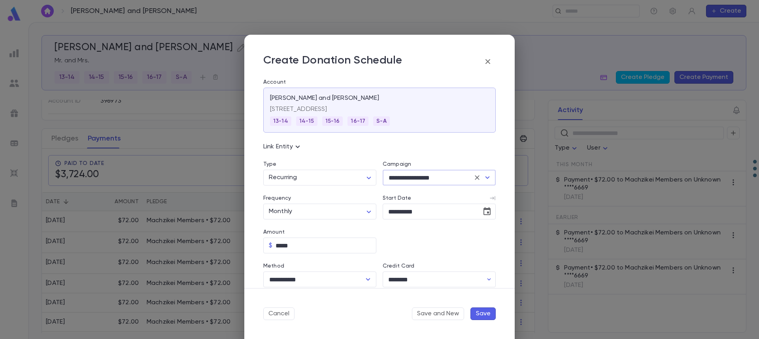
click at [484, 316] on button "Save" at bounding box center [482, 314] width 25 height 13
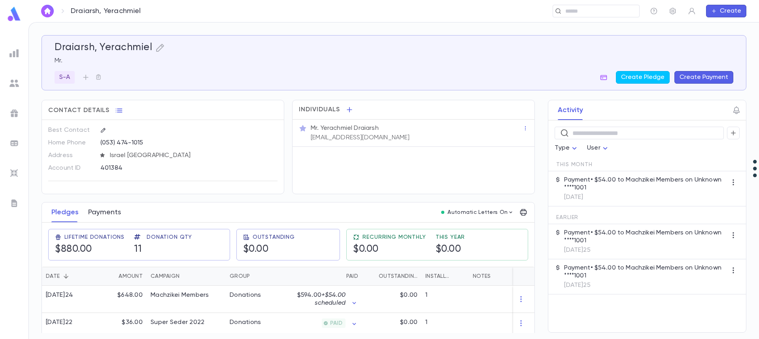
click at [103, 212] on button "Payments" at bounding box center [104, 213] width 33 height 20
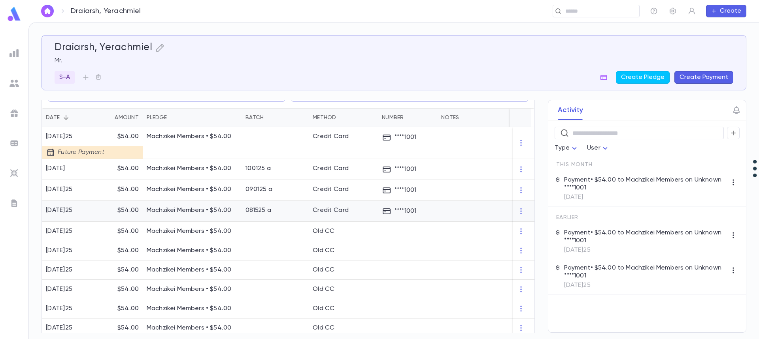
scroll to position [79, 0]
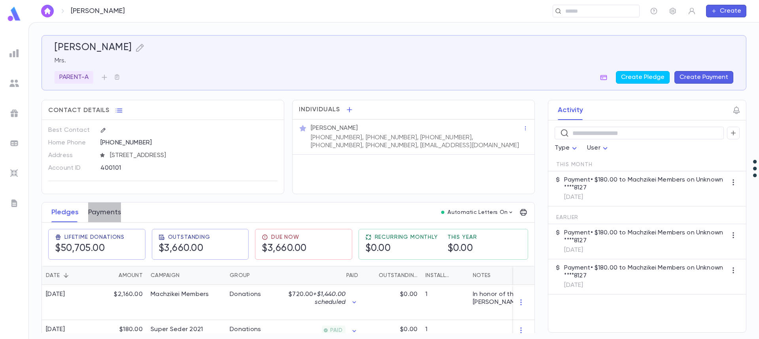
click at [103, 217] on button "Payments" at bounding box center [104, 213] width 33 height 20
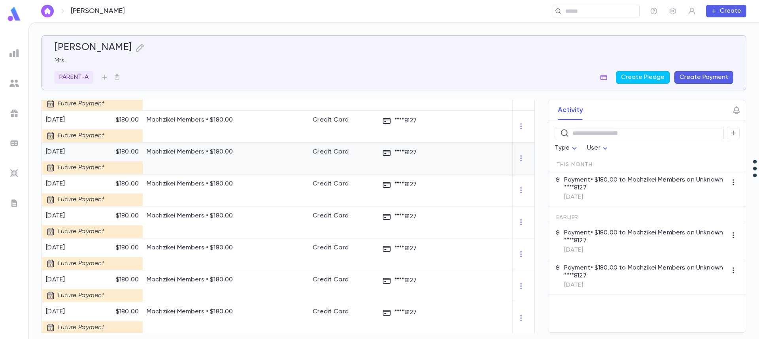
scroll to position [237, 0]
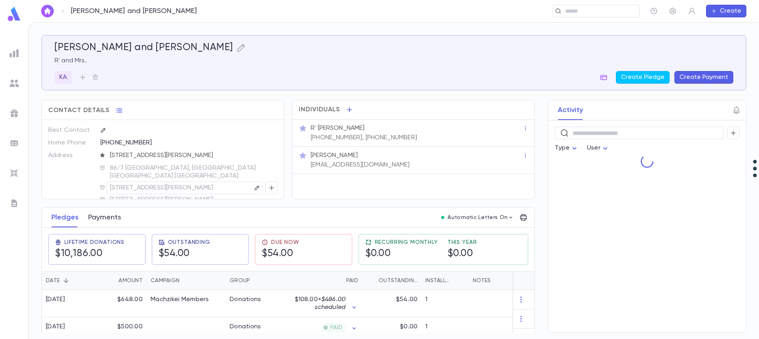
click at [107, 221] on button "Payments" at bounding box center [104, 218] width 33 height 20
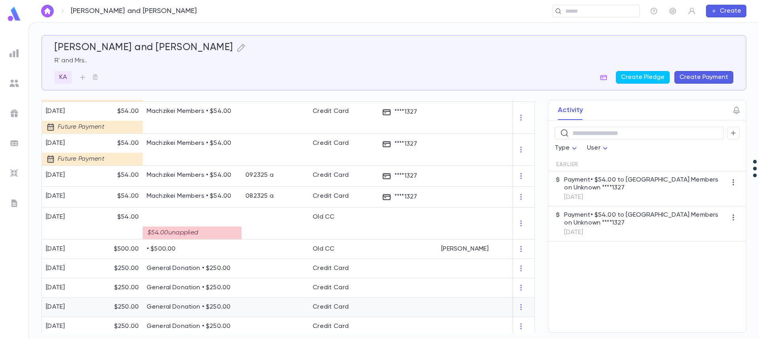
scroll to position [514, 0]
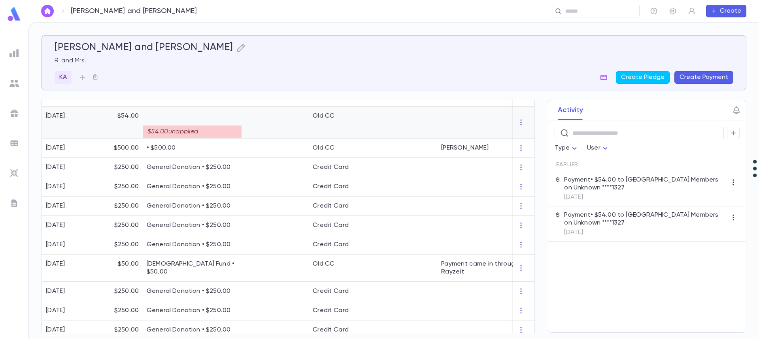
click at [200, 130] on div "$54.00 unapplied" at bounding box center [192, 132] width 99 height 13
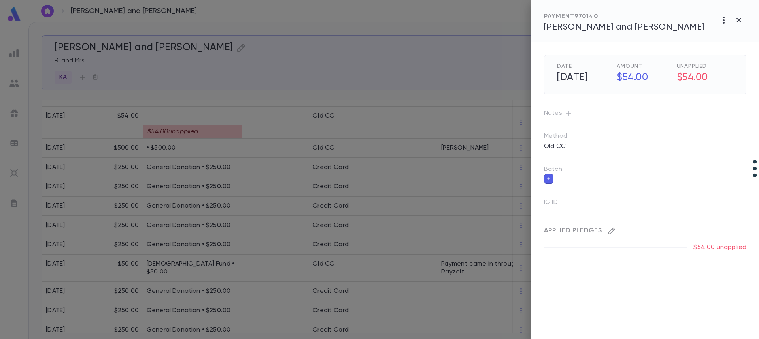
click at [608, 233] on icon "button" at bounding box center [611, 231] width 7 height 7
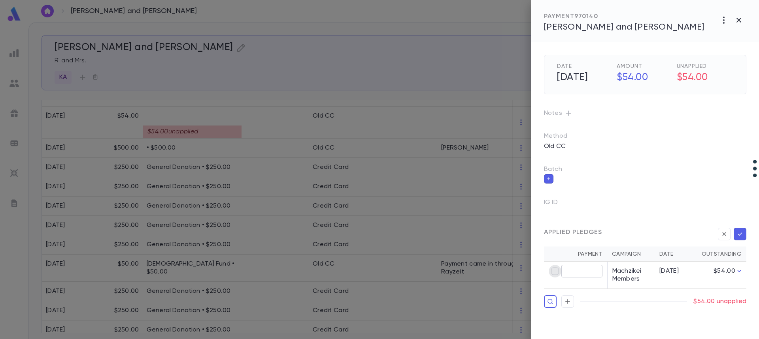
type input "*****"
click at [738, 232] on icon "button" at bounding box center [739, 234] width 7 height 8
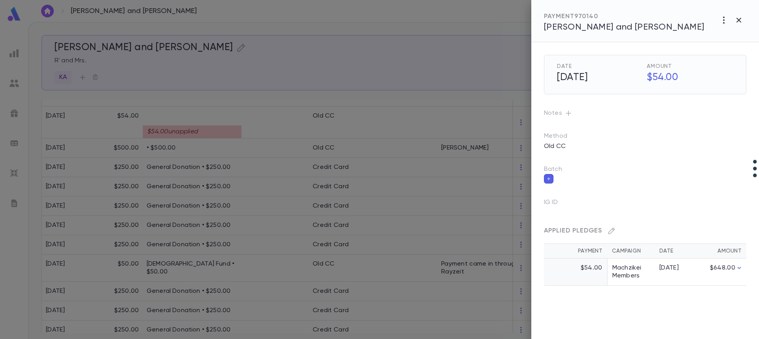
click at [349, 198] on div at bounding box center [379, 169] width 759 height 339
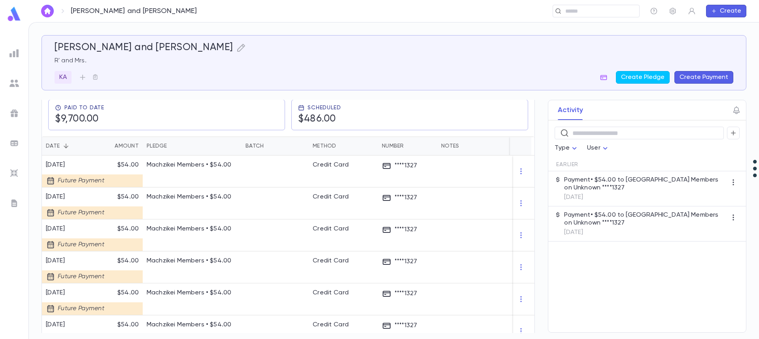
scroll to position [75, 0]
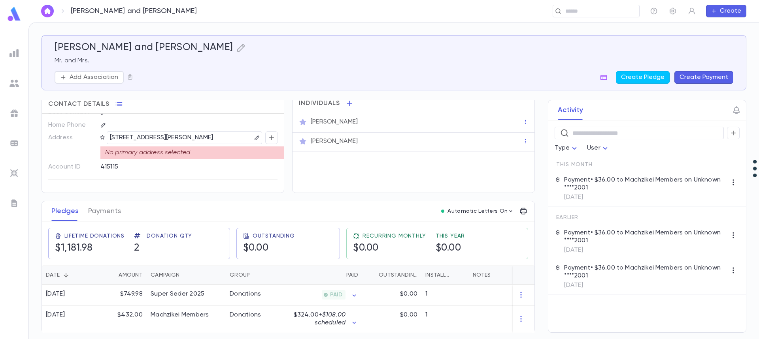
scroll to position [9, 0]
click at [107, 210] on button "Payments" at bounding box center [104, 212] width 33 height 20
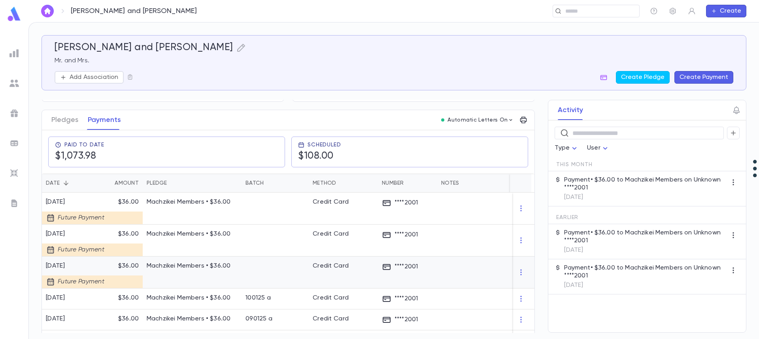
scroll to position [79, 0]
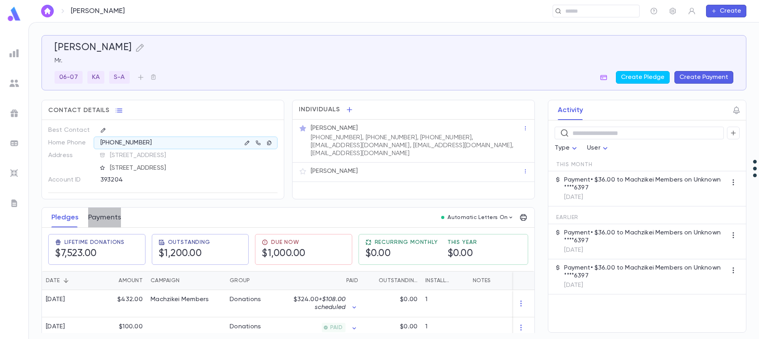
click at [105, 216] on button "Payments" at bounding box center [104, 218] width 33 height 20
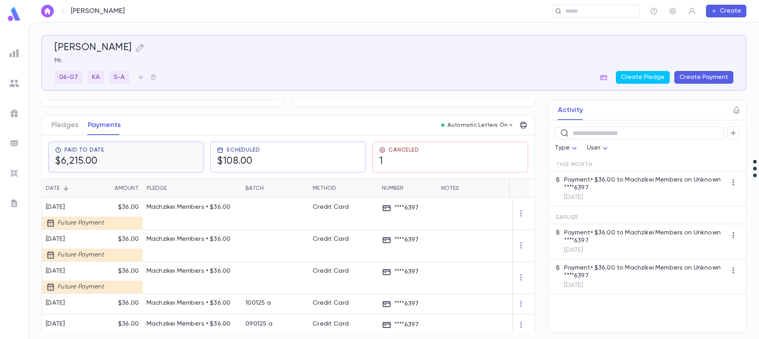
scroll to position [119, 0]
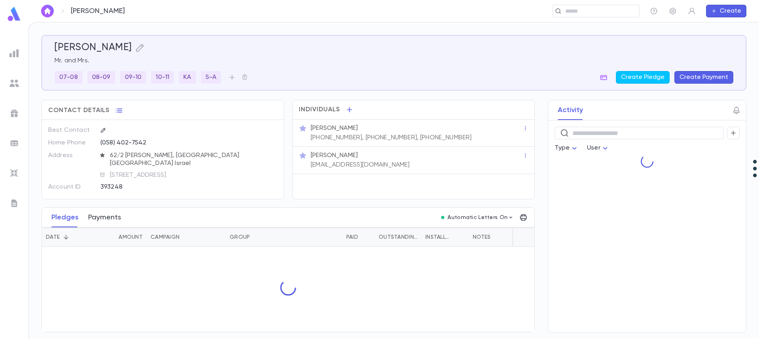
click at [106, 218] on button "Payments" at bounding box center [104, 218] width 33 height 20
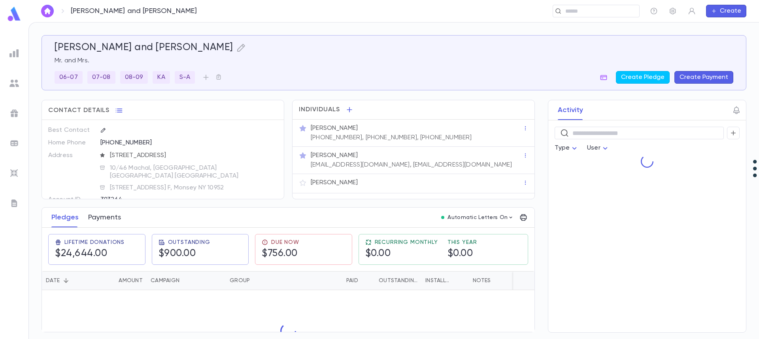
click at [102, 223] on button "Payments" at bounding box center [104, 218] width 33 height 20
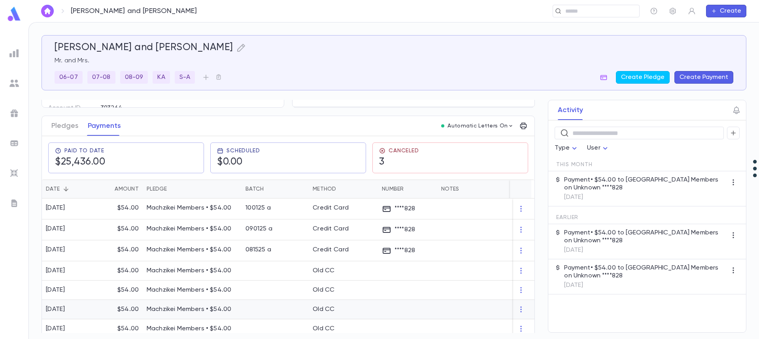
scroll to position [79, 0]
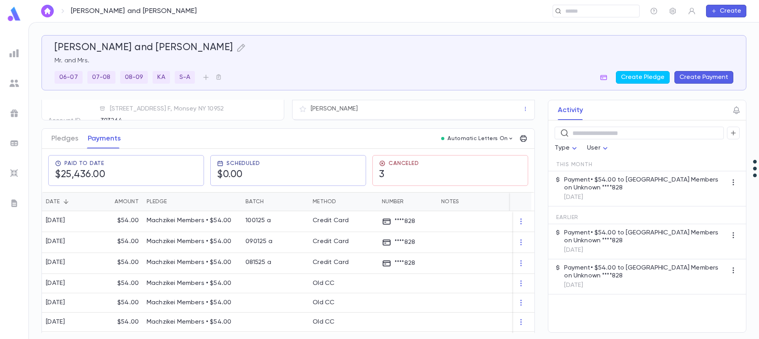
click at [705, 78] on button "Create Payment" at bounding box center [703, 77] width 59 height 13
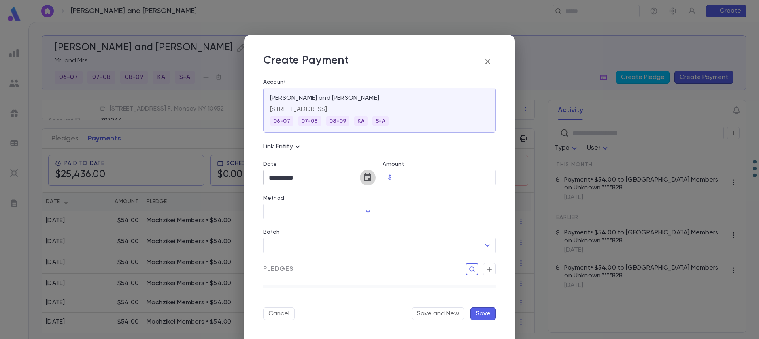
click at [368, 177] on icon "Choose date, selected date is Oct 15, 2025" at bounding box center [367, 177] width 9 height 9
click at [358, 198] on icon "Next month" at bounding box center [360, 197] width 9 height 9
click at [356, 232] on button "1" at bounding box center [356, 231] width 14 height 14
type input "**********"
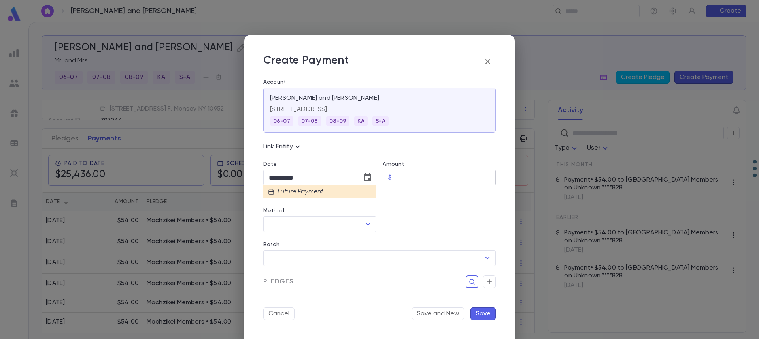
click at [407, 177] on input "Amount" at bounding box center [445, 177] width 101 height 15
type input "*****"
click at [286, 223] on input "Method" at bounding box center [314, 224] width 94 height 15
click at [394, 218] on div at bounding box center [435, 215] width 119 height 34
click at [276, 309] on button "Cancel" at bounding box center [278, 314] width 31 height 13
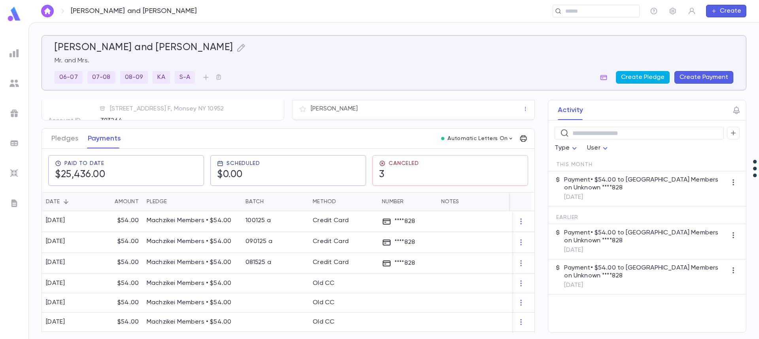
click at [649, 75] on button "Create Pledge" at bounding box center [643, 77] width 54 height 13
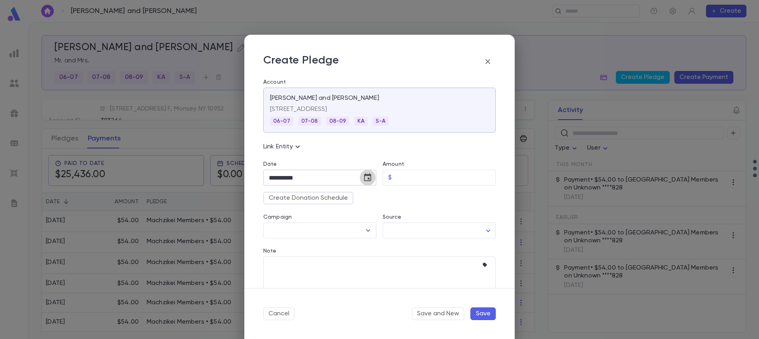
click at [366, 175] on icon "Choose date, selected date is Oct 15, 2025" at bounding box center [367, 177] width 7 height 8
click at [362, 196] on icon "Next month" at bounding box center [360, 197] width 9 height 9
click at [354, 230] on button "1" at bounding box center [356, 231] width 14 height 14
type input "**********"
click at [407, 172] on input "Amount" at bounding box center [445, 177] width 101 height 15
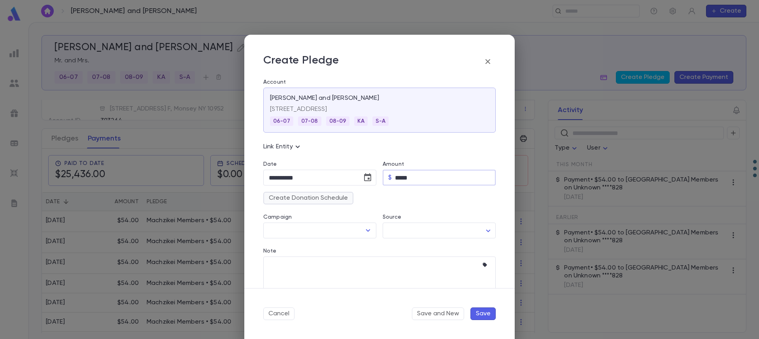
type input "*****"
click at [319, 200] on button "Create Donation Schedule" at bounding box center [308, 198] width 90 height 13
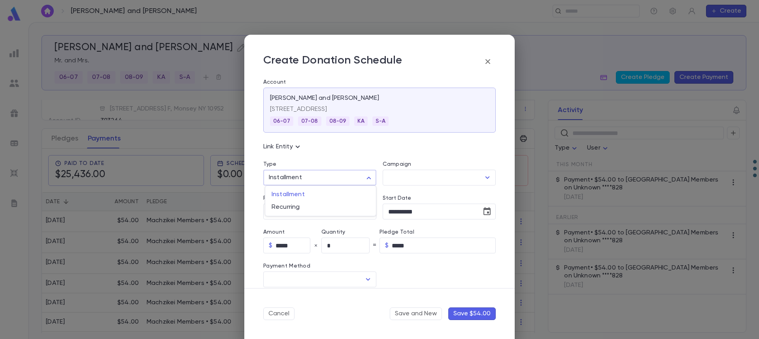
click at [321, 178] on body "Friedman, Meir and Chevie ​ Create Friedman, Meir and Chevie Mr. and Mrs. 06-07…" at bounding box center [379, 180] width 759 height 317
click at [316, 207] on span "Recurring" at bounding box center [321, 208] width 98 height 8
type input "*********"
click at [412, 181] on input "Campaign" at bounding box center [433, 177] width 94 height 15
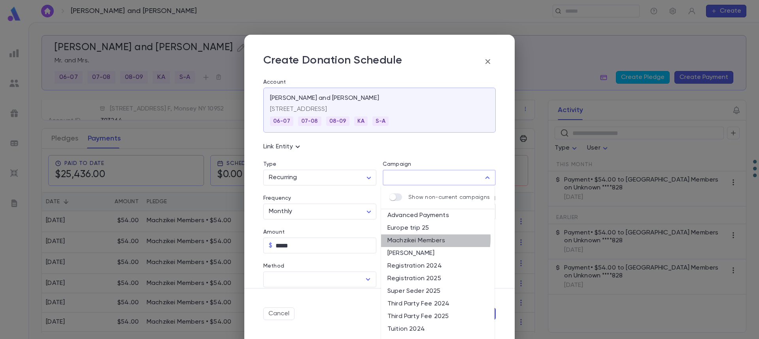
click at [421, 239] on li "Machzikei Members" at bounding box center [437, 241] width 113 height 13
type input "**********"
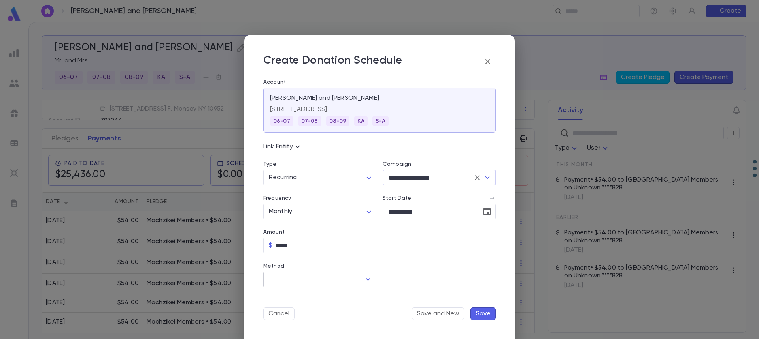
click at [347, 279] on input "Method" at bounding box center [314, 279] width 94 height 15
click at [321, 305] on li "Credit Card" at bounding box center [318, 310] width 111 height 13
type input "**********"
click at [406, 277] on input "Credit Card" at bounding box center [433, 279] width 100 height 15
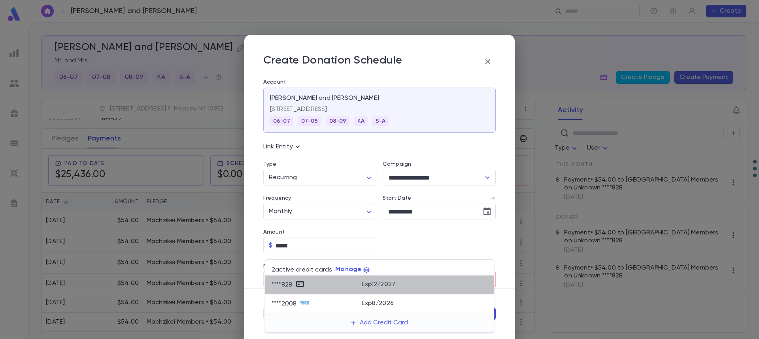
click at [430, 285] on div "Exp 12 / 2027" at bounding box center [425, 283] width 126 height 9
type input "*******"
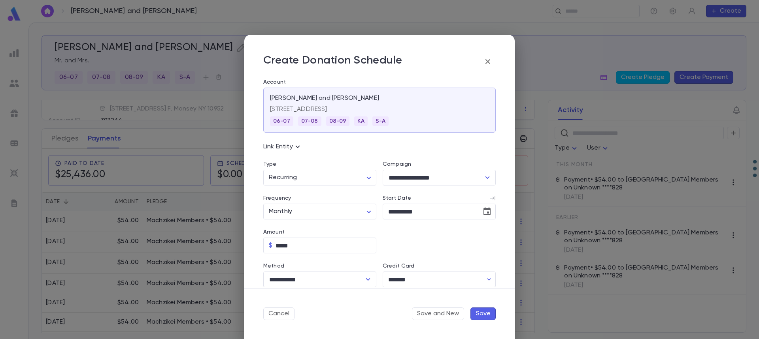
click at [490, 315] on button "Save" at bounding box center [482, 314] width 25 height 13
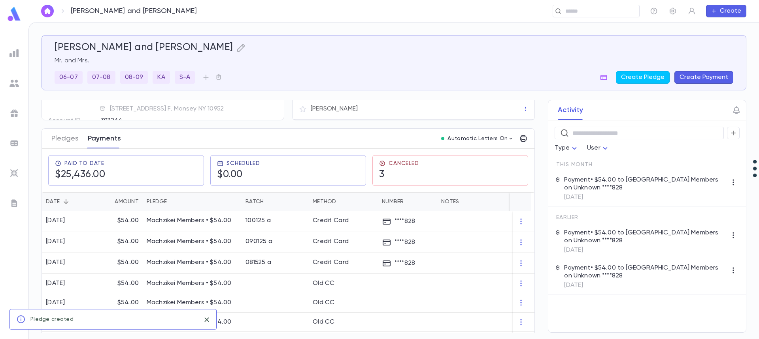
click at [107, 141] on button "Payments" at bounding box center [104, 139] width 33 height 20
click at [107, 140] on button "Payments" at bounding box center [104, 139] width 33 height 20
click at [68, 140] on button "Pledges" at bounding box center [64, 139] width 27 height 20
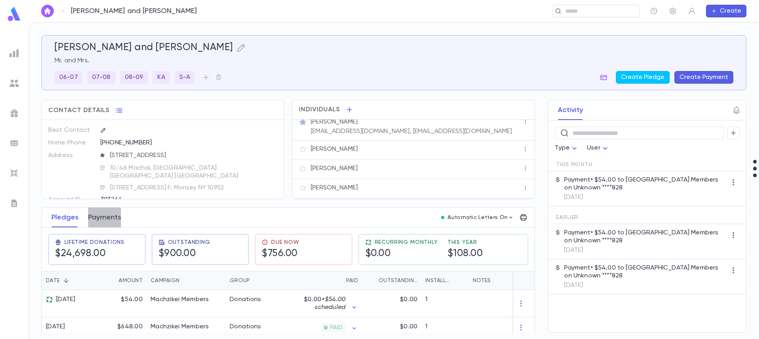
click at [101, 218] on button "Payments" at bounding box center [104, 218] width 33 height 20
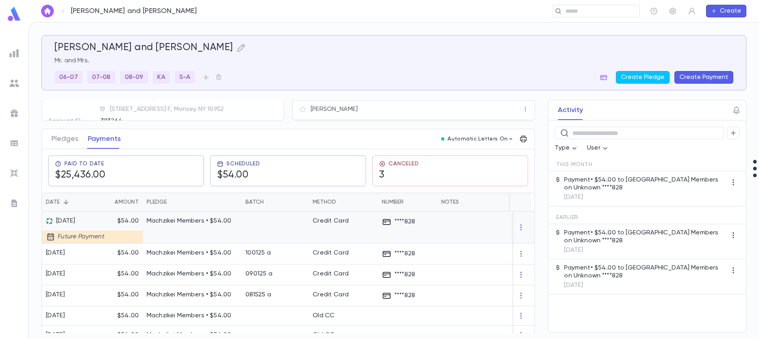
scroll to position [79, 0]
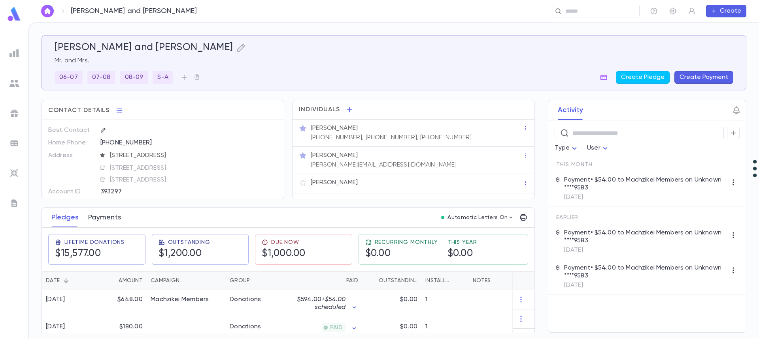
click at [100, 219] on button "Payments" at bounding box center [104, 218] width 33 height 20
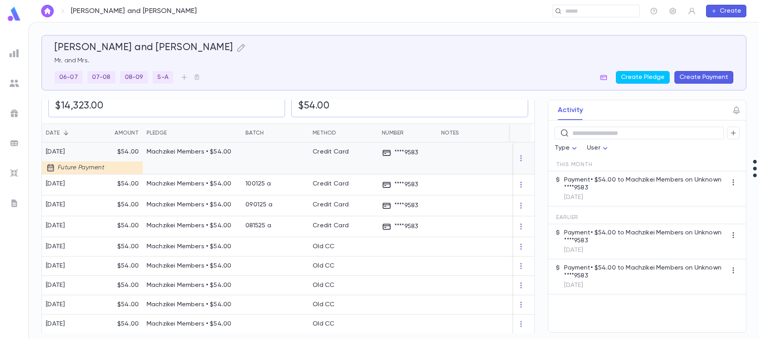
scroll to position [158, 0]
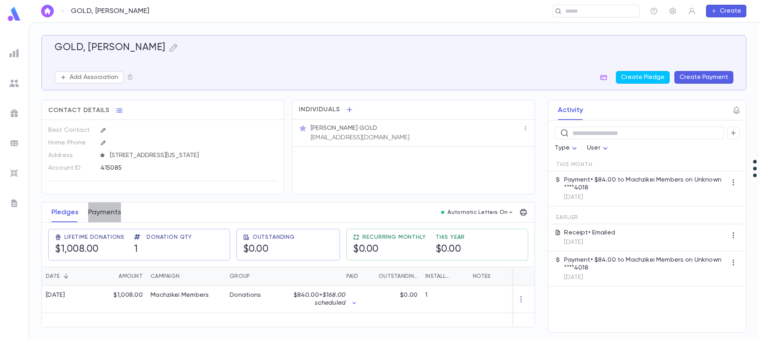
click at [109, 214] on button "Payments" at bounding box center [104, 213] width 33 height 20
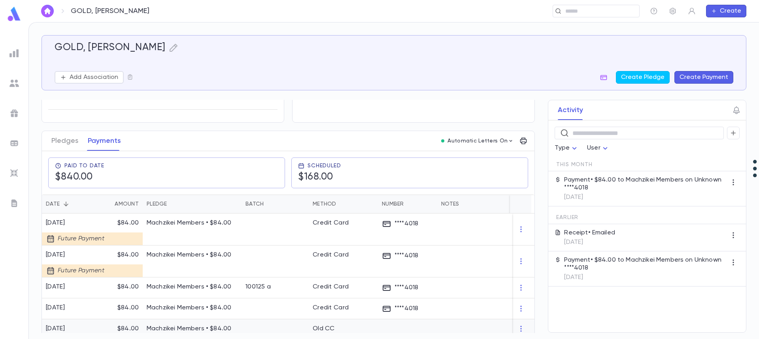
scroll to position [40, 0]
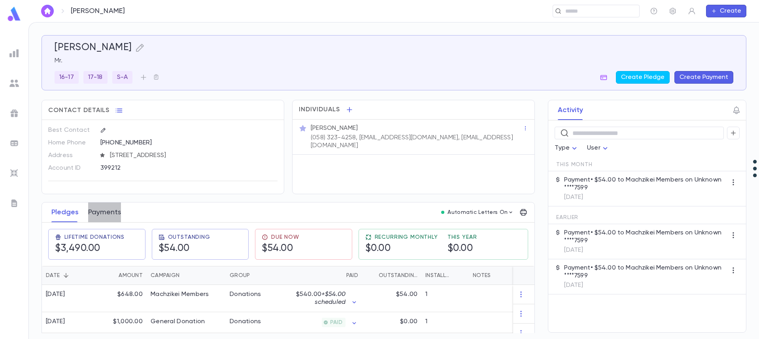
click at [103, 213] on button "Payments" at bounding box center [104, 213] width 33 height 20
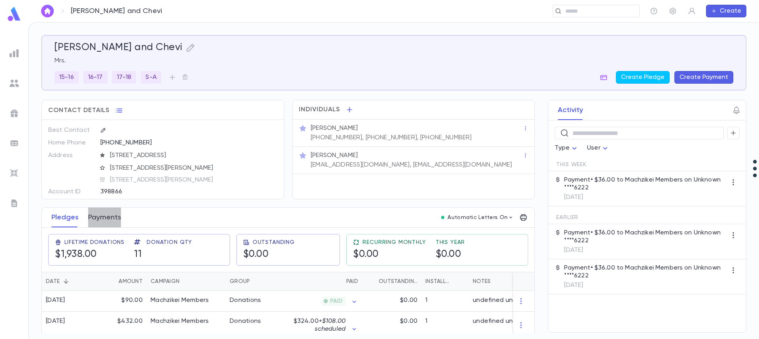
click at [99, 216] on button "Payments" at bounding box center [104, 218] width 33 height 20
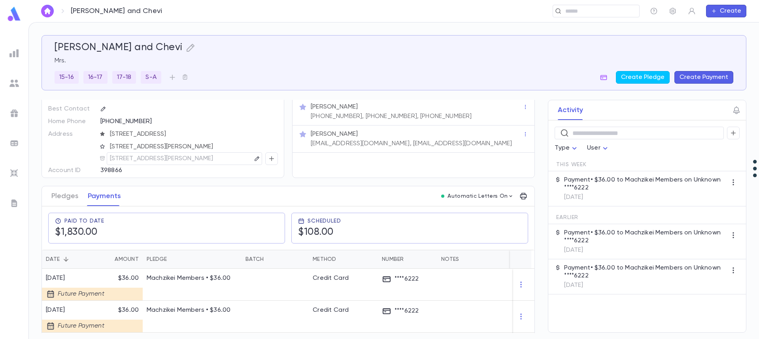
scroll to position [40, 0]
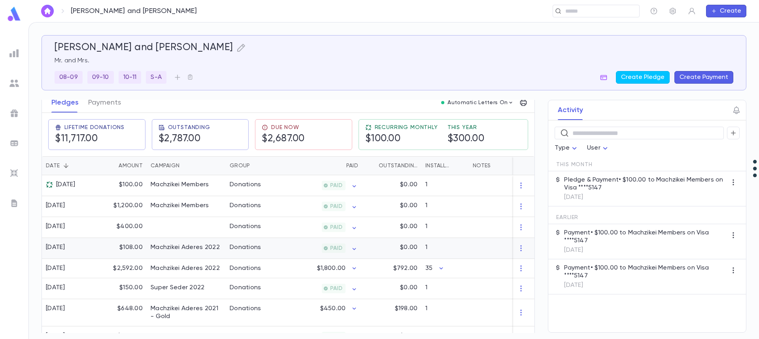
scroll to position [119, 0]
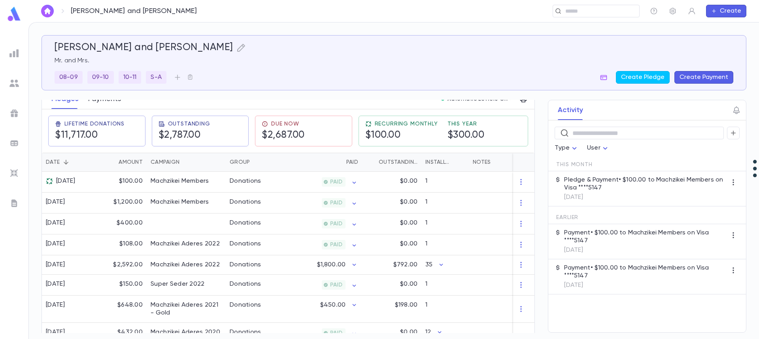
click at [108, 101] on button "Payments" at bounding box center [104, 99] width 33 height 20
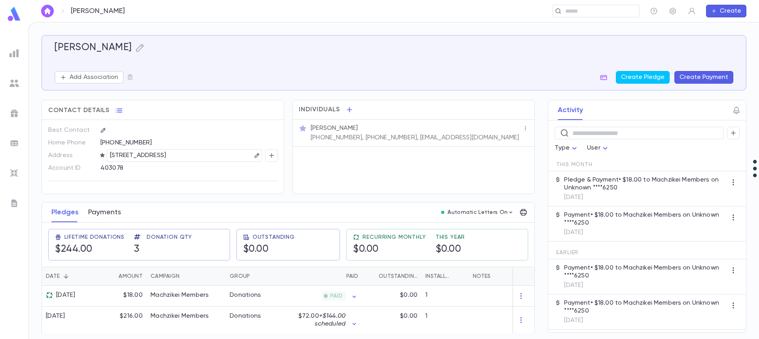
click at [106, 215] on button "Payments" at bounding box center [104, 213] width 33 height 20
click at [103, 211] on button "Payments" at bounding box center [104, 213] width 33 height 20
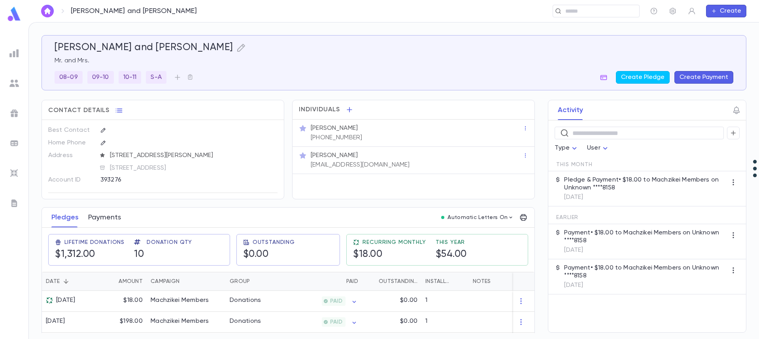
click at [96, 215] on button "Payments" at bounding box center [104, 218] width 33 height 20
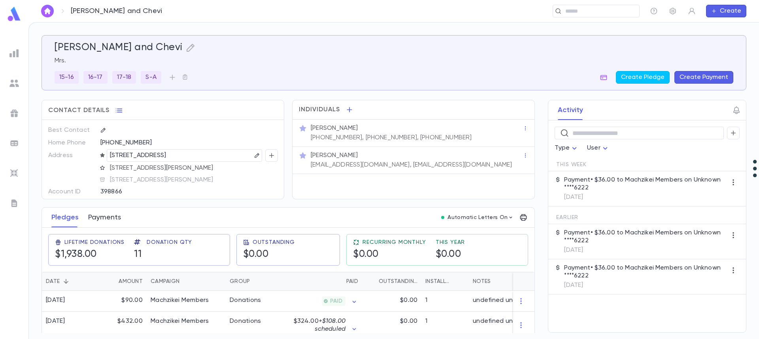
click at [109, 220] on button "Payments" at bounding box center [104, 218] width 33 height 20
click at [91, 224] on button "Payments" at bounding box center [104, 218] width 33 height 20
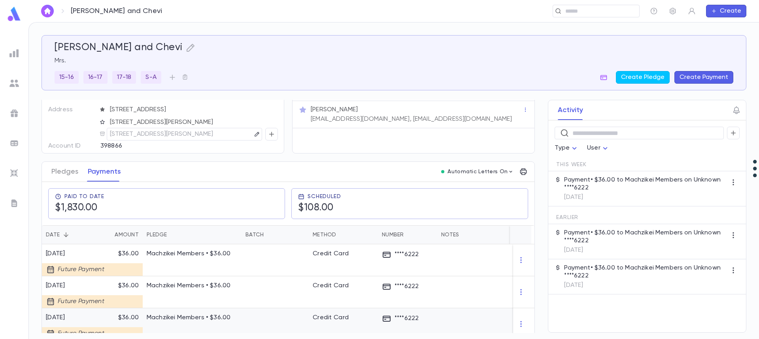
scroll to position [119, 0]
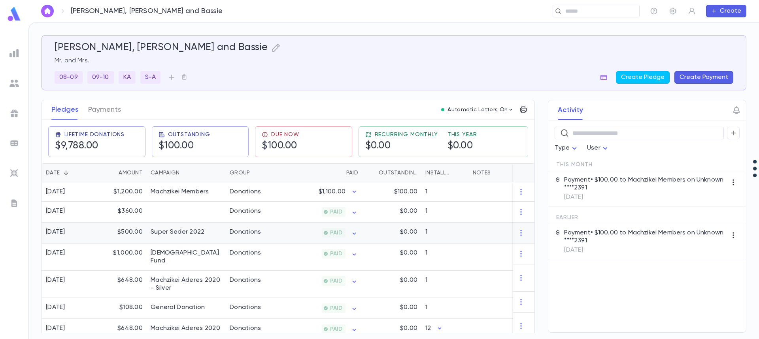
scroll to position [40, 0]
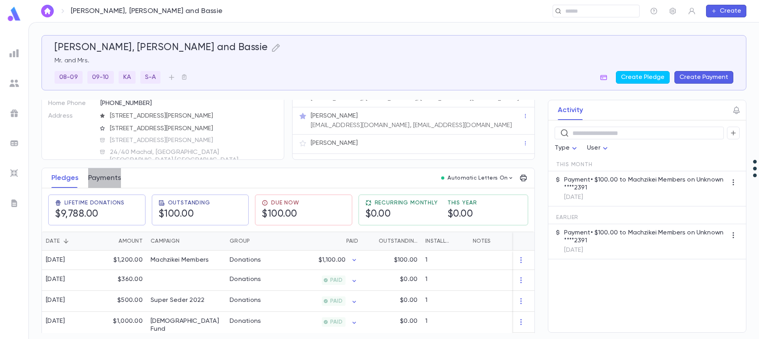
click at [108, 181] on button "Payments" at bounding box center [104, 178] width 33 height 20
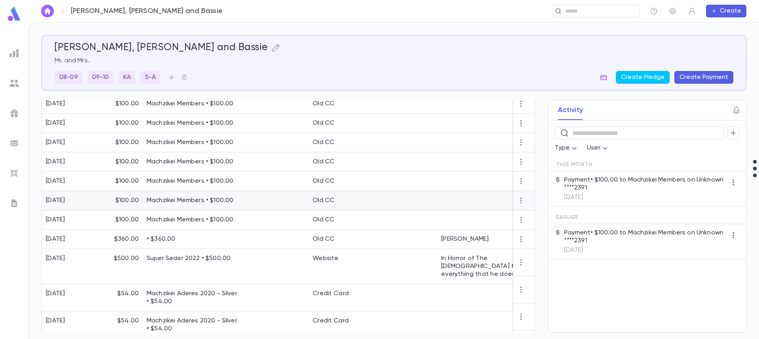
scroll to position [119, 0]
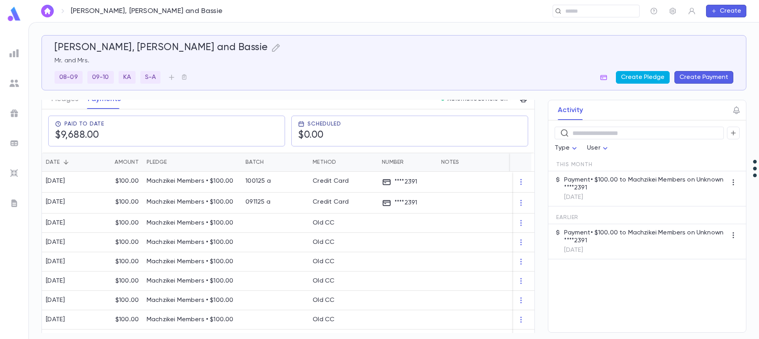
click at [641, 79] on button "Create Pledge" at bounding box center [643, 77] width 54 height 13
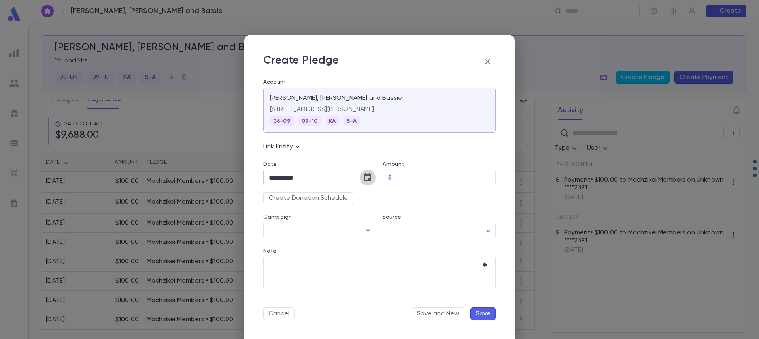
click at [371, 179] on button "Choose date, selected date is Oct 15, 2025" at bounding box center [368, 178] width 16 height 16
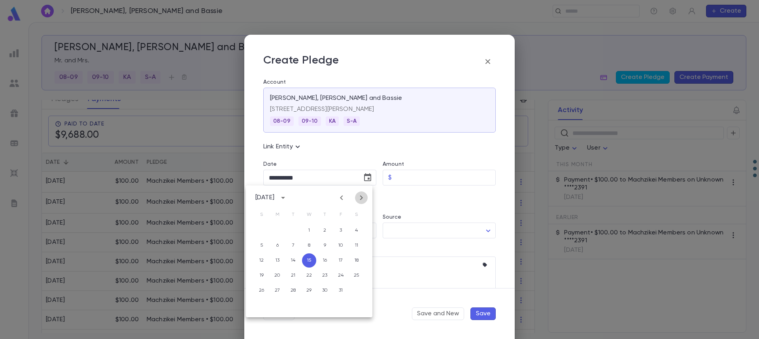
click at [362, 199] on icon "Next month" at bounding box center [361, 198] width 3 height 5
click at [360, 228] on button "1" at bounding box center [356, 231] width 14 height 14
type input "**********"
click at [418, 168] on div "Amount" at bounding box center [439, 165] width 113 height 9
click at [418, 175] on input "Amount" at bounding box center [445, 177] width 101 height 15
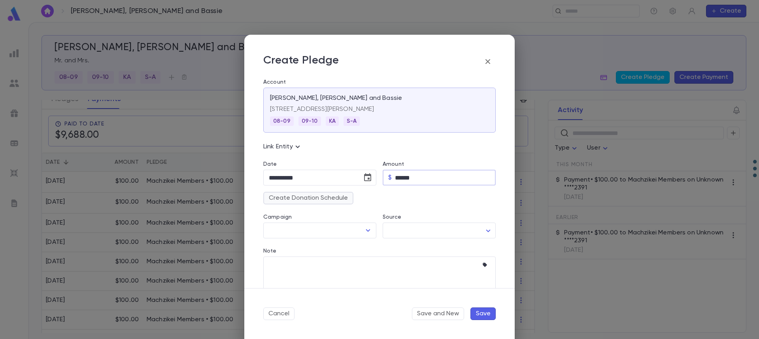
type input "******"
click at [309, 197] on button "Create Donation Schedule" at bounding box center [308, 198] width 90 height 13
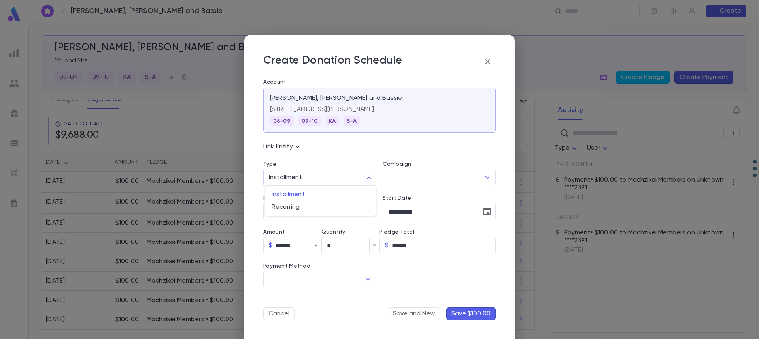
click at [311, 176] on body "[PERSON_NAME], [PERSON_NAME] and Bassie ​ Create [PERSON_NAME], [PERSON_NAME] a…" at bounding box center [379, 180] width 759 height 317
click at [300, 209] on span "Recurring" at bounding box center [321, 208] width 98 height 8
type input "*********"
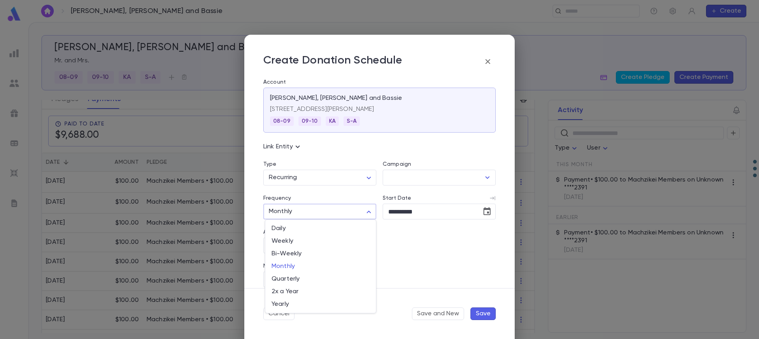
click at [300, 209] on body "[PERSON_NAME], [PERSON_NAME] and Bassie ​ Create [PERSON_NAME], [PERSON_NAME] a…" at bounding box center [379, 180] width 759 height 317
click at [300, 209] on div at bounding box center [379, 169] width 759 height 339
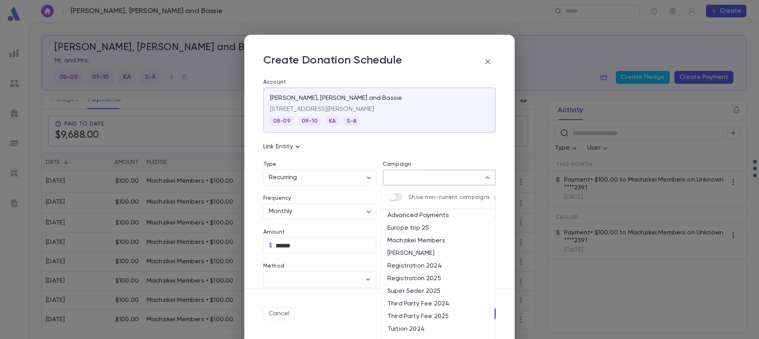
click at [433, 175] on input "Campaign" at bounding box center [433, 177] width 94 height 15
click at [429, 242] on li "Machzikei Members" at bounding box center [437, 241] width 113 height 13
type input "**********"
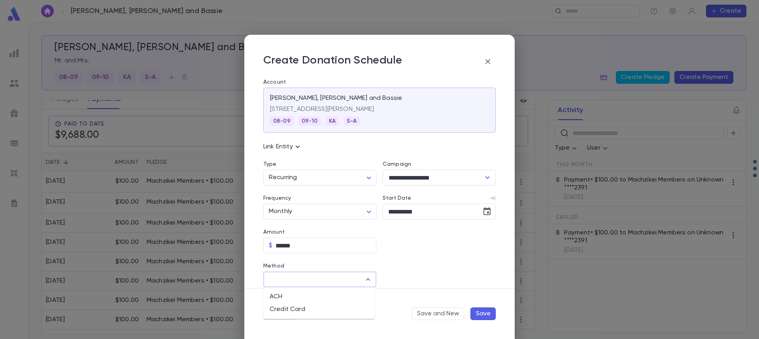
click at [332, 279] on input "Method" at bounding box center [314, 279] width 94 height 15
click at [325, 309] on li "Credit Card" at bounding box center [318, 310] width 111 height 13
type input "**********"
click at [413, 276] on input "Credit Card" at bounding box center [433, 279] width 100 height 15
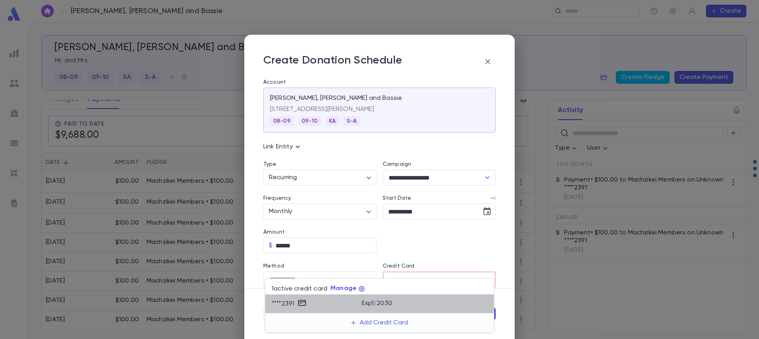
click at [381, 303] on p "Exp 1 / 2030" at bounding box center [377, 304] width 30 height 8
type input "********"
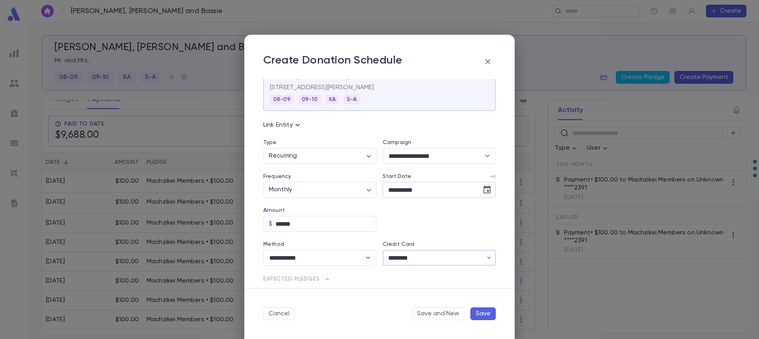
scroll to position [40, 0]
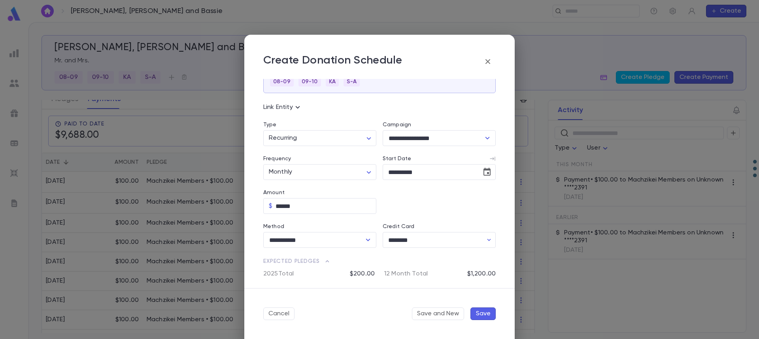
click at [490, 313] on button "Save" at bounding box center [482, 314] width 25 height 13
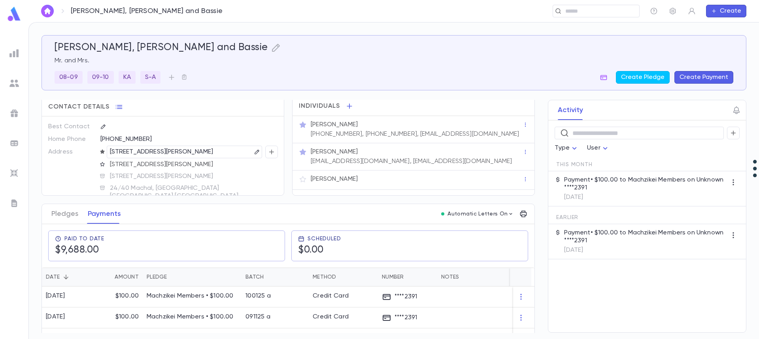
scroll to position [0, 0]
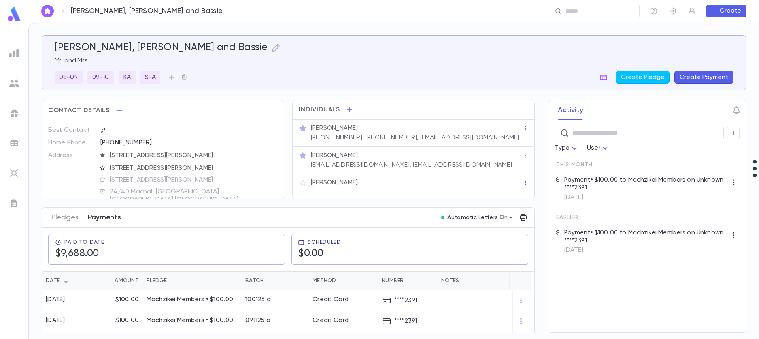
click at [89, 211] on button "Payments" at bounding box center [104, 218] width 33 height 20
click at [66, 216] on button "Pledges" at bounding box center [64, 218] width 27 height 20
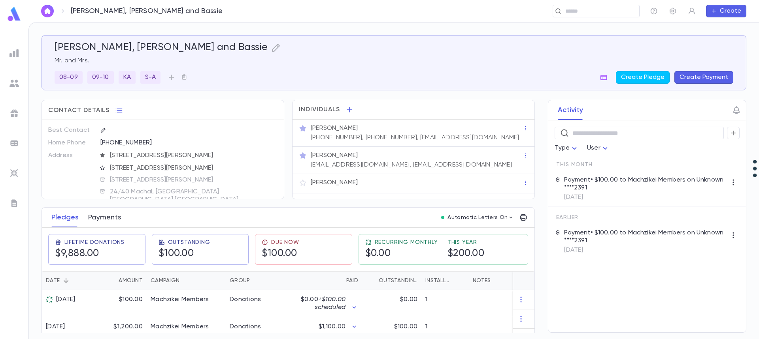
click at [100, 218] on button "Payments" at bounding box center [104, 218] width 33 height 20
